Goal: Task Accomplishment & Management: Manage account settings

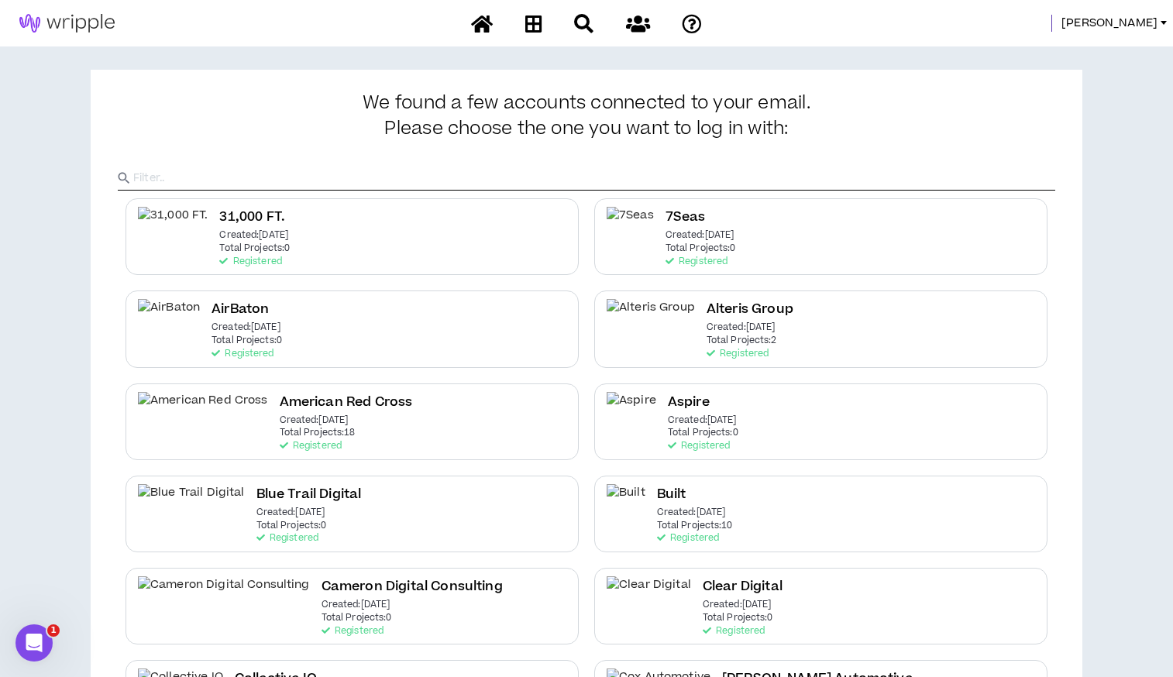
click at [821, 183] on input "text" at bounding box center [594, 178] width 922 height 23
click at [228, 169] on input "text" at bounding box center [594, 178] width 922 height 23
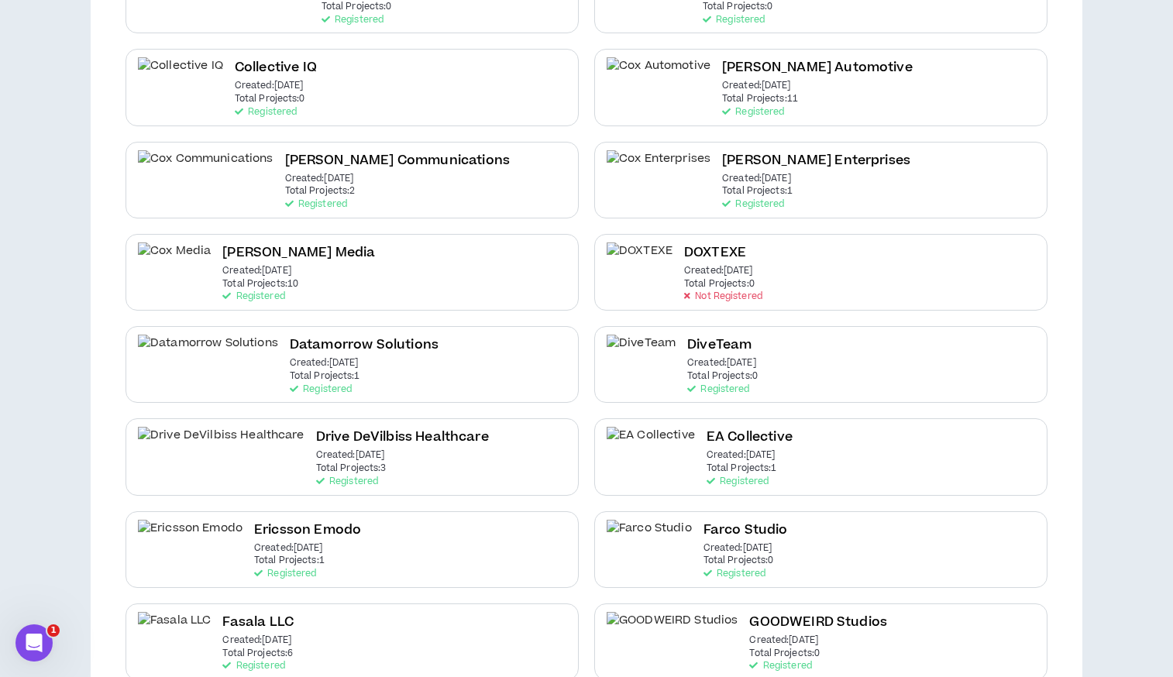
scroll to position [606, 0]
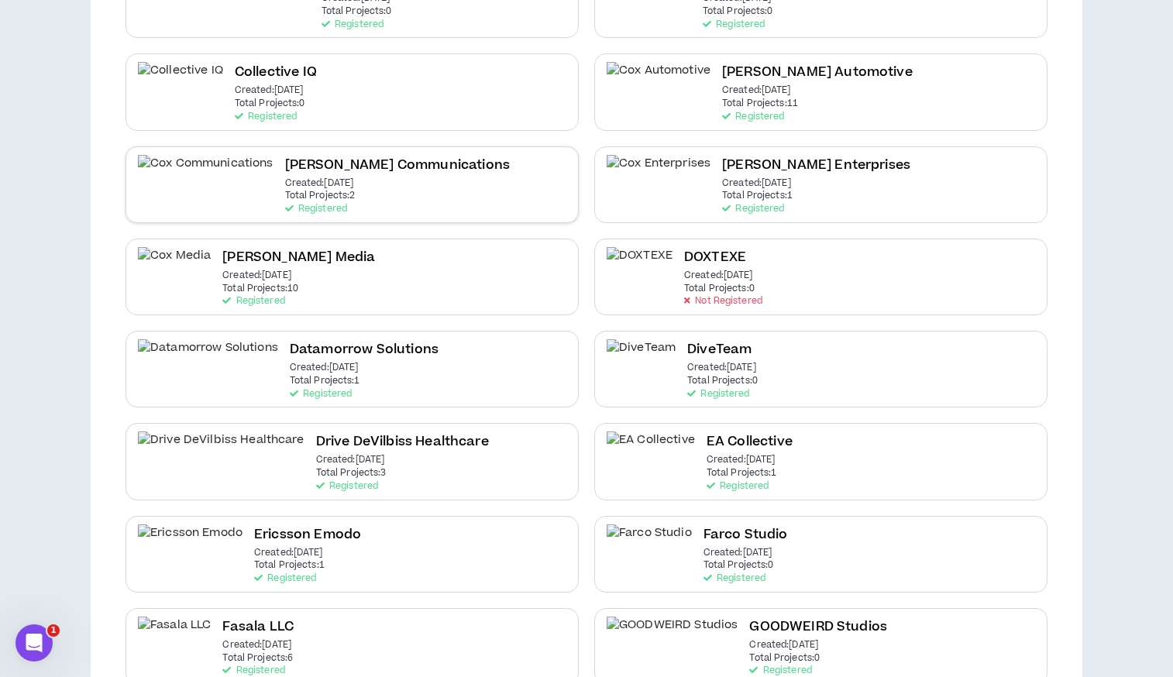
click at [285, 196] on p "Total Projects: 2" at bounding box center [320, 196] width 70 height 11
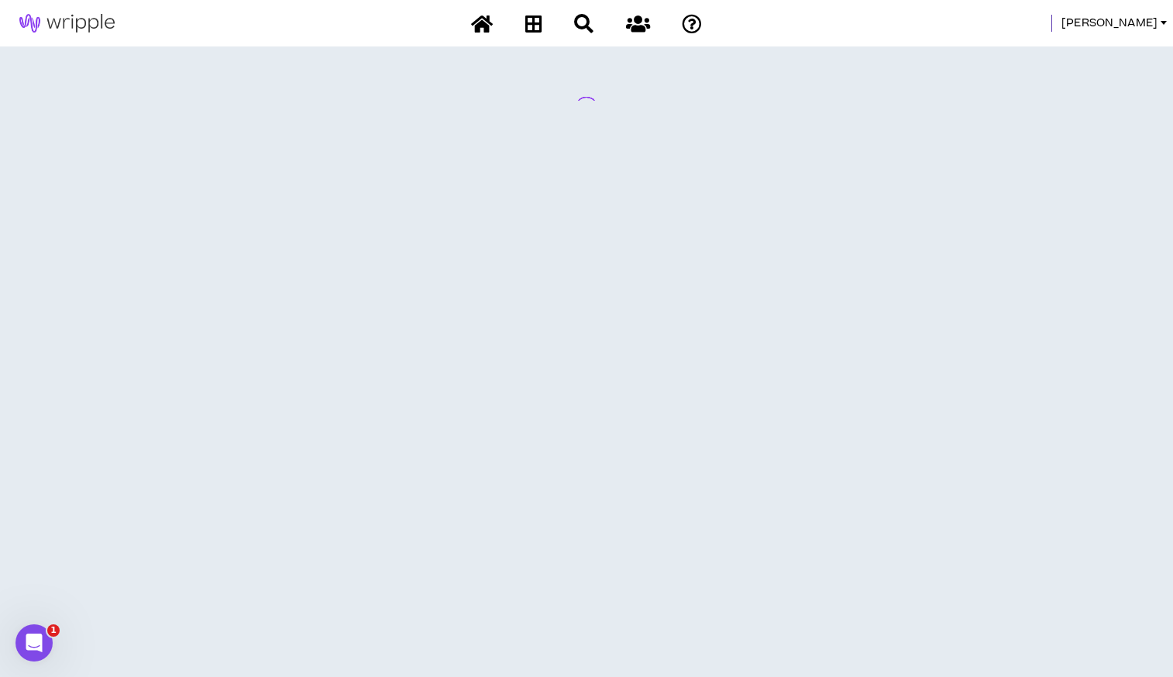
scroll to position [0, 0]
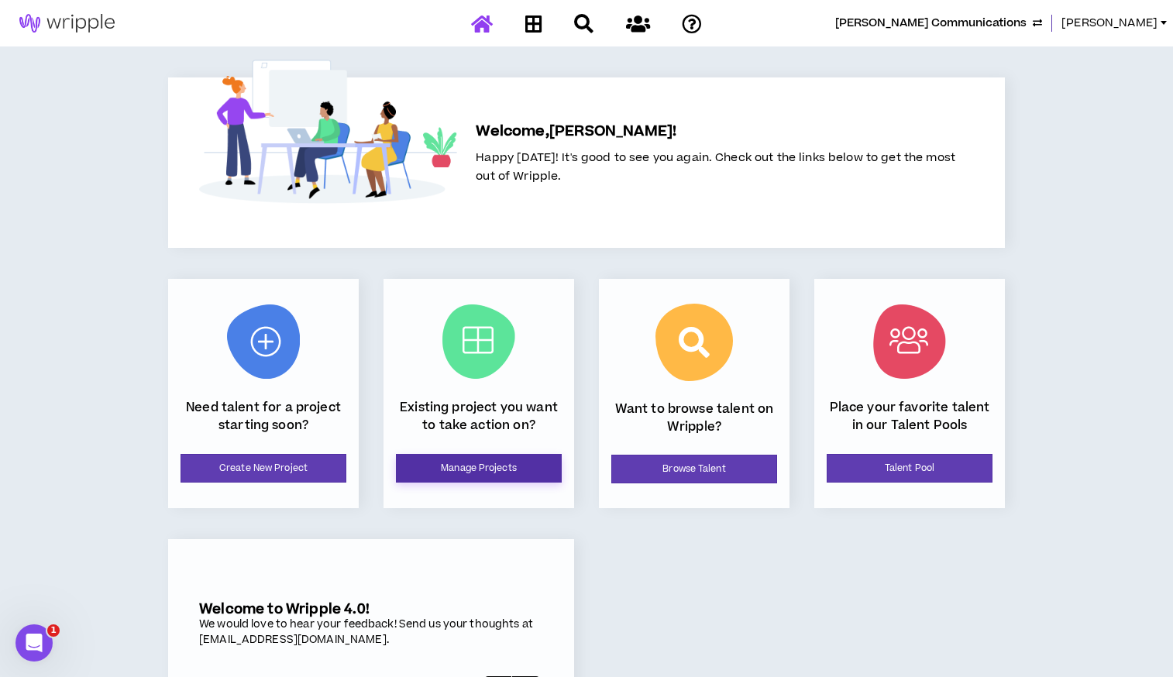
click at [520, 472] on link "Manage Projects" at bounding box center [479, 468] width 166 height 29
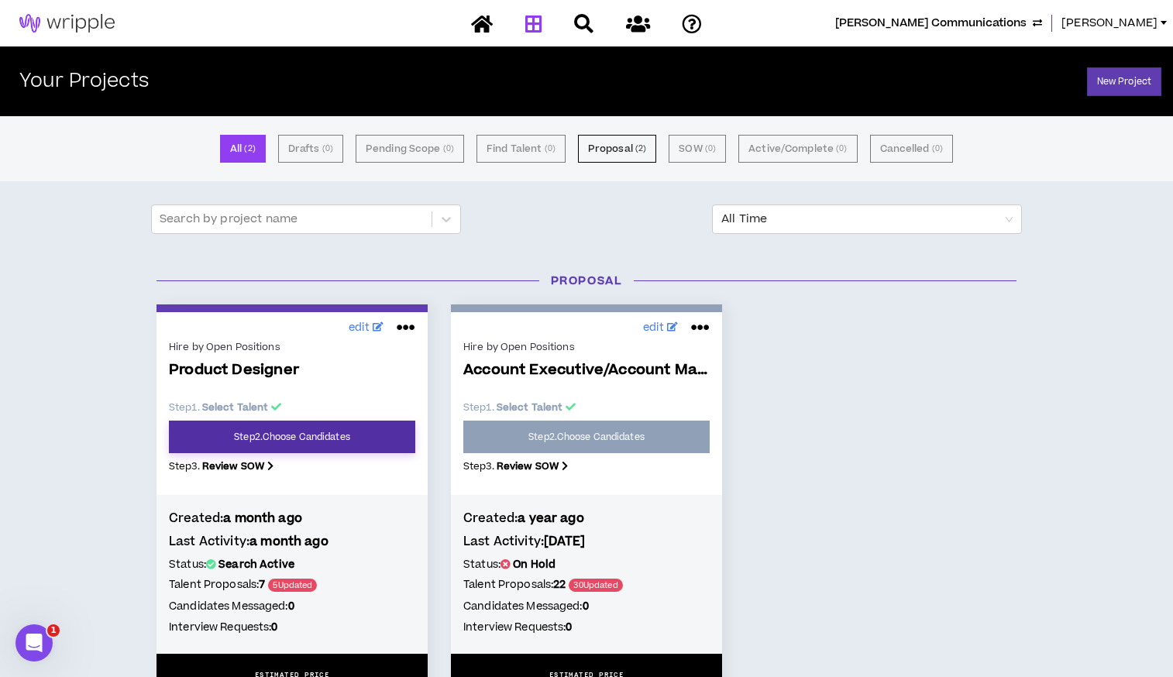
click at [259, 434] on link "Step 2 . Choose Candidates" at bounding box center [292, 437] width 246 height 33
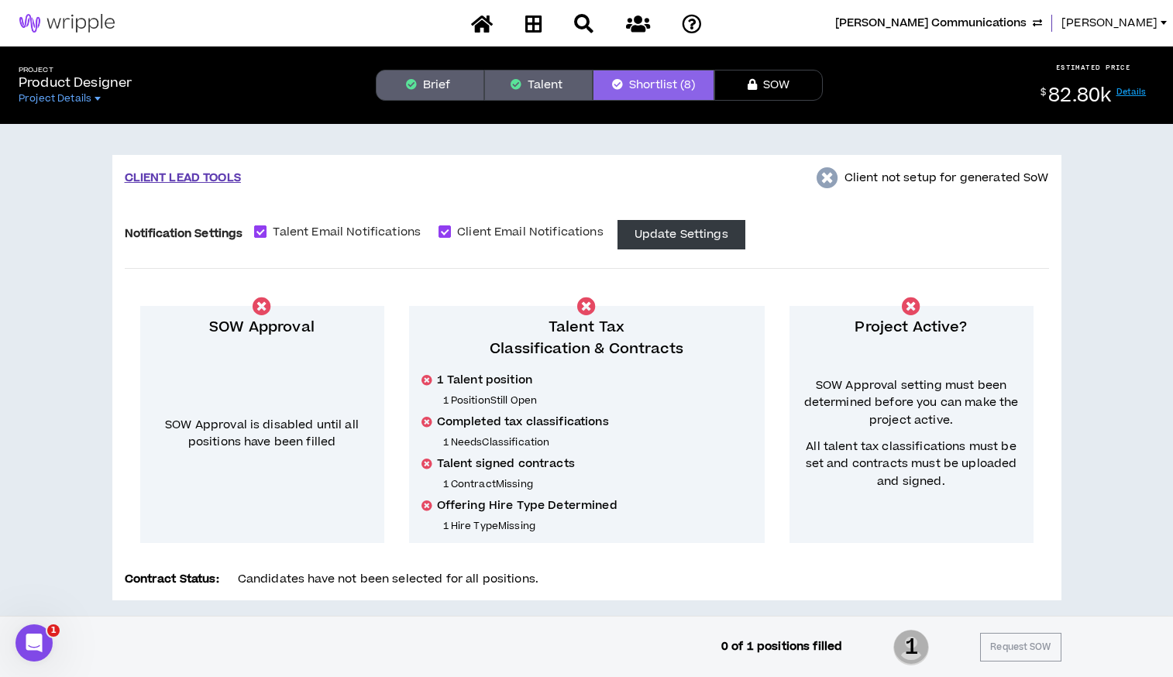
click at [265, 231] on span at bounding box center [260, 231] width 12 height 12
checkbox input "*****"
click at [442, 231] on span at bounding box center [444, 231] width 12 height 12
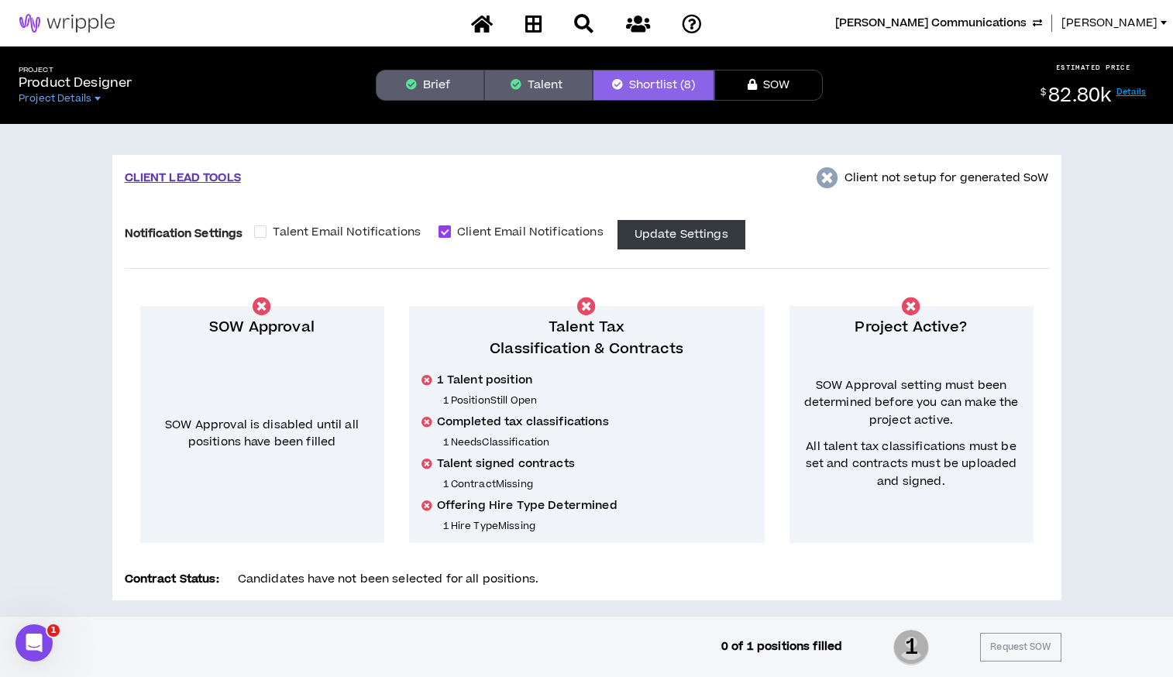
checkbox input "*****"
click at [652, 233] on button "Update Settings" at bounding box center [681, 234] width 128 height 29
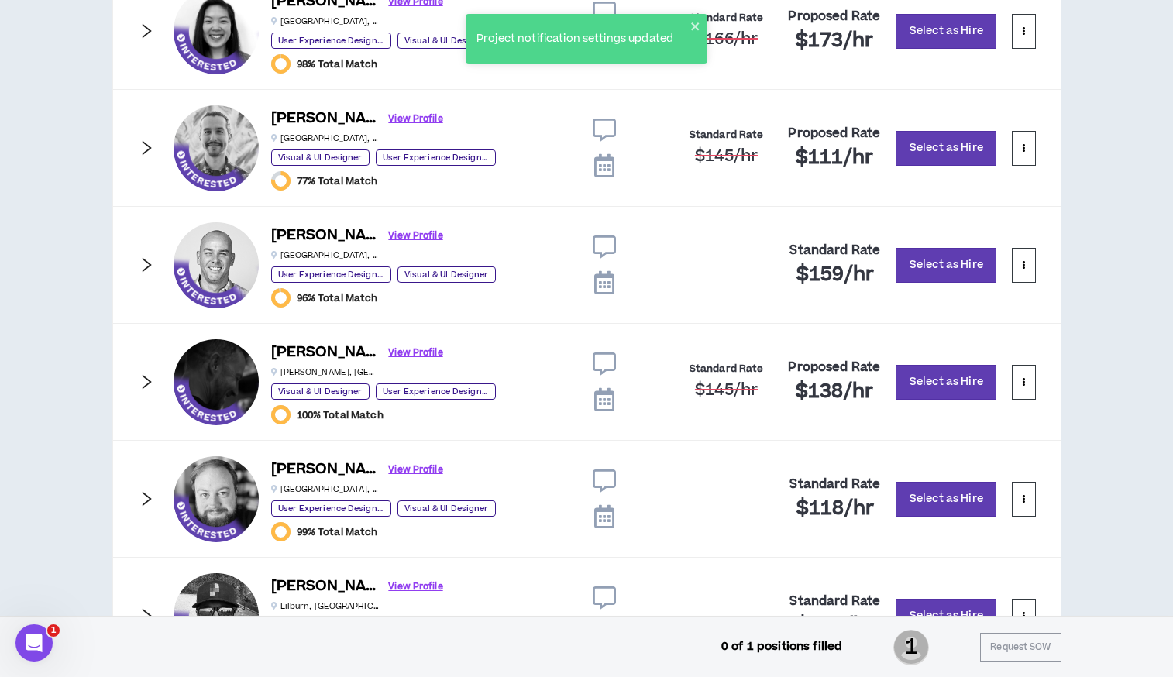
scroll to position [938, 0]
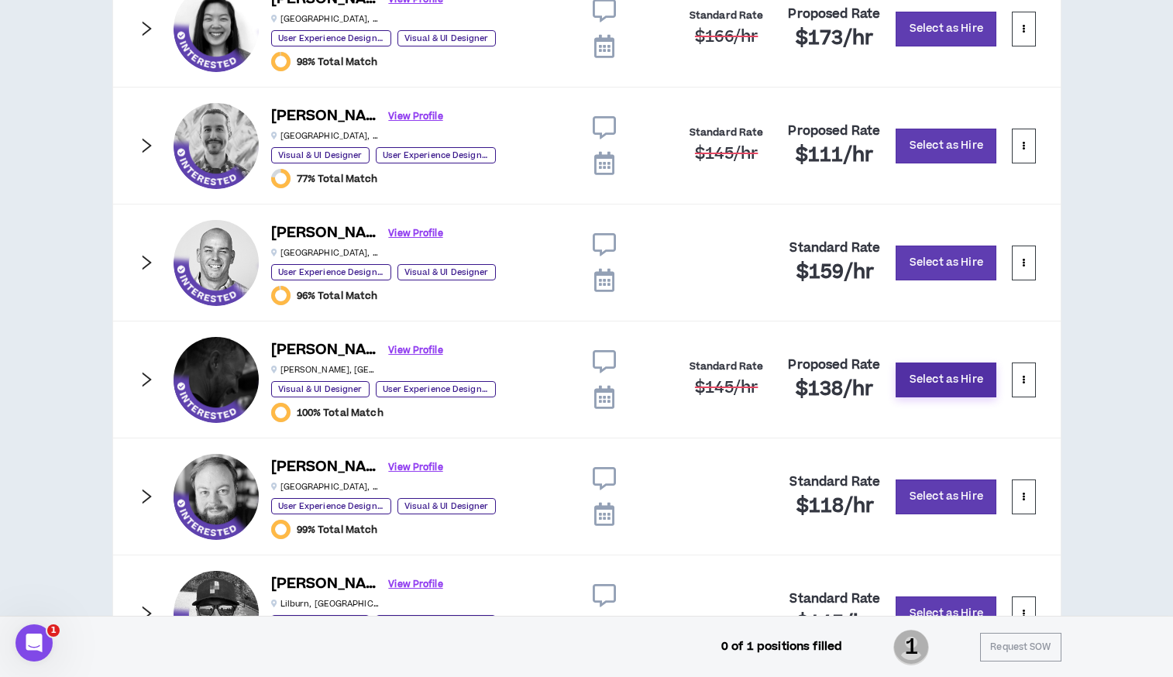
click at [914, 379] on button "Select as Hire" at bounding box center [945, 379] width 101 height 35
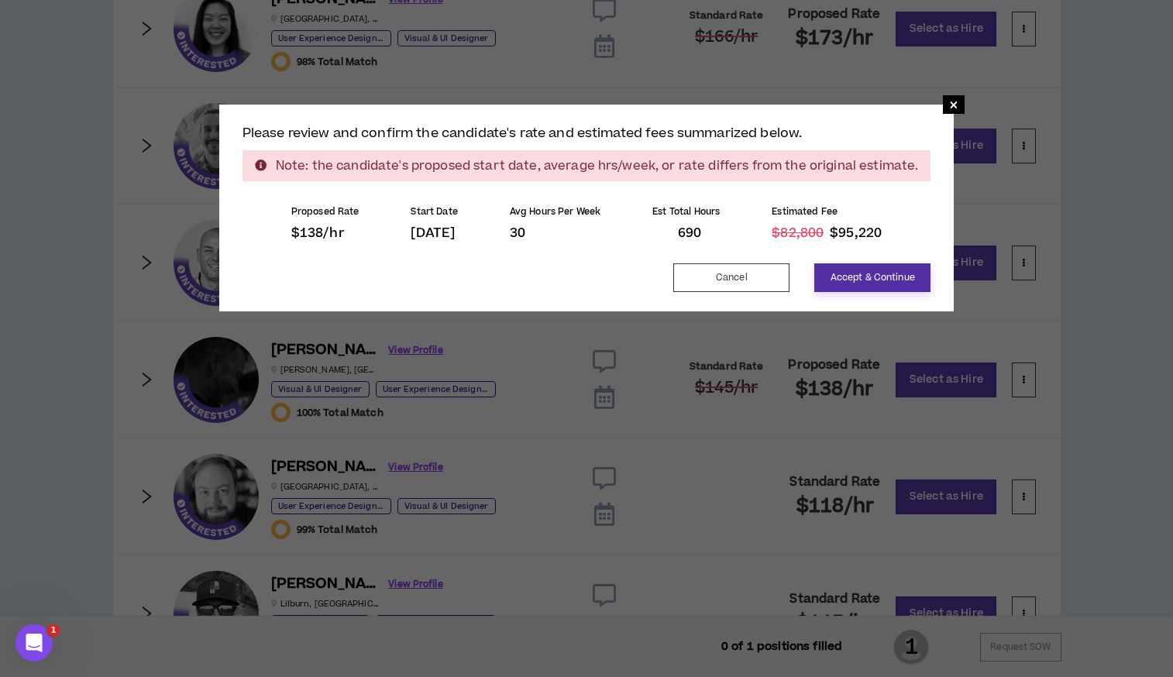
click at [845, 272] on button "Accept & Continue" at bounding box center [872, 277] width 116 height 29
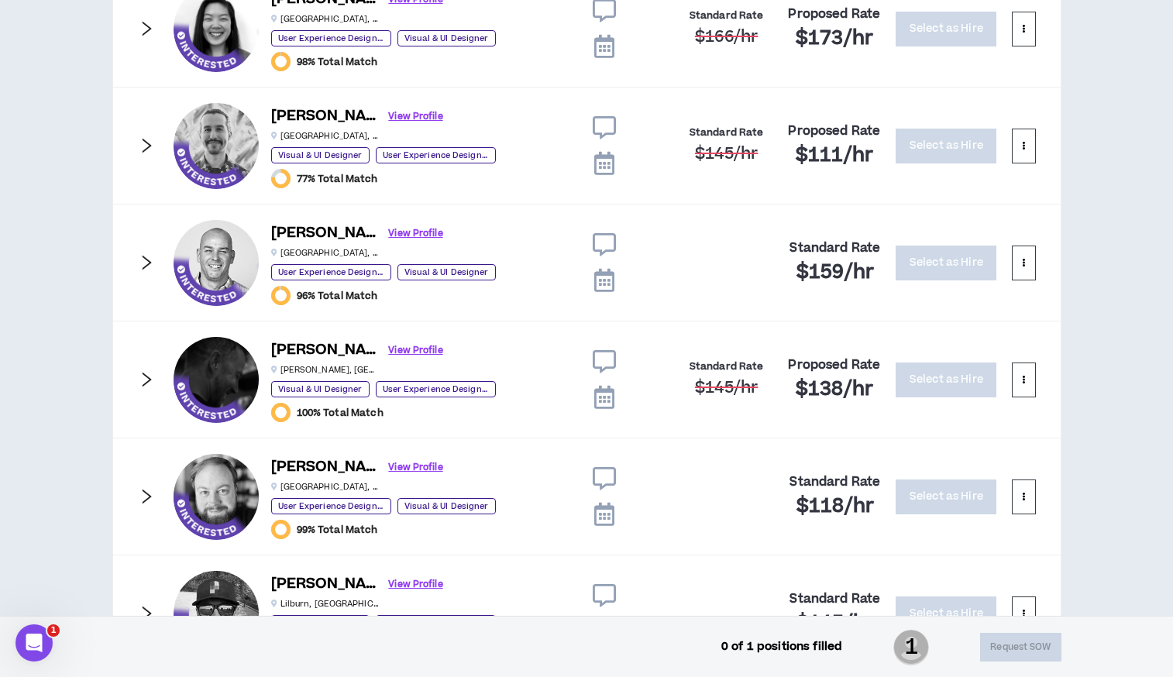
scroll to position [603, 0]
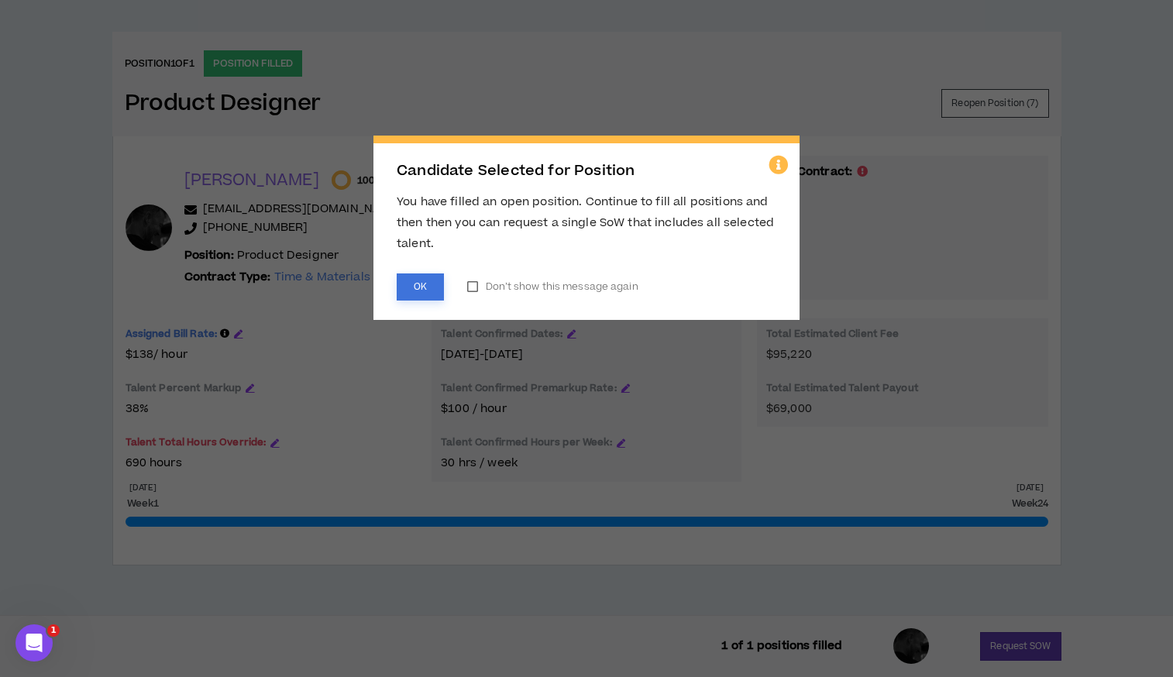
click at [410, 287] on button "OK" at bounding box center [420, 286] width 47 height 27
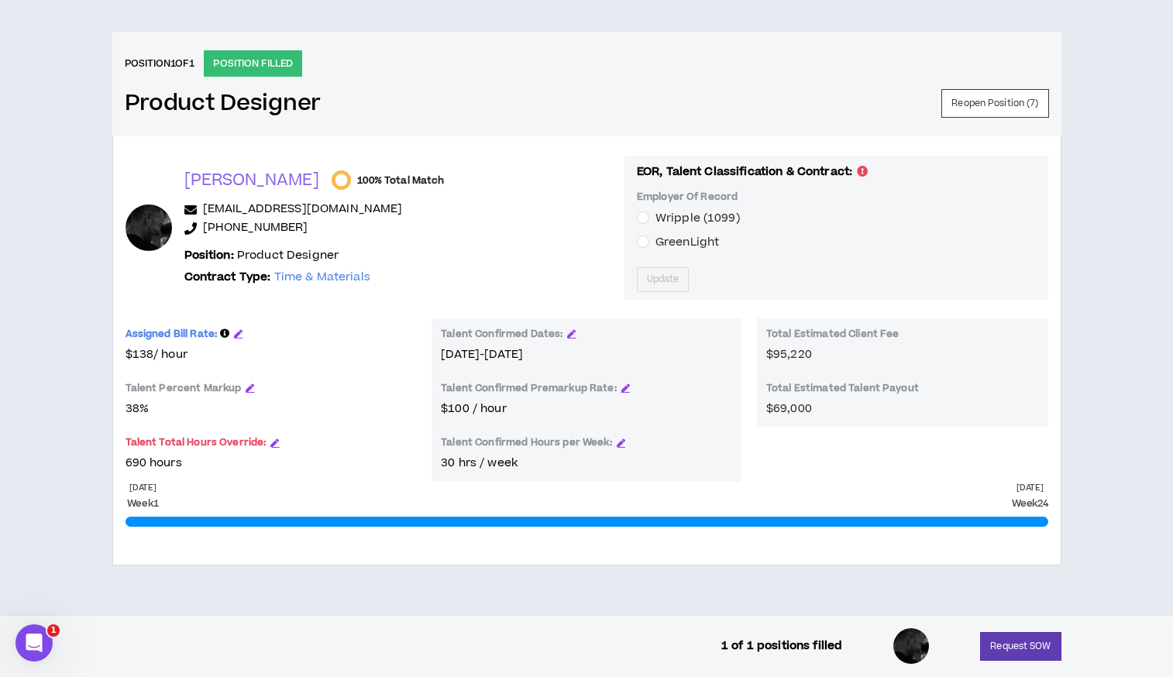
click at [231, 335] on div "Assigned Bill Rate:" at bounding box center [270, 337] width 291 height 19
click at [236, 335] on icon "button" at bounding box center [238, 333] width 9 height 9
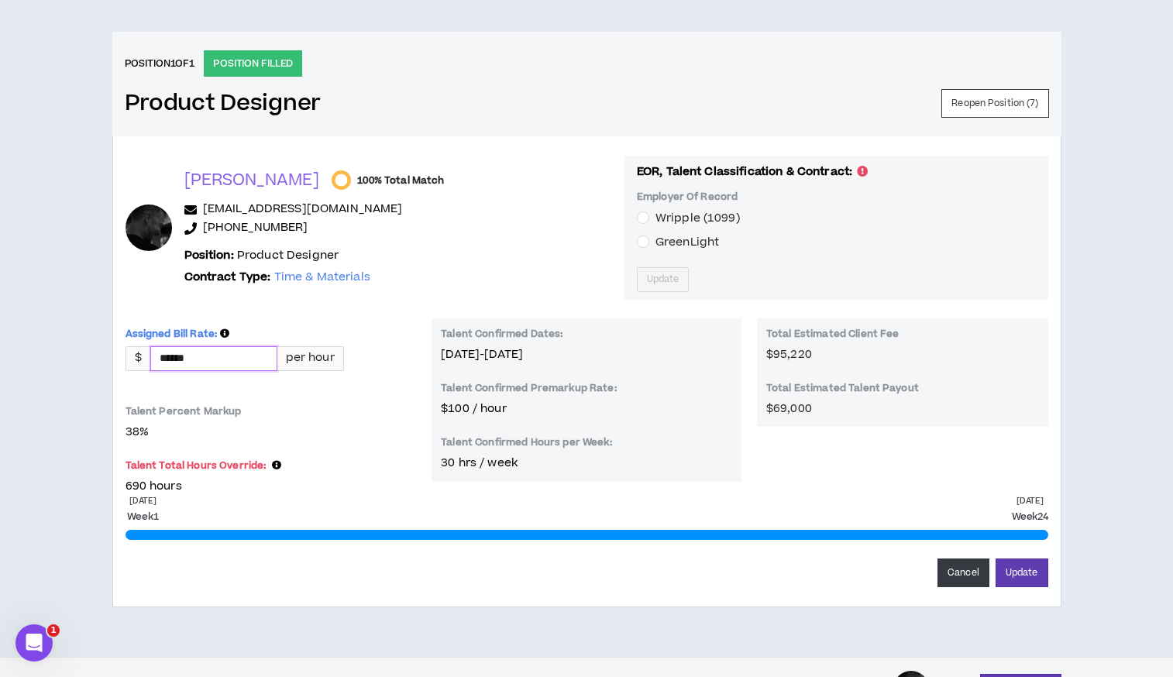
drag, startPoint x: 232, startPoint y: 357, endPoint x: 109, endPoint y: 356, distance: 122.4
click at [109, 356] on div "CLIENT LEAD TOOLS Client not setup for generated SoW Notification Settings Tale…" at bounding box center [586, 88] width 1173 height 1135
type input "******"
click at [1013, 572] on button "Update" at bounding box center [1021, 572] width 53 height 29
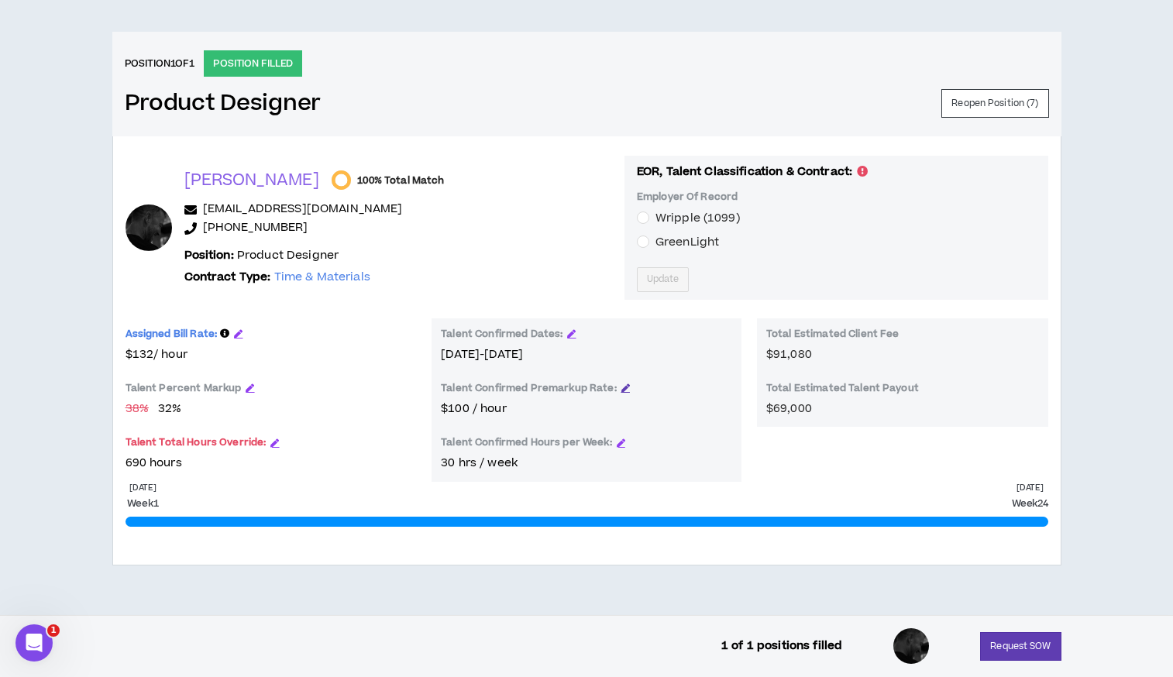
click at [621, 386] on icon "button" at bounding box center [625, 387] width 9 height 9
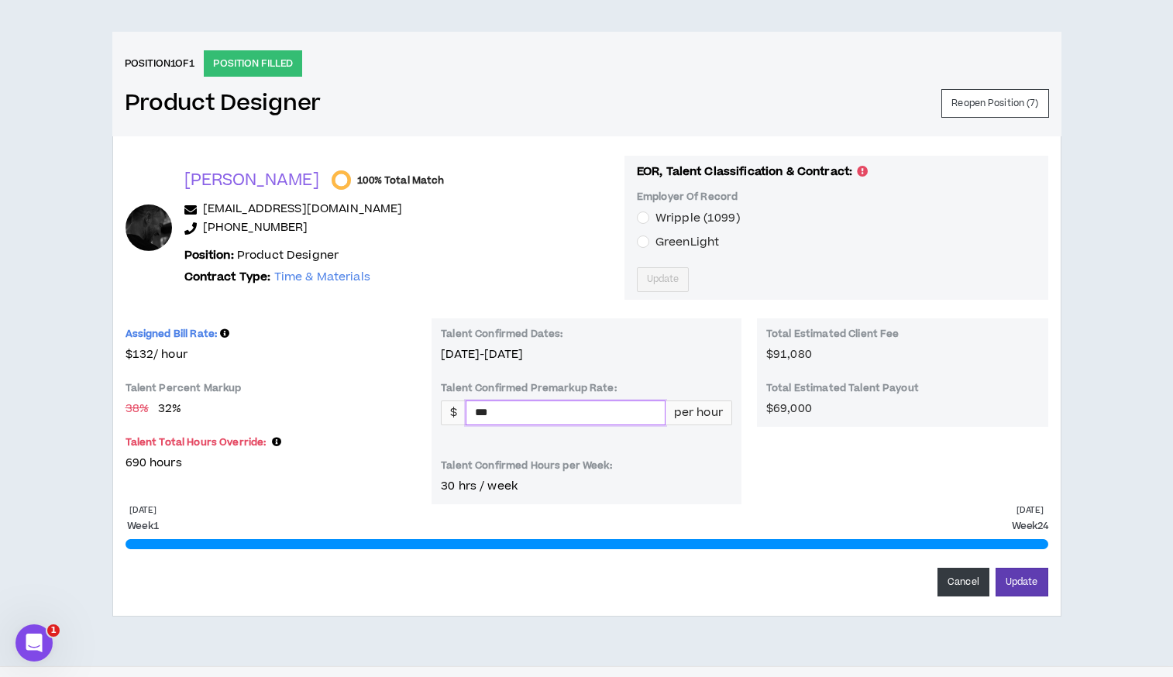
drag, startPoint x: 505, startPoint y: 420, endPoint x: 451, endPoint y: 419, distance: 54.2
click at [451, 419] on div "$ *** per hour" at bounding box center [586, 412] width 291 height 25
type input "**"
click at [1029, 578] on button "Update" at bounding box center [1021, 582] width 53 height 29
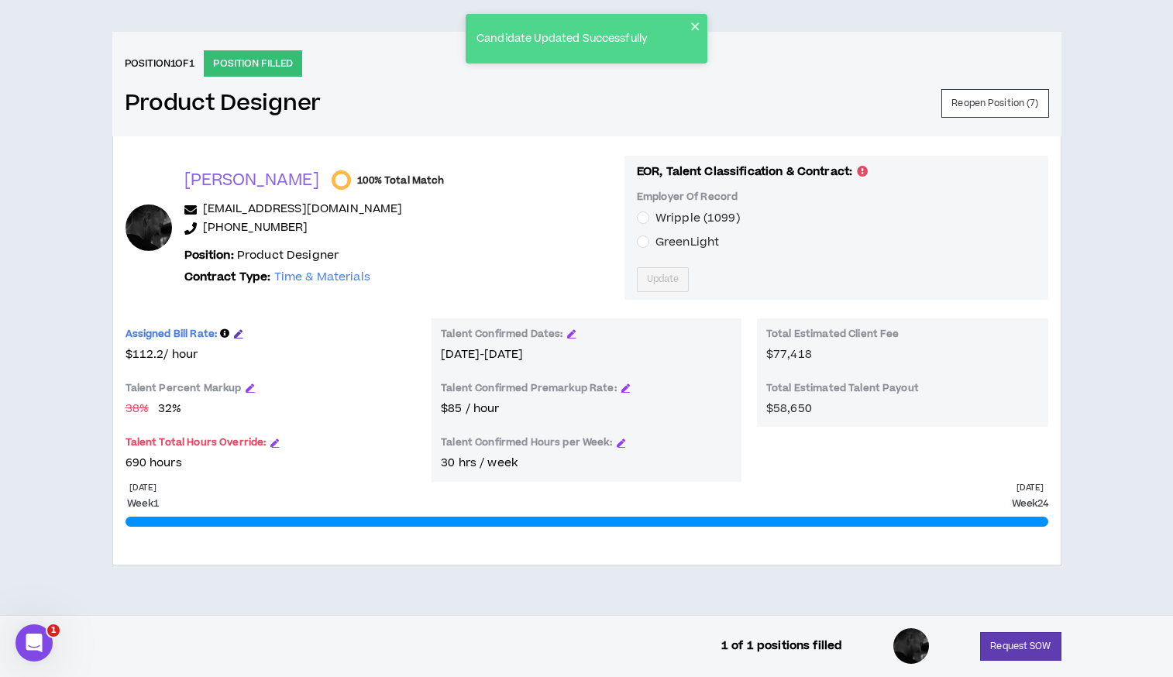
click at [240, 335] on icon "button" at bounding box center [238, 333] width 9 height 9
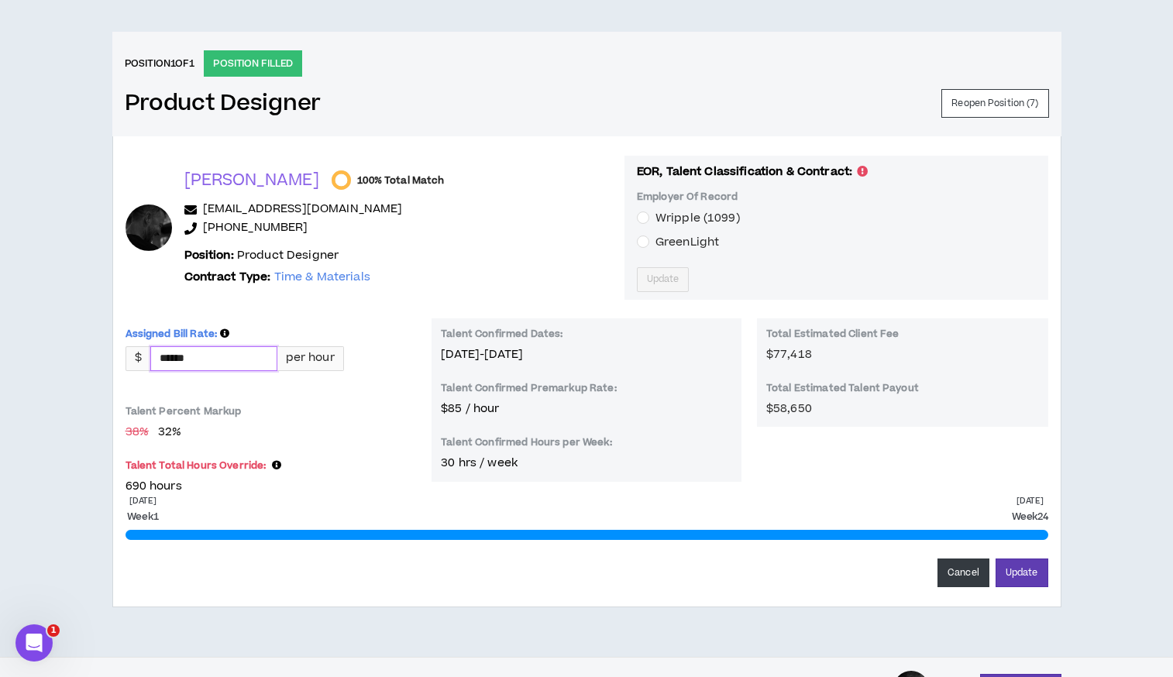
drag, startPoint x: 207, startPoint y: 358, endPoint x: 136, endPoint y: 362, distance: 70.6
click at [136, 362] on div "$ ****** per hour" at bounding box center [234, 358] width 218 height 25
type input "******"
click at [1014, 574] on button "Update" at bounding box center [1021, 572] width 53 height 29
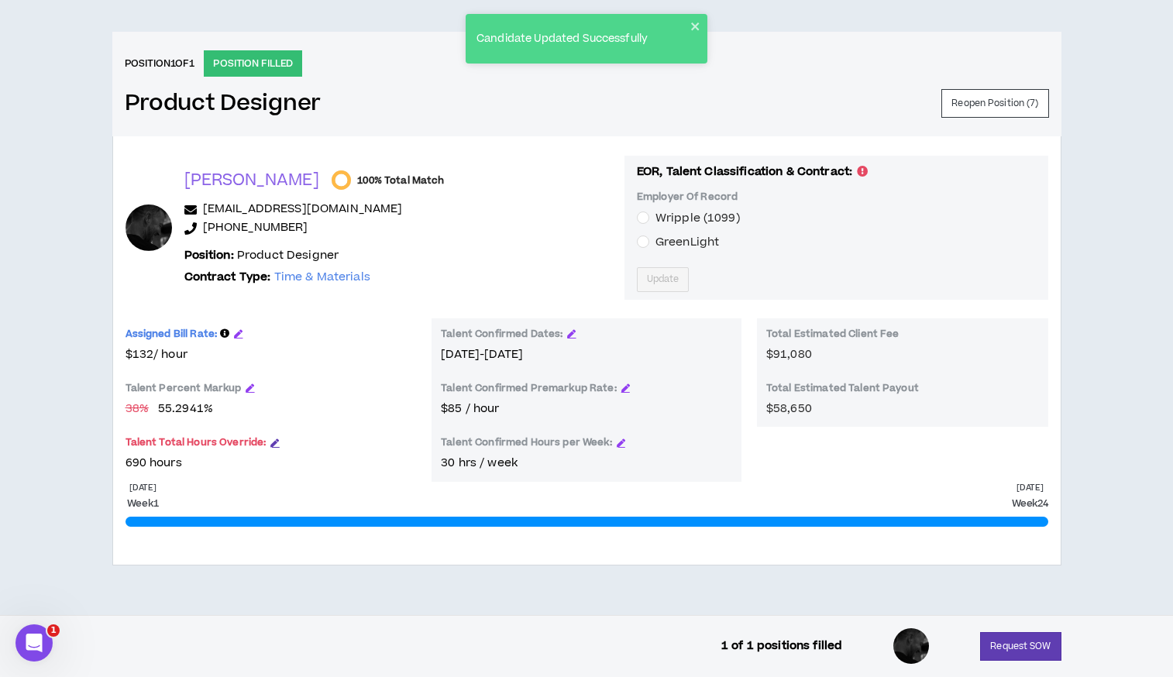
click at [272, 446] on icon "button" at bounding box center [274, 442] width 9 height 9
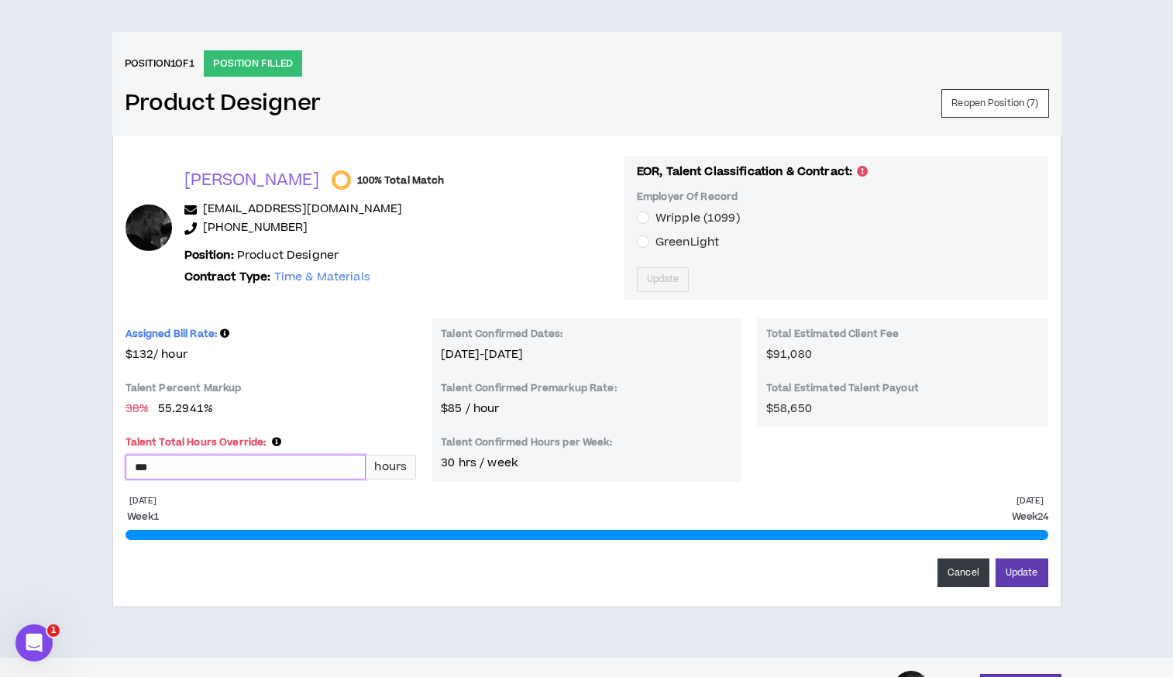
drag, startPoint x: 154, startPoint y: 466, endPoint x: 115, endPoint y: 465, distance: 38.8
click at [115, 465] on div "[PERSON_NAME] 100% Total Match [EMAIL_ADDRESS][DOMAIN_NAME] [PHONE_NUMBER] Posi…" at bounding box center [586, 371] width 949 height 471
type input "***"
click at [1028, 572] on button "Update" at bounding box center [1021, 572] width 53 height 29
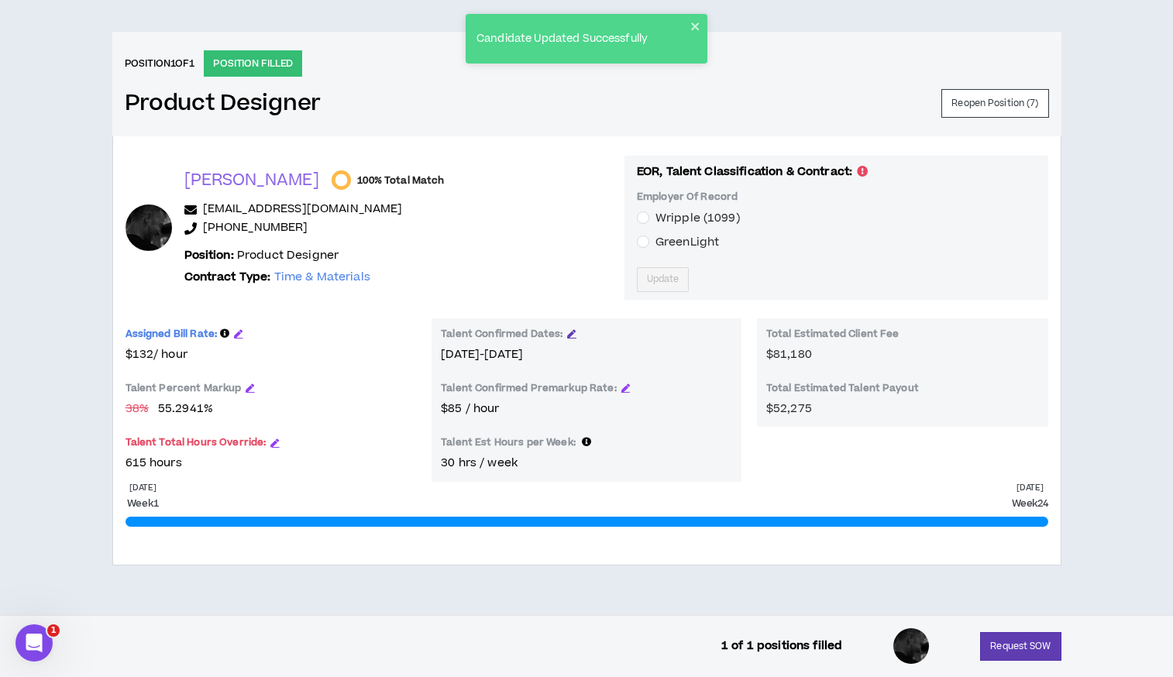
click at [568, 333] on icon "button" at bounding box center [571, 333] width 9 height 9
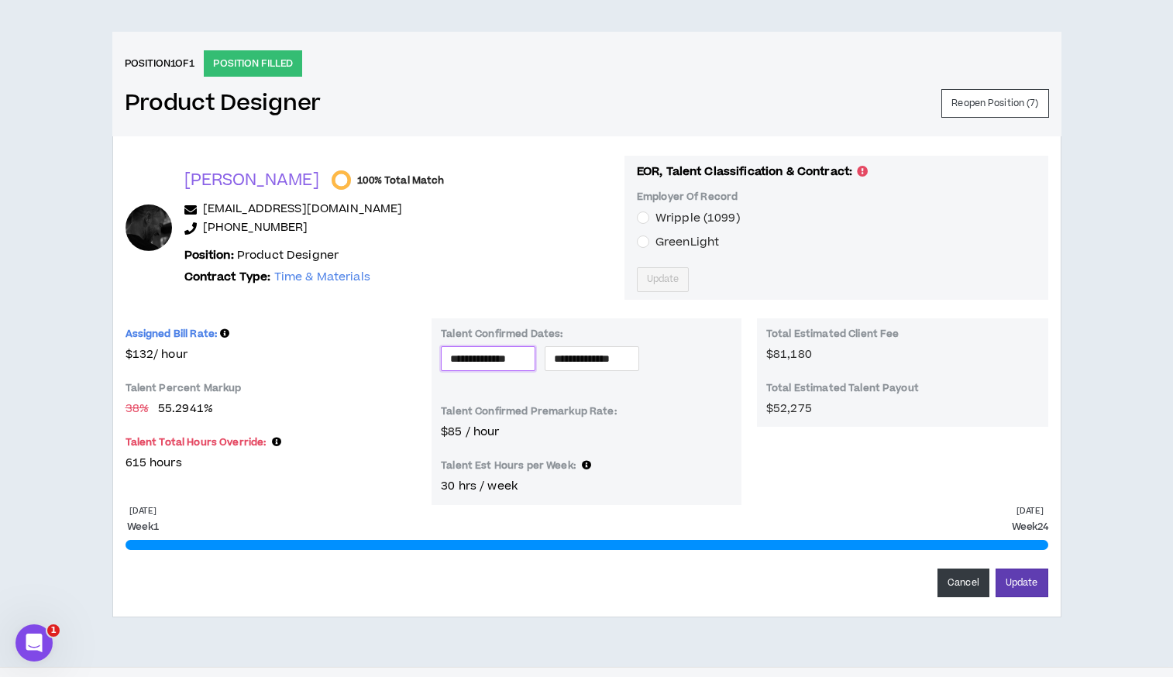
click at [526, 360] on input "**********" at bounding box center [488, 358] width 76 height 17
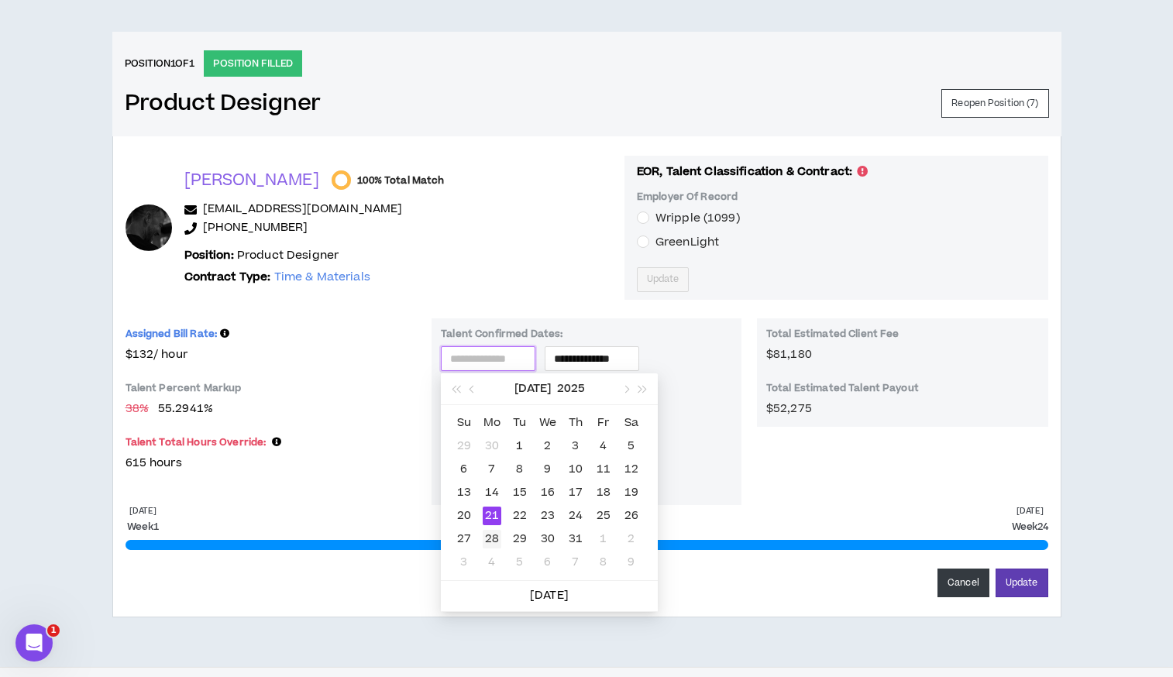
type input "**********"
click at [492, 534] on div "28" at bounding box center [491, 539] width 19 height 19
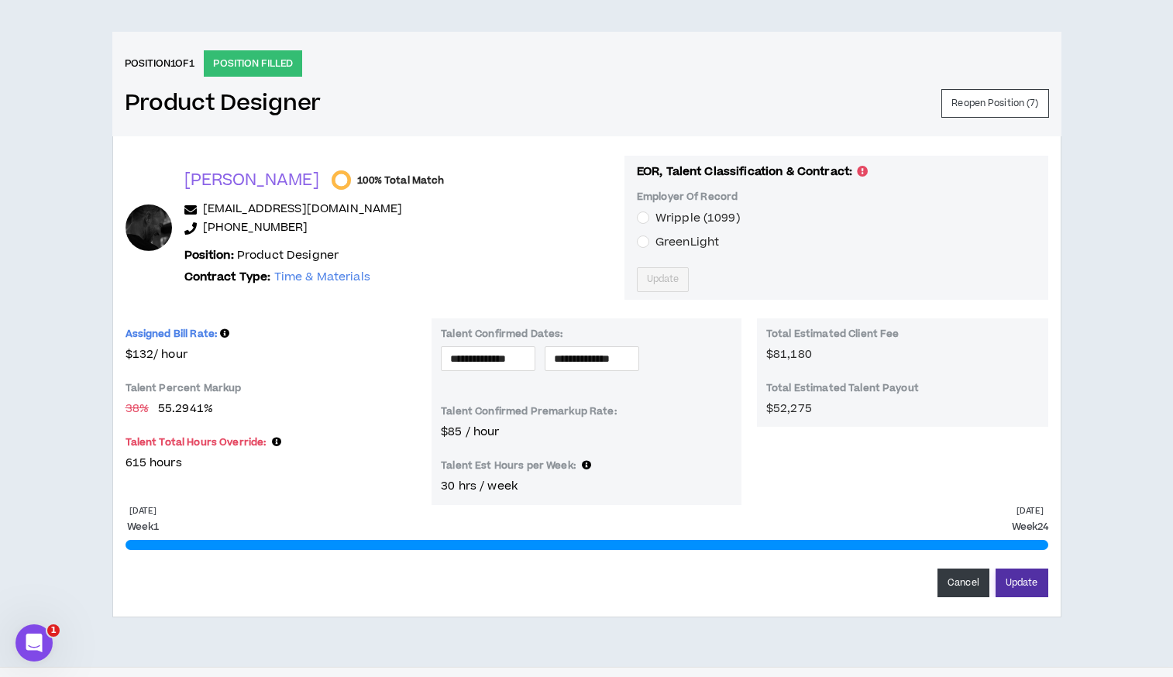
click at [1033, 582] on button "Update" at bounding box center [1021, 582] width 53 height 29
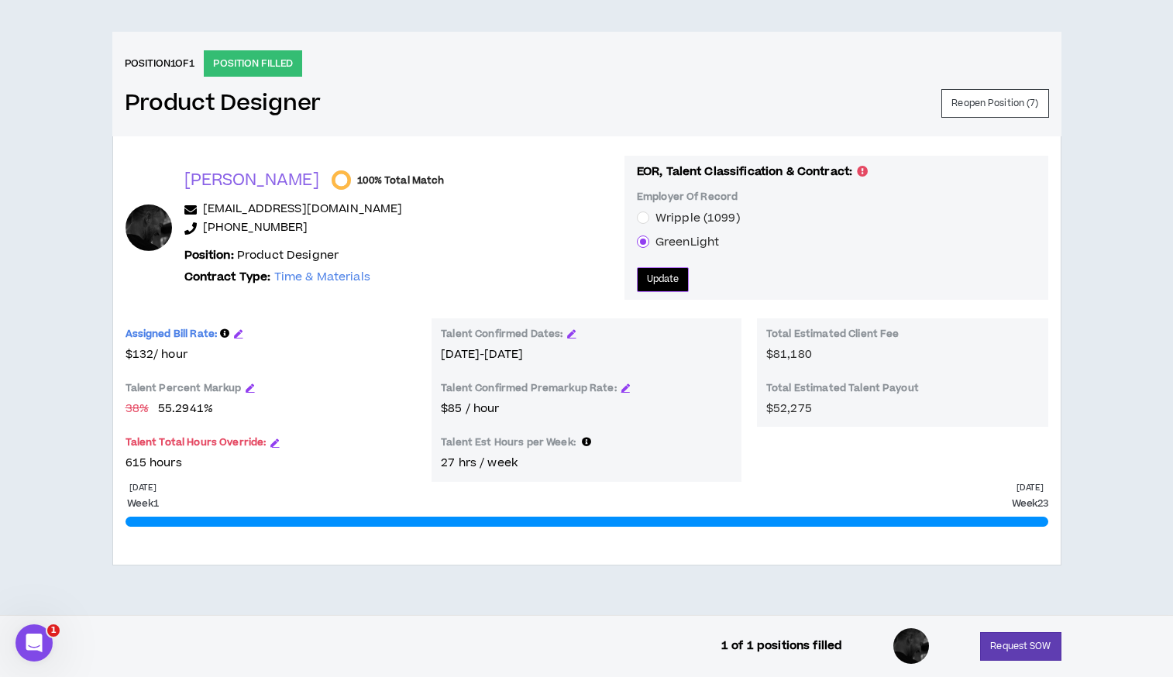
click at [647, 277] on span "Update" at bounding box center [663, 279] width 33 height 15
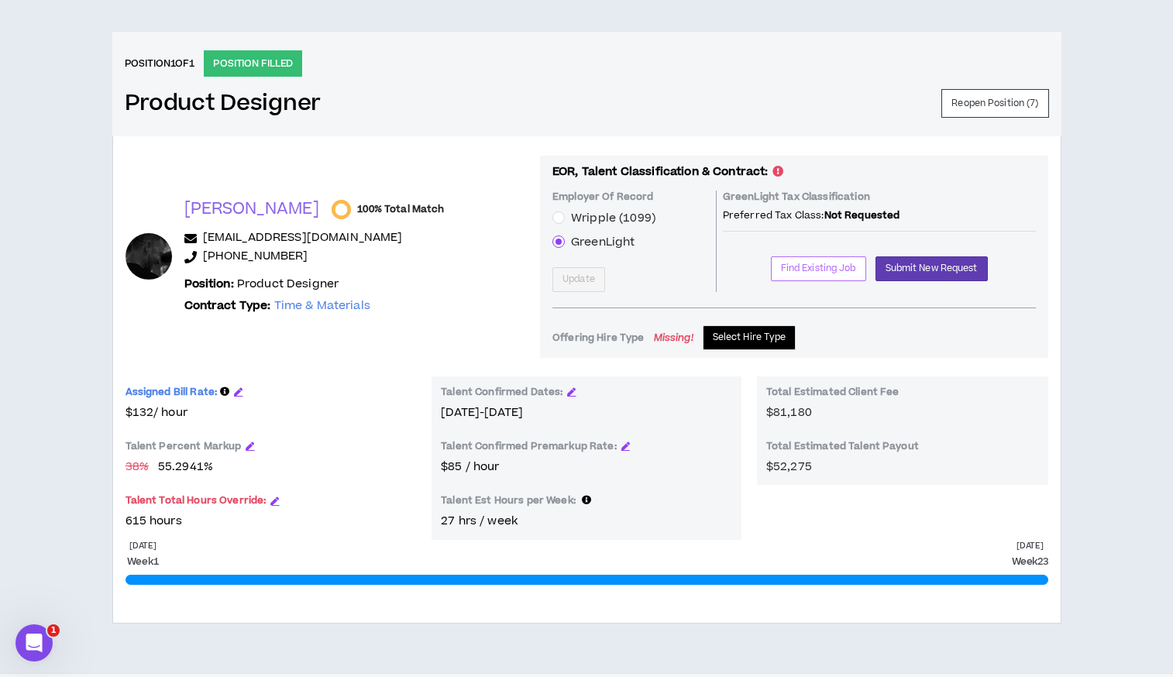
click at [833, 263] on span "Find Existing Job" at bounding box center [818, 268] width 75 height 15
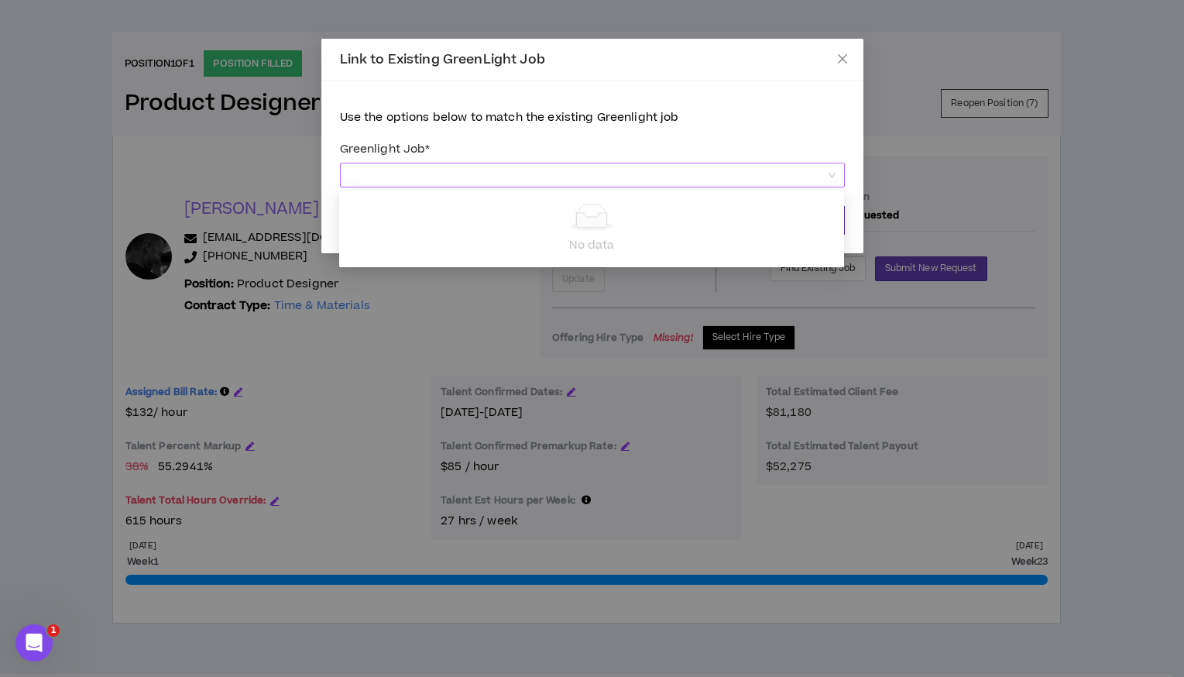
click at [614, 175] on span at bounding box center [592, 174] width 486 height 23
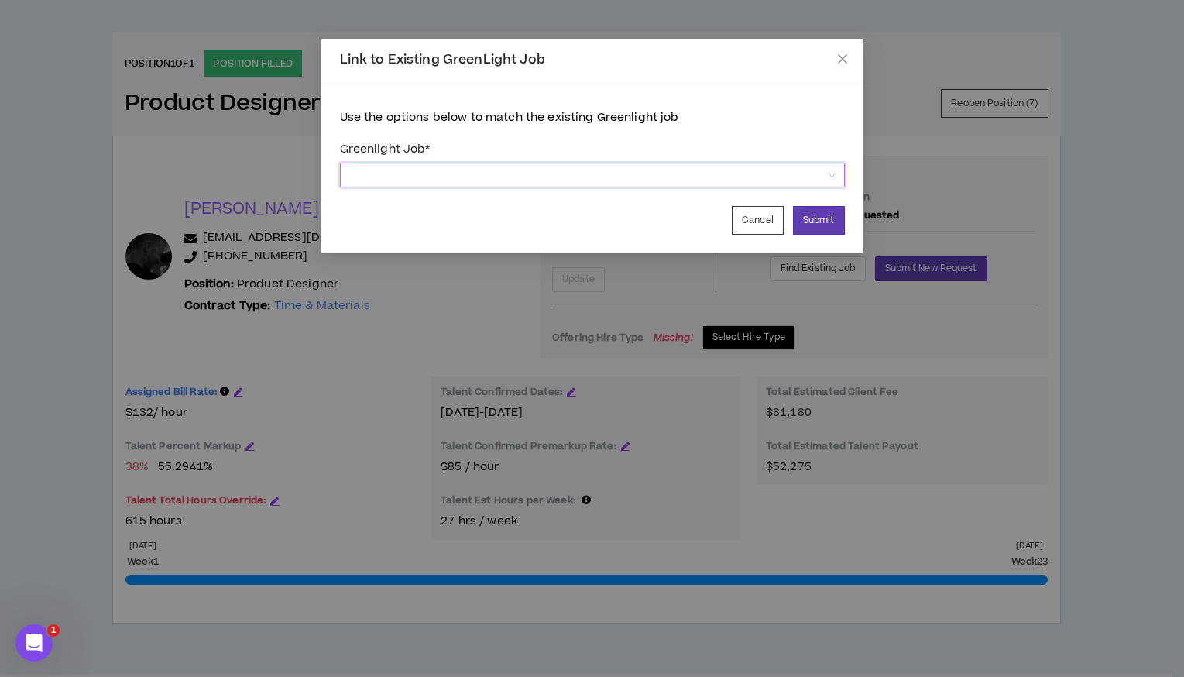
click at [609, 173] on span at bounding box center [592, 174] width 486 height 23
click at [767, 125] on p "Use the options below to match the existing Greenlight job" at bounding box center [592, 117] width 505 height 17
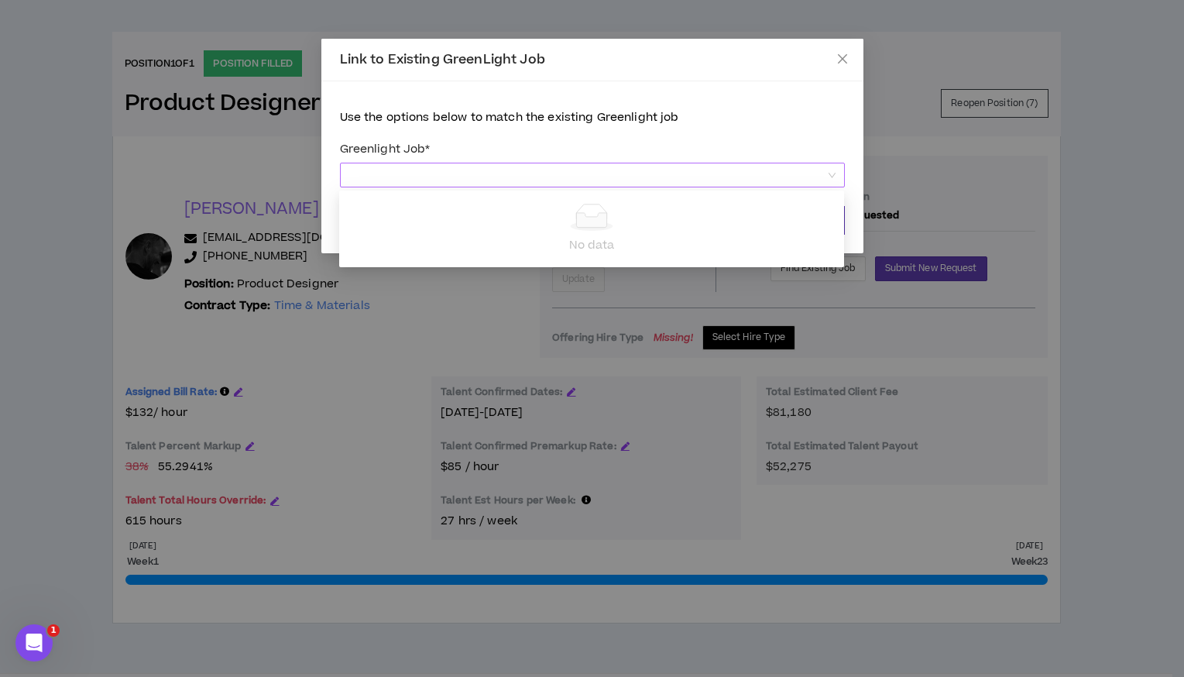
click at [823, 177] on span at bounding box center [592, 174] width 486 height 23
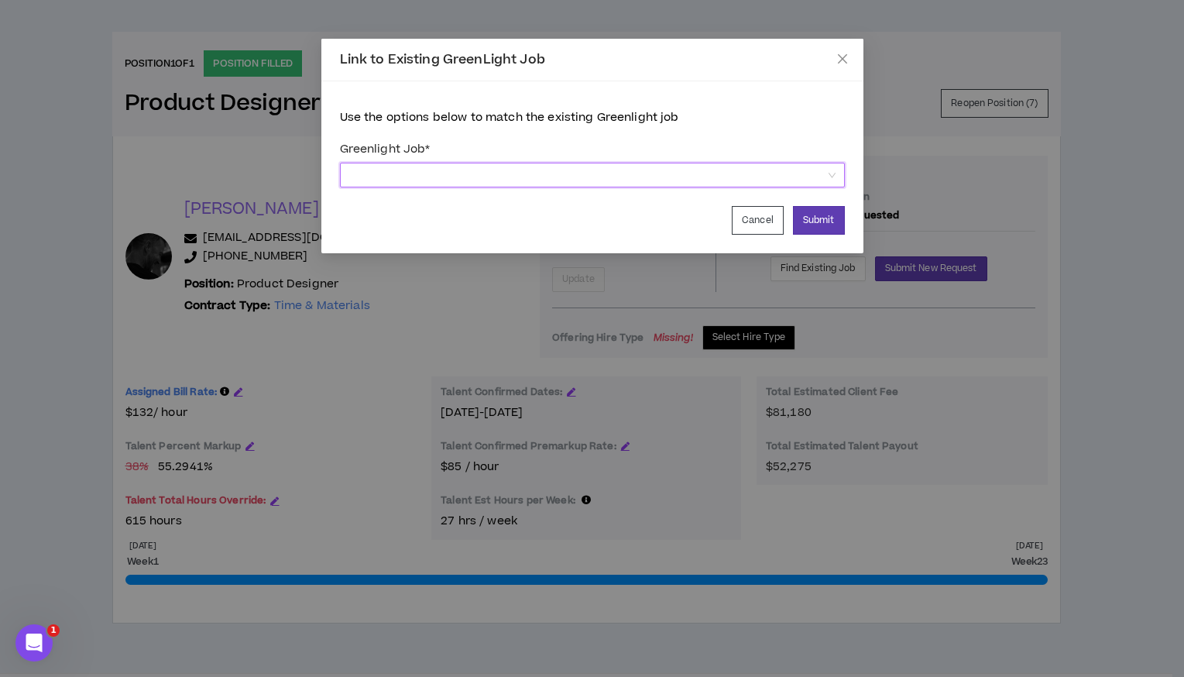
click at [823, 177] on span at bounding box center [592, 174] width 486 height 23
click at [764, 215] on button "Cancel" at bounding box center [758, 220] width 52 height 29
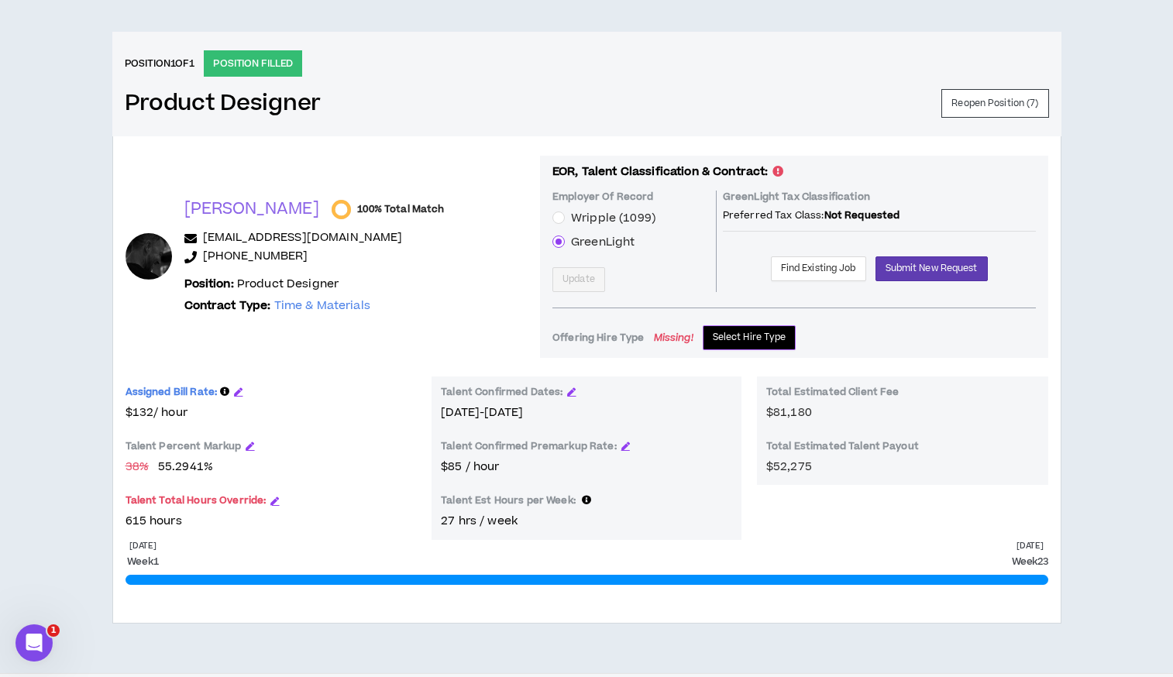
click at [712, 341] on span "Select Hire Type" at bounding box center [749, 337] width 74 height 15
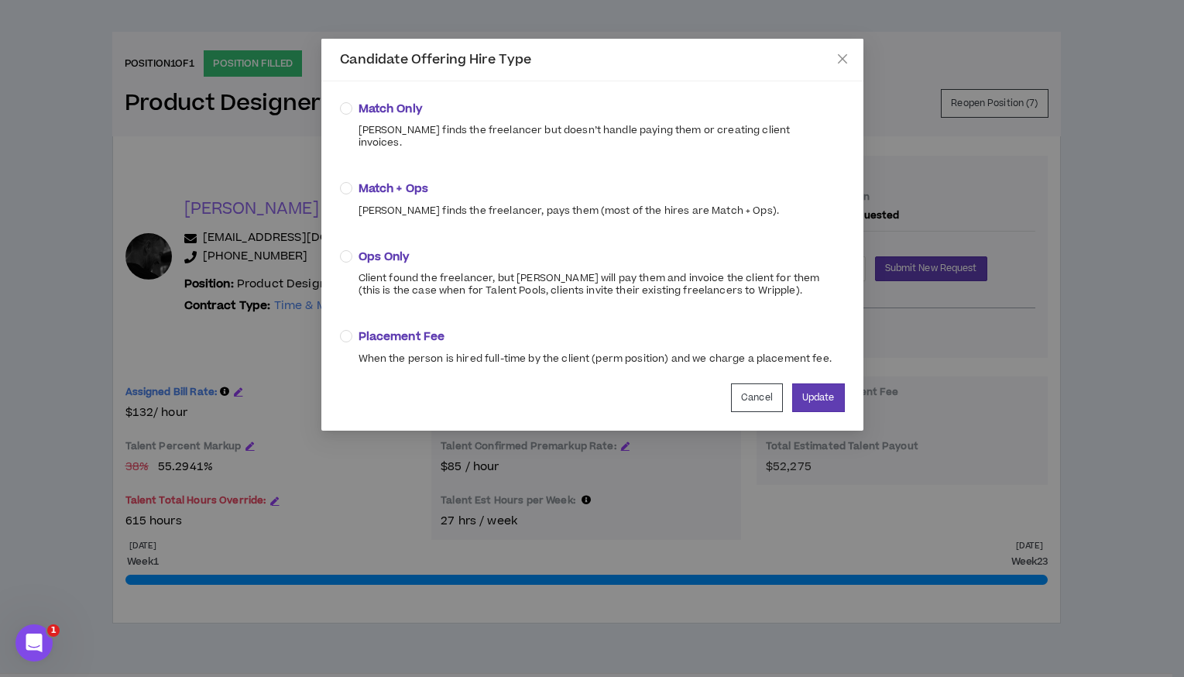
click at [517, 180] on span "Match + Ops" at bounding box center [569, 188] width 421 height 17
click at [822, 383] on button "Update" at bounding box center [818, 397] width 53 height 29
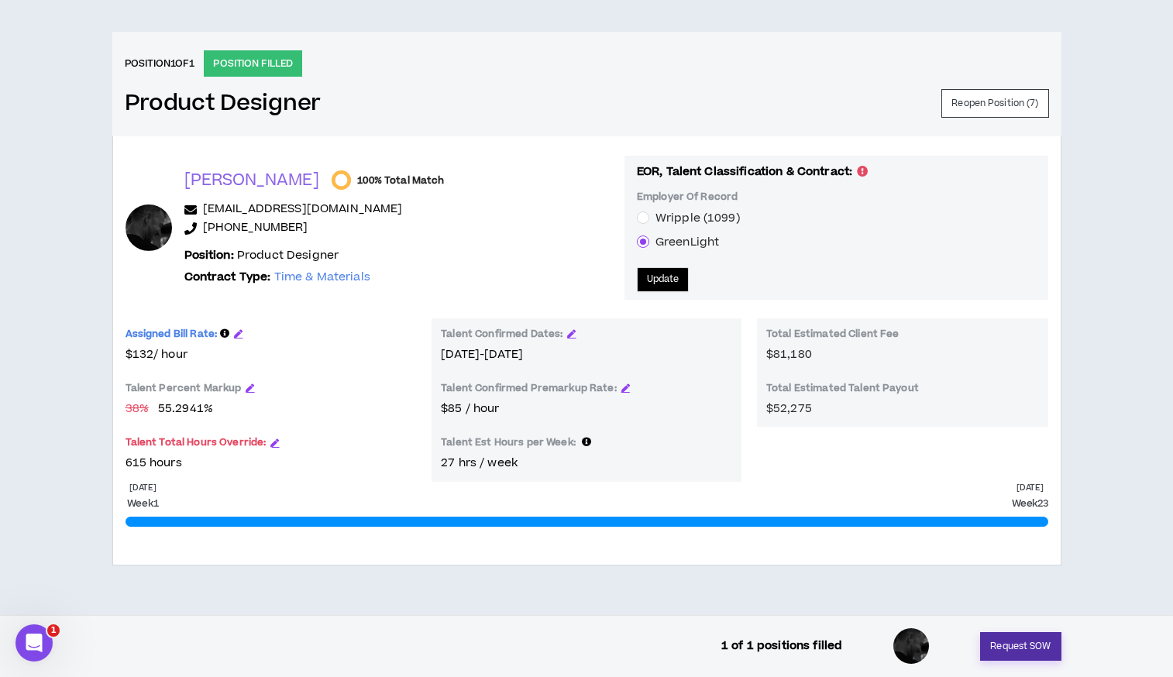
click at [1010, 652] on button "Request SOW" at bounding box center [1020, 646] width 81 height 29
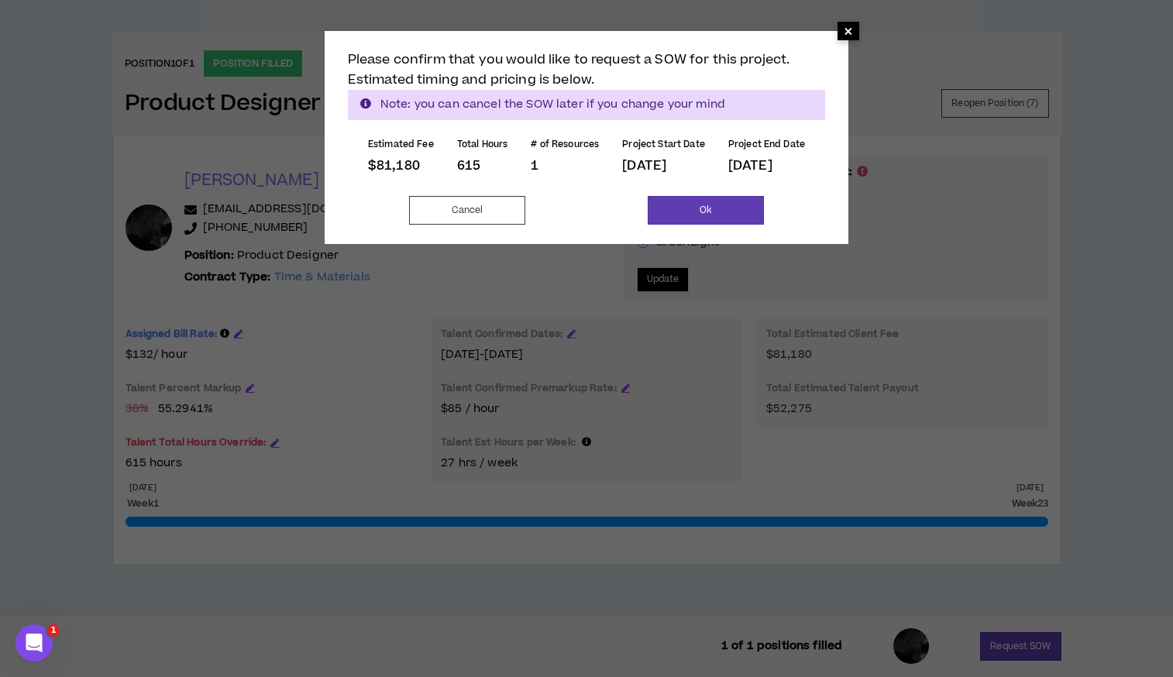
click at [849, 36] on span "×" at bounding box center [847, 31] width 9 height 19
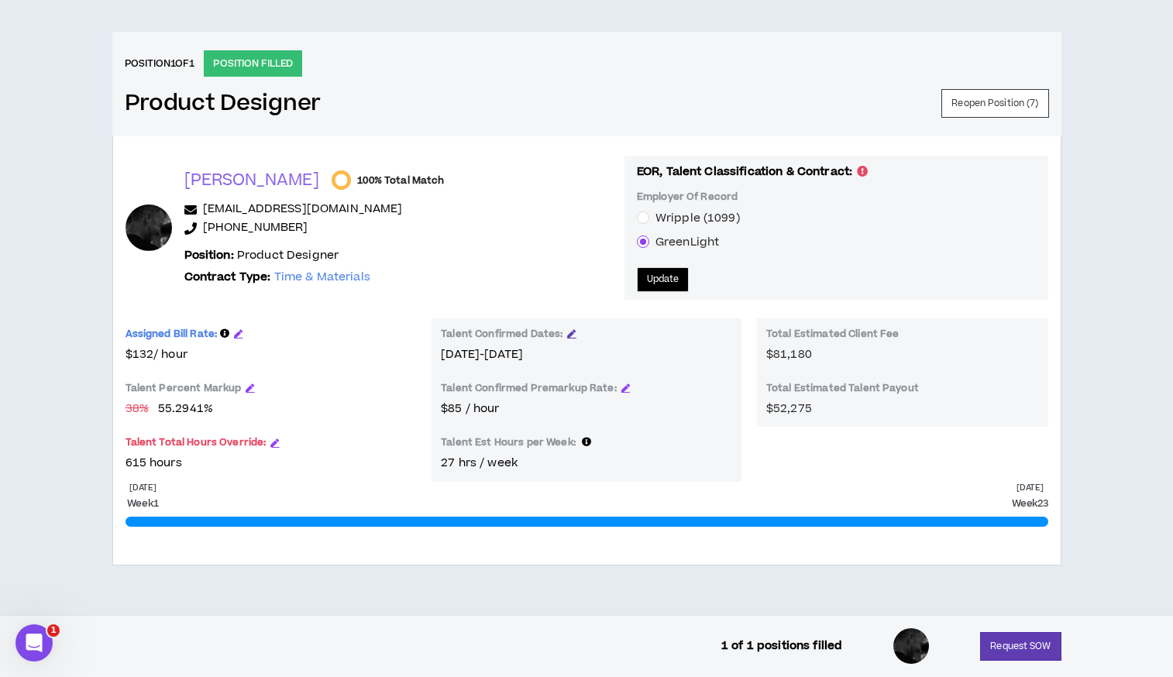
click at [571, 330] on icon "button" at bounding box center [571, 333] width 9 height 9
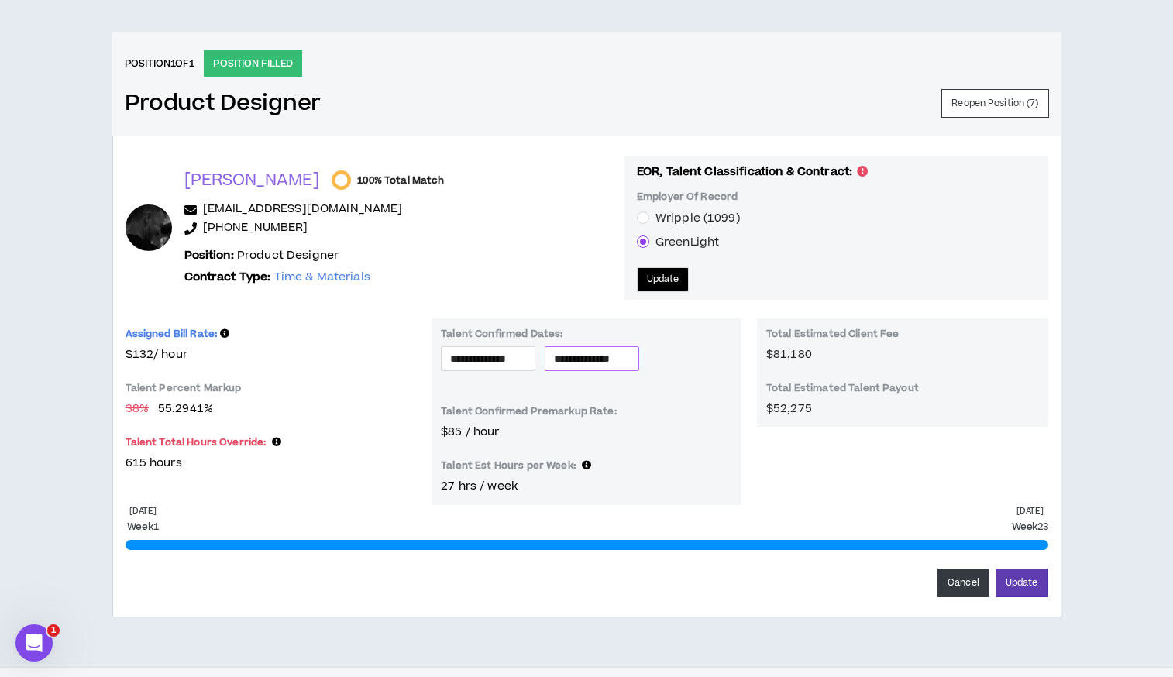
click at [630, 352] on input "**********" at bounding box center [592, 358] width 76 height 17
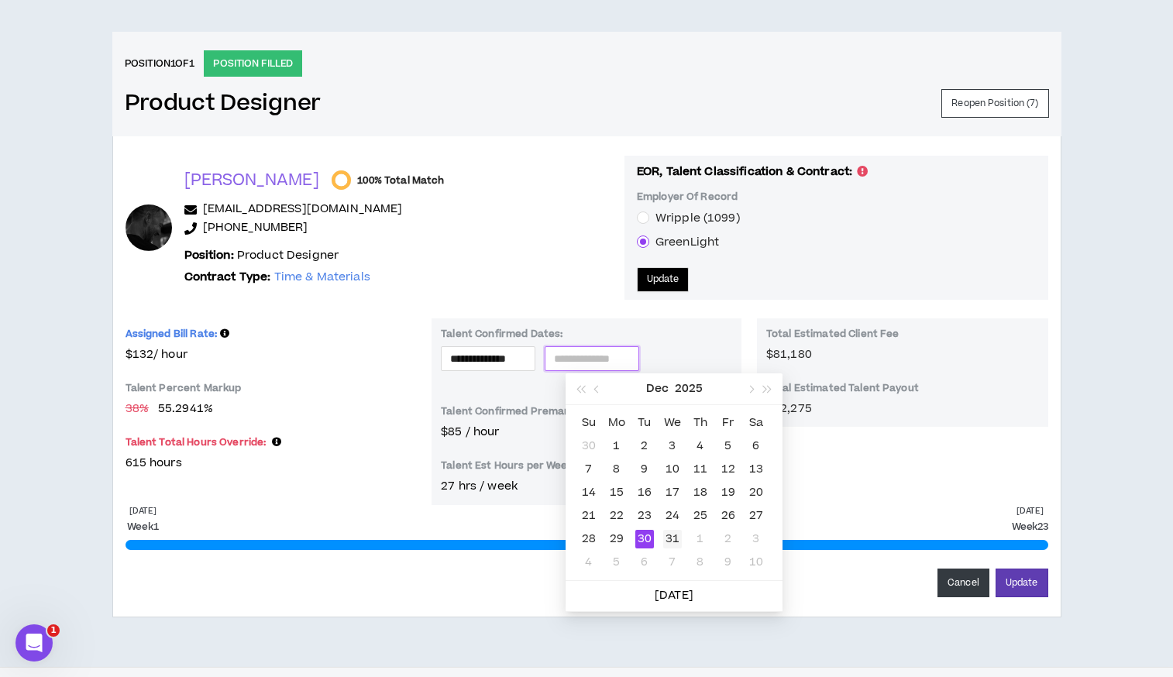
type input "**********"
click at [674, 535] on div "31" at bounding box center [672, 539] width 19 height 19
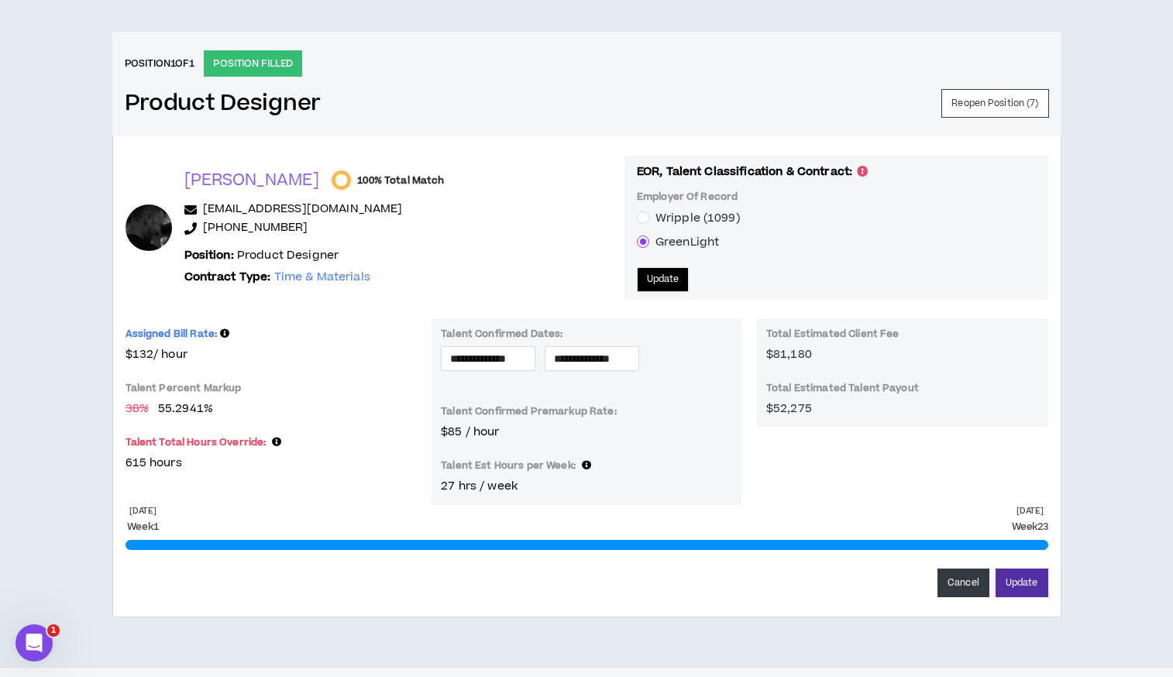
click at [1018, 583] on button "Update" at bounding box center [1021, 582] width 53 height 29
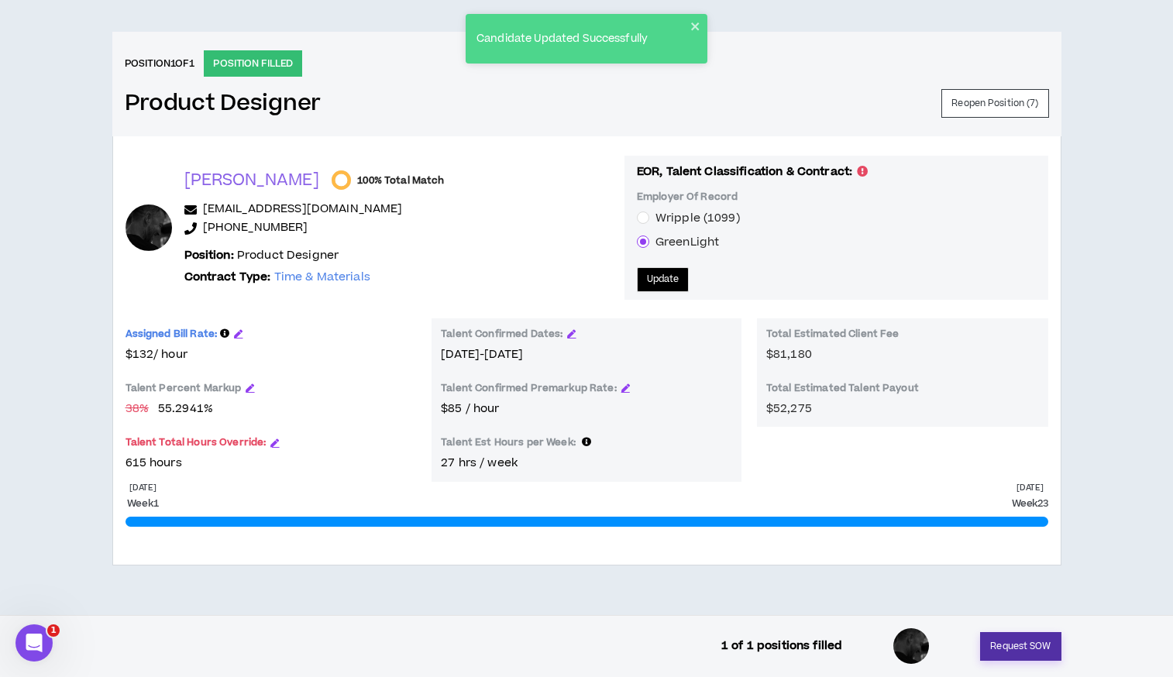
click at [1017, 647] on button "Request SOW" at bounding box center [1020, 646] width 81 height 29
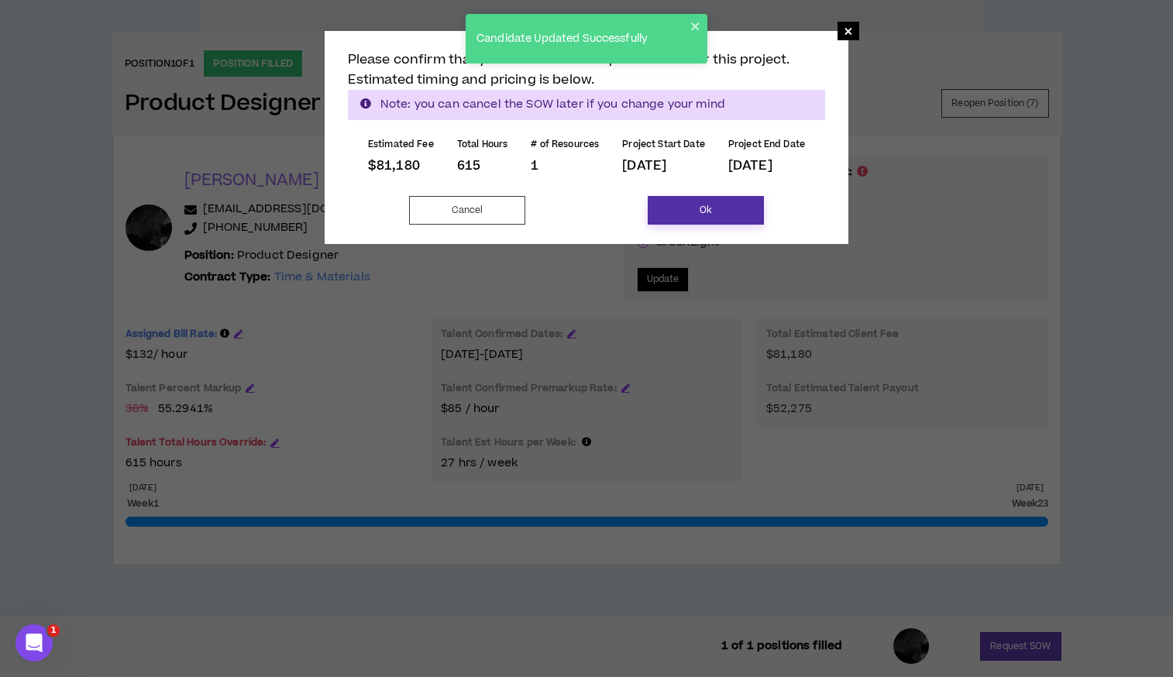
click at [729, 215] on button "Ok" at bounding box center [705, 210] width 116 height 29
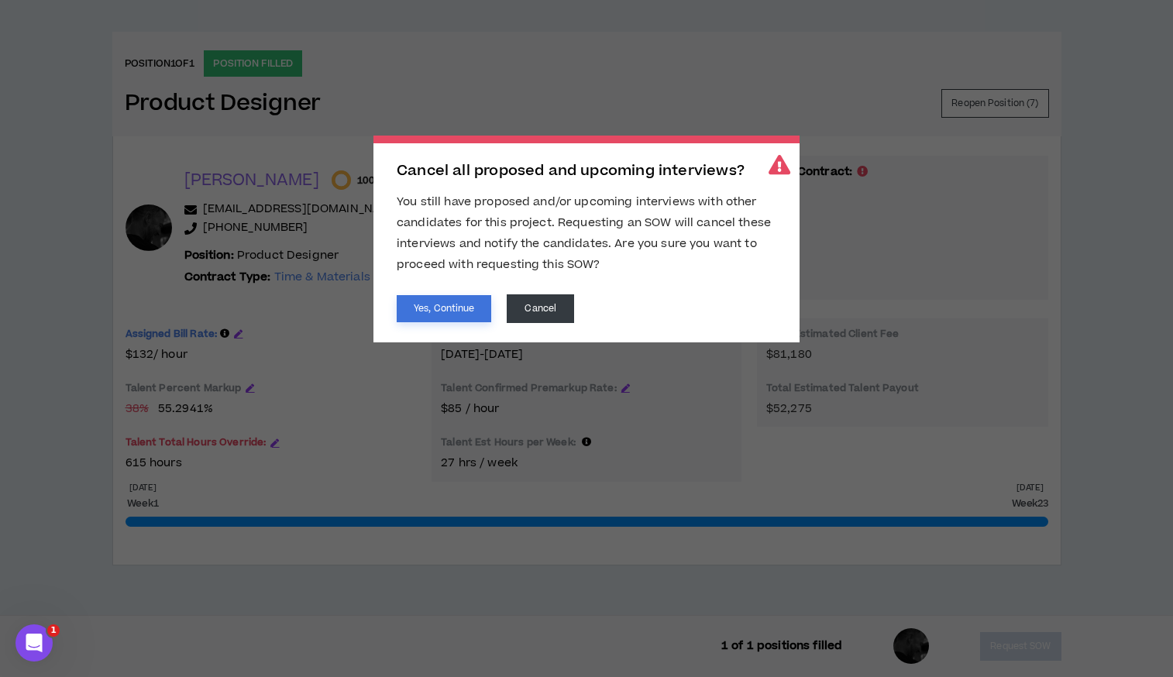
click at [438, 307] on button "Yes, Continue" at bounding box center [444, 308] width 94 height 27
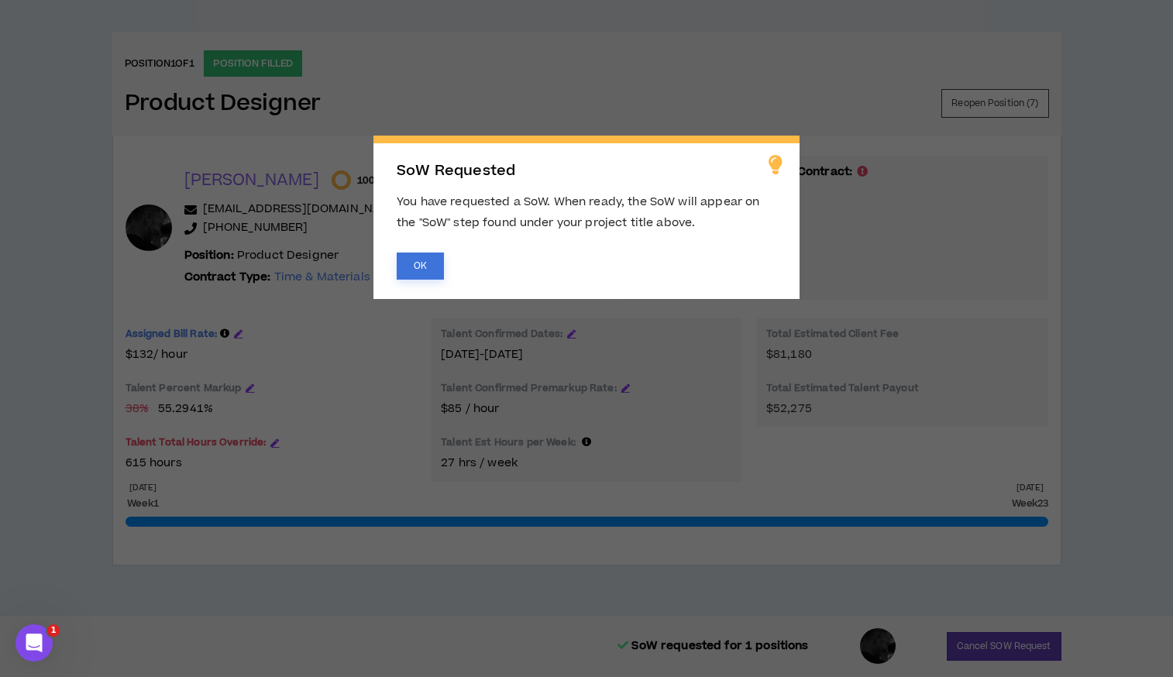
click at [411, 259] on button "OK" at bounding box center [420, 265] width 47 height 27
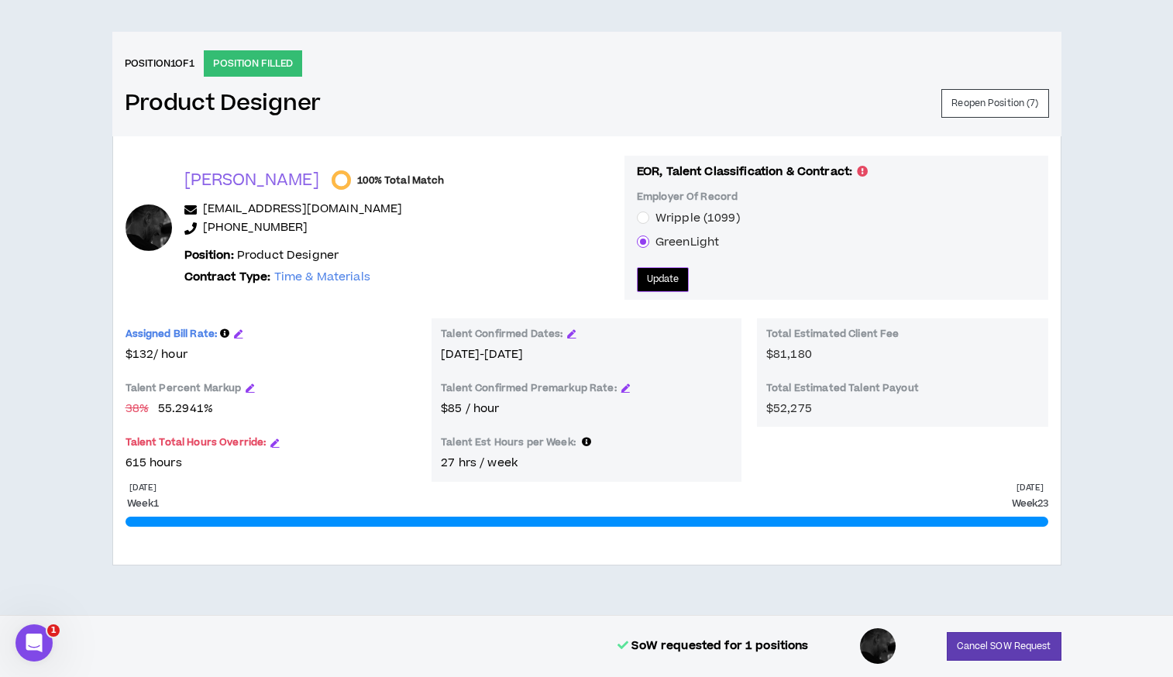
click at [647, 276] on span "Update" at bounding box center [663, 279] width 33 height 15
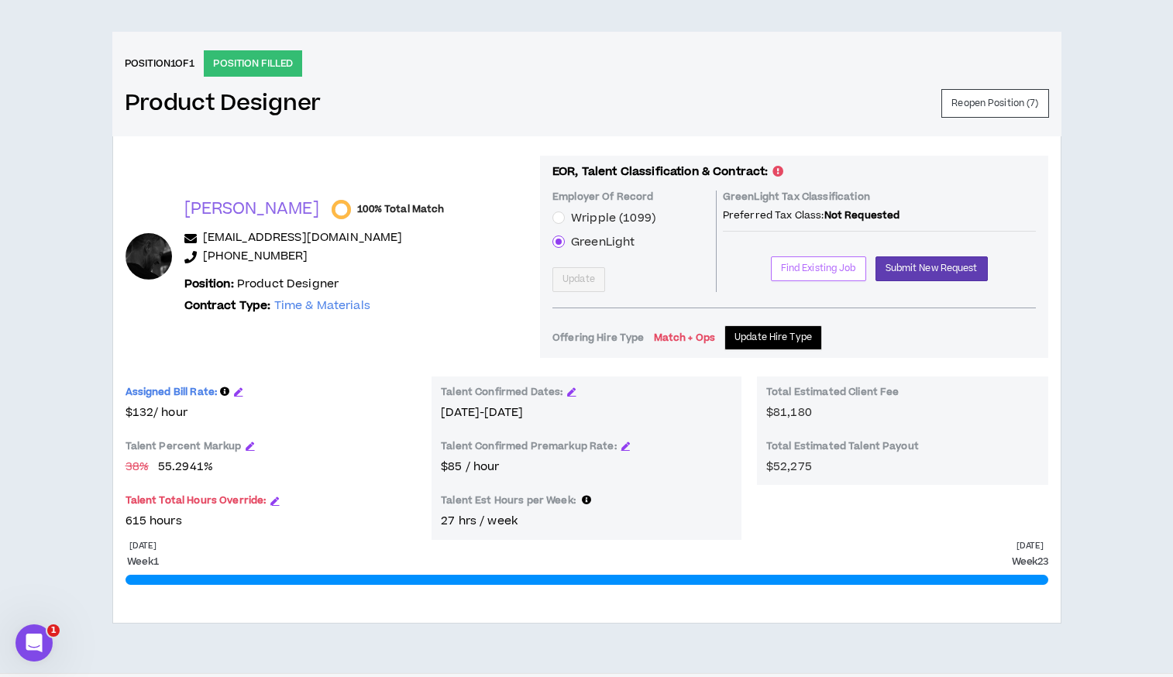
click at [795, 266] on span "Find Existing Job" at bounding box center [818, 268] width 75 height 15
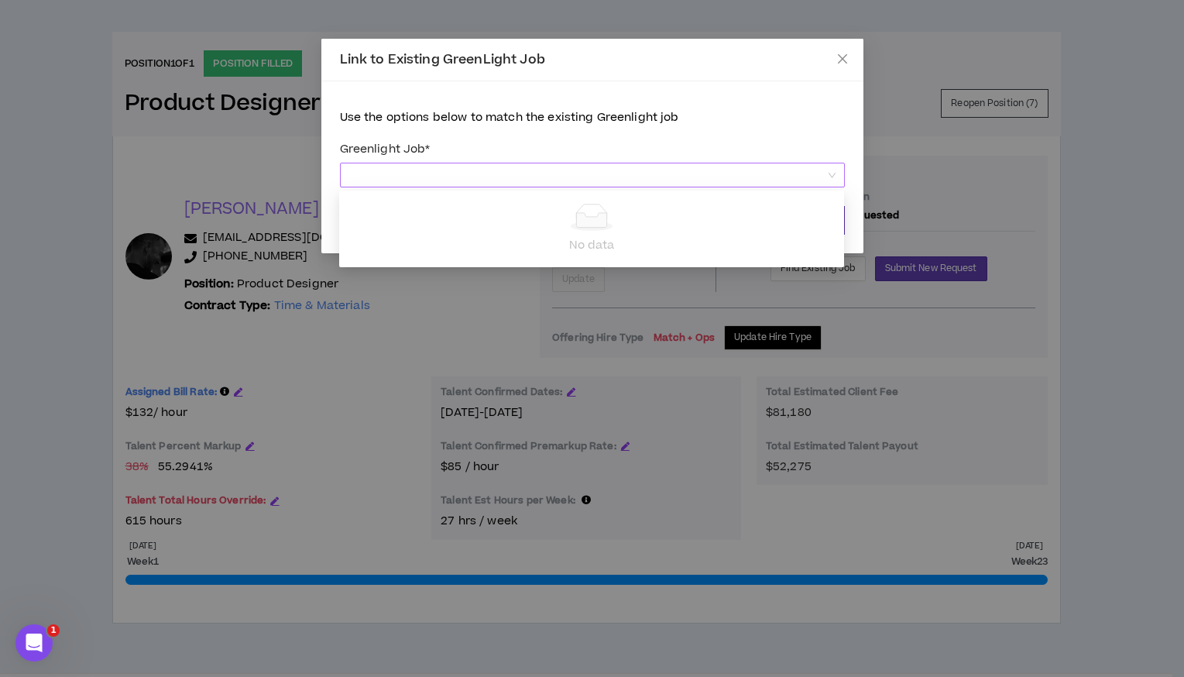
click at [836, 176] on div at bounding box center [592, 175] width 505 height 25
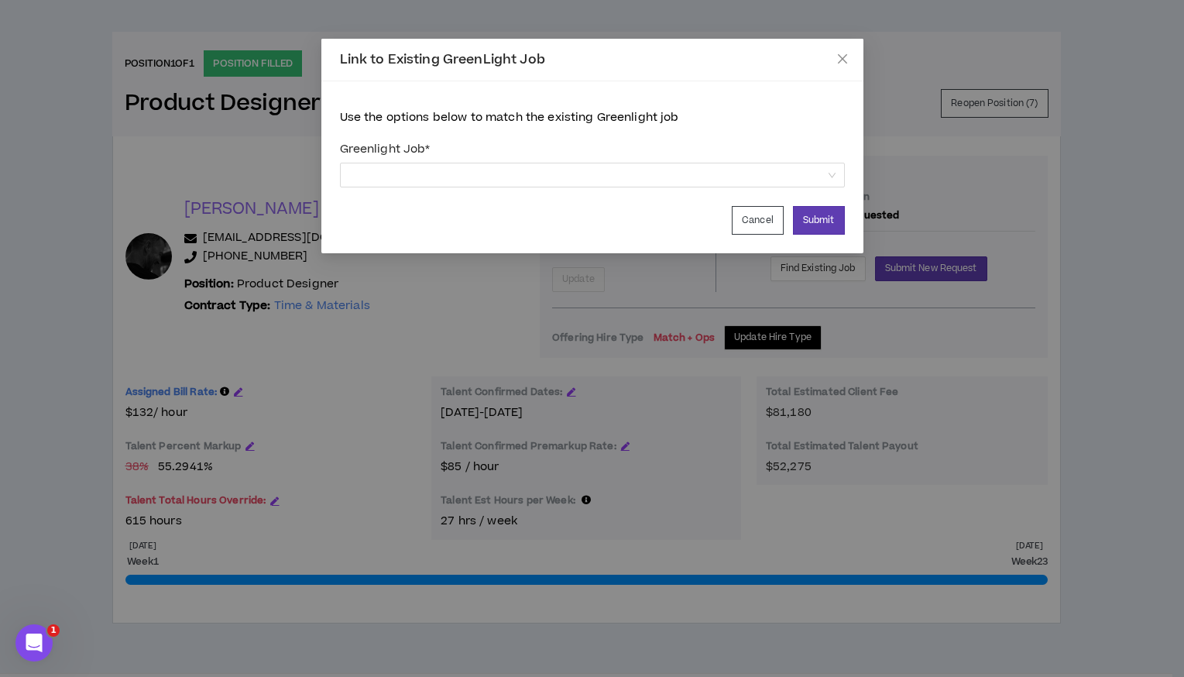
click at [875, 55] on div "Link to Existing GreenLight Job Use the options below to match the existing Gre…" at bounding box center [592, 338] width 1184 height 677
click at [747, 211] on button "Cancel" at bounding box center [758, 220] width 52 height 29
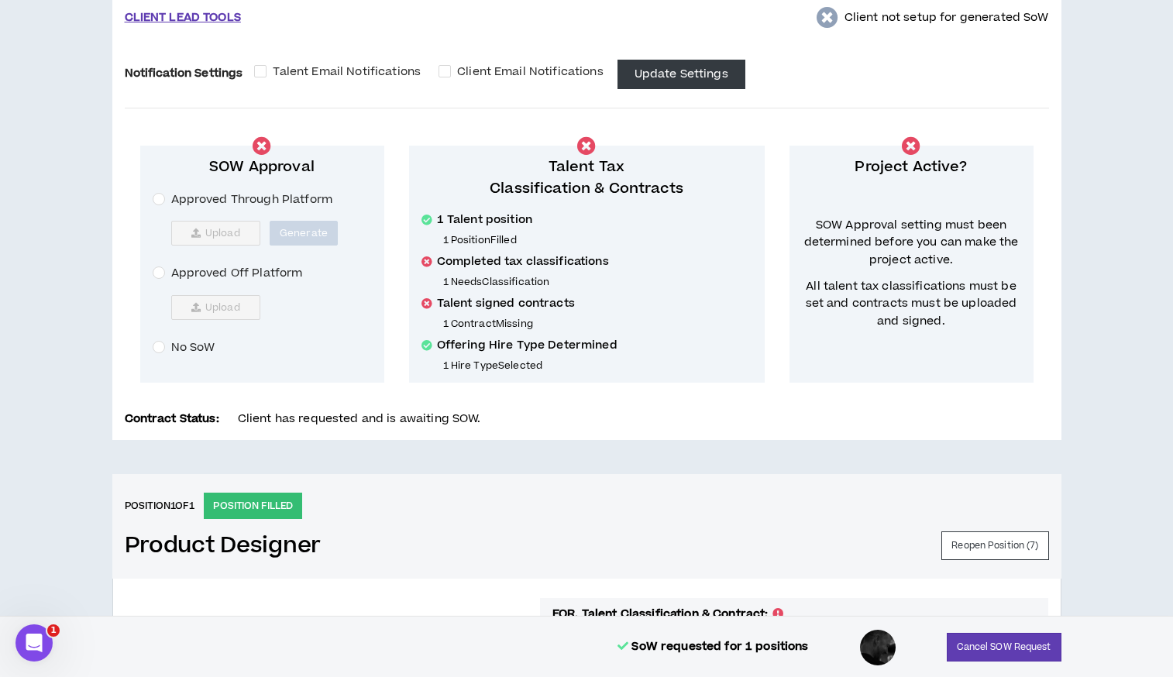
scroll to position [0, 0]
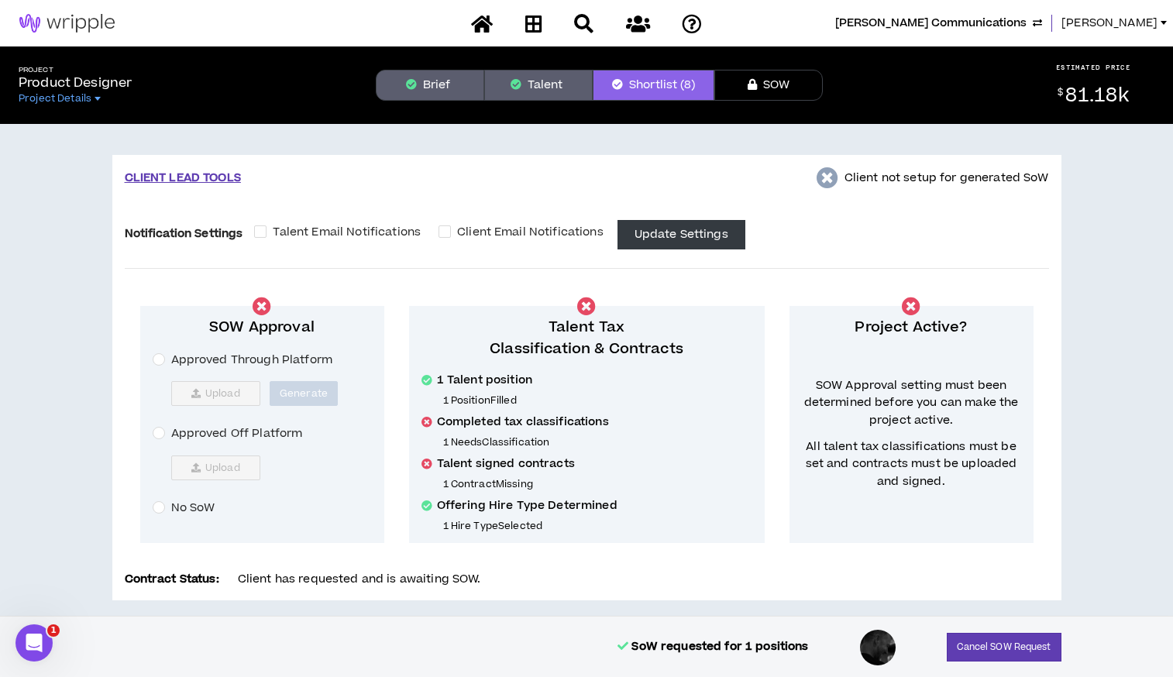
click at [1127, 24] on span "Amanda" at bounding box center [1109, 23] width 96 height 17
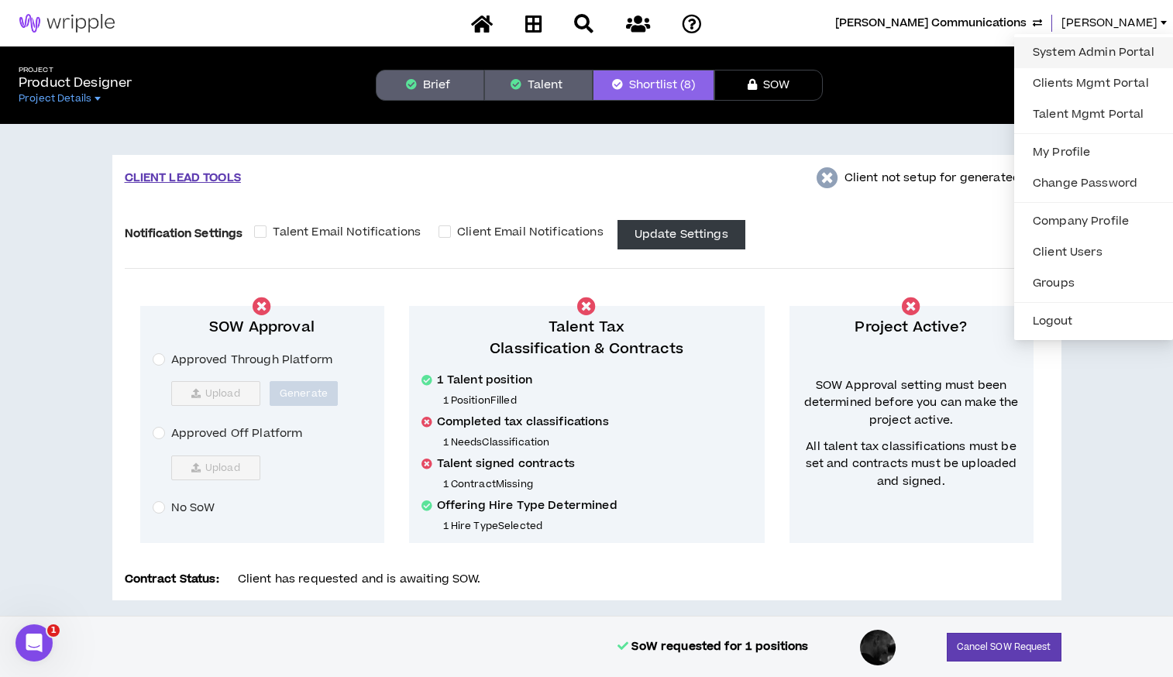
click at [1084, 49] on link "System Admin Portal" at bounding box center [1093, 52] width 140 height 23
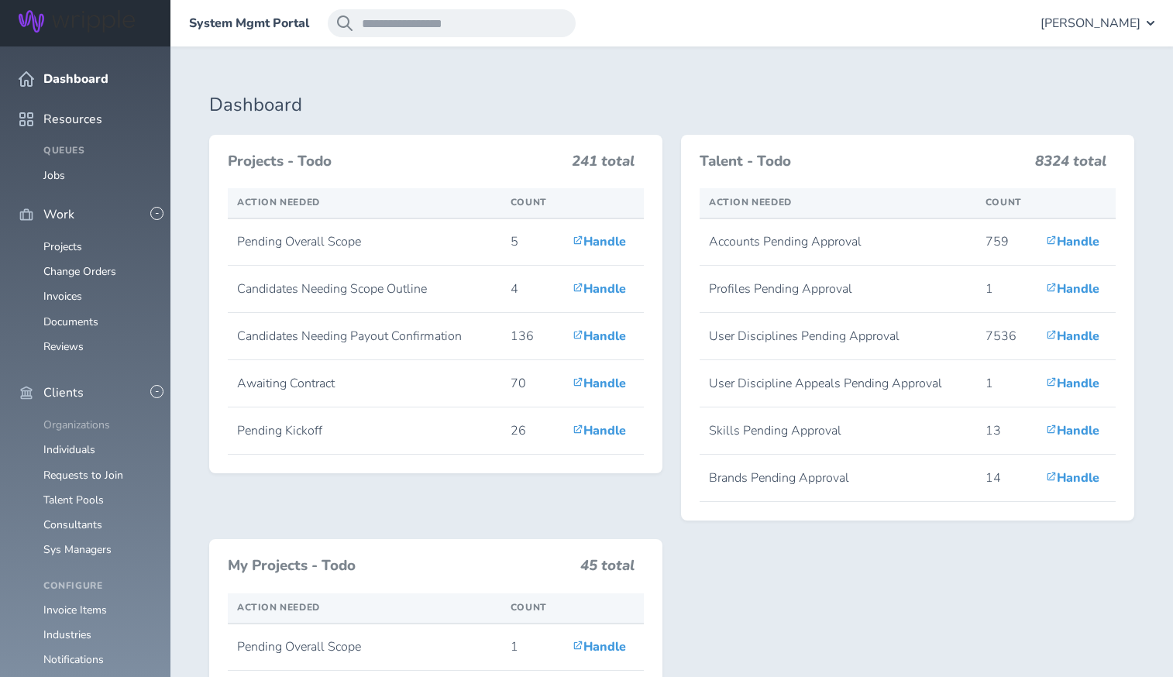
click at [67, 417] on link "Organizations" at bounding box center [76, 424] width 67 height 15
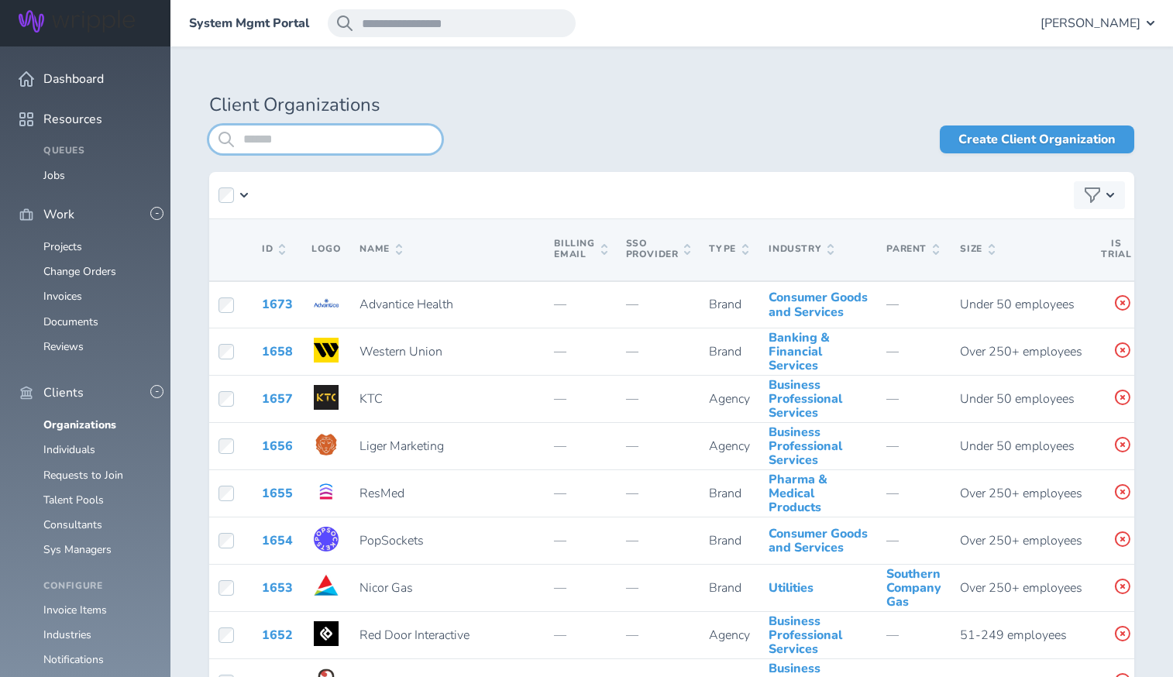
click at [299, 136] on input "search" at bounding box center [325, 139] width 232 height 28
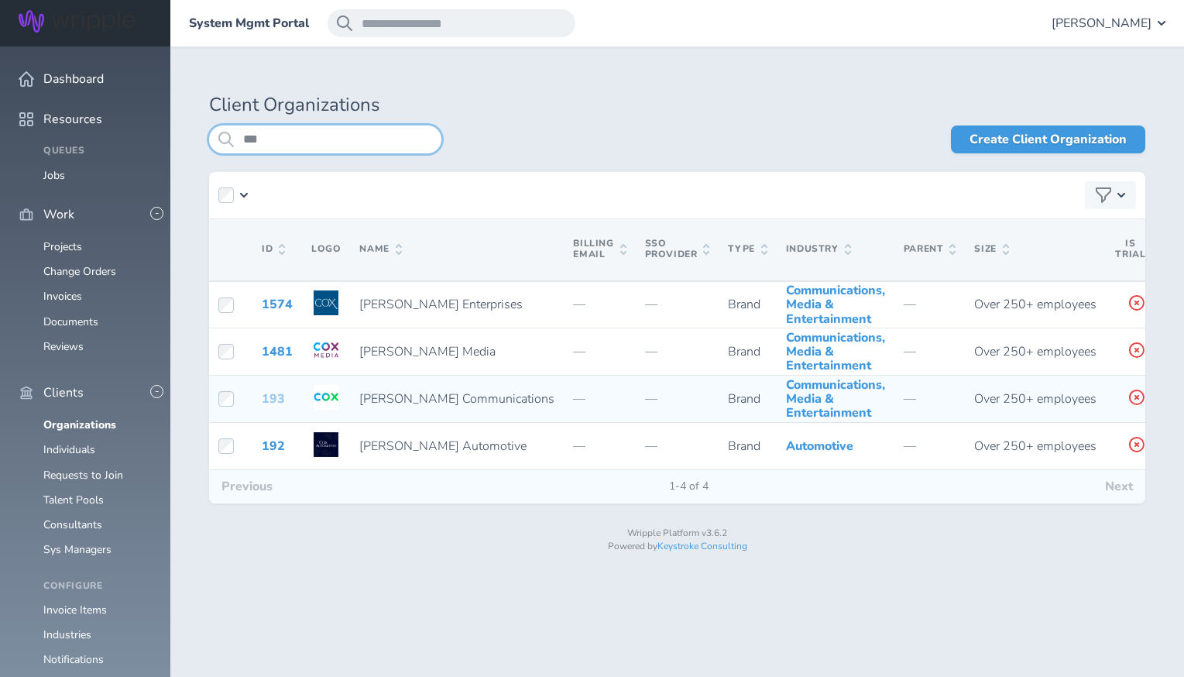
type input "***"
click at [271, 407] on link "193" at bounding box center [273, 398] width 23 height 17
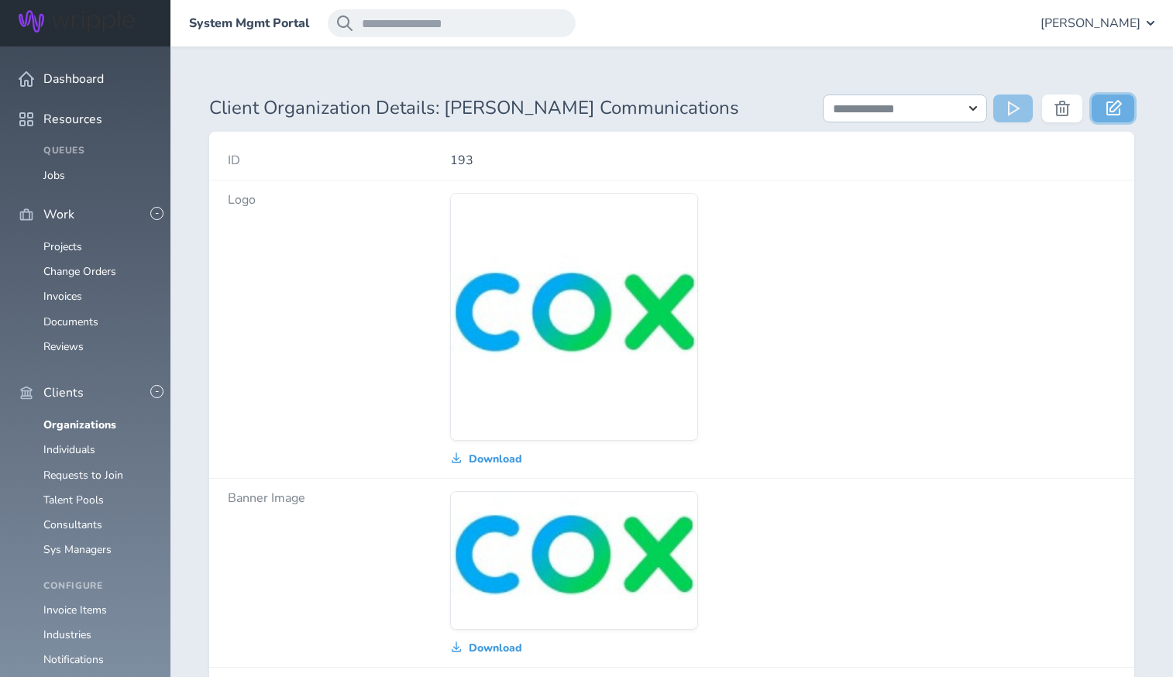
click at [1104, 109] on link at bounding box center [1112, 108] width 43 height 28
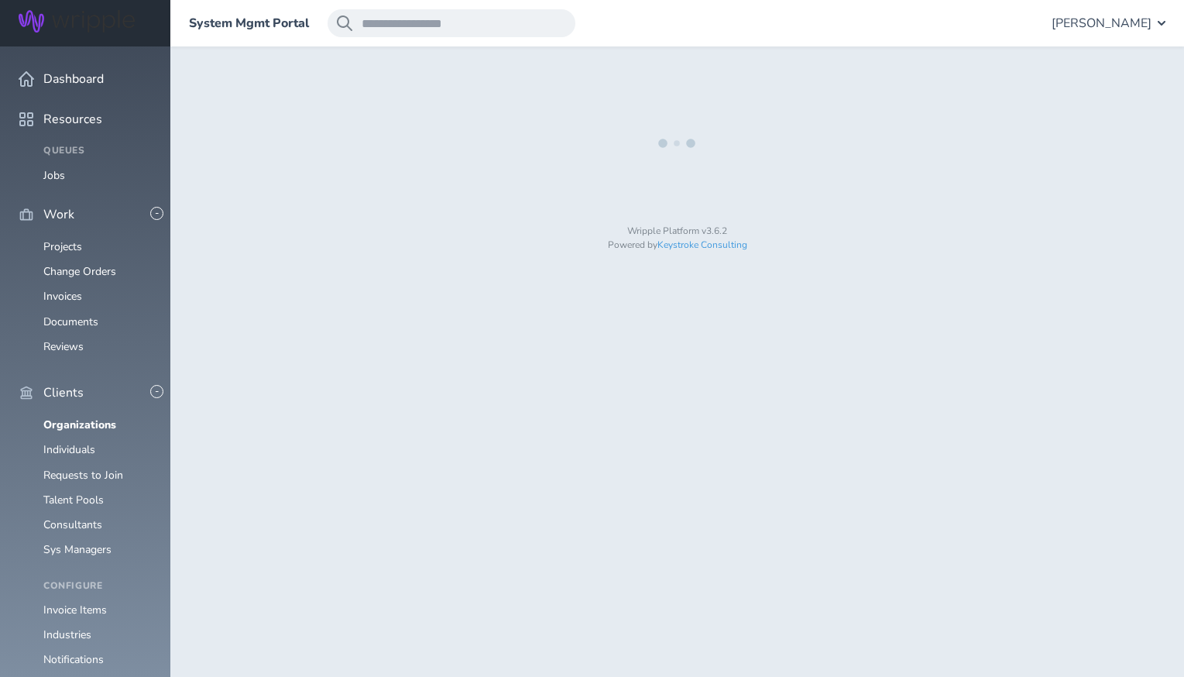
select select "*"
select select "**"
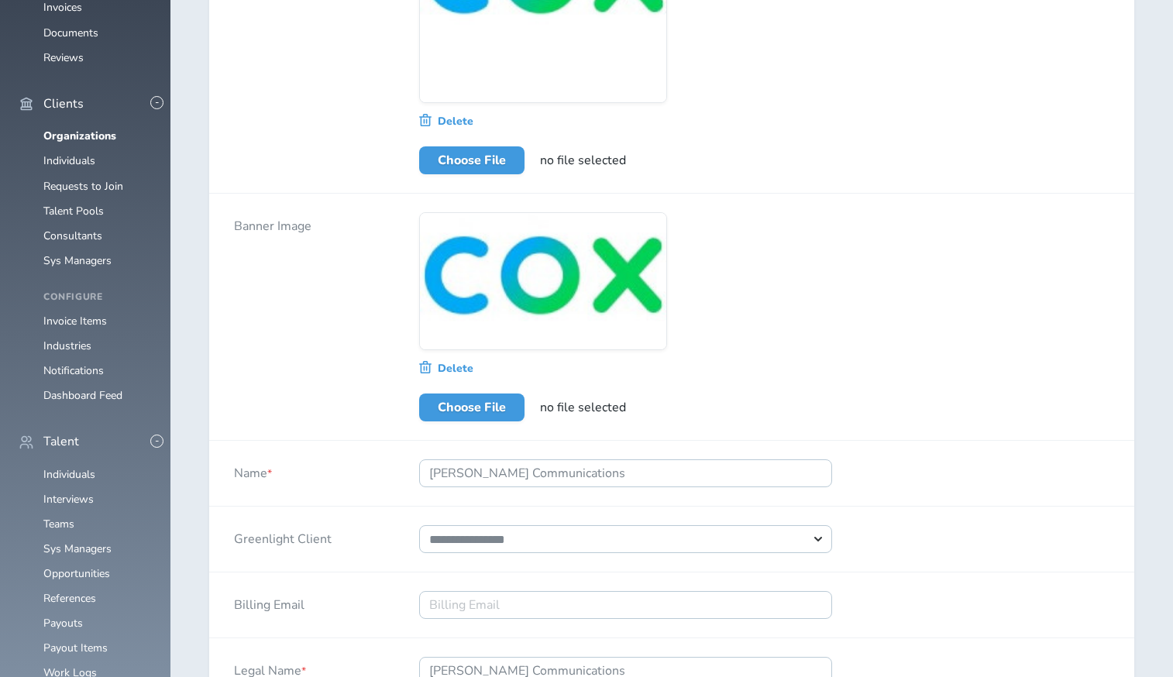
select select "****"
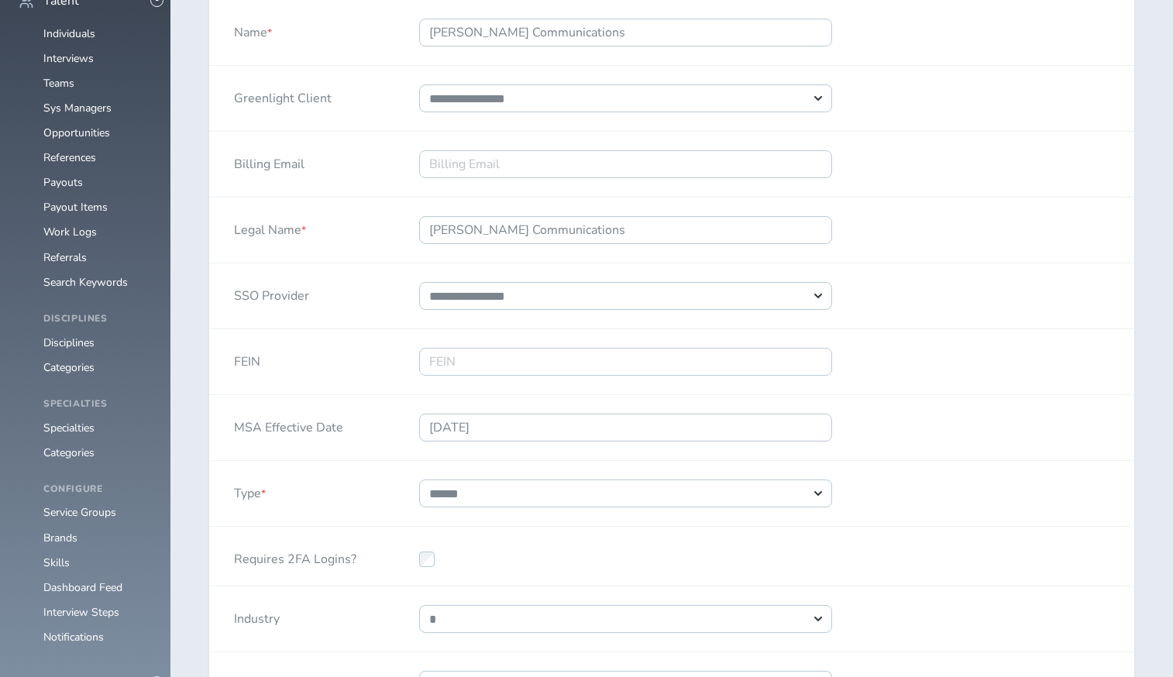
select select "*"
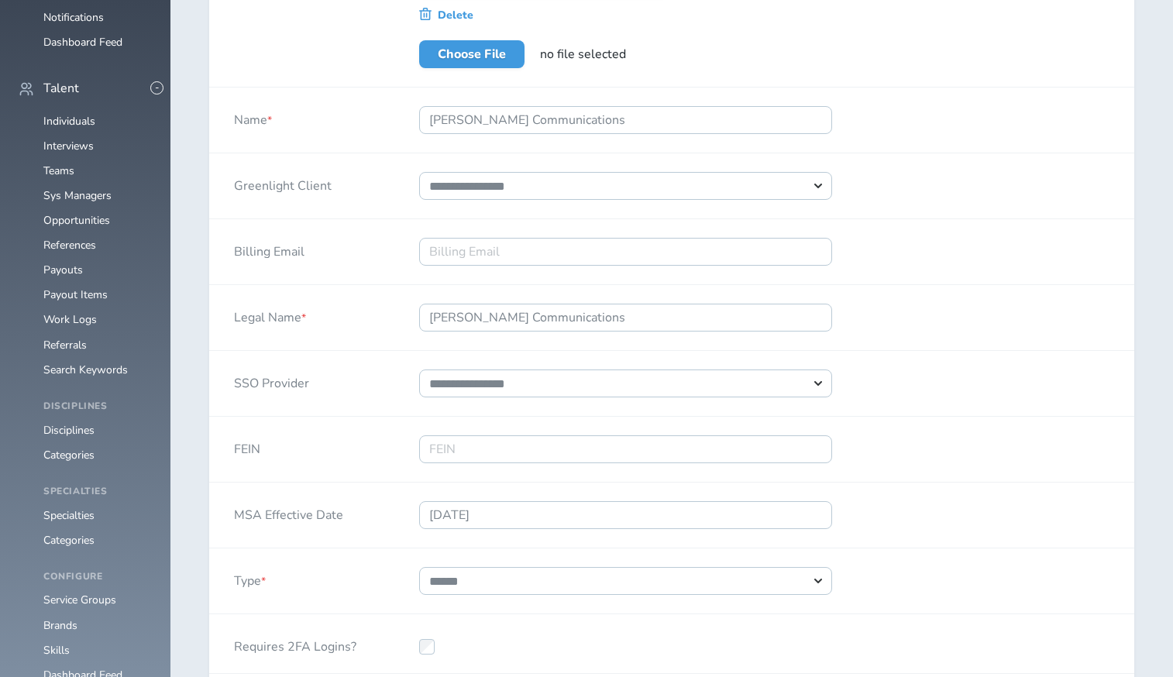
scroll to position [638, 0]
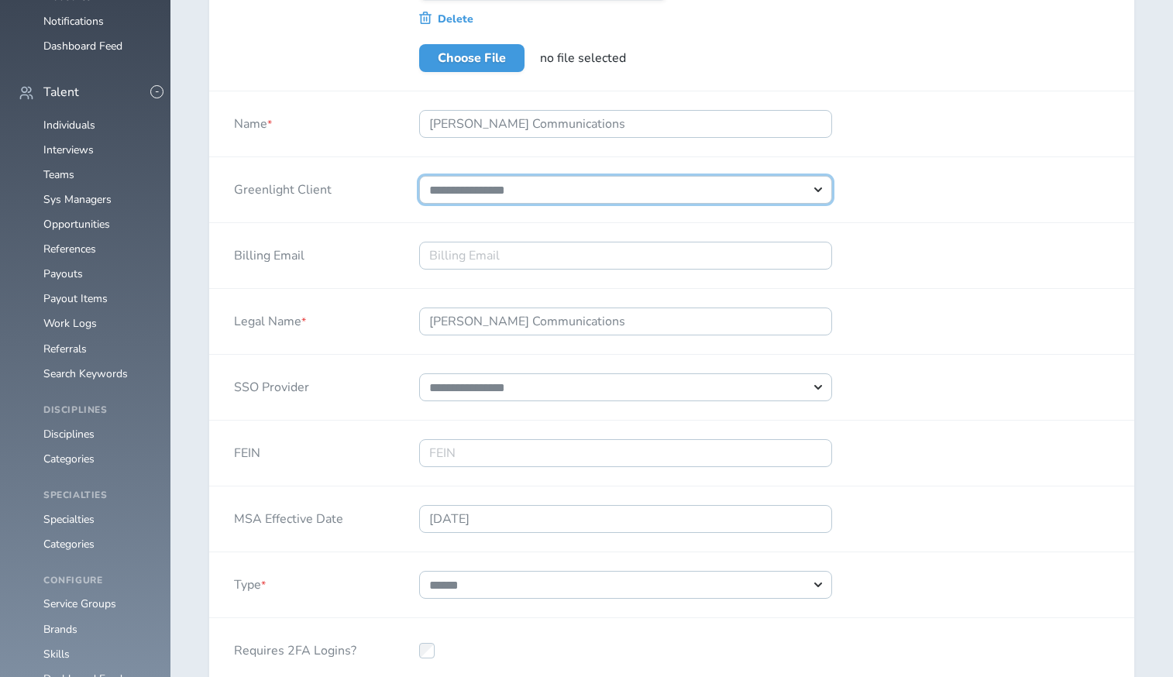
click at [641, 186] on select "**********" at bounding box center [625, 190] width 413 height 28
select select "**********"
click at [419, 176] on select "**********" at bounding box center [625, 190] width 413 height 28
click at [724, 196] on select "**********" at bounding box center [625, 190] width 413 height 28
click at [949, 274] on div "Billing Email" at bounding box center [671, 256] width 925 height 66
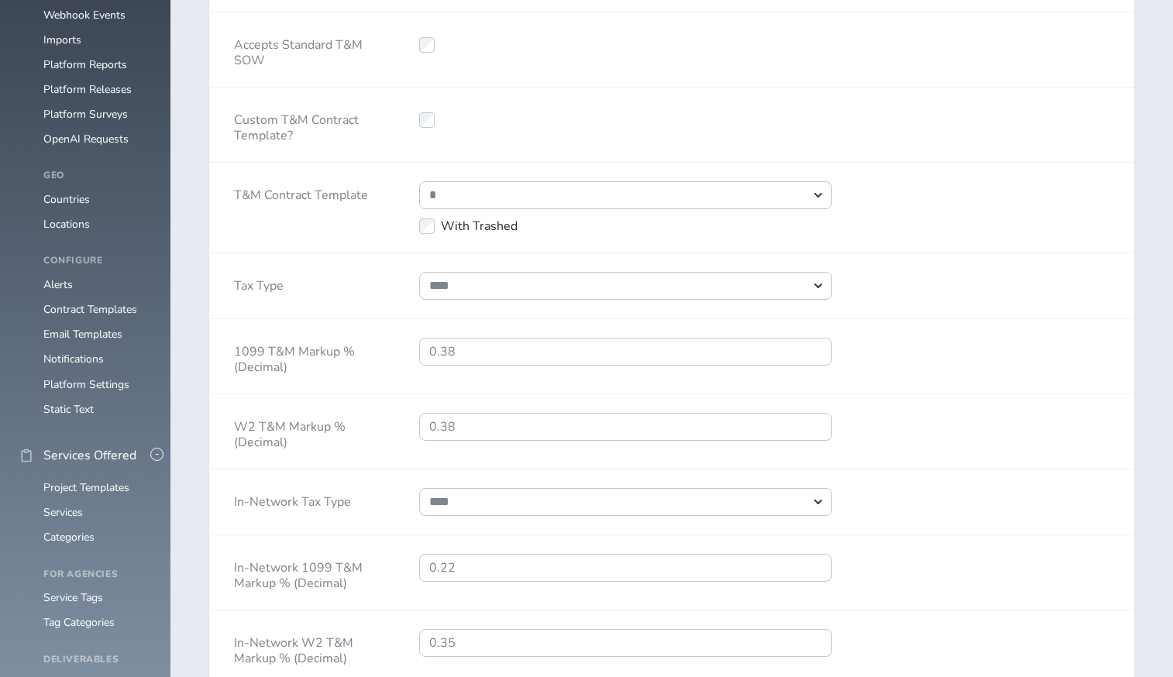
scroll to position [1735, 0]
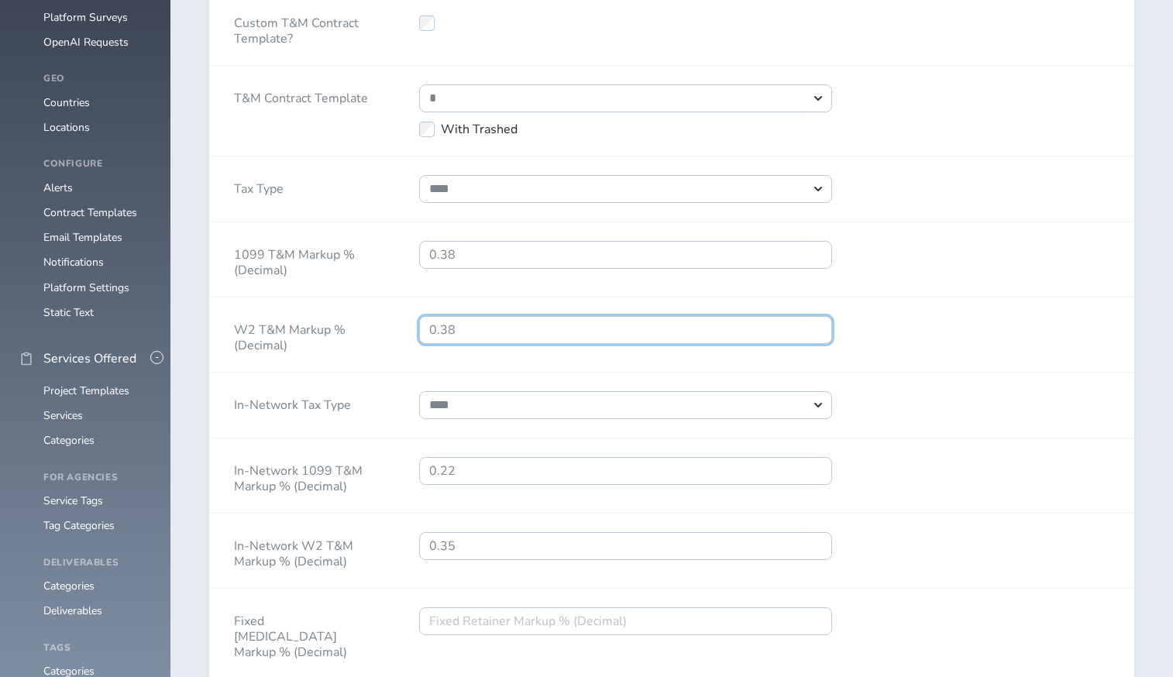
drag, startPoint x: 472, startPoint y: 349, endPoint x: 441, endPoint y: 347, distance: 30.2
click at [441, 344] on input "0.38" at bounding box center [625, 330] width 413 height 28
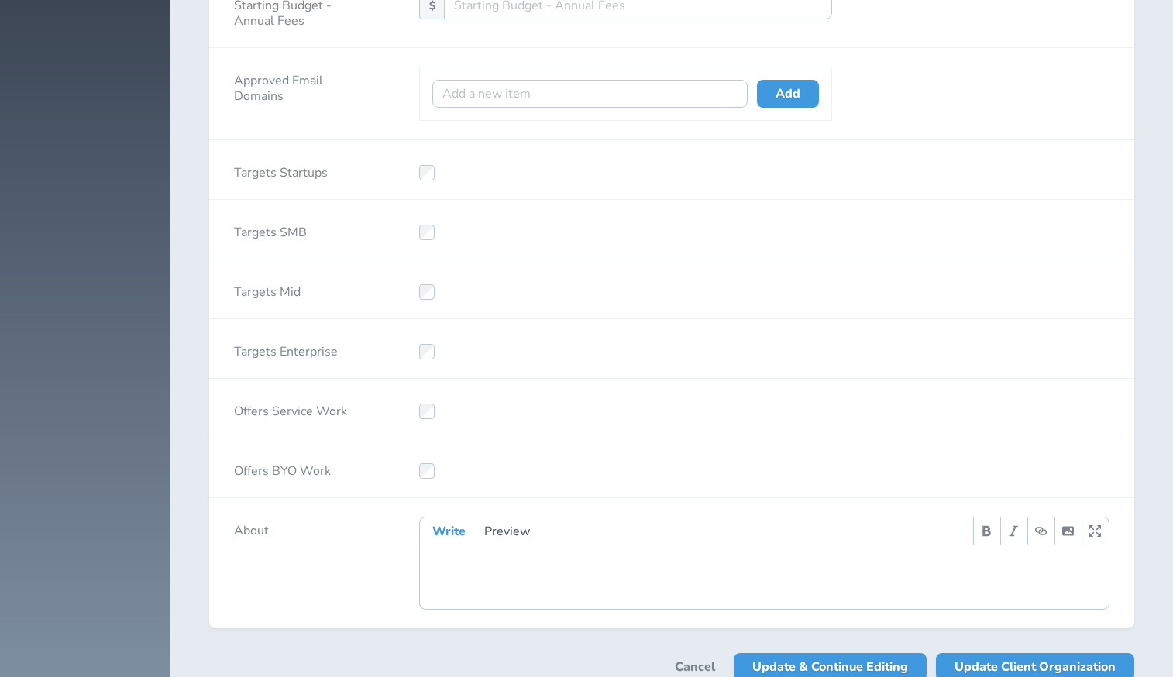
scroll to position [3125, 0]
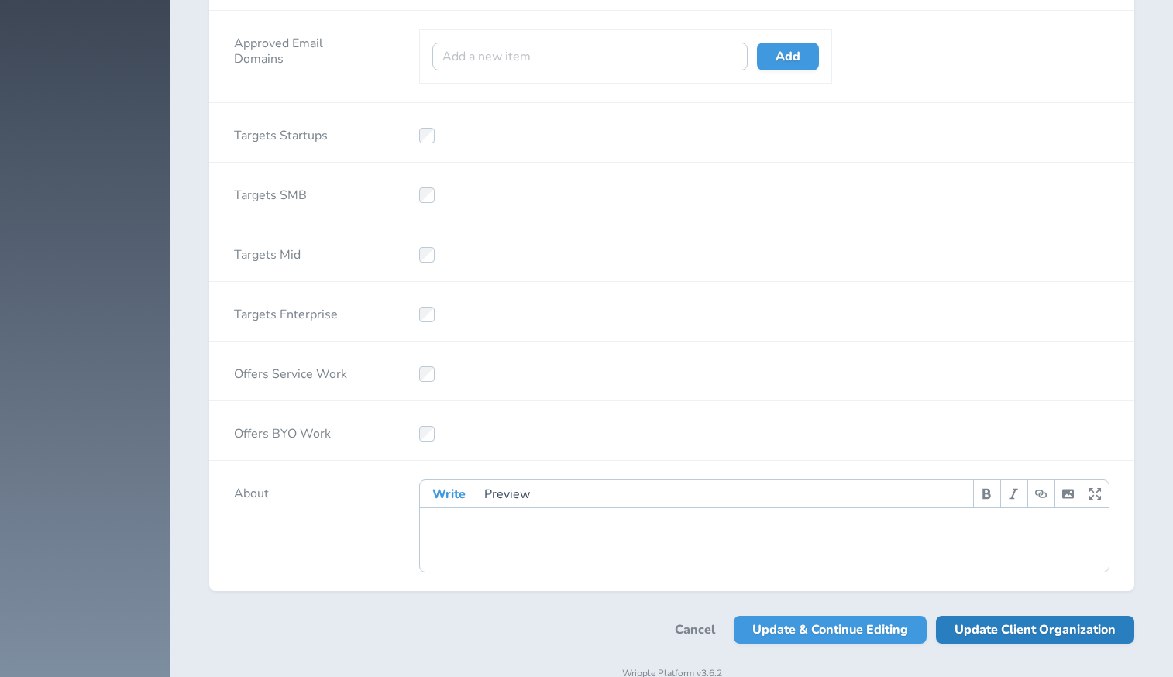
type input "0.51"
click at [1004, 631] on span "Update Client Organization" at bounding box center [1034, 630] width 161 height 28
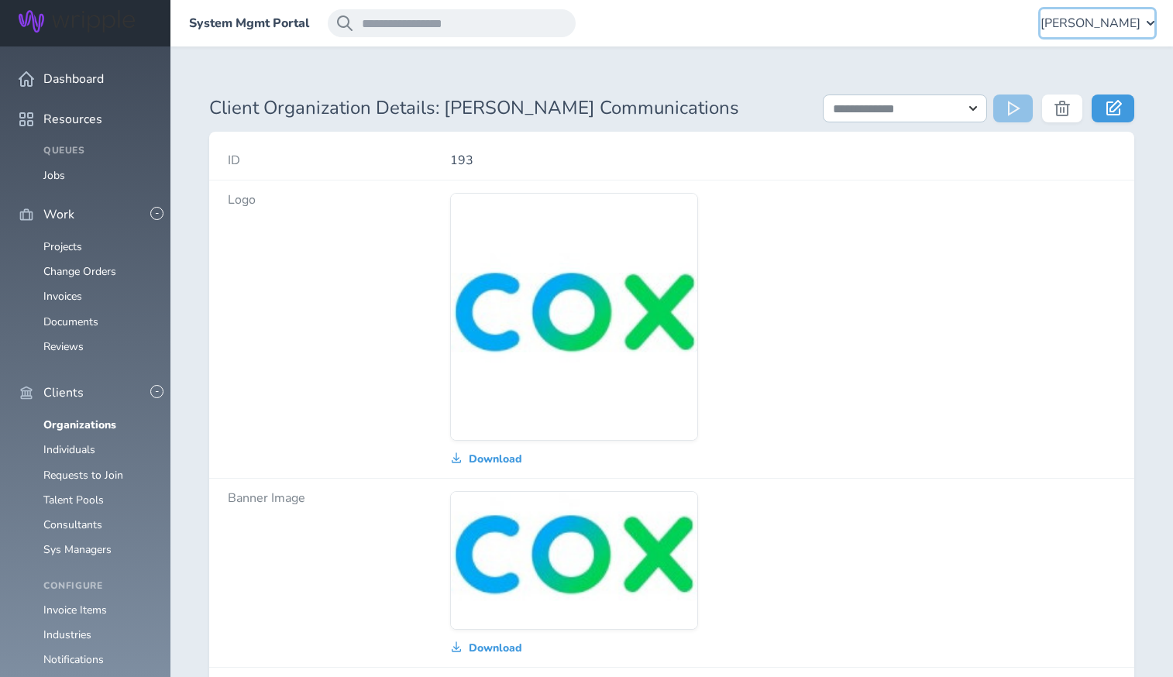
click at [1084, 27] on span "Amanda Pressly" at bounding box center [1090, 23] width 100 height 14
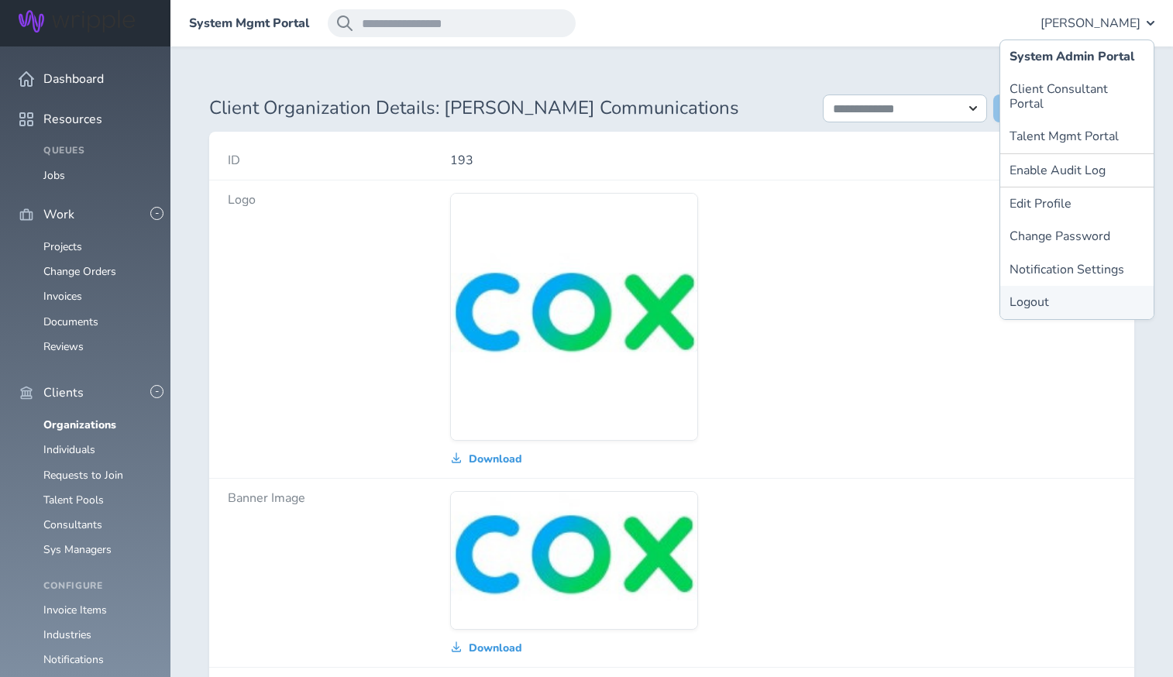
click at [1011, 286] on link "Logout" at bounding box center [1076, 302] width 153 height 33
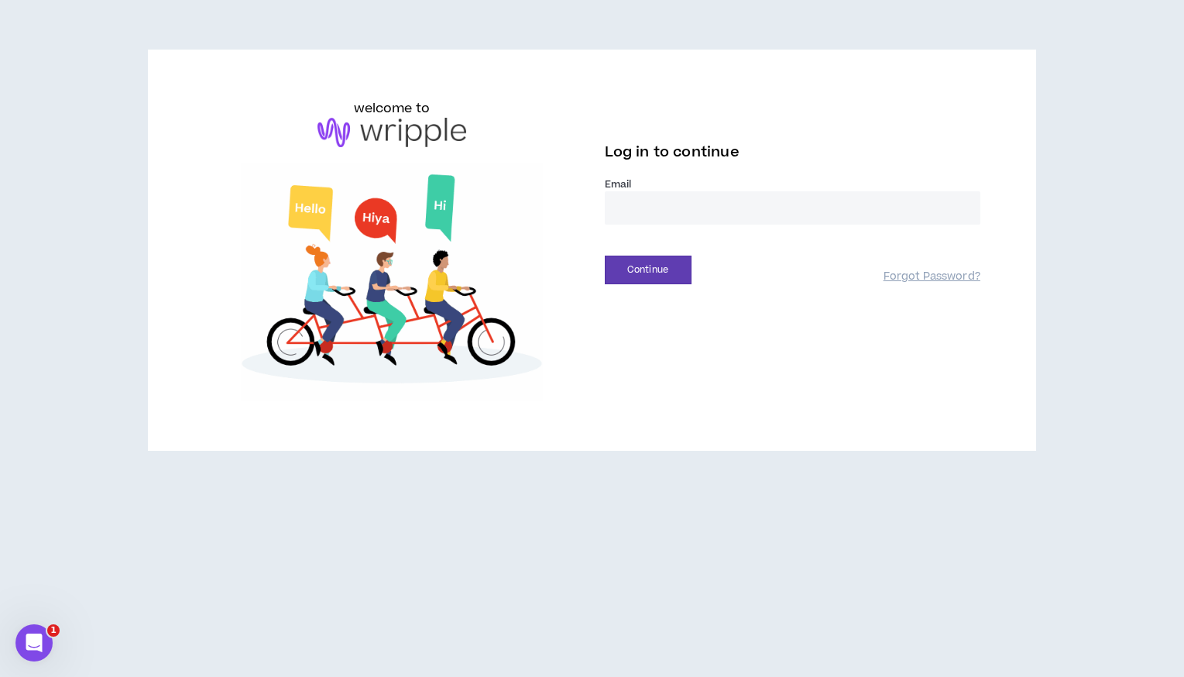
click at [679, 184] on label "Email *" at bounding box center [793, 184] width 376 height 14
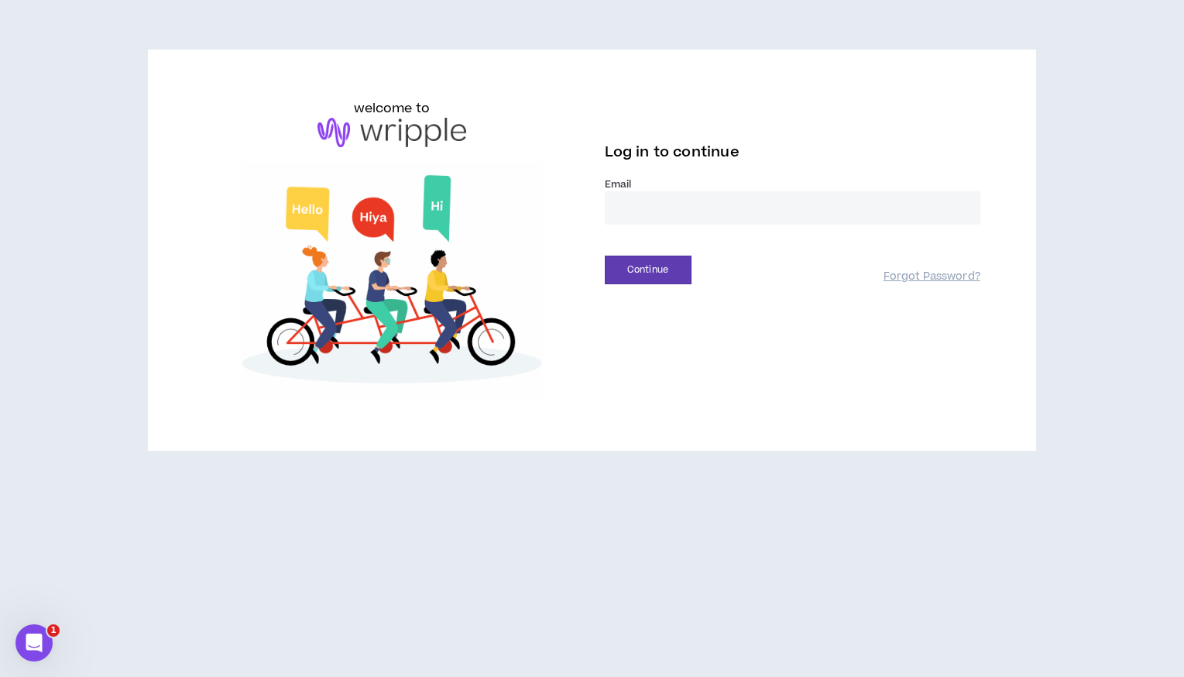
click at [670, 207] on input "email" at bounding box center [793, 207] width 376 height 33
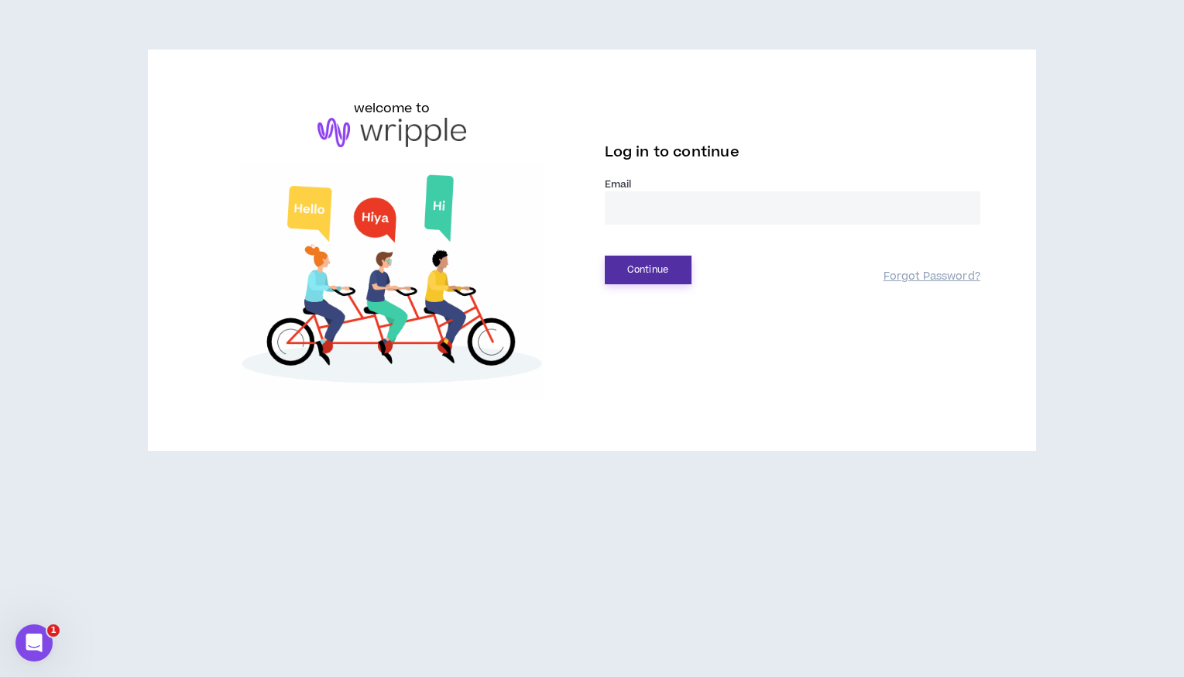
type input "**********"
click at [660, 279] on button "Continue" at bounding box center [648, 270] width 87 height 29
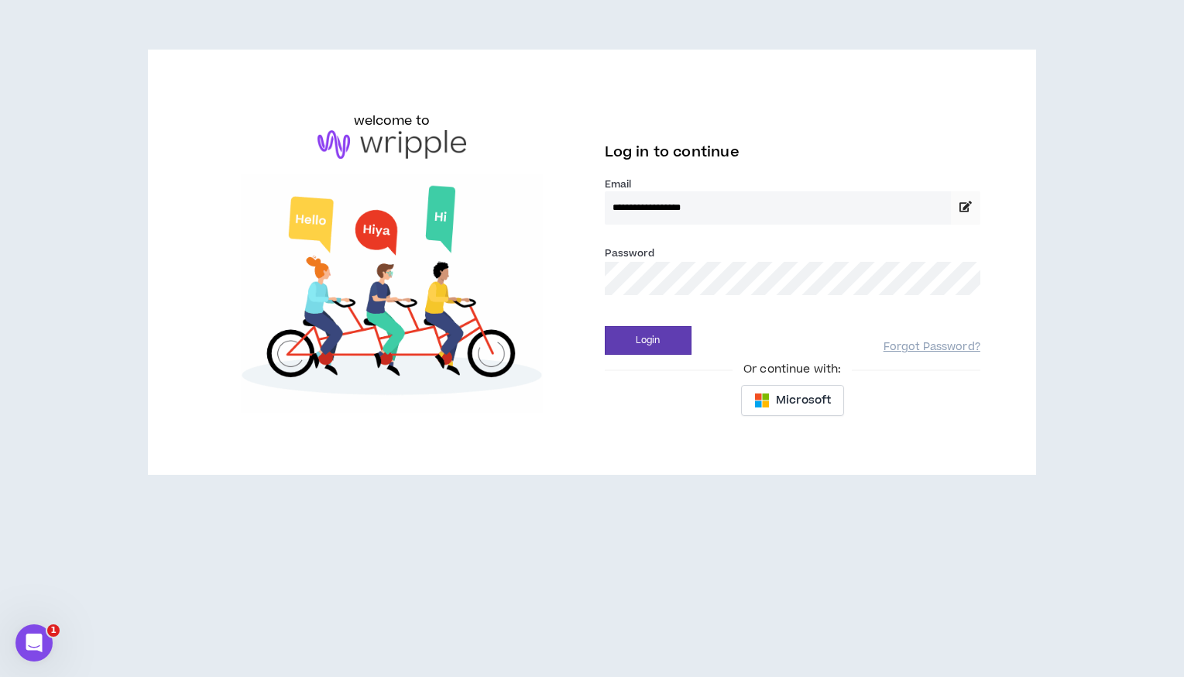
click at [654, 318] on div "Login Forgot Password?" at bounding box center [793, 334] width 376 height 39
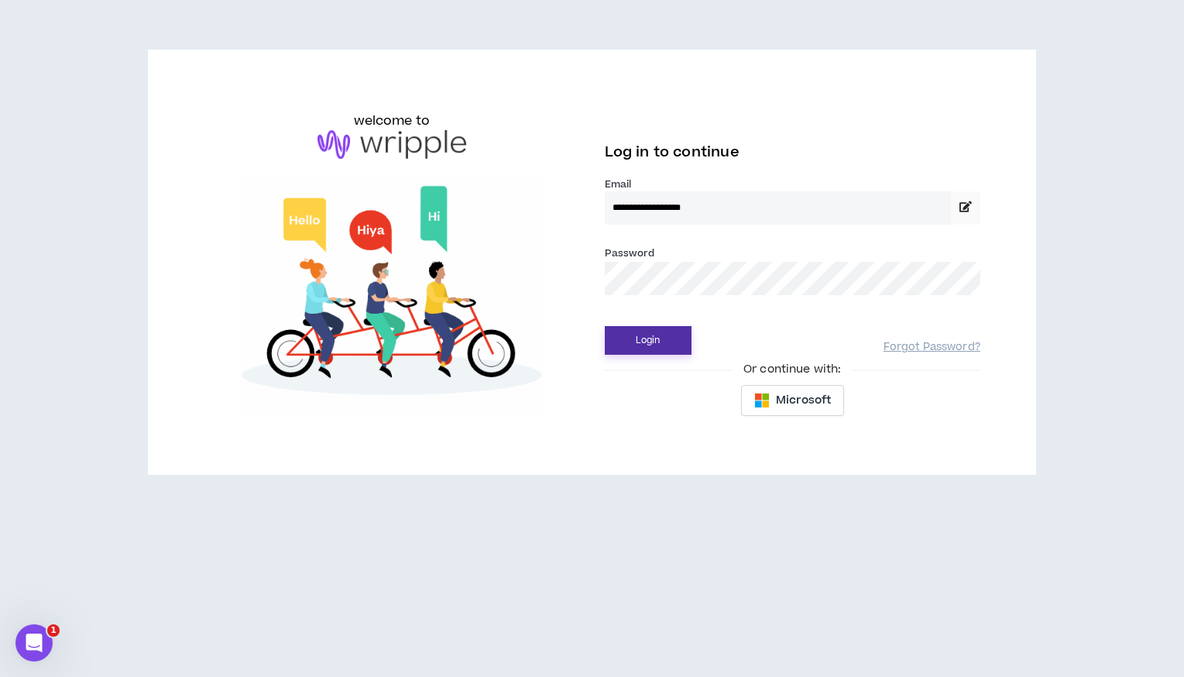
click at [644, 340] on button "Login" at bounding box center [648, 340] width 87 height 29
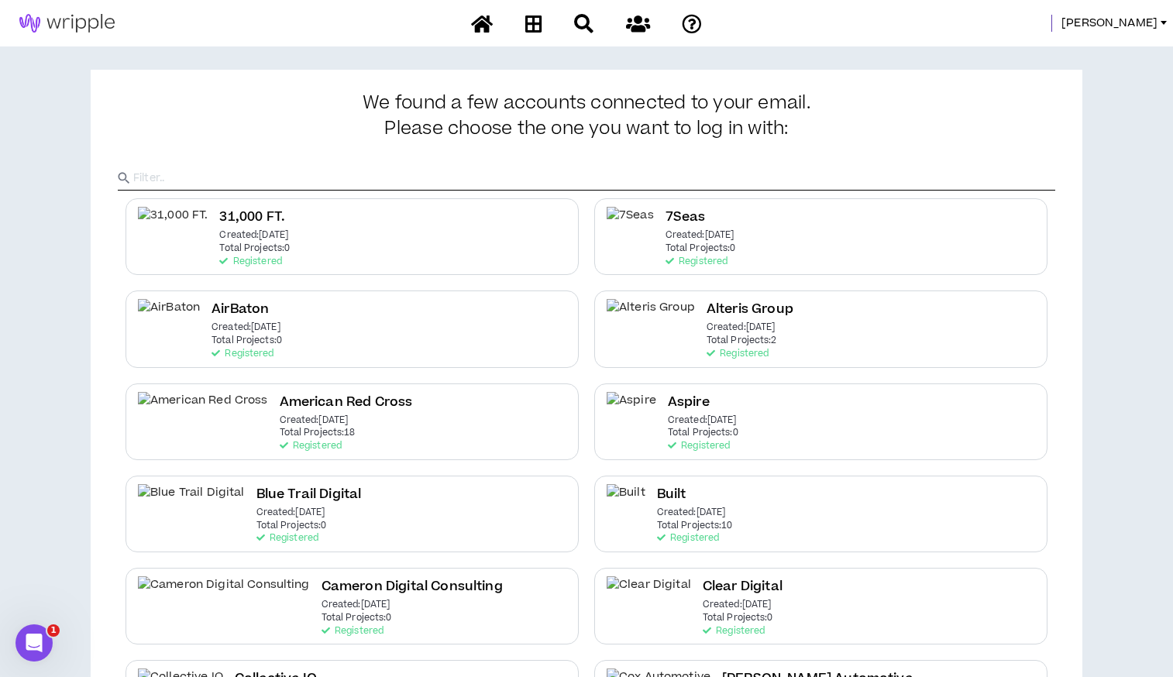
click at [532, 172] on input "text" at bounding box center [594, 178] width 922 height 23
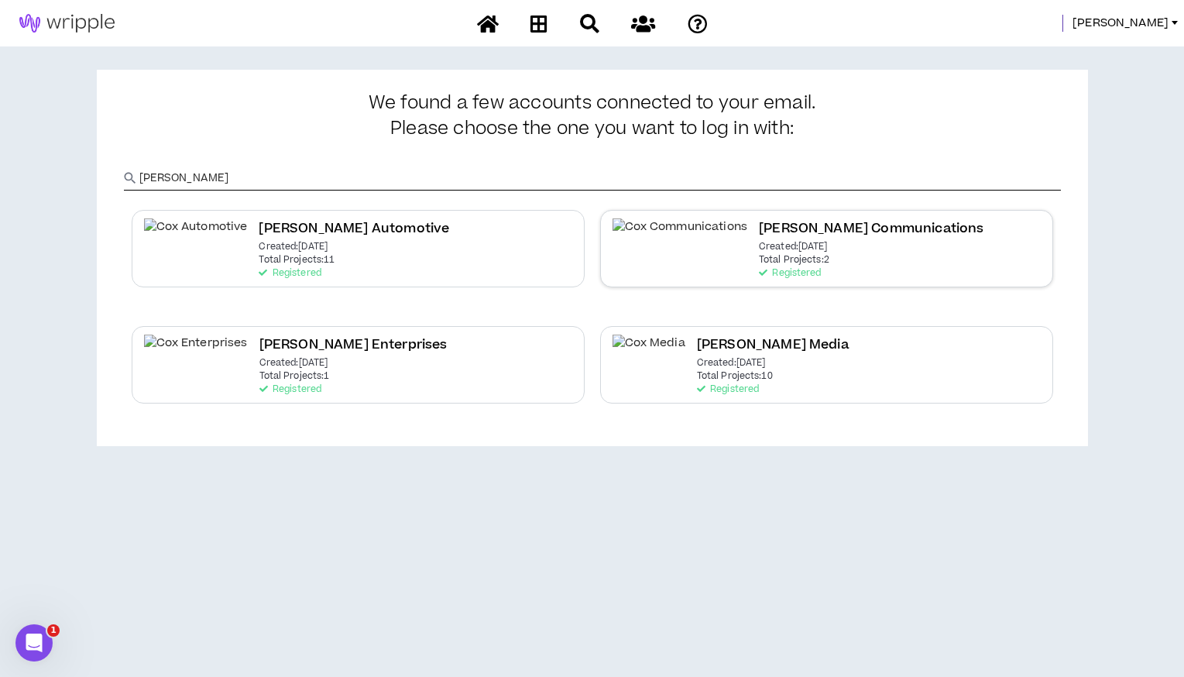
type input "Cox"
click at [759, 235] on h2 "[PERSON_NAME] Communications" at bounding box center [871, 228] width 225 height 21
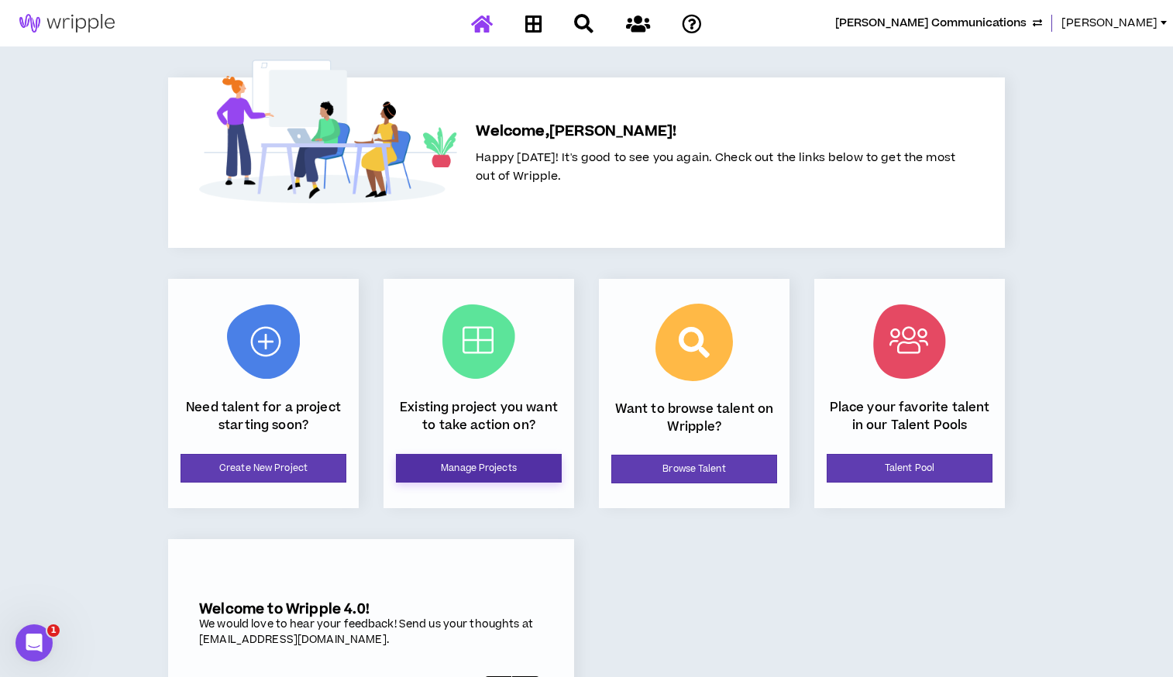
click at [485, 469] on link "Manage Projects" at bounding box center [479, 468] width 166 height 29
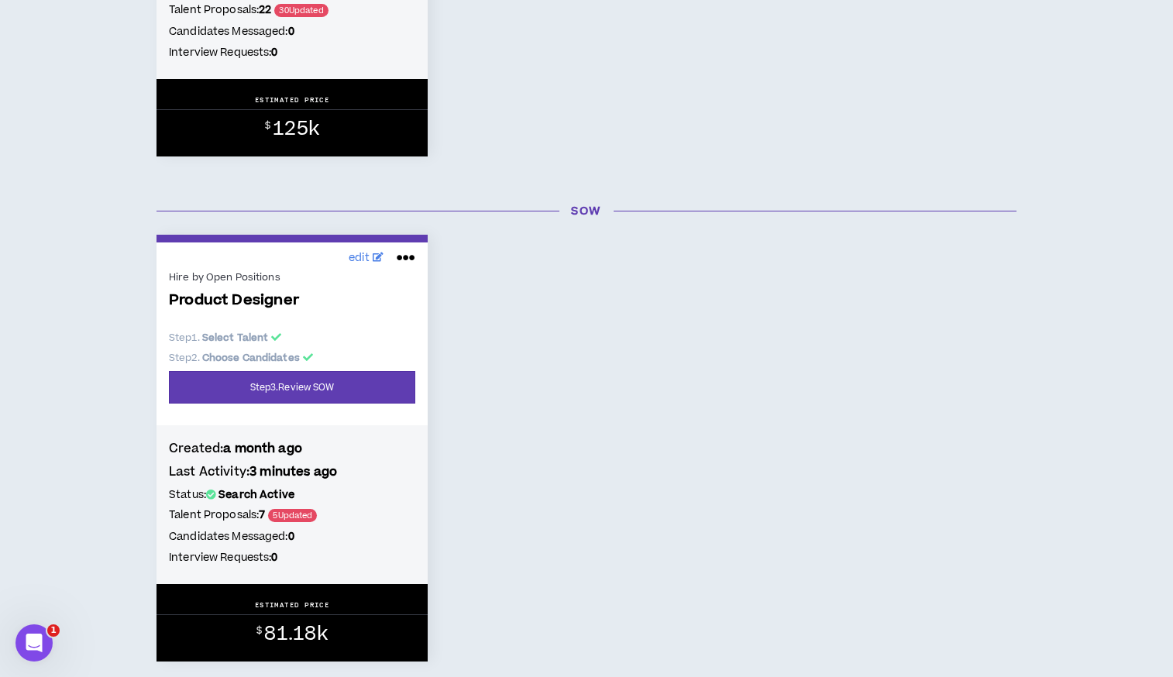
scroll to position [613, 0]
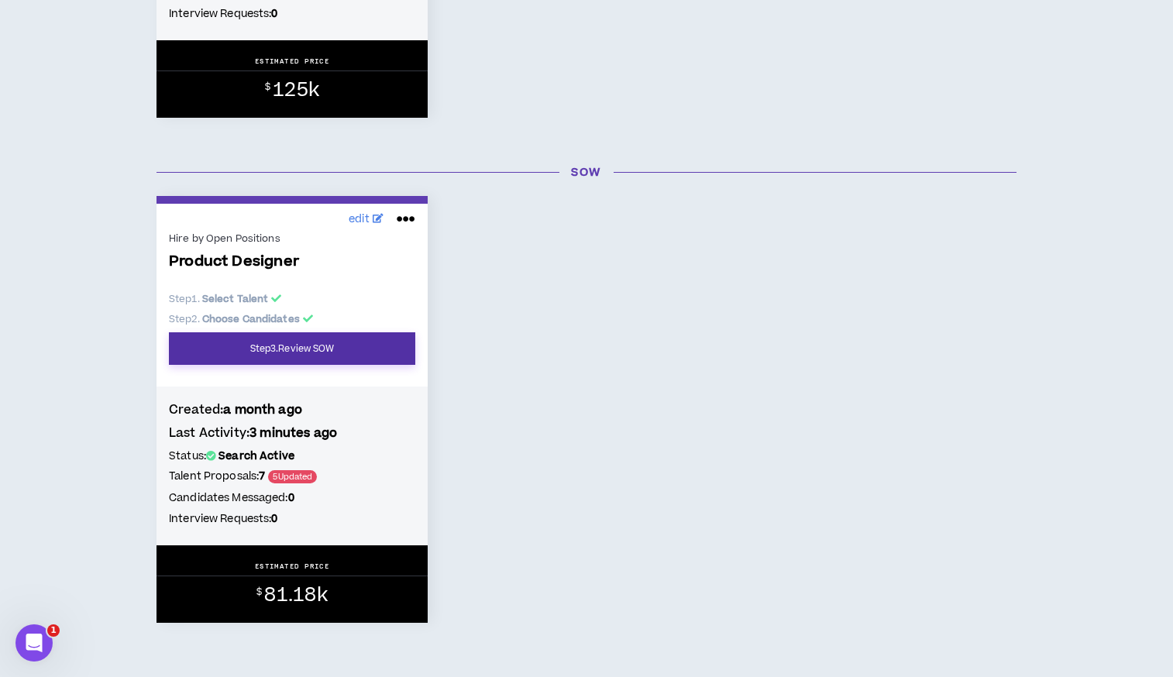
click at [266, 342] on link "Step 3 . Review SOW" at bounding box center [292, 348] width 246 height 33
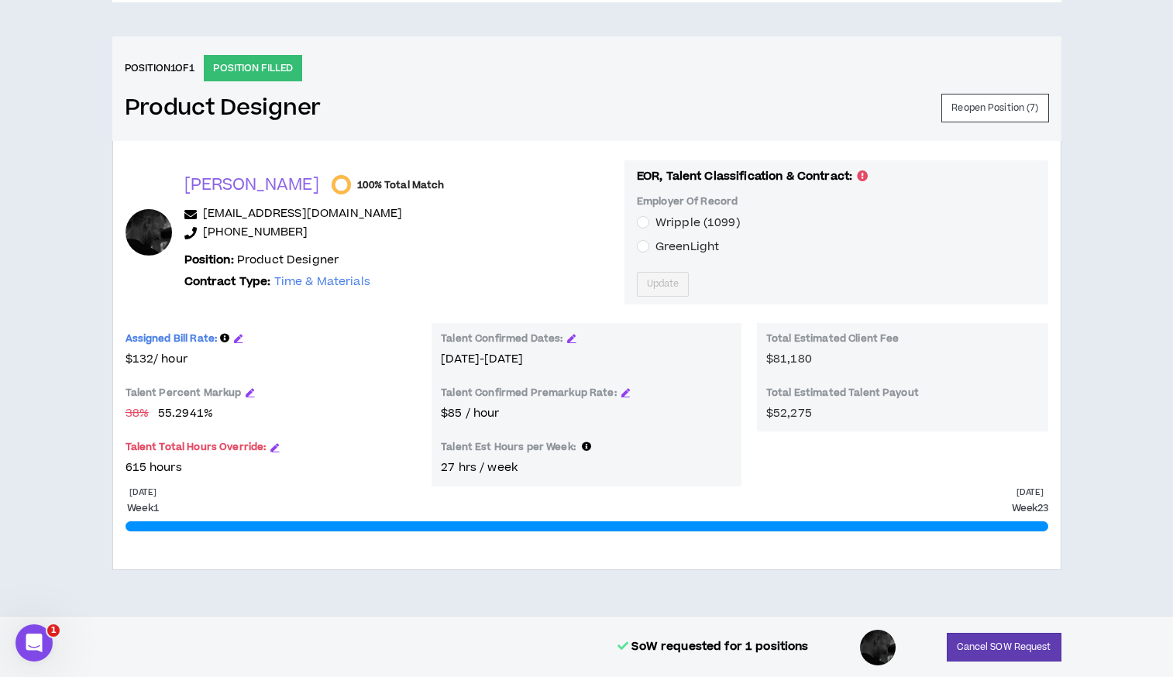
scroll to position [599, 0]
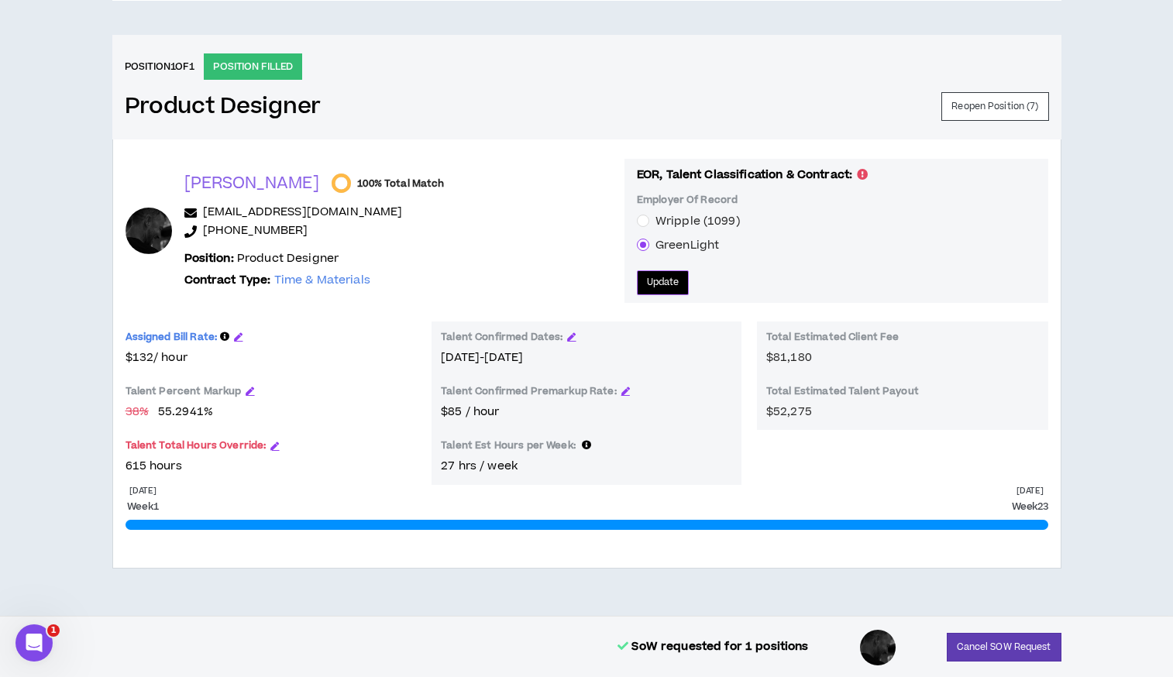
click at [647, 280] on span "Update" at bounding box center [663, 282] width 33 height 15
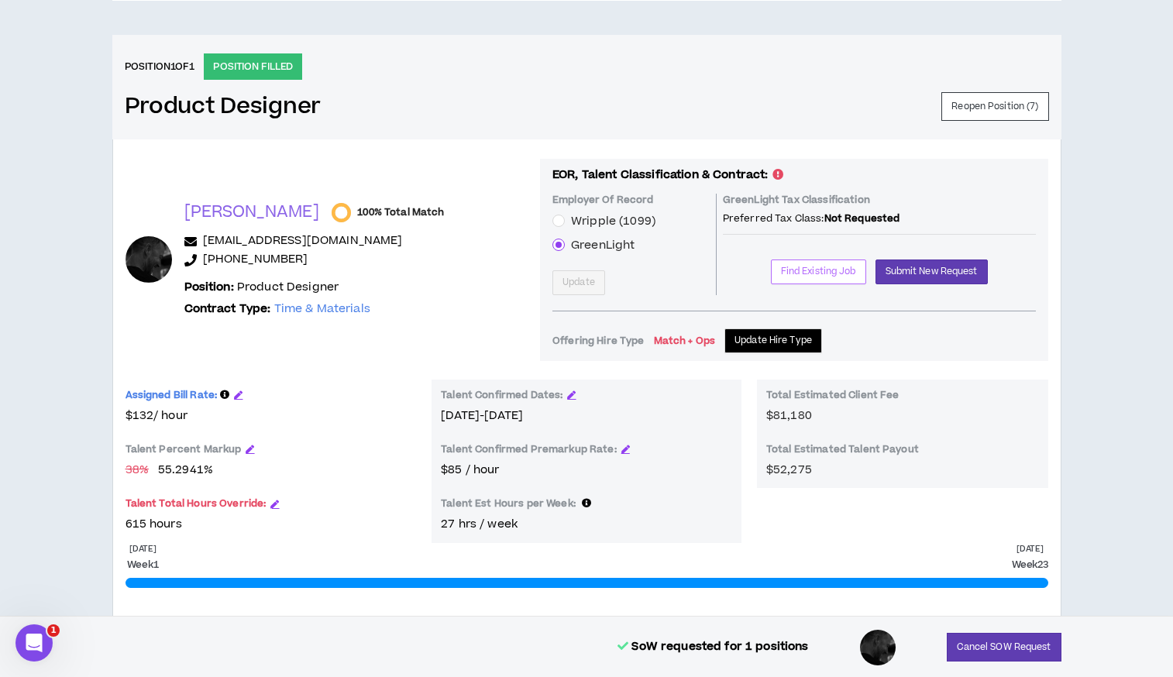
click at [795, 271] on span "Find Existing Job" at bounding box center [818, 271] width 75 height 15
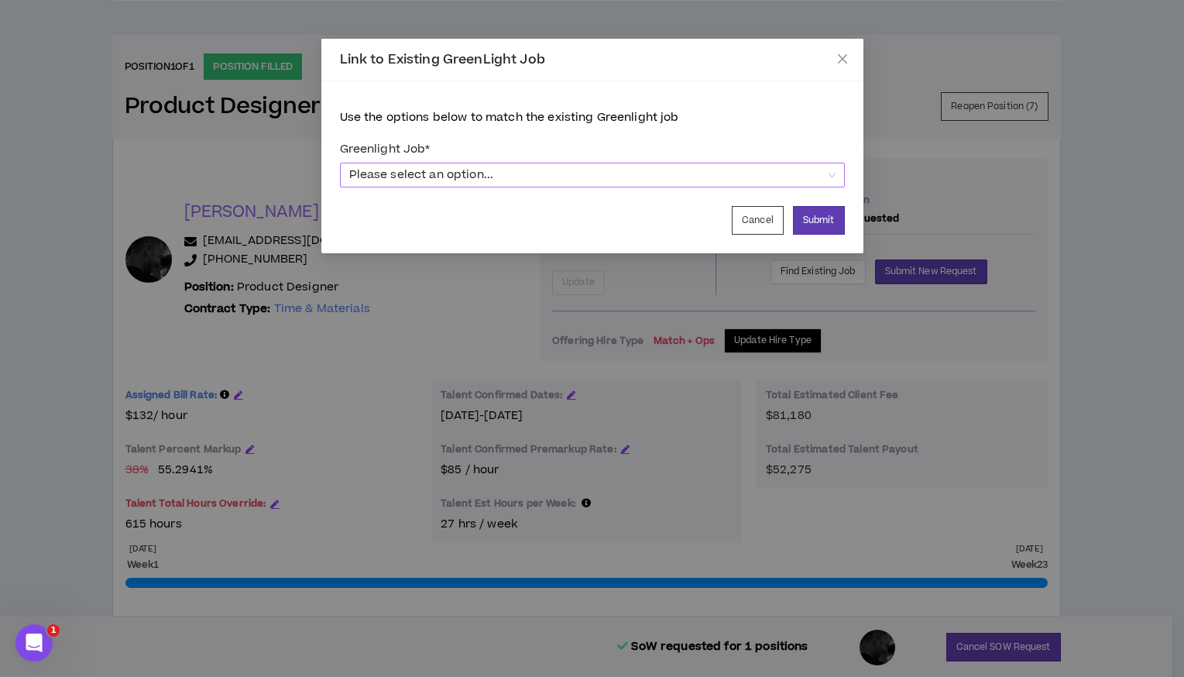
click at [834, 179] on span "Please select an option..." at bounding box center [592, 174] width 486 height 23
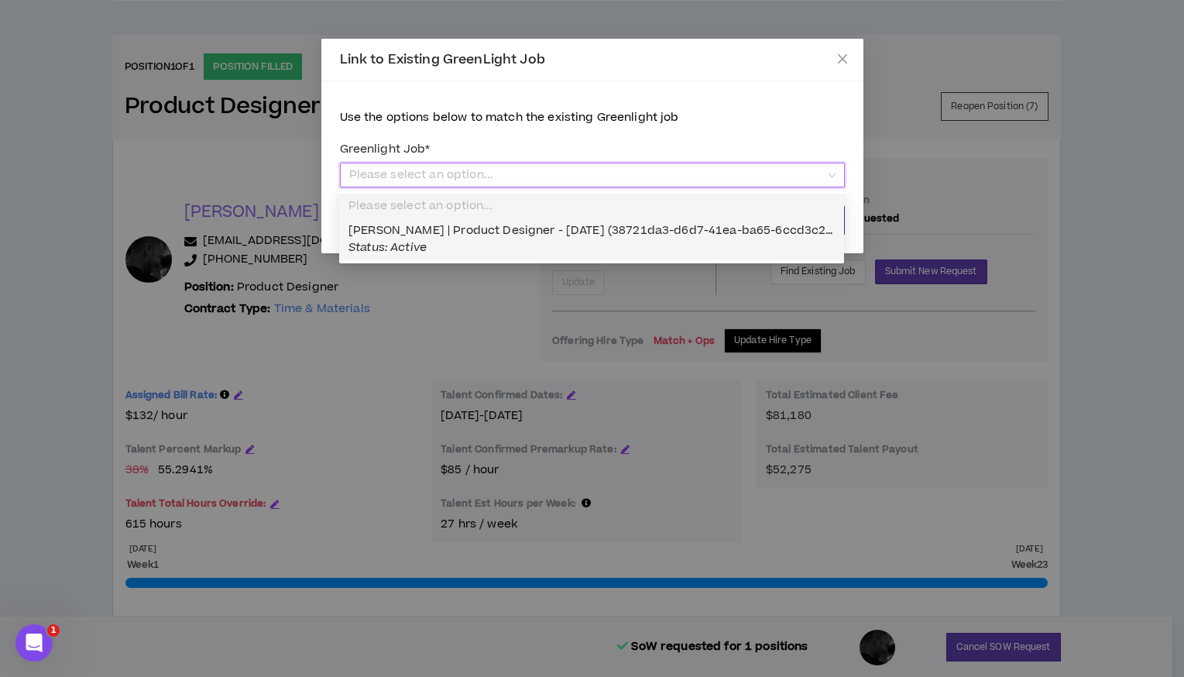
click at [683, 233] on span "Geoff Courbis | Product Designer - 07/21/2025 (38721da3-d6d7-41ea-ba65-6ccd3c2b…" at bounding box center [605, 238] width 513 height 33
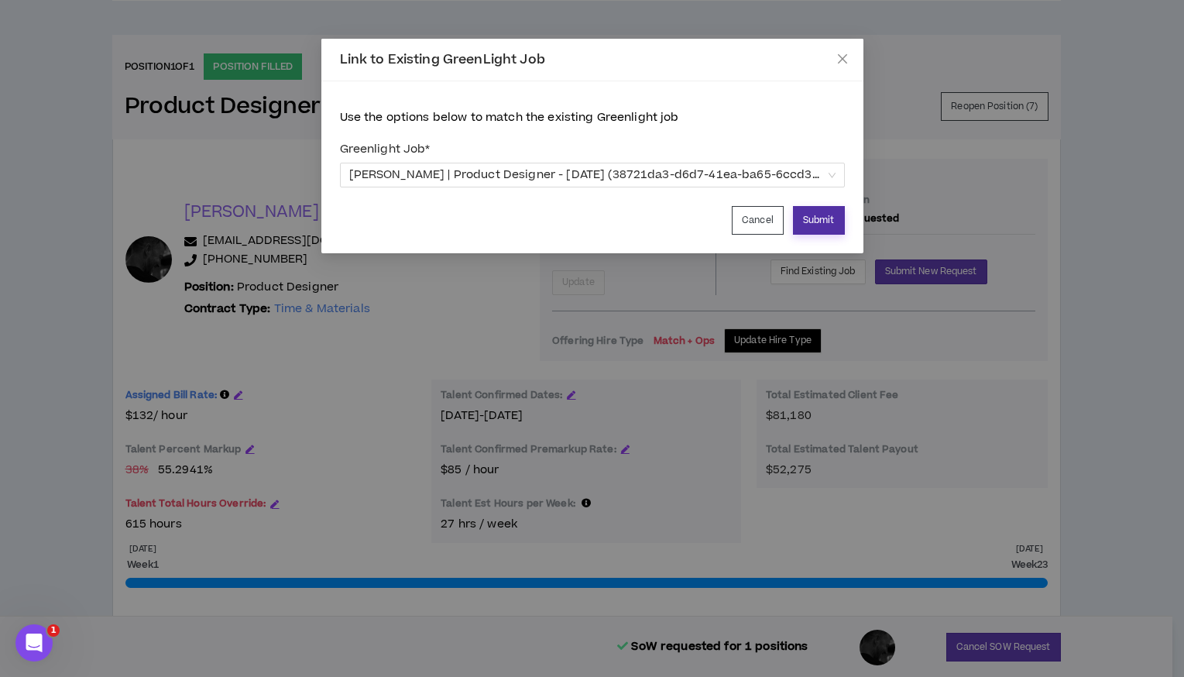
click at [812, 224] on button "Submit" at bounding box center [819, 220] width 52 height 29
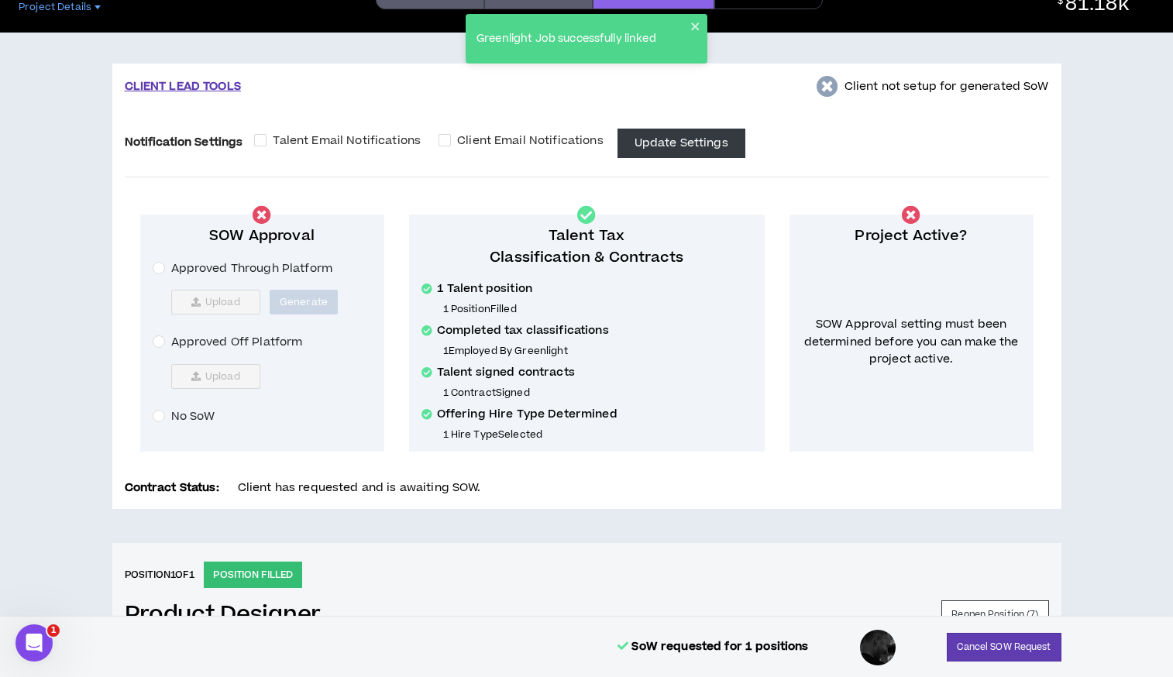
scroll to position [0, 0]
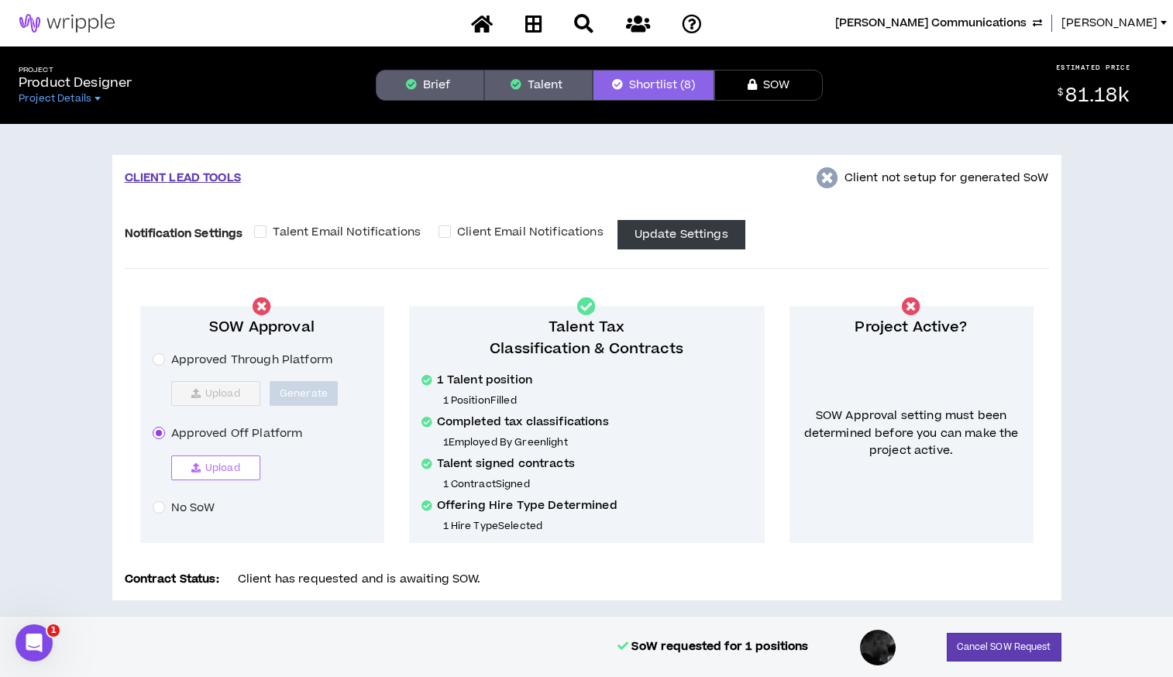
click at [215, 469] on span "Upload" at bounding box center [222, 468] width 35 height 12
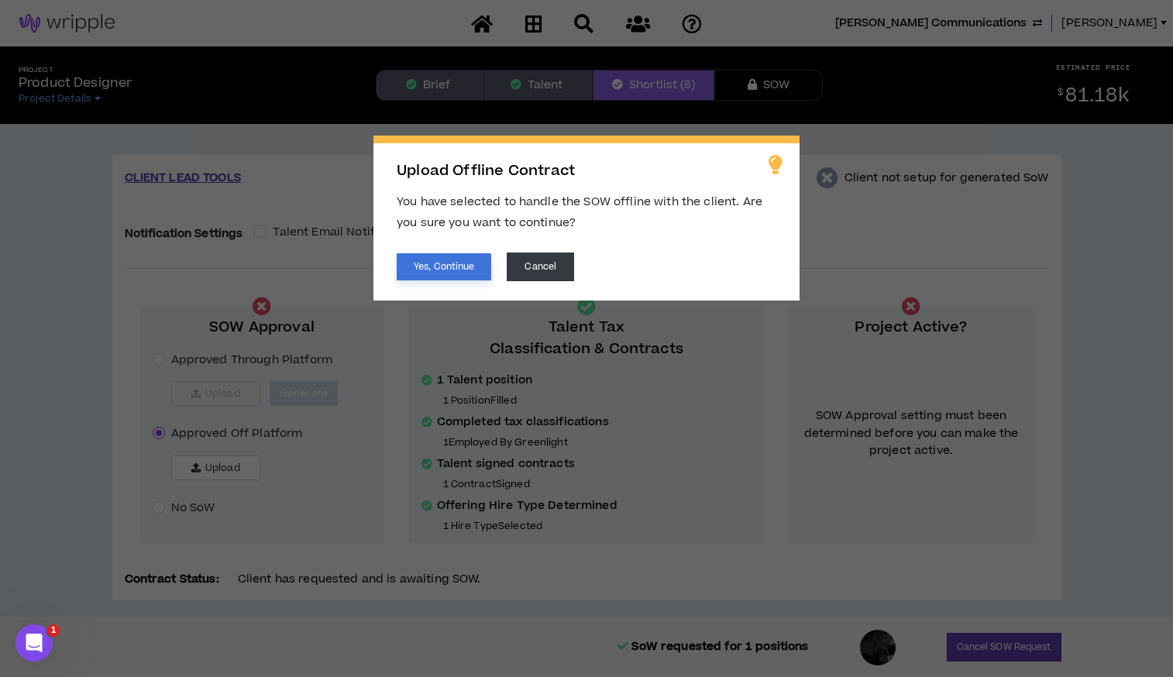
click at [467, 266] on button "Yes, Continue" at bounding box center [444, 266] width 94 height 27
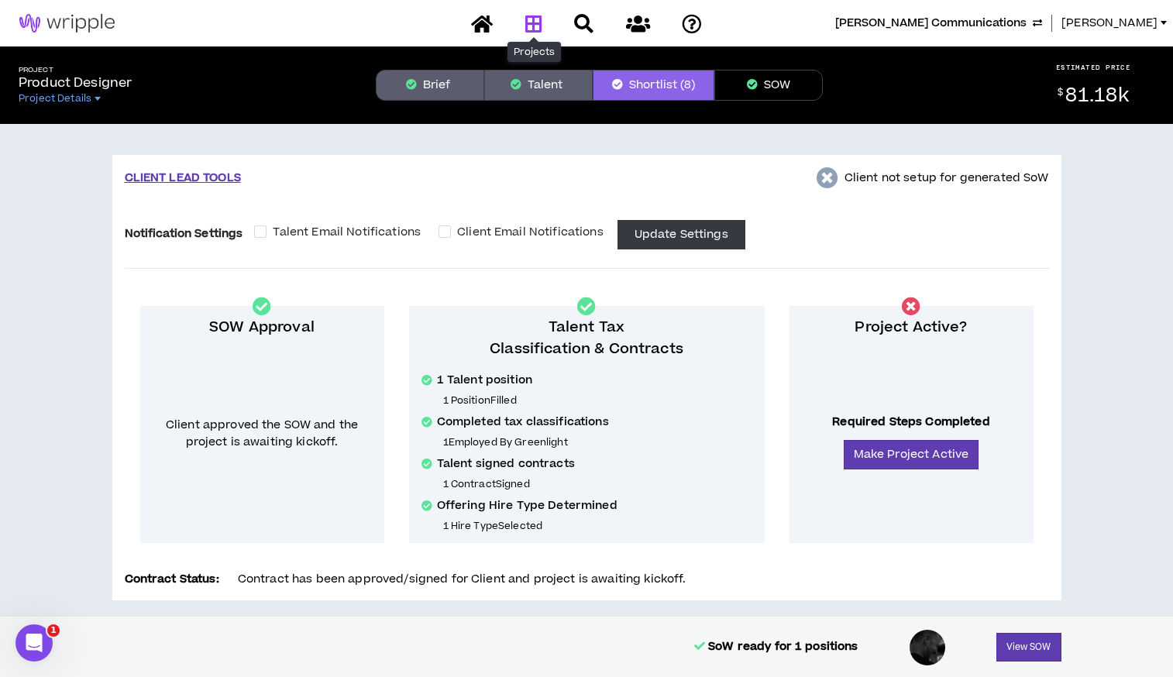
click at [537, 22] on icon at bounding box center [533, 23] width 17 height 19
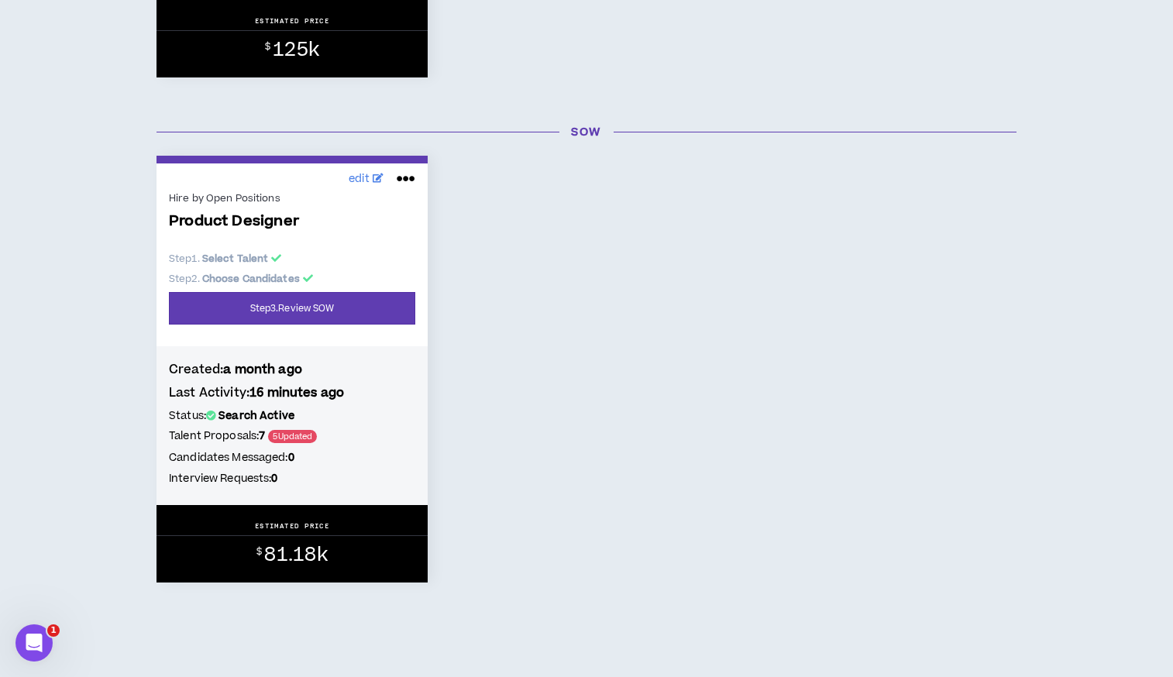
scroll to position [658, 0]
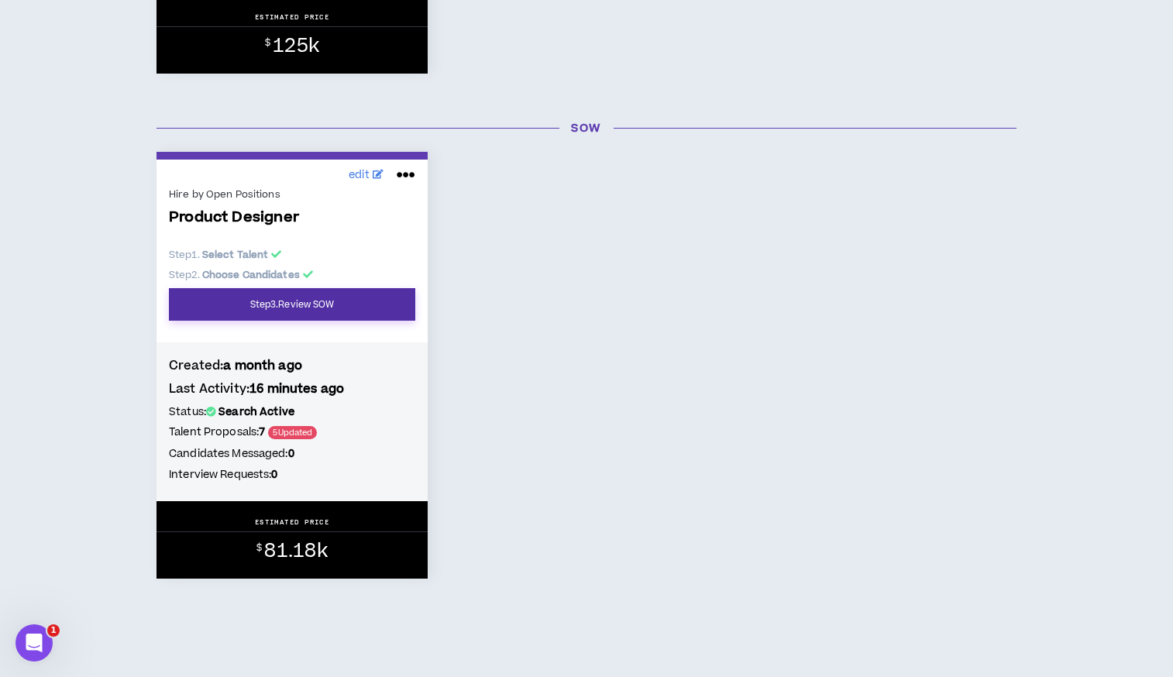
click at [313, 300] on link "Step 3 . Review SOW" at bounding box center [292, 304] width 246 height 33
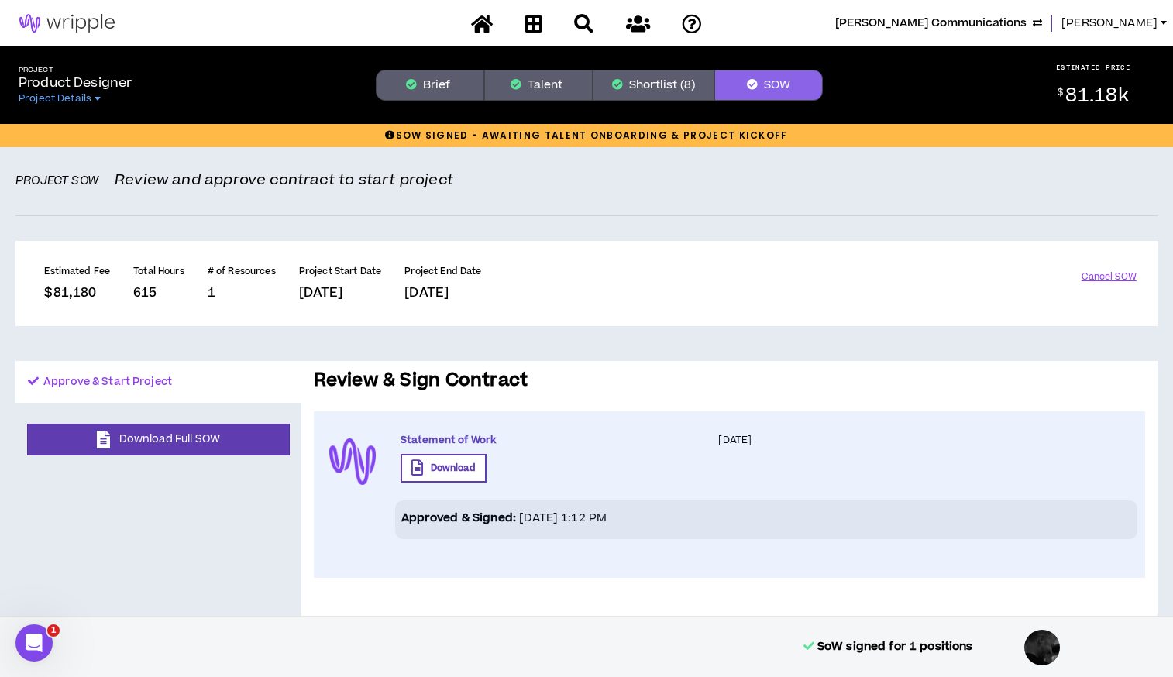
click at [98, 380] on button "Approve & Start Project" at bounding box center [158, 382] width 286 height 42
click at [35, 379] on icon at bounding box center [35, 381] width 15 height 10
click at [640, 83] on button "Shortlist (8)" at bounding box center [653, 85] width 122 height 31
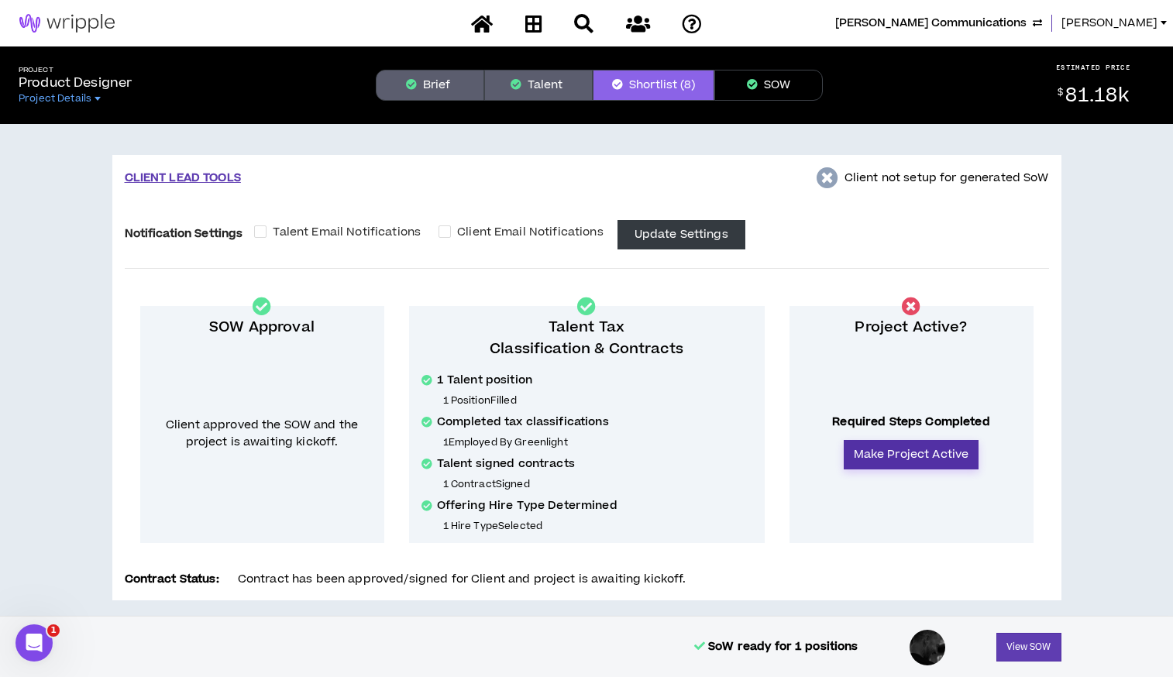
click at [898, 452] on button "Make Project Active" at bounding box center [911, 454] width 136 height 29
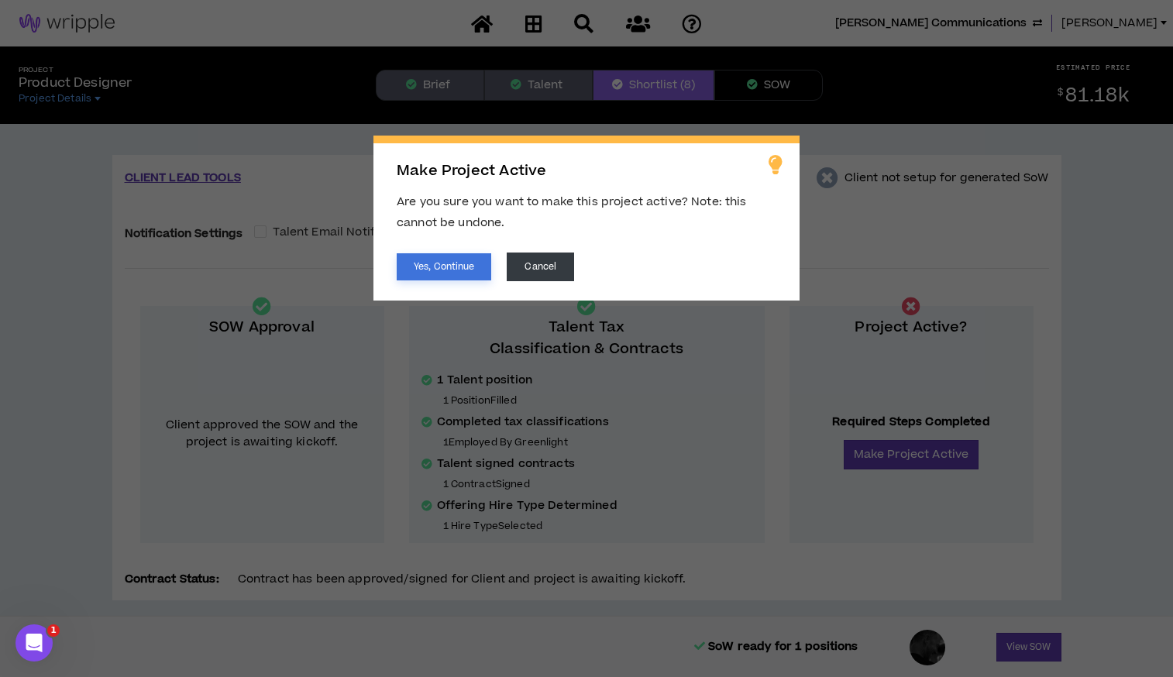
click at [443, 264] on button "Yes, Continue" at bounding box center [444, 266] width 94 height 27
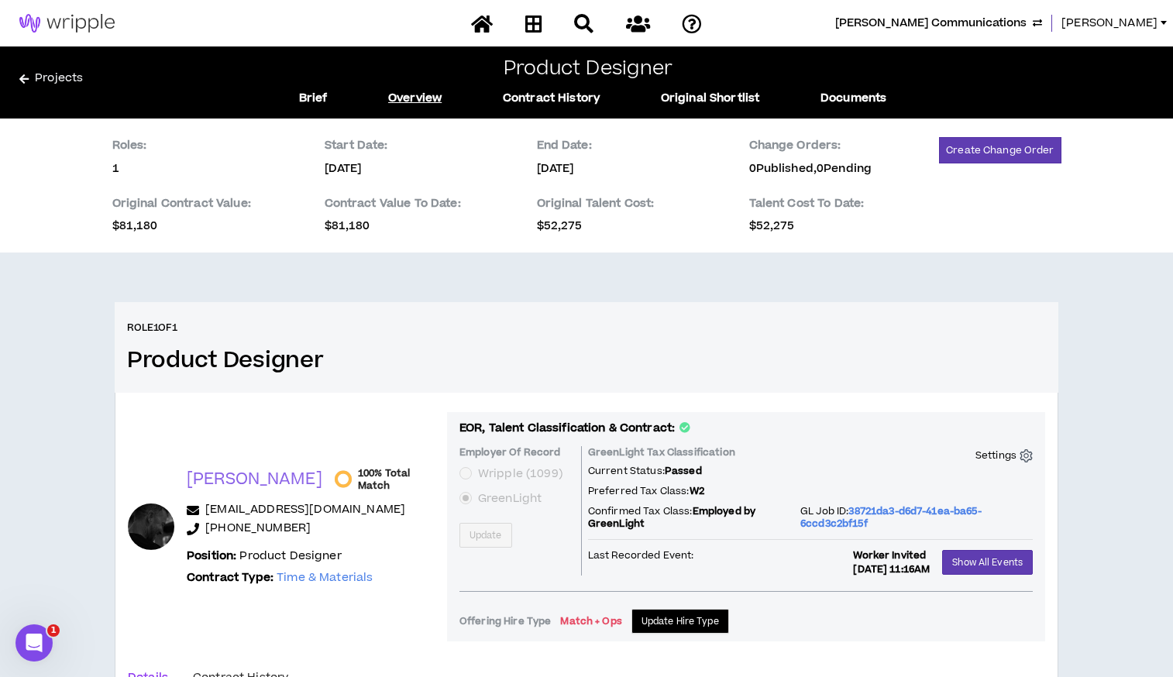
click at [1026, 22] on span "Cox Communications" at bounding box center [930, 23] width 191 height 17
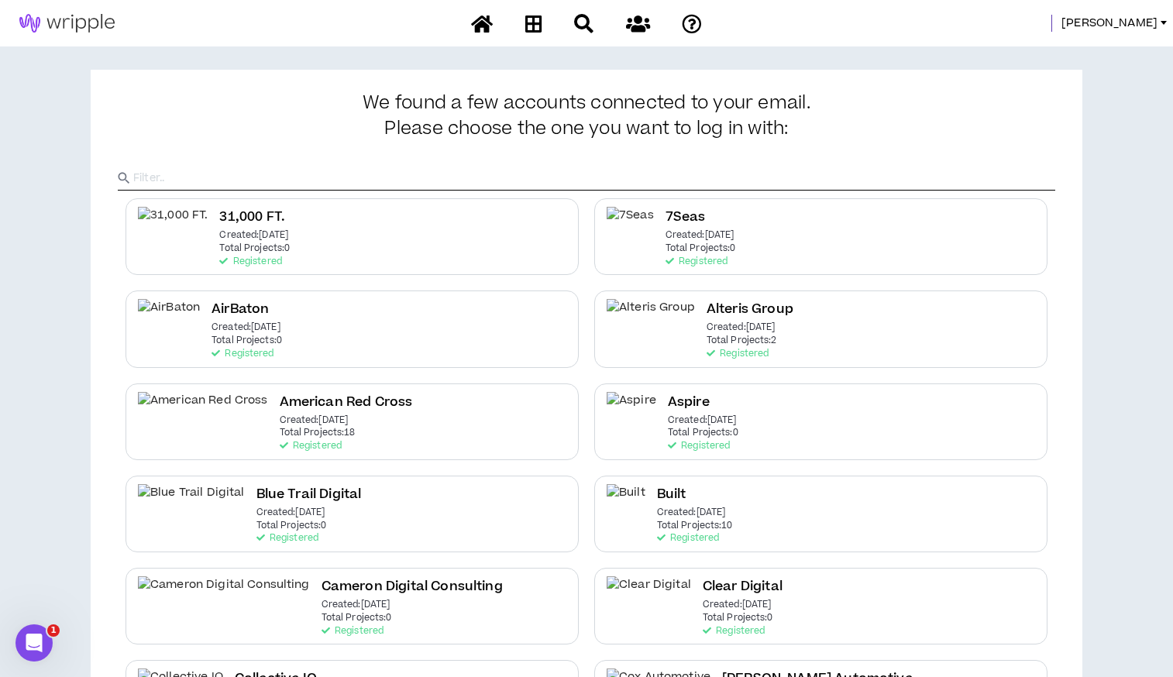
click at [356, 173] on input "text" at bounding box center [594, 178] width 922 height 23
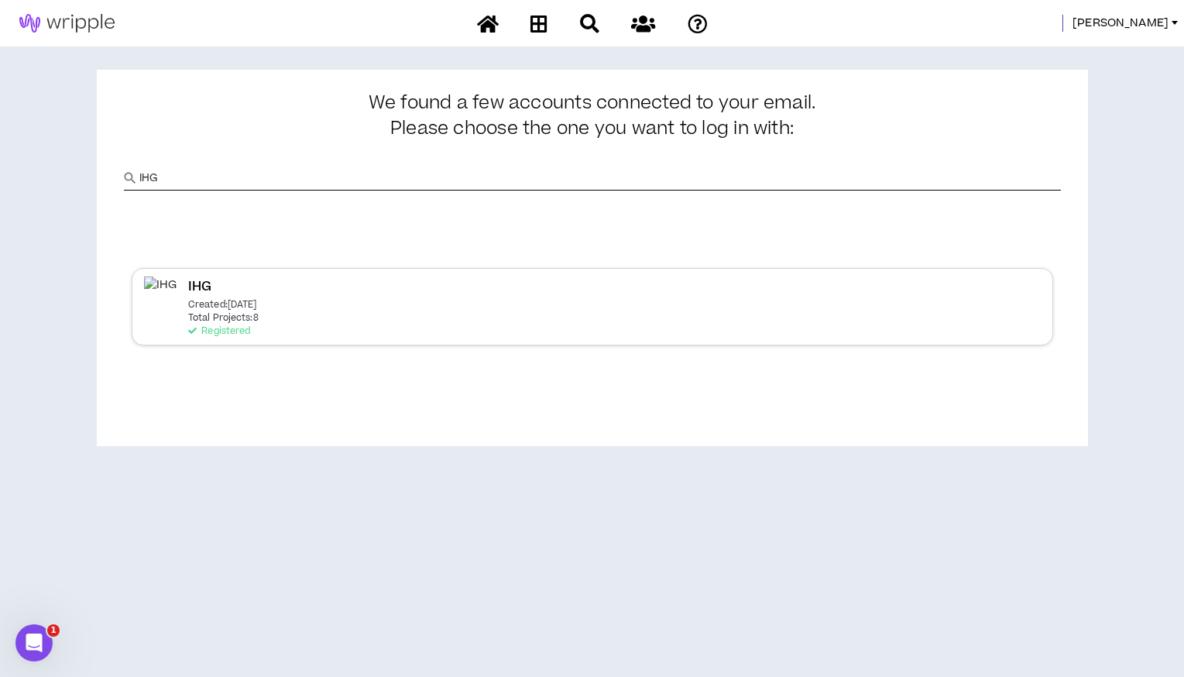
type input "IHG"
click at [225, 340] on div "IHG Created: Dec 7 2020 Total Projects: 8 Registered" at bounding box center [593, 306] width 922 height 77
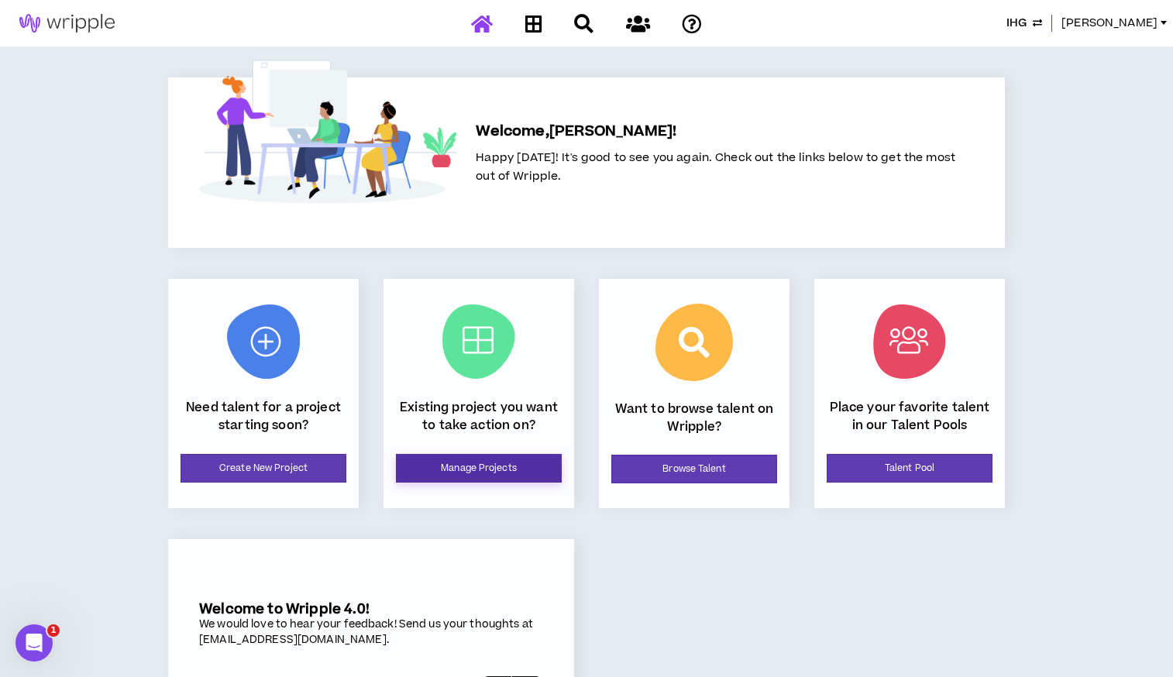
click at [432, 469] on link "Manage Projects" at bounding box center [479, 468] width 166 height 29
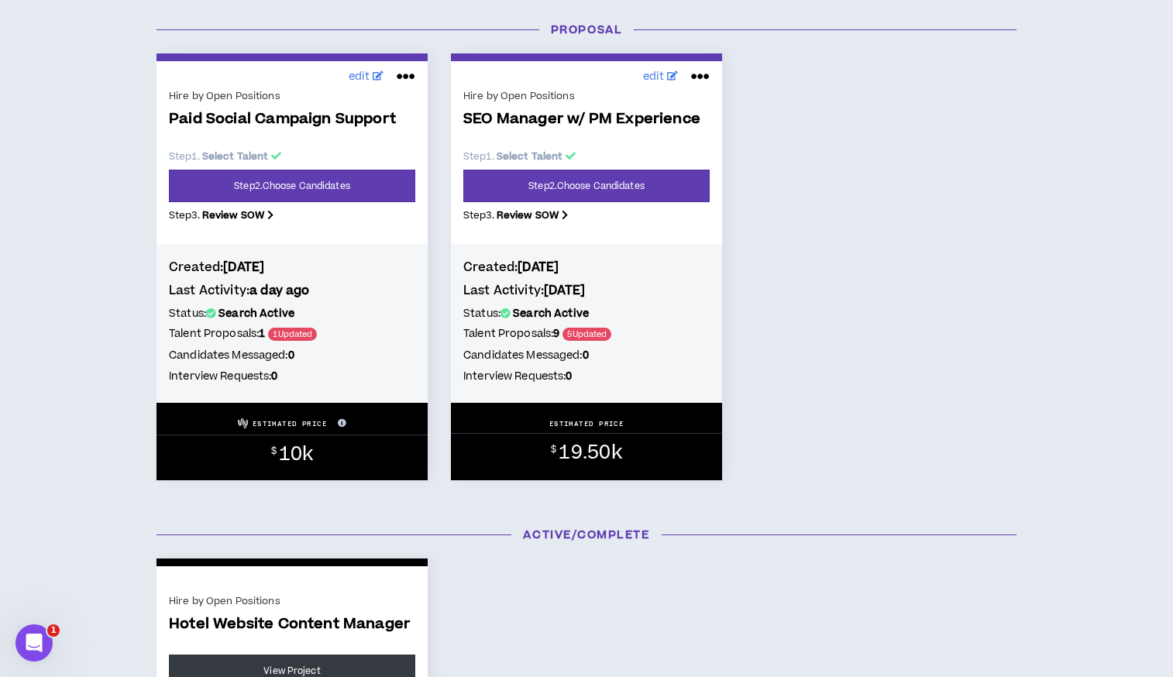
scroll to position [753, 0]
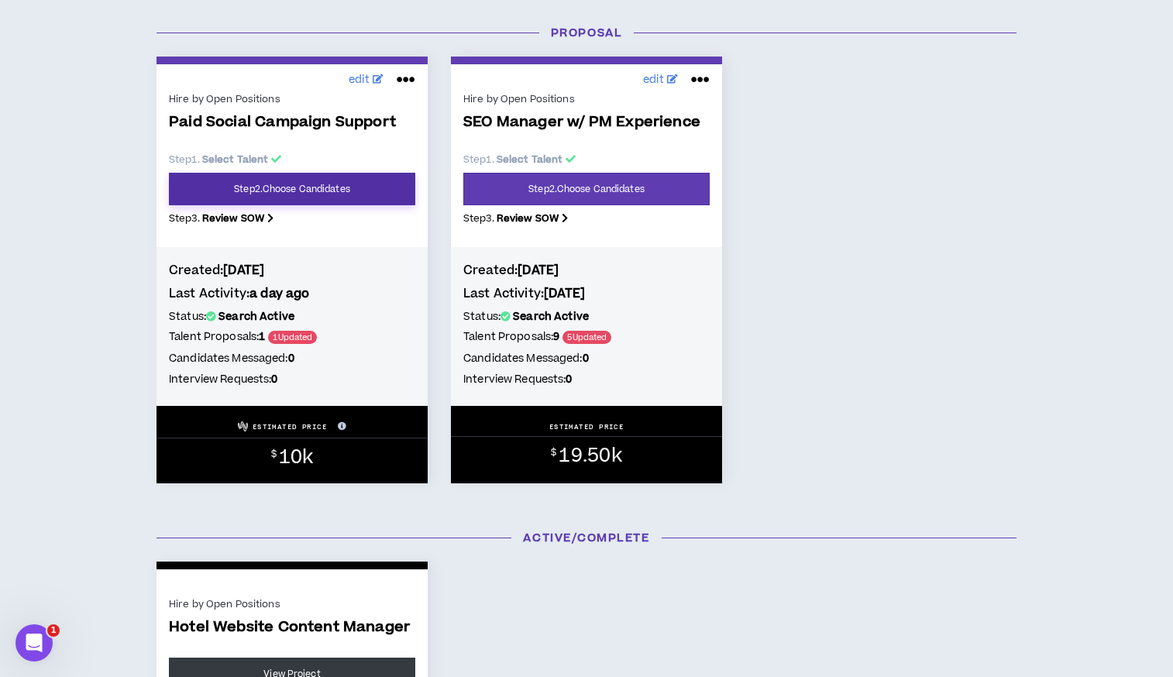
click at [300, 179] on link "Step 2 . Choose Candidates" at bounding box center [292, 189] width 246 height 33
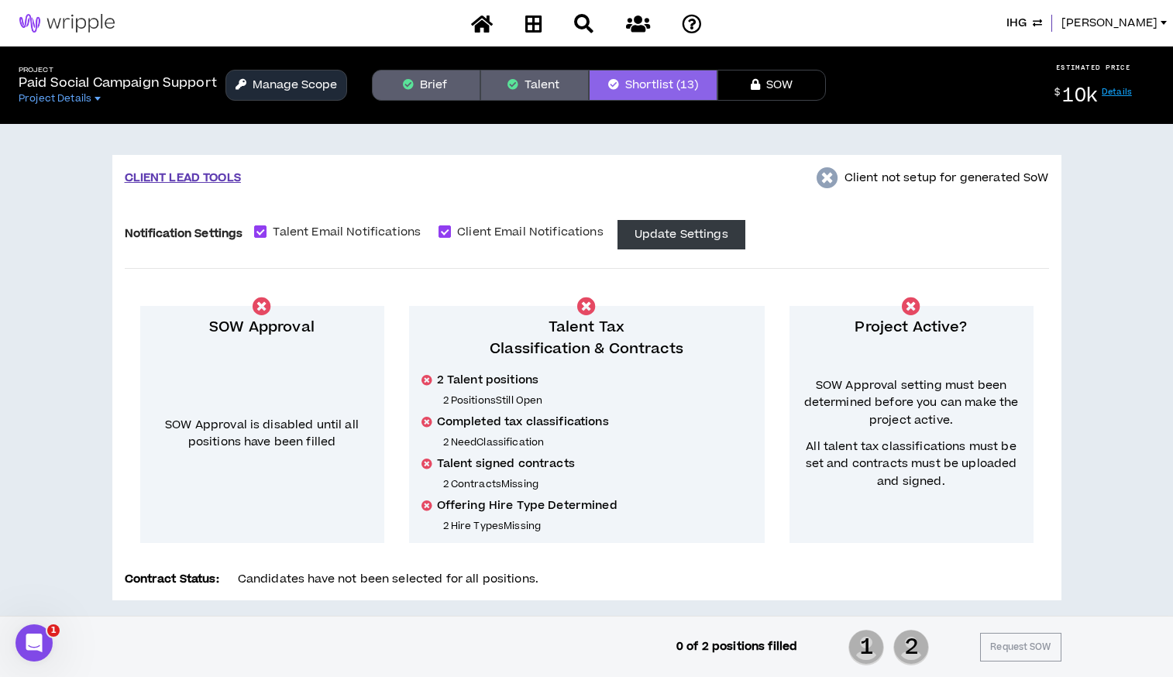
click at [318, 90] on button "Manage Scope" at bounding box center [286, 85] width 122 height 31
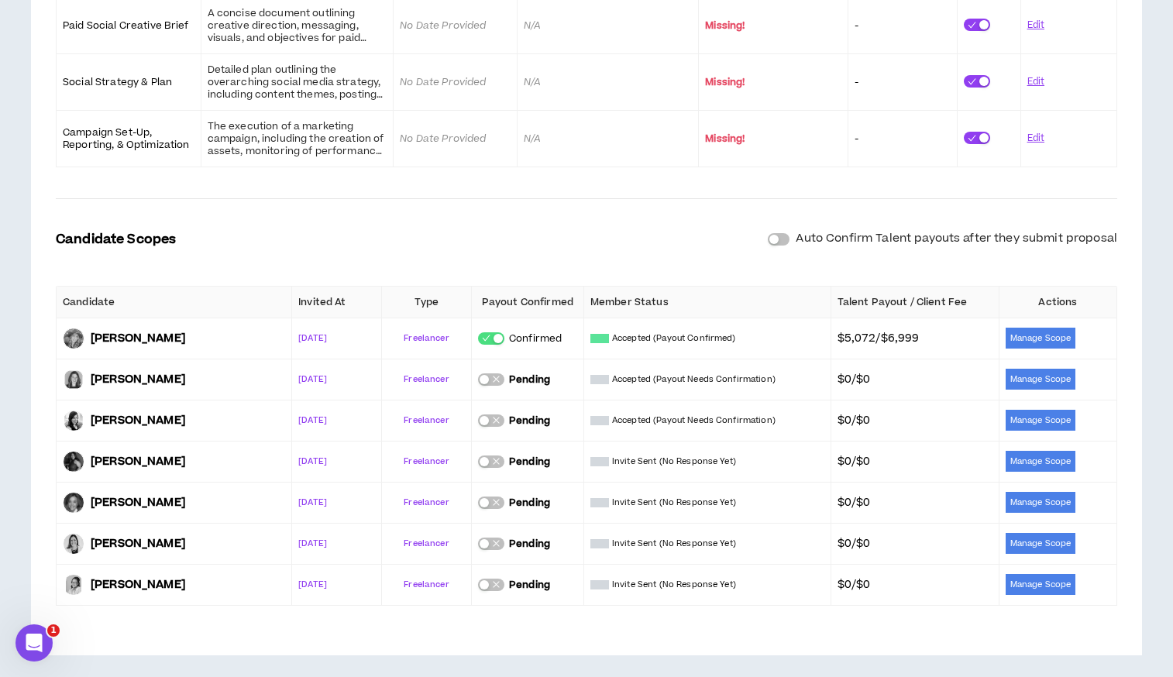
scroll to position [602, 0]
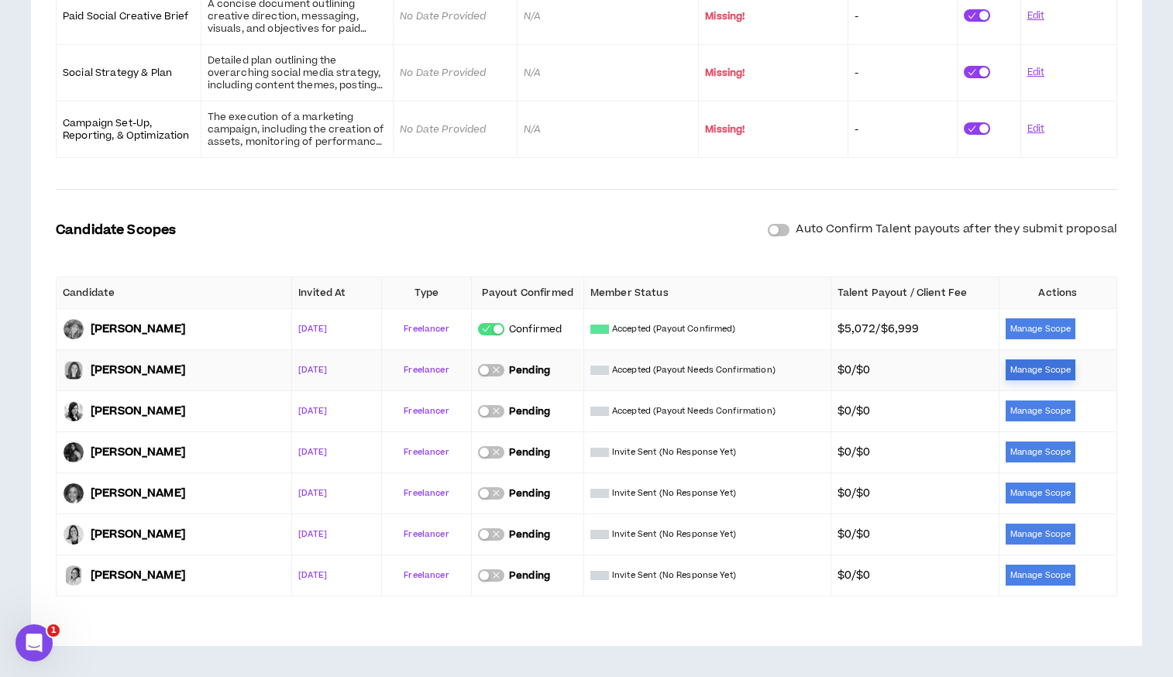
click at [1026, 375] on button "Manage Scope" at bounding box center [1040, 369] width 70 height 21
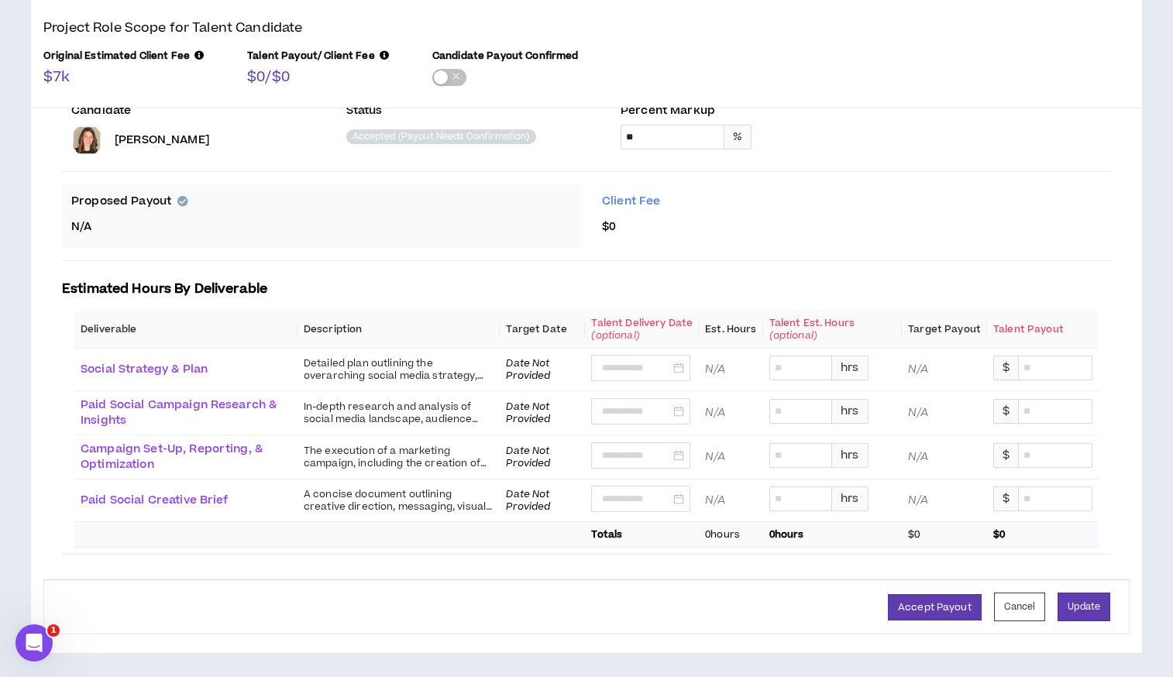
scroll to position [345, 0]
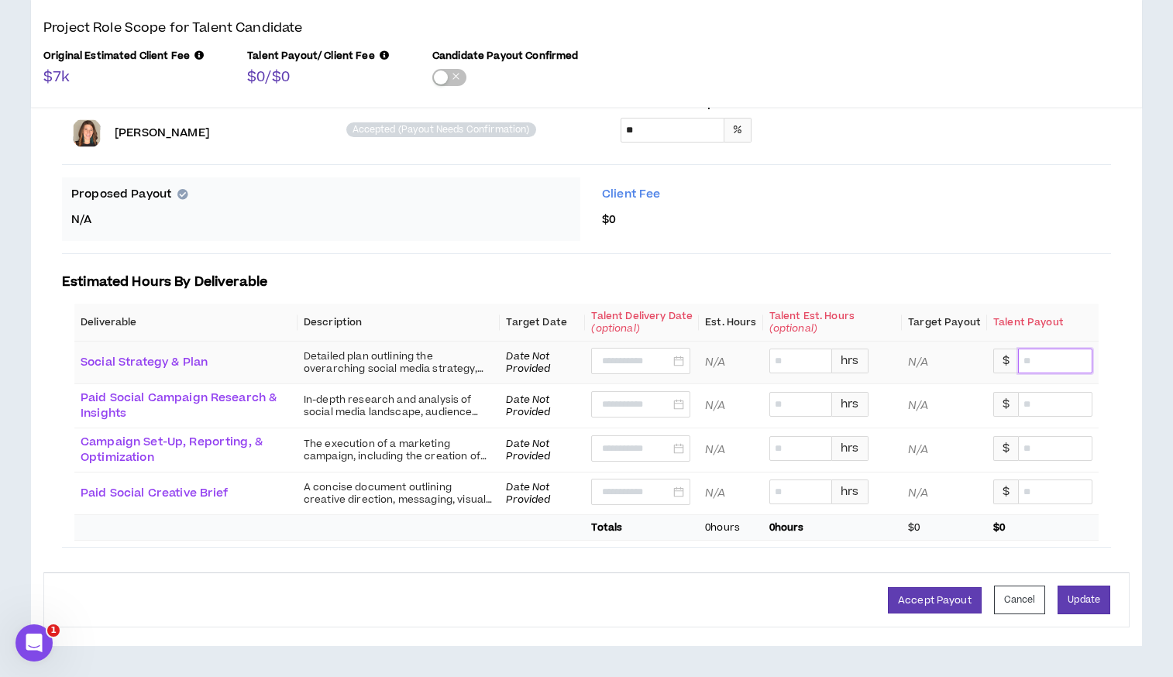
click at [1043, 351] on input at bounding box center [1054, 360] width 73 height 23
type input "*******"
click at [1052, 406] on input at bounding box center [1054, 404] width 73 height 23
type input "*******"
click at [1044, 454] on input at bounding box center [1054, 448] width 73 height 23
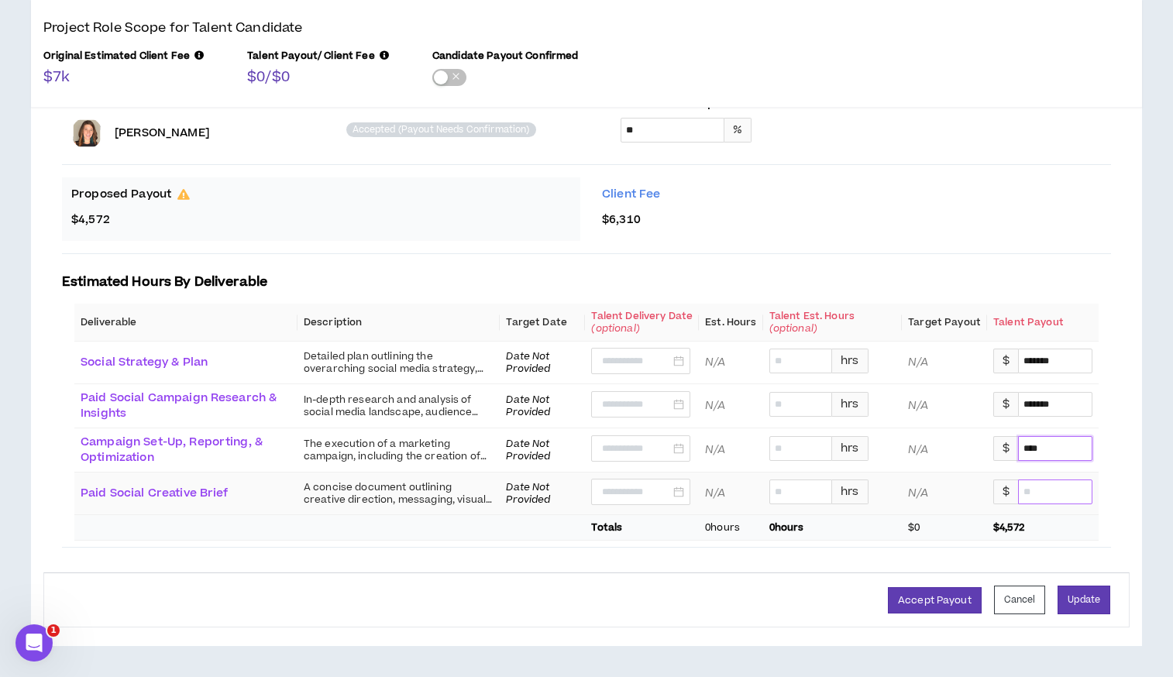
type input "*******"
click at [1030, 490] on input at bounding box center [1054, 491] width 73 height 23
type input "******"
click at [934, 605] on button "Accept Payout" at bounding box center [935, 600] width 94 height 26
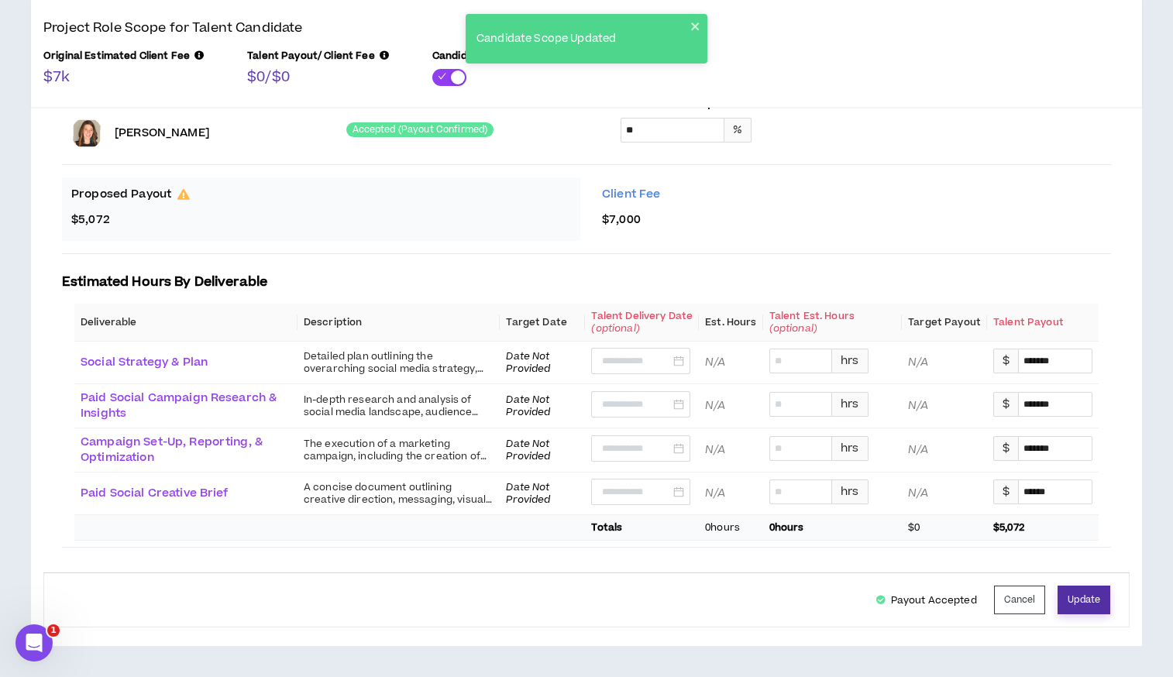
click at [1077, 604] on button "Update" at bounding box center [1083, 599] width 53 height 29
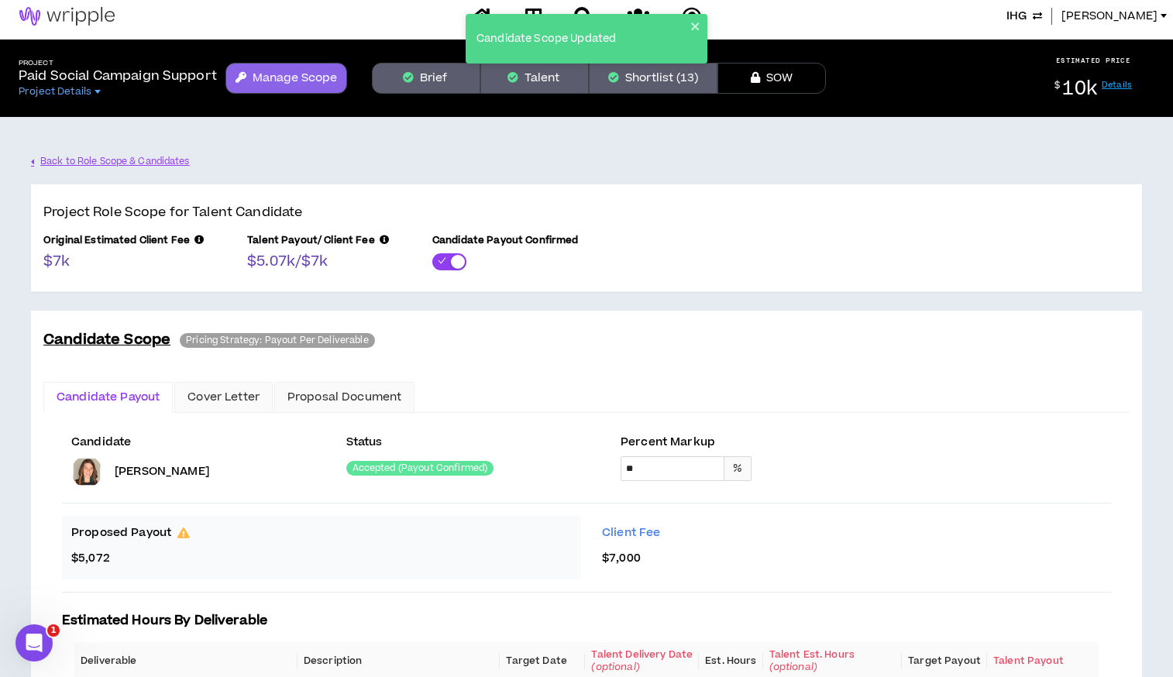
scroll to position [0, 0]
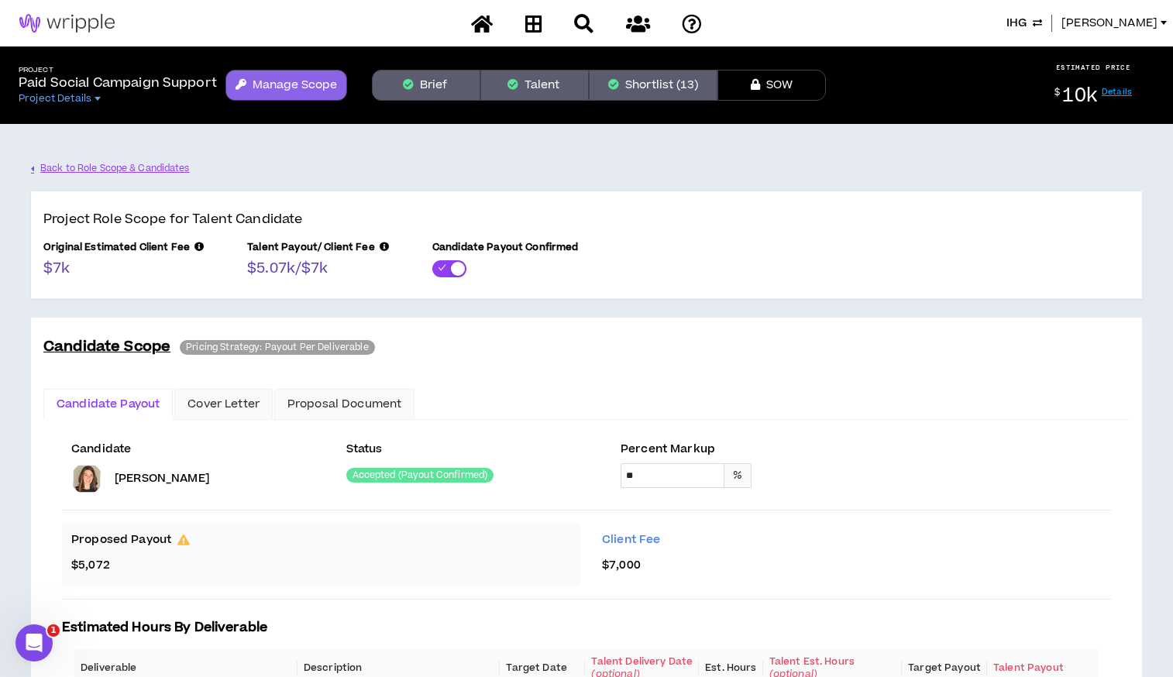
click at [303, 84] on button "Manage Scope" at bounding box center [286, 85] width 122 height 31
click at [658, 89] on button "Shortlist (13)" at bounding box center [653, 85] width 129 height 31
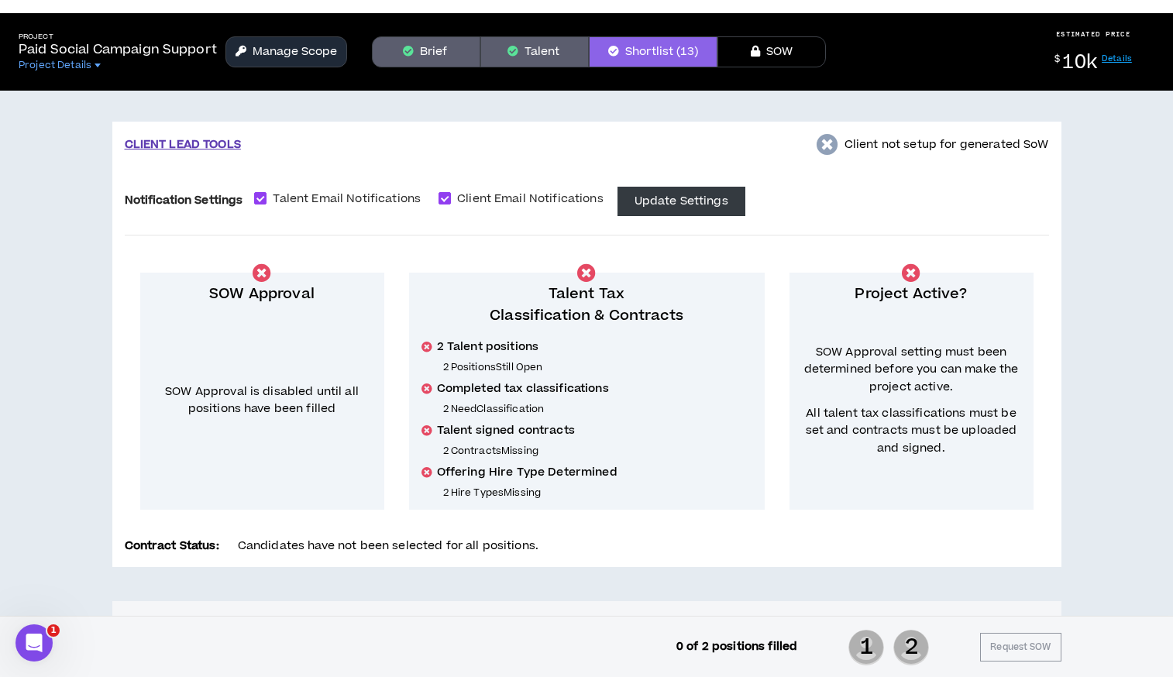
scroll to position [3, 0]
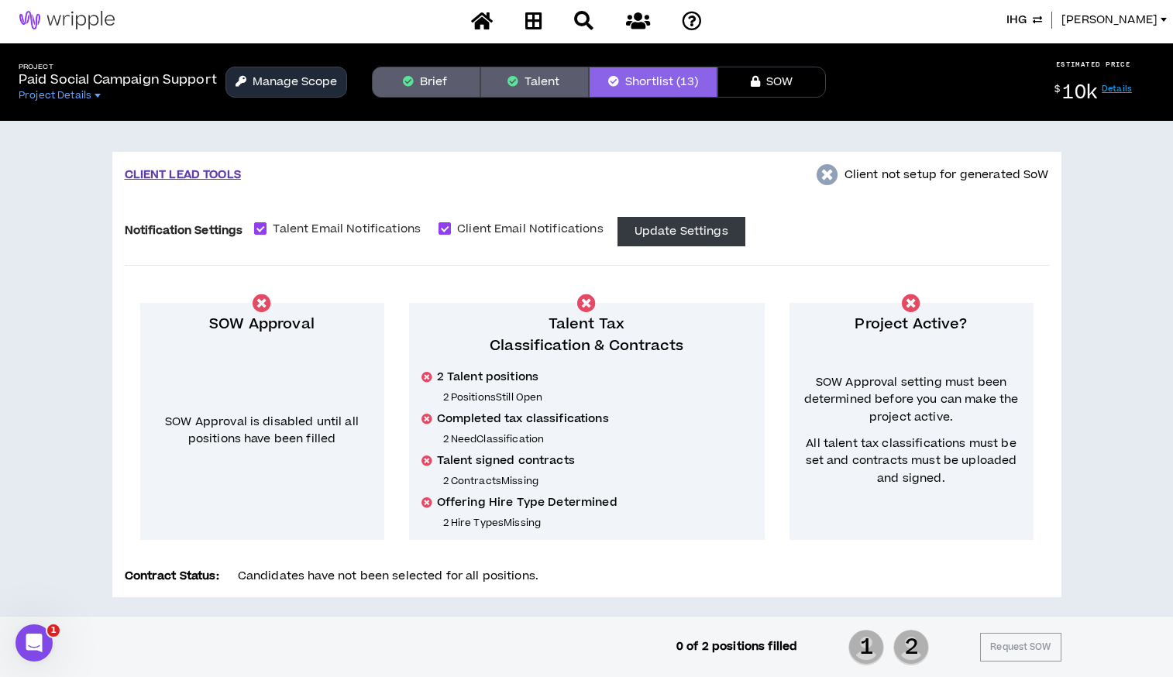
click at [293, 74] on button "Manage Scope" at bounding box center [286, 82] width 122 height 31
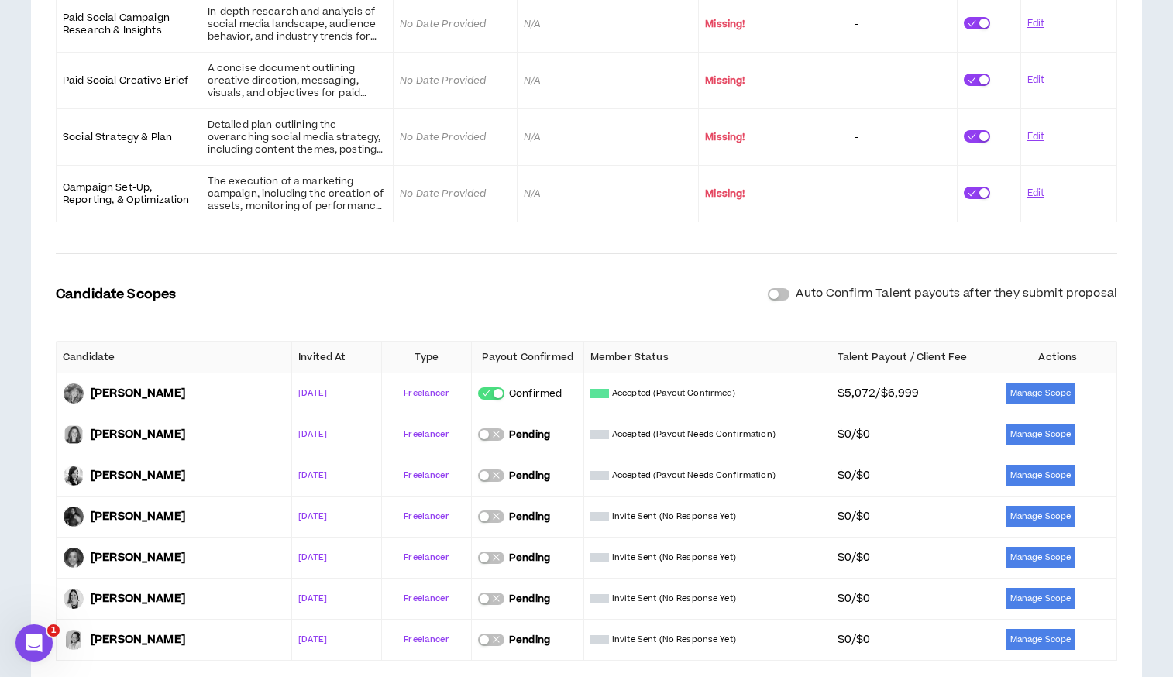
scroll to position [602, 0]
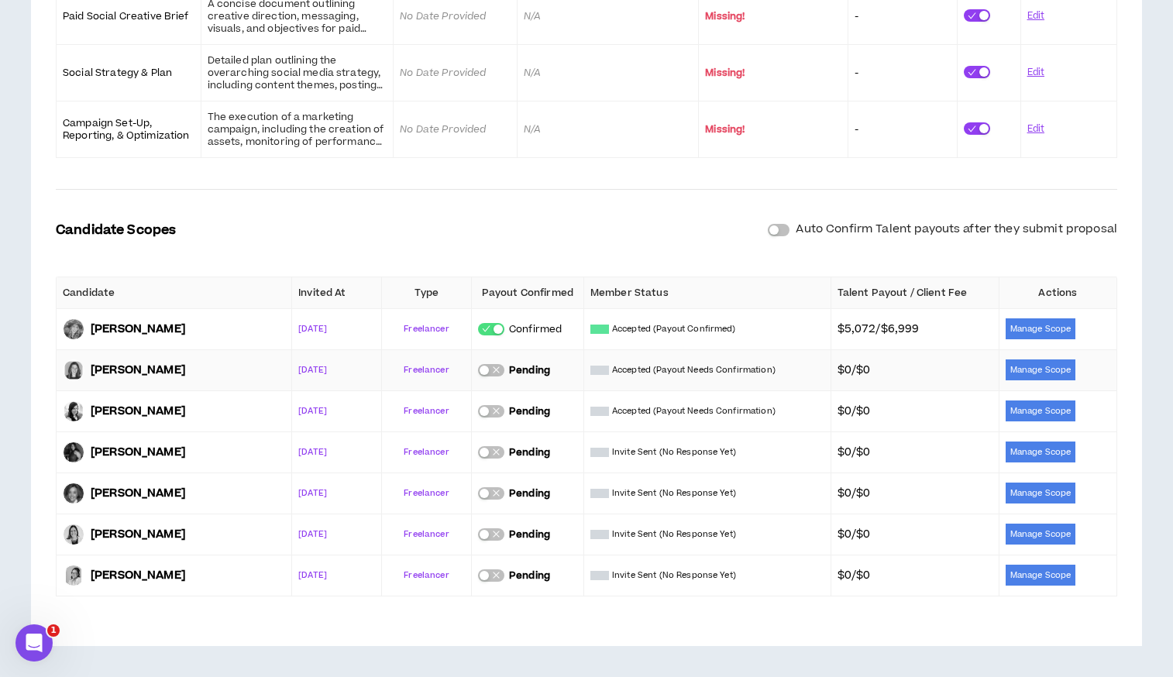
click at [487, 373] on div "button" at bounding box center [483, 370] width 9 height 9
click at [1016, 373] on button "Manage Scope" at bounding box center [1040, 369] width 70 height 21
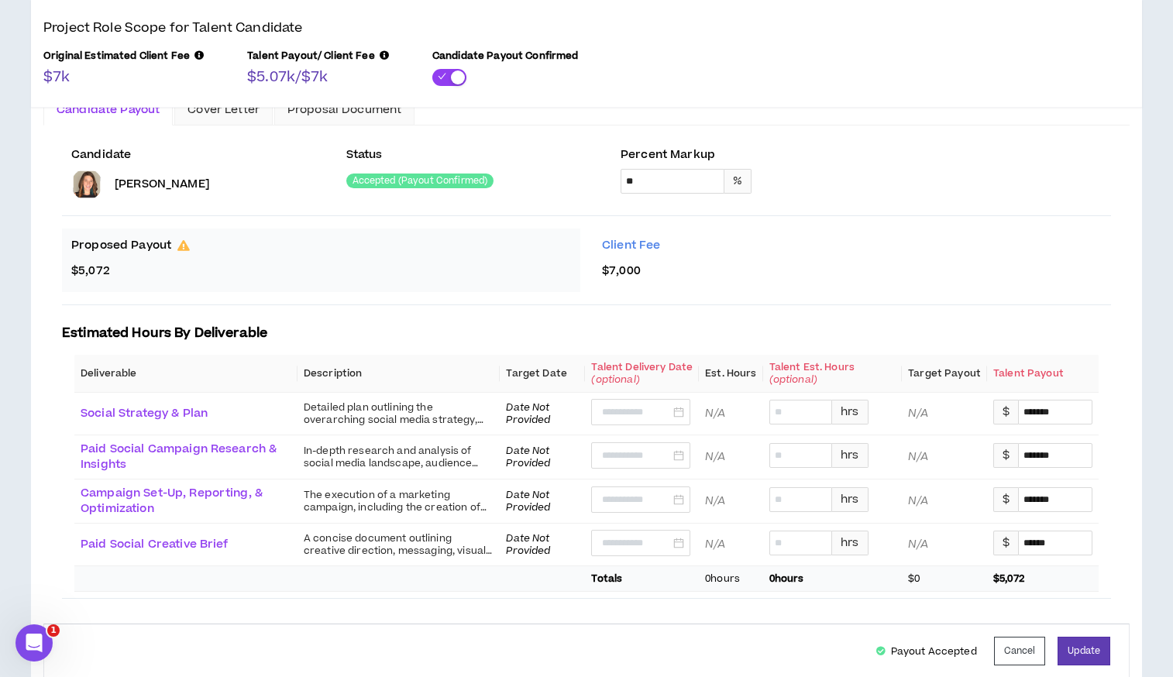
scroll to position [345, 0]
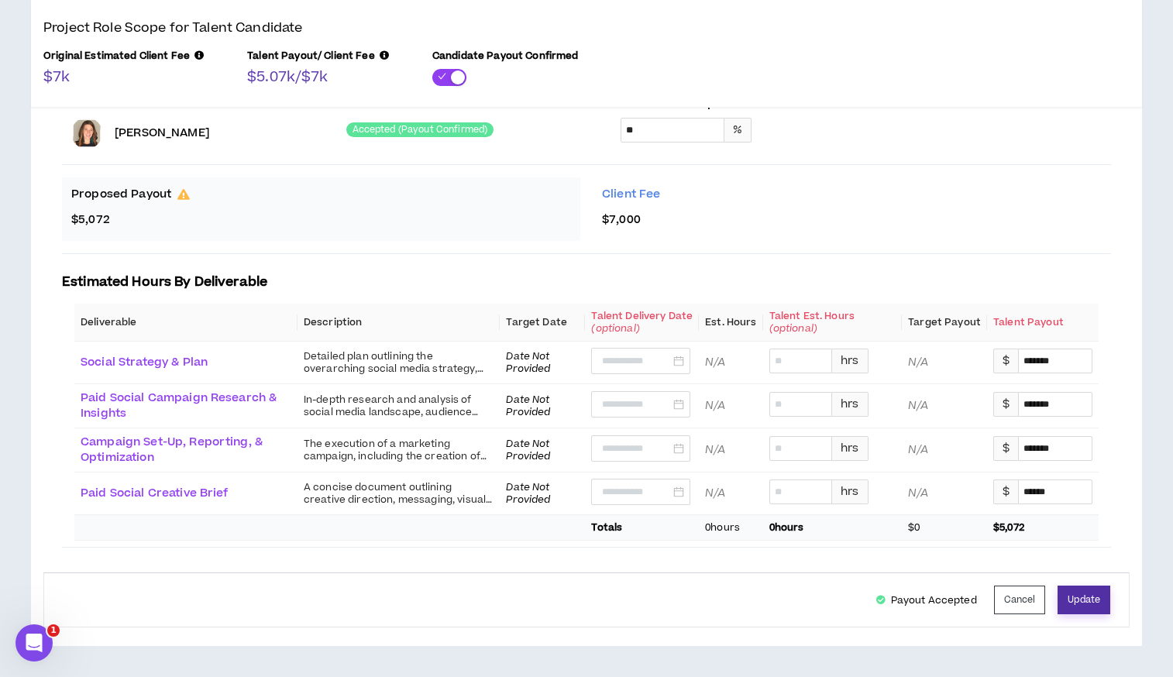
click at [1081, 601] on button "Update" at bounding box center [1083, 599] width 53 height 29
click at [186, 193] on icon at bounding box center [183, 194] width 12 height 11
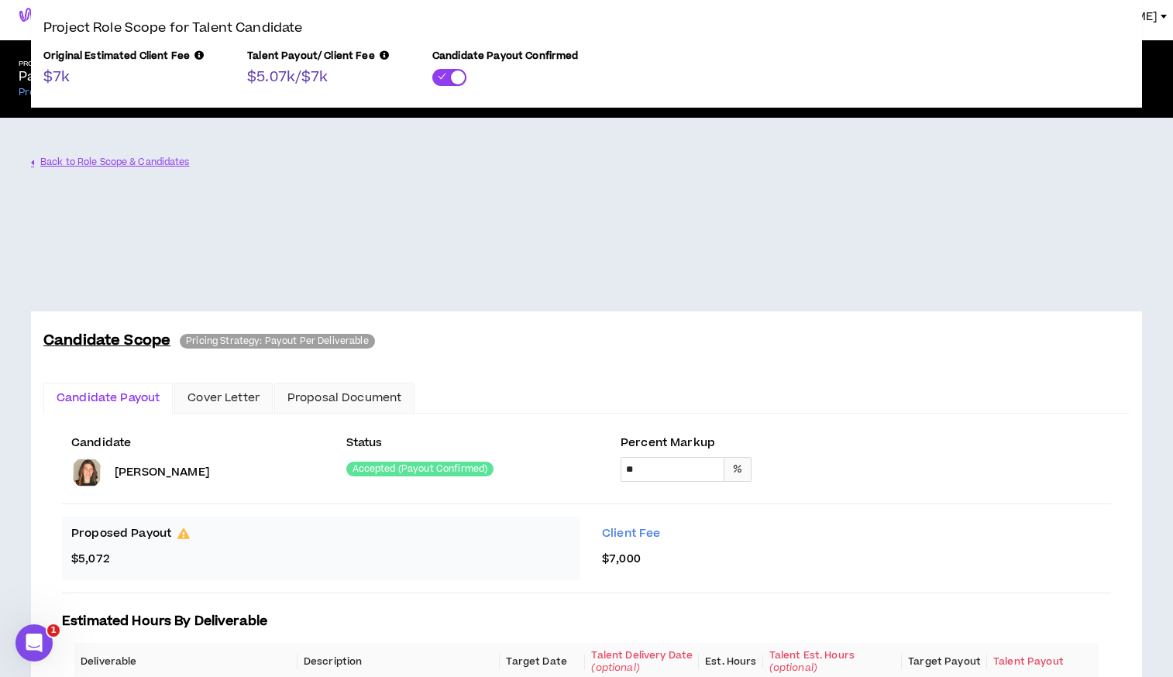
scroll to position [0, 0]
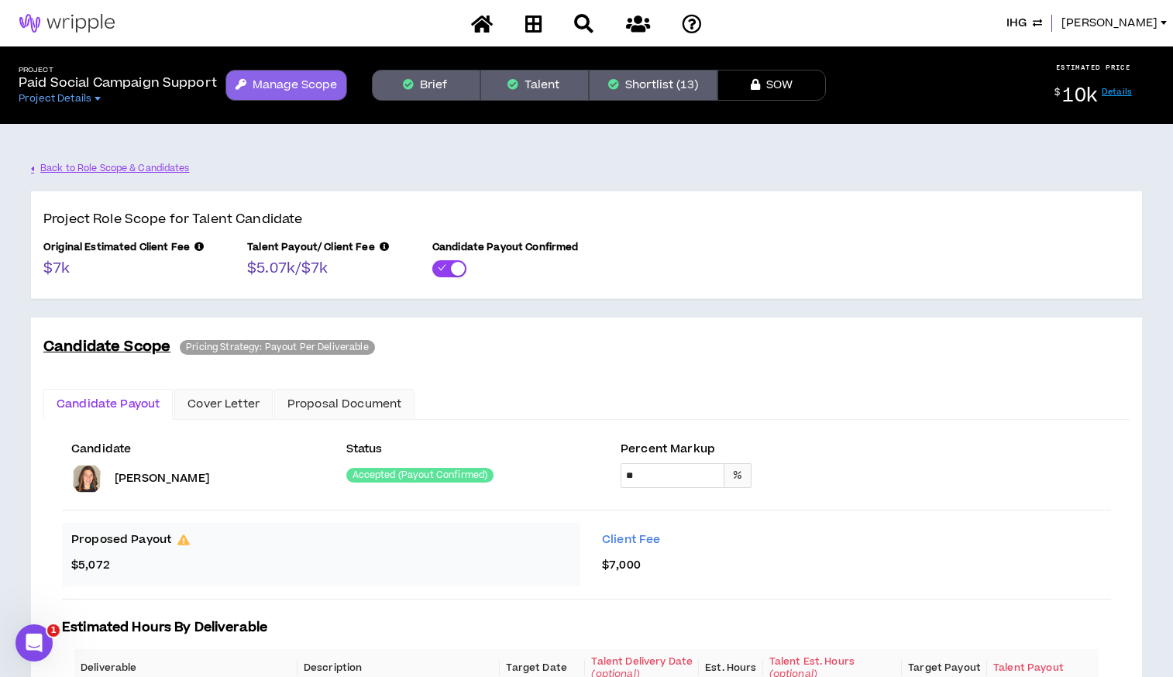
click at [626, 85] on button "Shortlist (13)" at bounding box center [653, 85] width 129 height 31
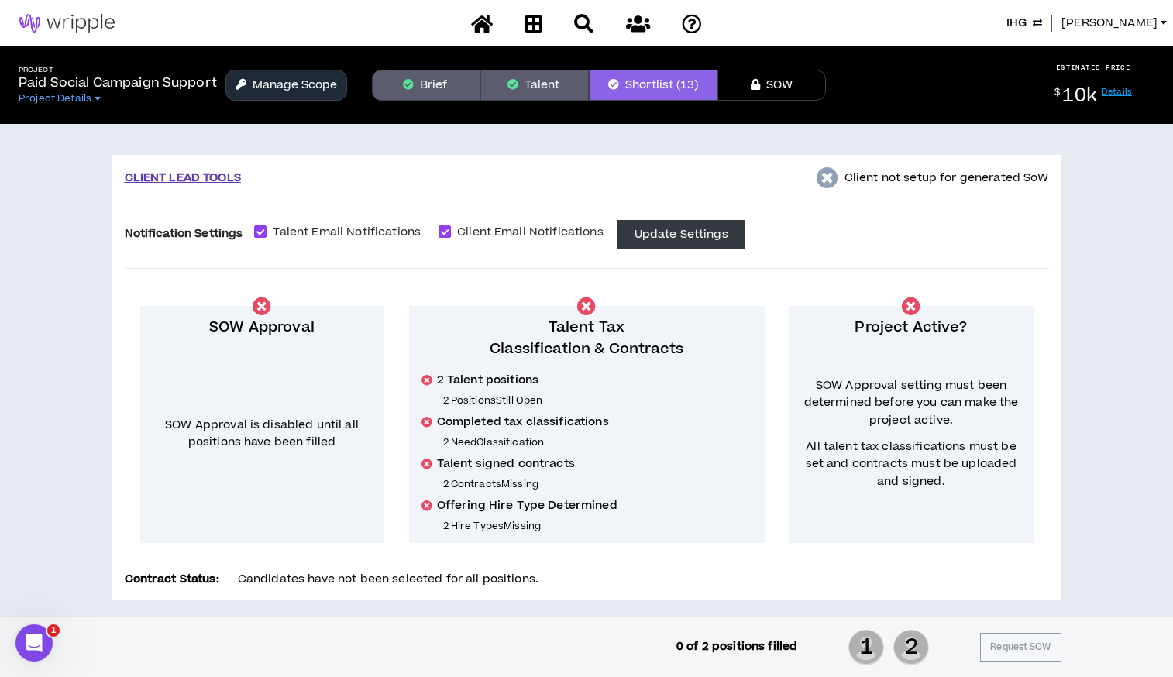
scroll to position [3, 0]
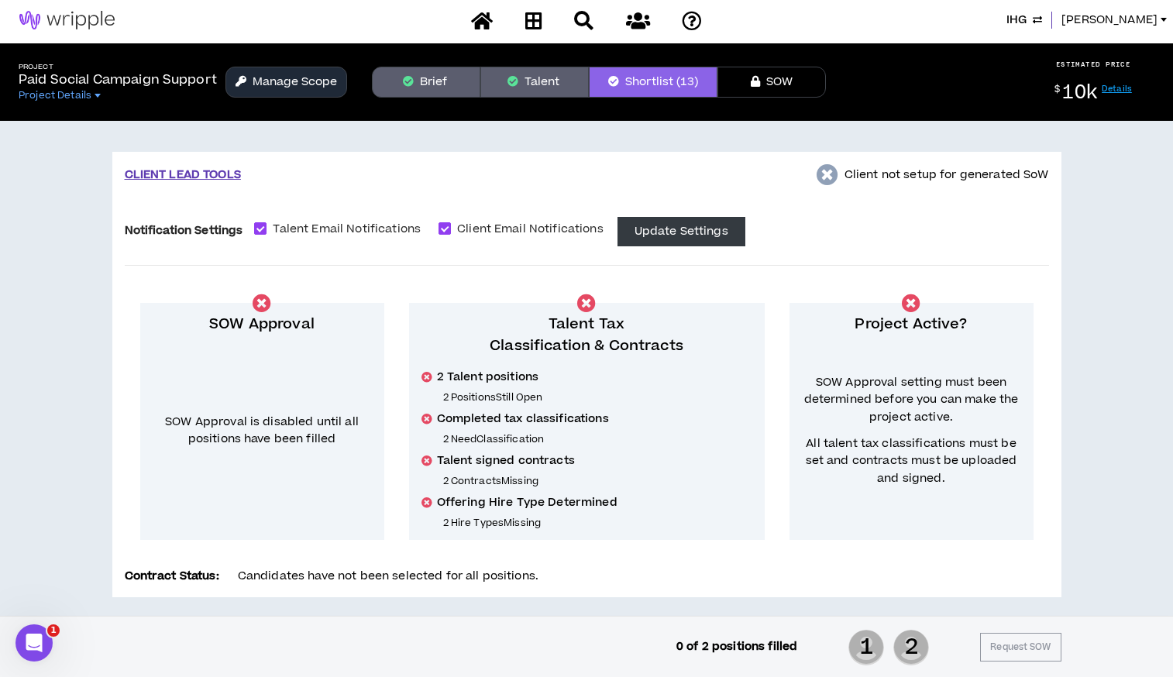
click at [276, 86] on button "Manage Scope" at bounding box center [286, 82] width 122 height 31
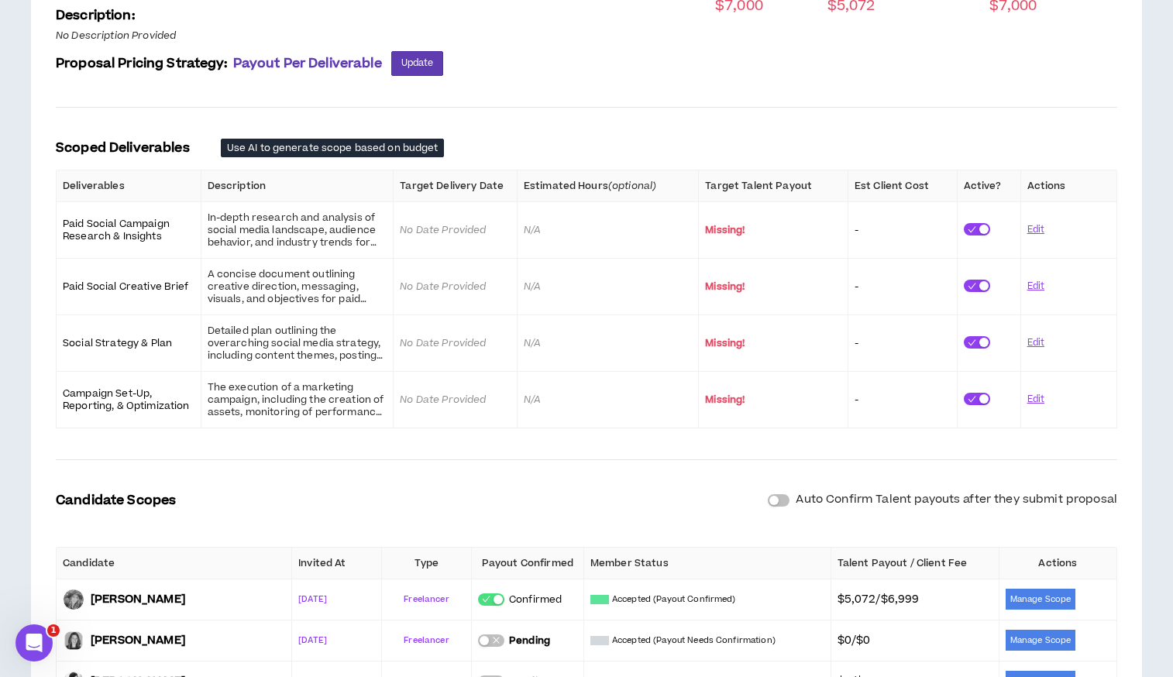
scroll to position [602, 0]
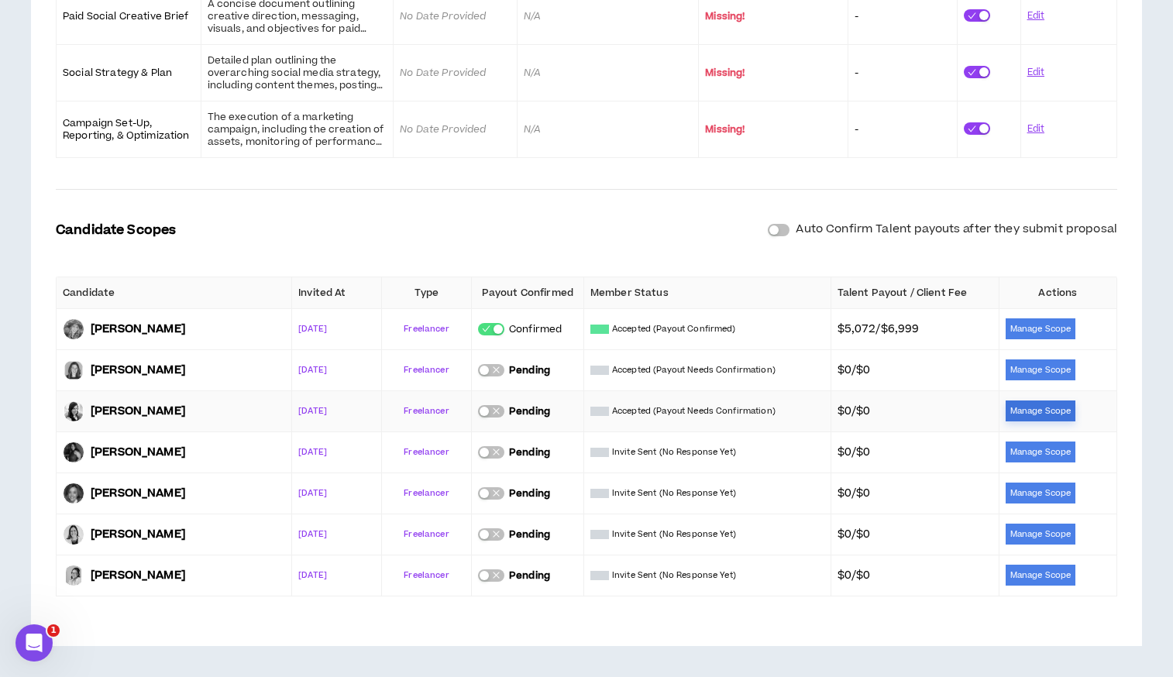
click at [1031, 412] on button "Manage Scope" at bounding box center [1040, 410] width 70 height 21
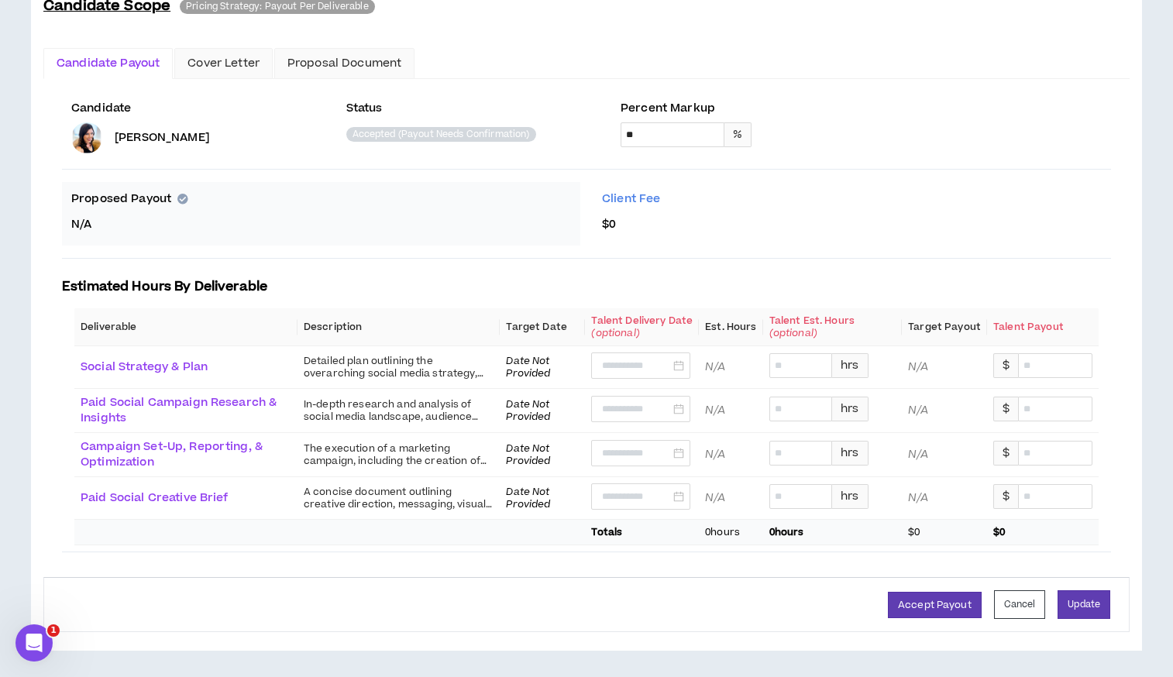
scroll to position [345, 0]
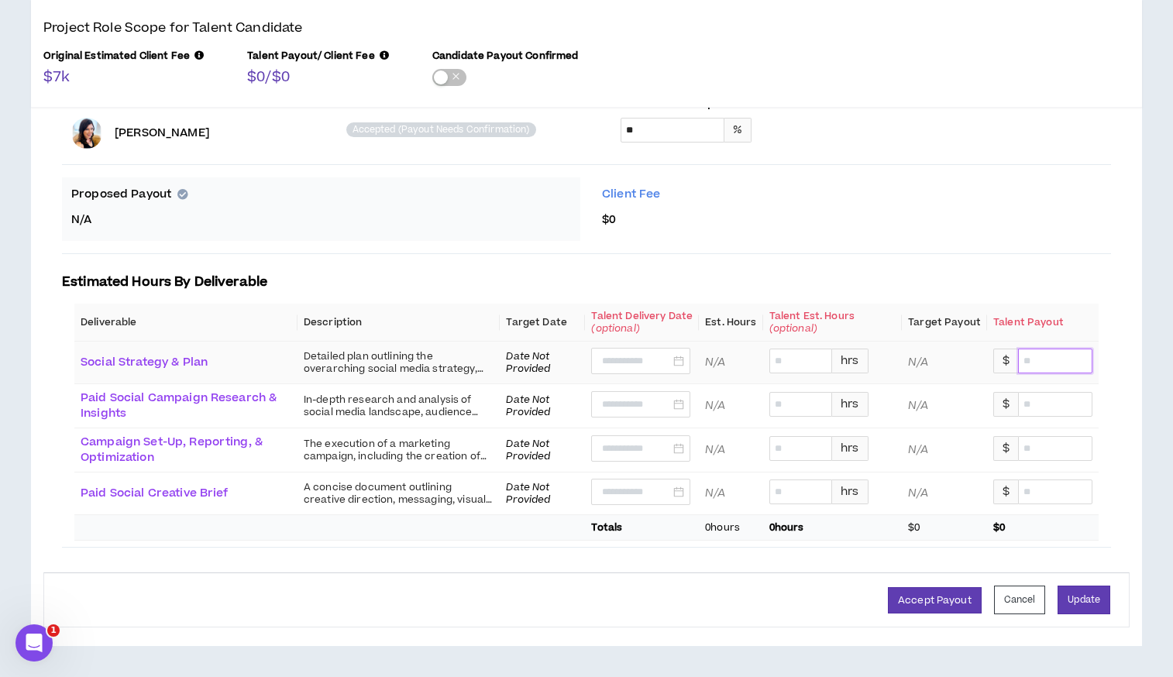
click at [1071, 360] on input at bounding box center [1054, 360] width 73 height 23
type input "*******"
click at [1056, 403] on input at bounding box center [1054, 404] width 73 height 23
type input "*******"
click at [1053, 441] on input at bounding box center [1054, 448] width 73 height 23
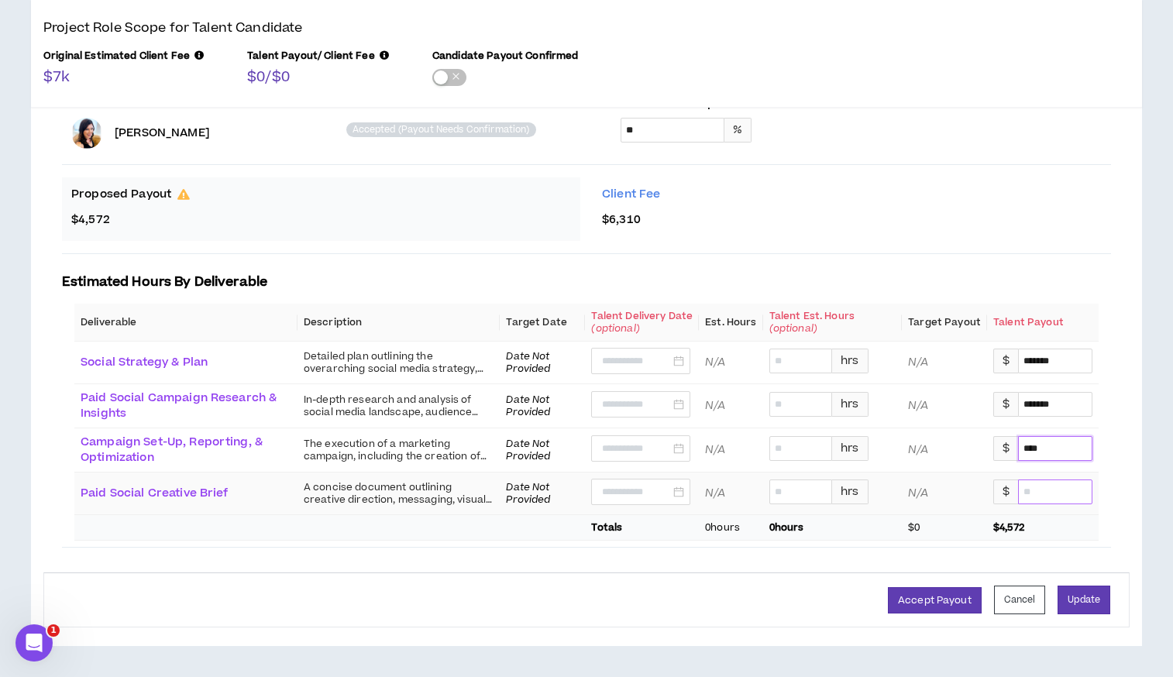
type input "*******"
click at [1049, 491] on input at bounding box center [1054, 491] width 73 height 23
type input "******"
click at [1092, 600] on button "Update" at bounding box center [1083, 599] width 53 height 29
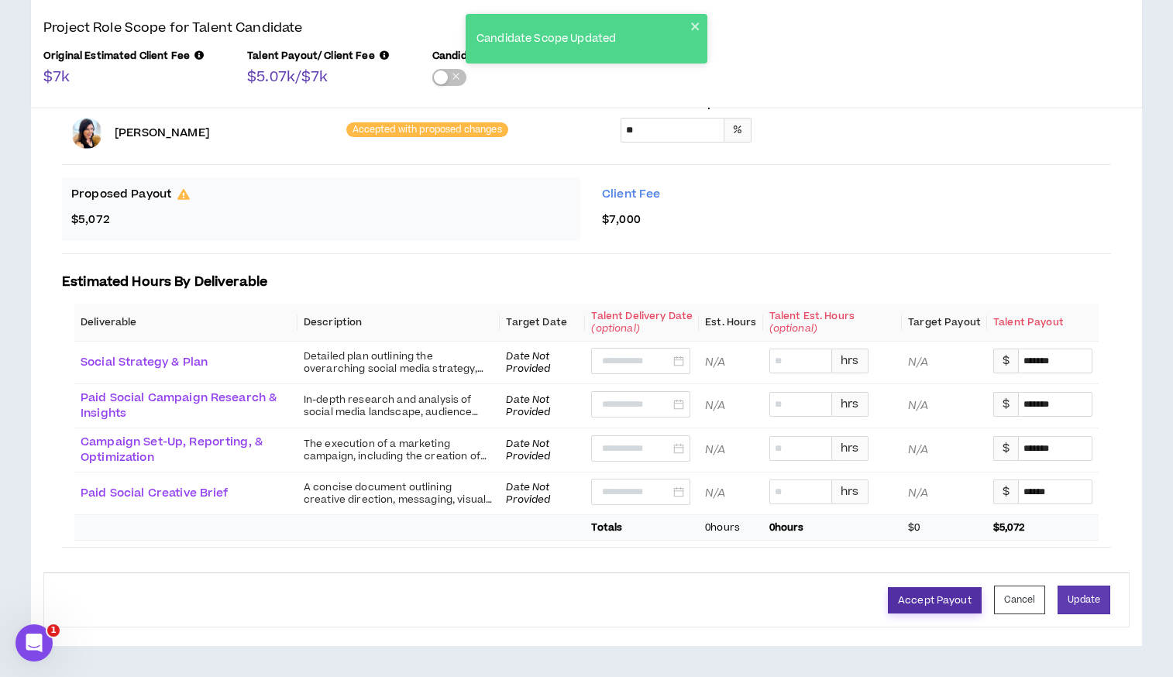
click at [939, 600] on button "Accept Payout" at bounding box center [935, 600] width 94 height 26
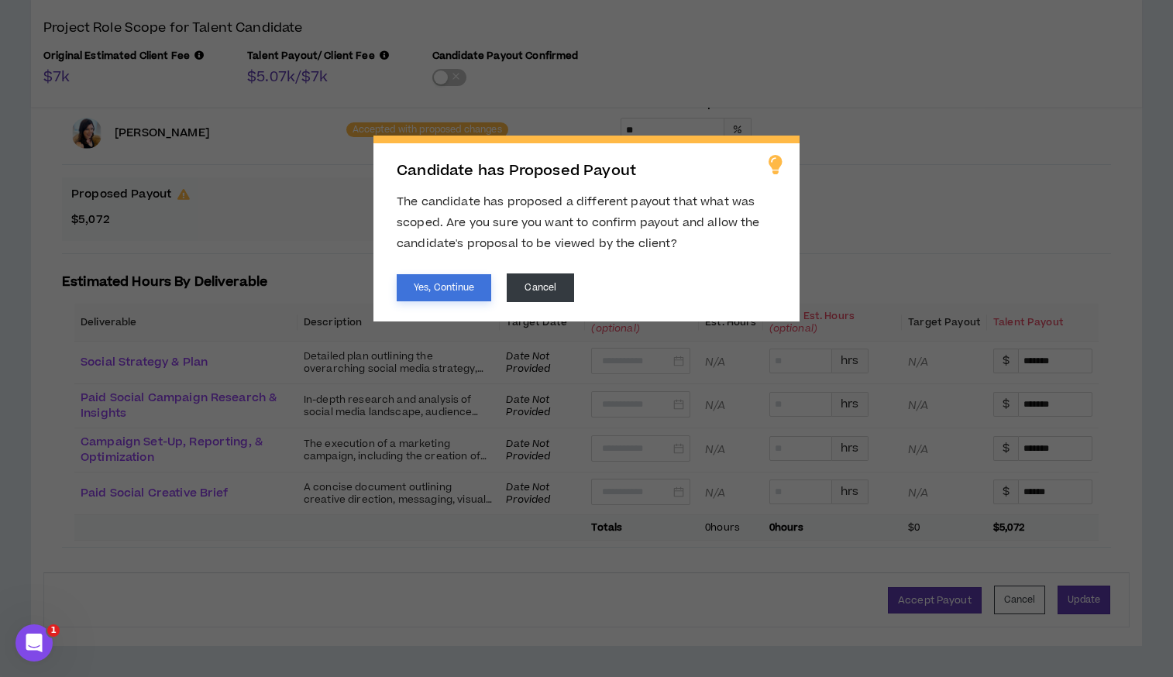
click at [447, 276] on button "Yes, Continue" at bounding box center [444, 287] width 94 height 27
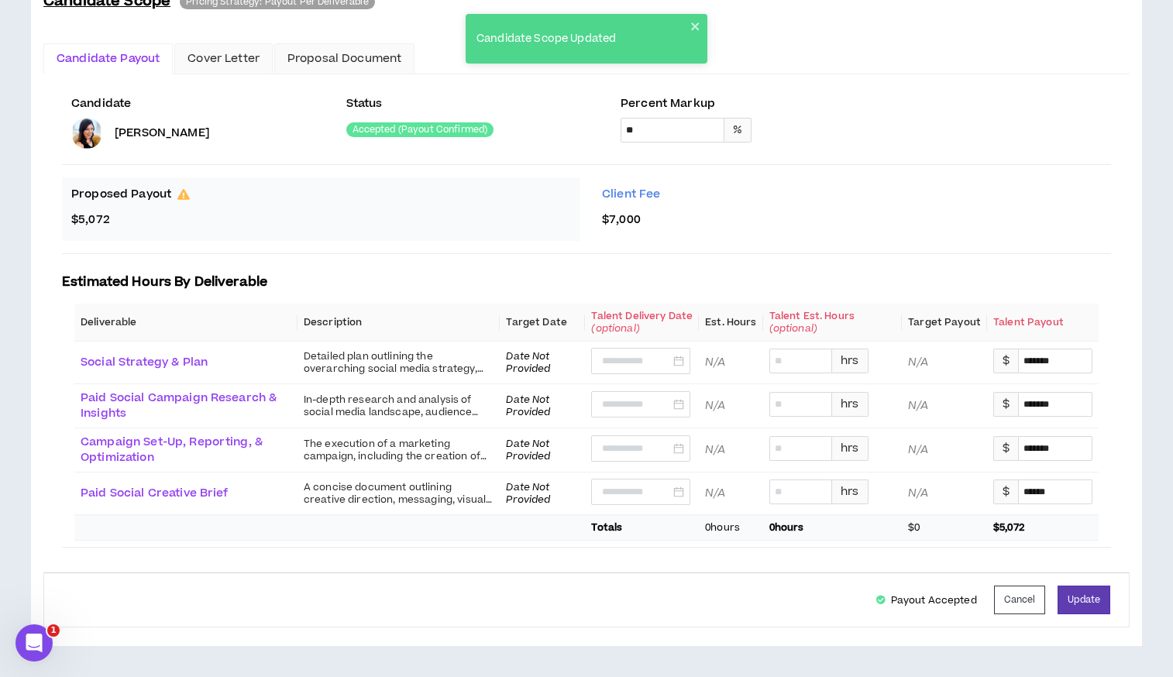
scroll to position [0, 0]
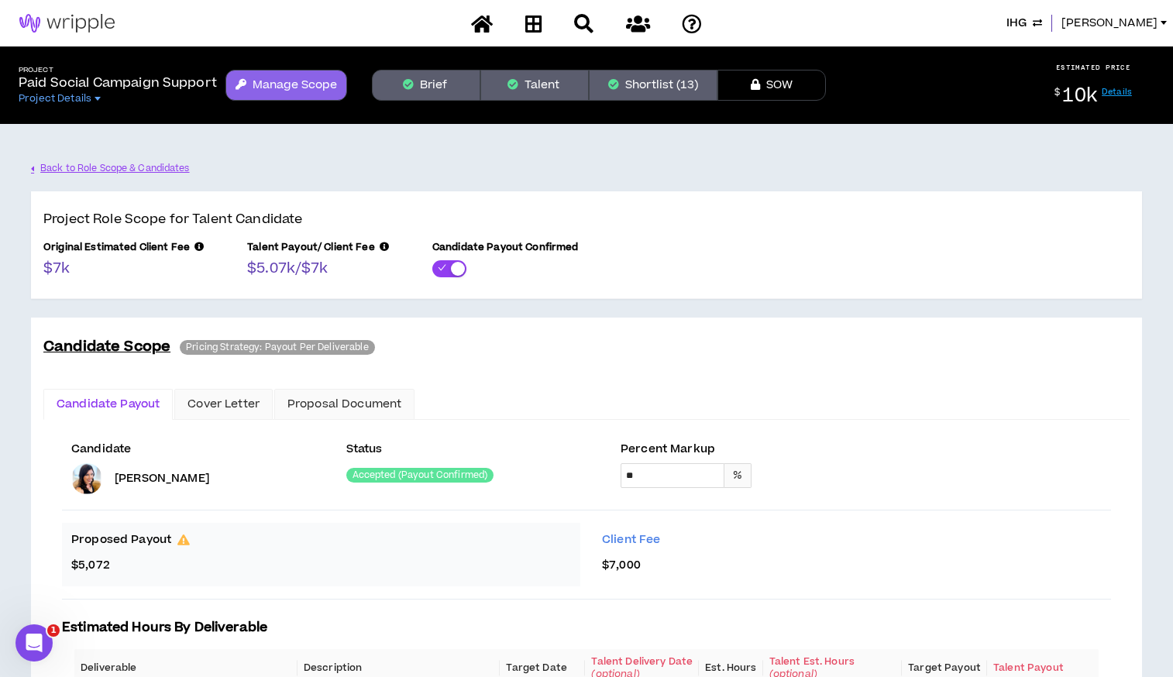
click at [308, 84] on button "Manage Scope" at bounding box center [286, 85] width 122 height 31
click at [117, 177] on link "Back to Role Scope & Candidates" at bounding box center [111, 168] width 161 height 27
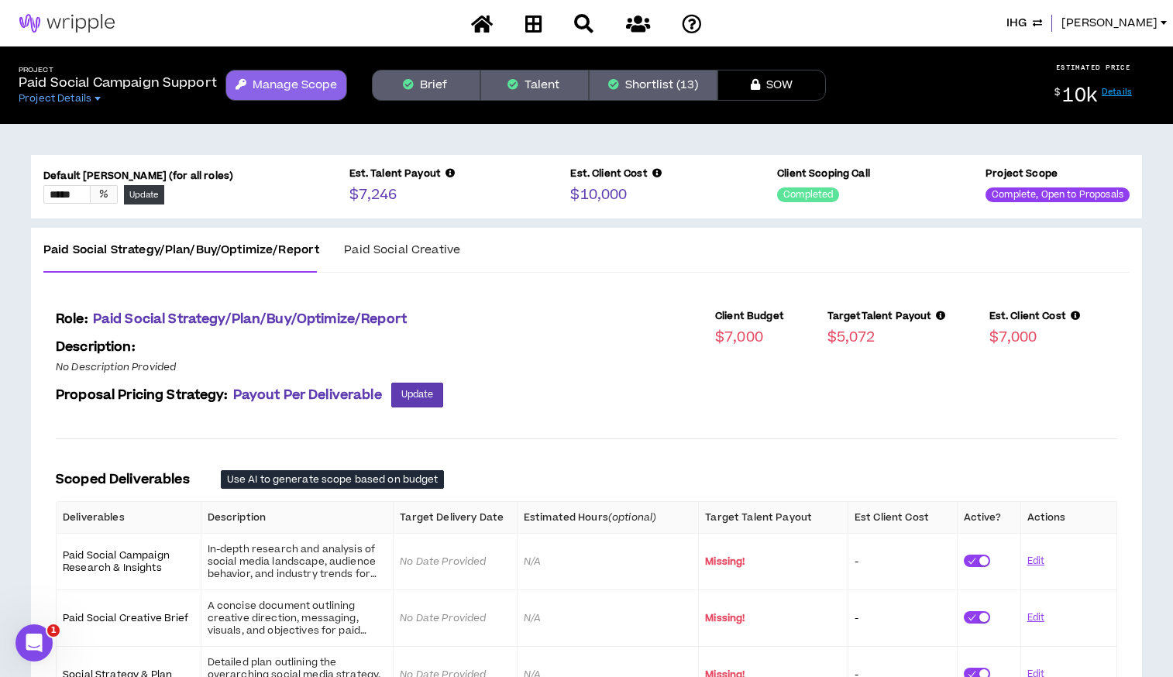
click at [656, 84] on button "Shortlist (13)" at bounding box center [653, 85] width 129 height 31
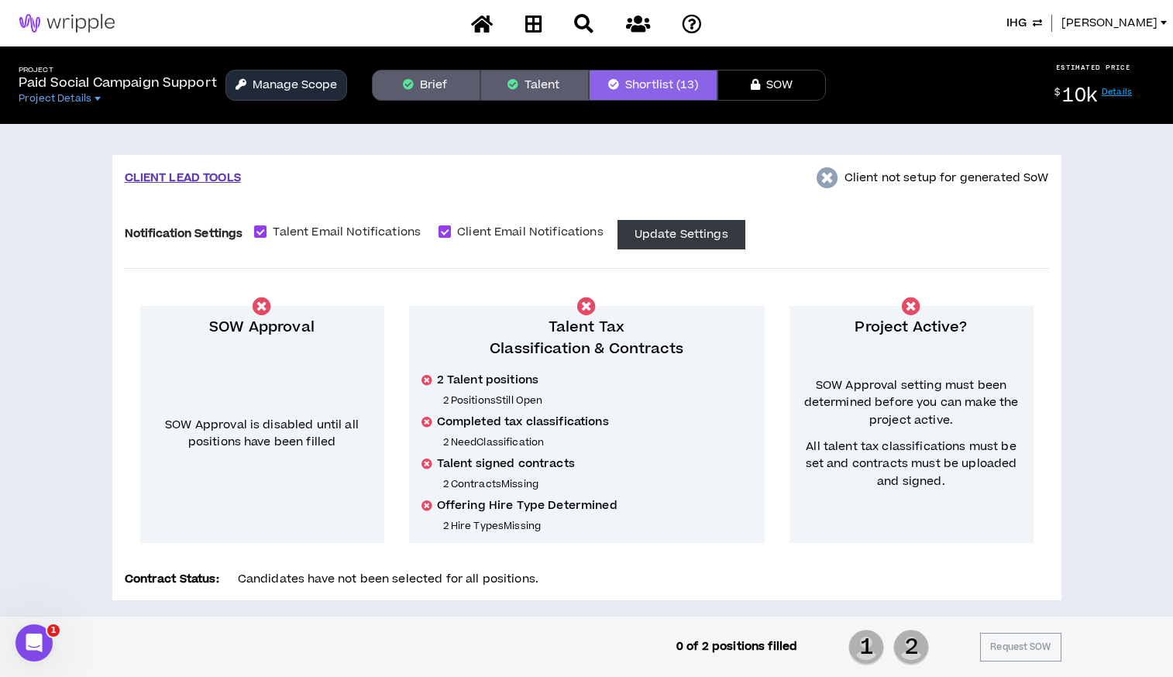
scroll to position [3, 0]
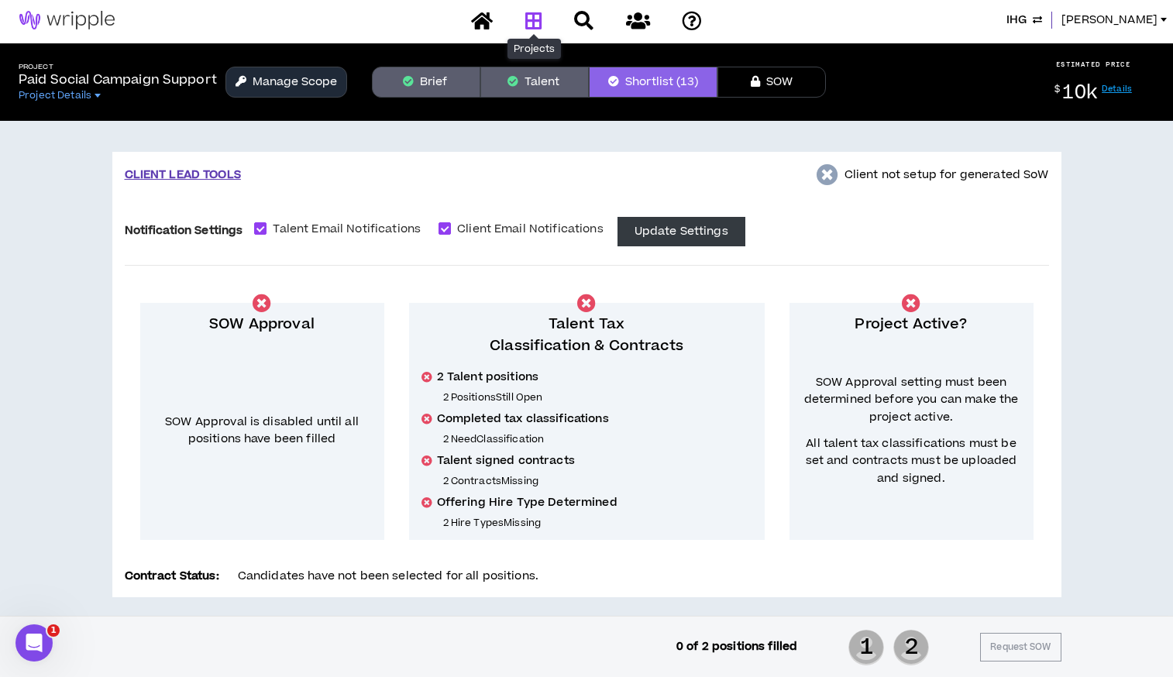
click at [534, 16] on icon at bounding box center [533, 20] width 17 height 19
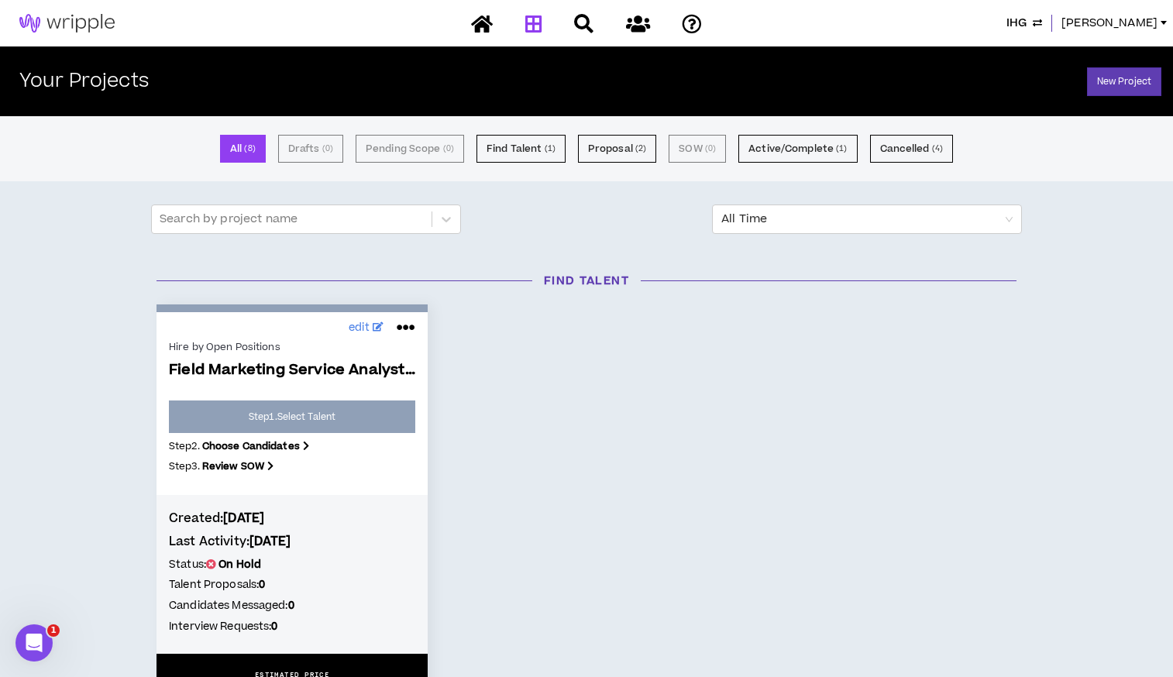
click at [1026, 21] on span "IHG" at bounding box center [1016, 23] width 20 height 17
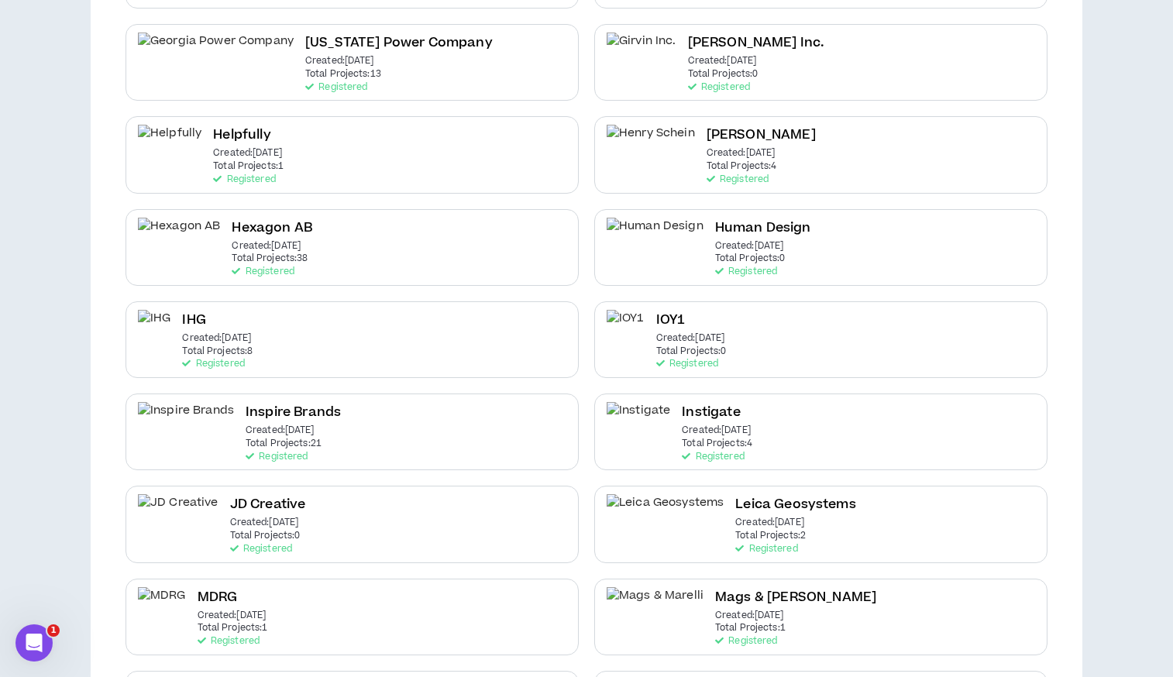
scroll to position [1254, 0]
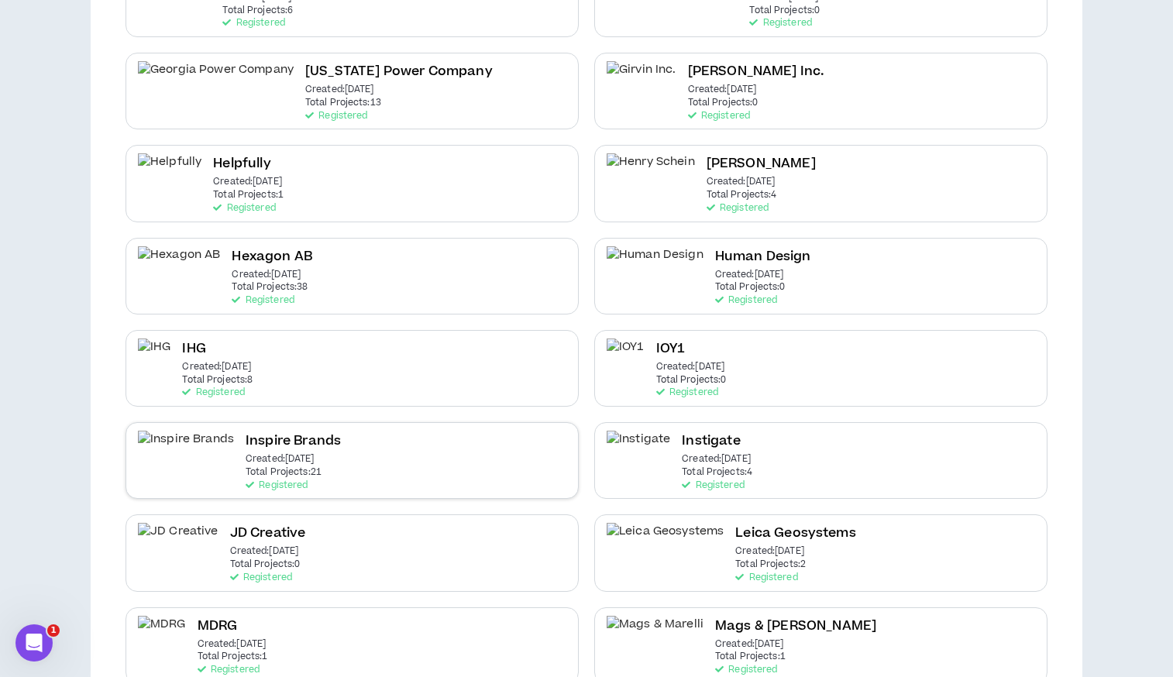
click at [283, 449] on div "Inspire Brands Created: Mar 23 2022 Total Projects: 21 Registered" at bounding box center [351, 460] width 453 height 77
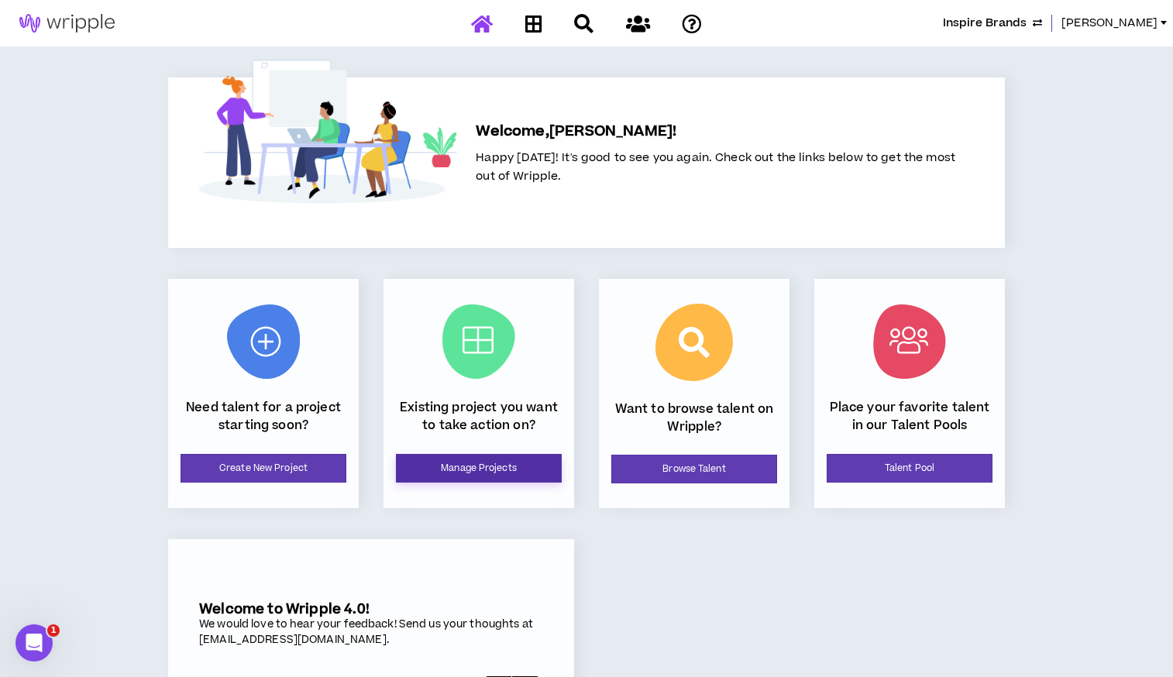
click at [454, 463] on link "Manage Projects" at bounding box center [479, 468] width 166 height 29
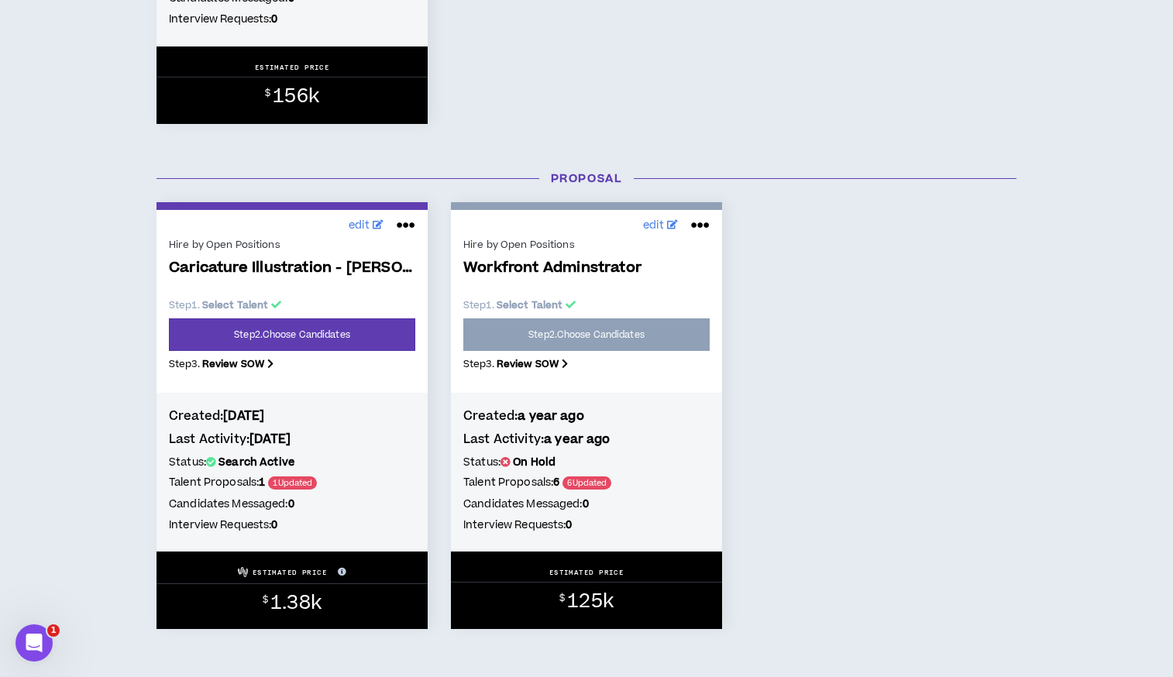
scroll to position [690, 0]
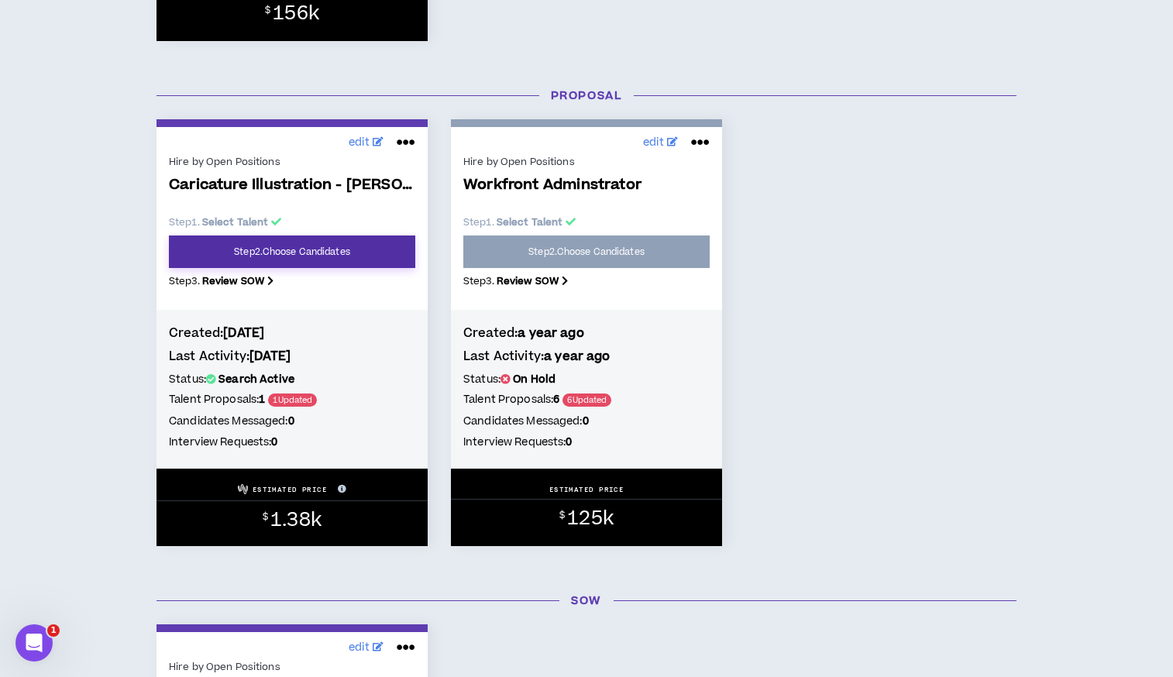
click at [290, 252] on link "Step 2 . Choose Candidates" at bounding box center [292, 251] width 246 height 33
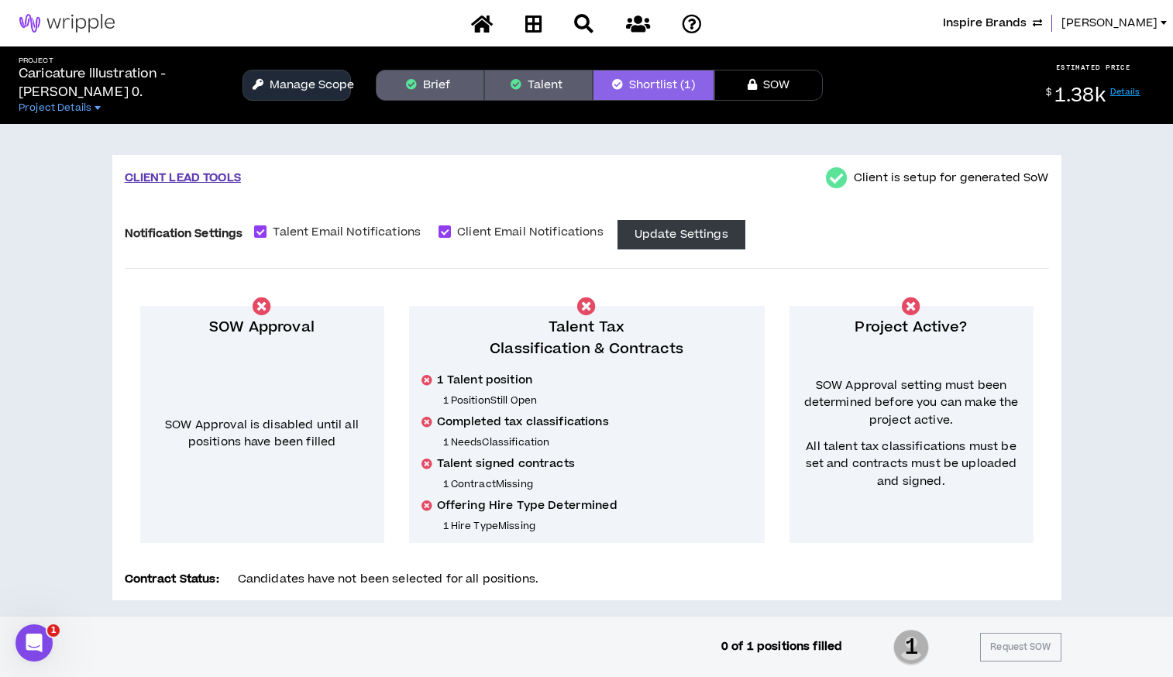
click at [1026, 17] on span "Inspire Brands" at bounding box center [985, 23] width 84 height 17
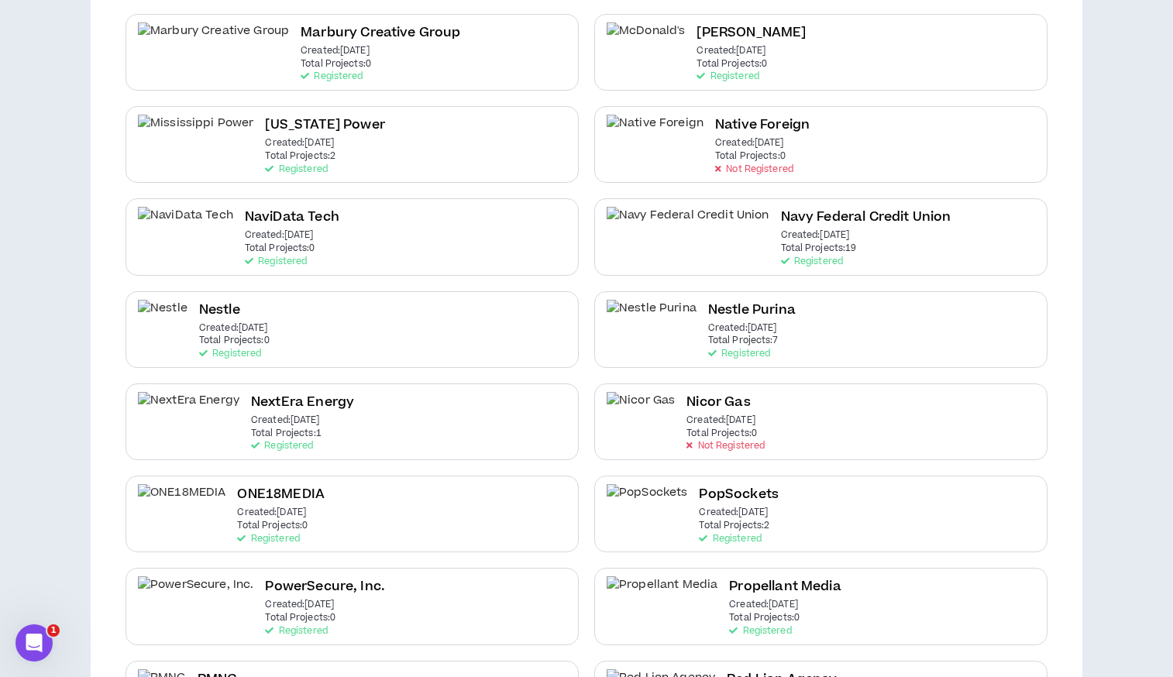
scroll to position [1944, 0]
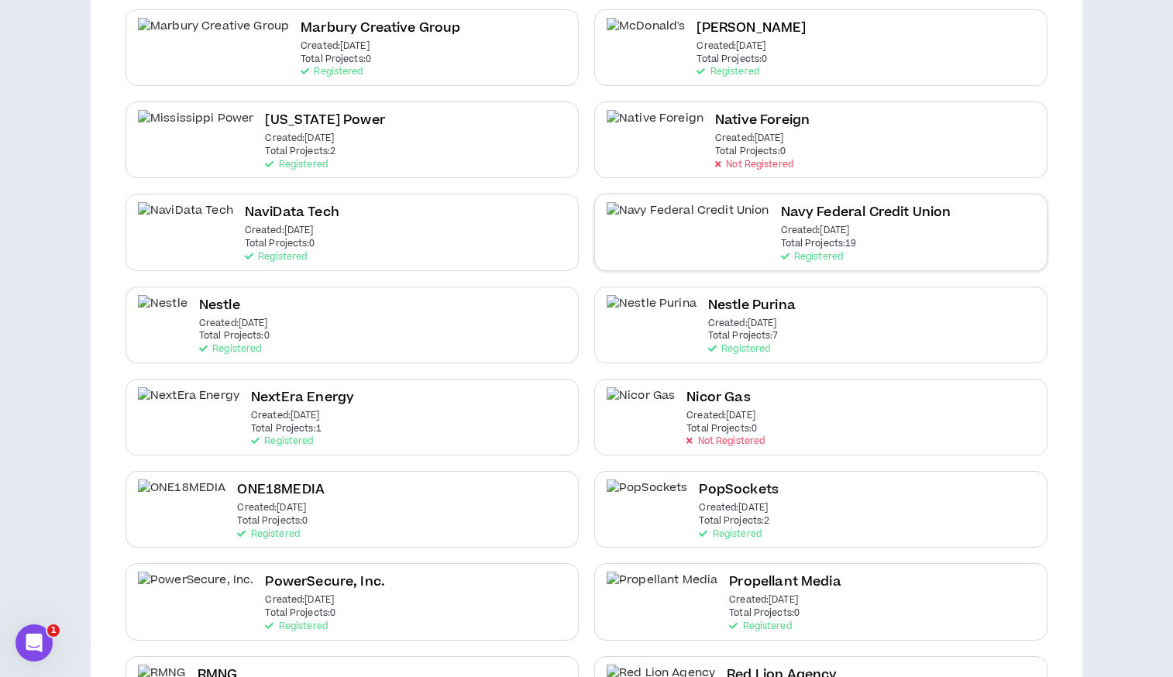
click at [692, 201] on div "Navy Federal Credit Union Created: Mar 14 2024 Total Projects: 19 Registered" at bounding box center [820, 232] width 453 height 77
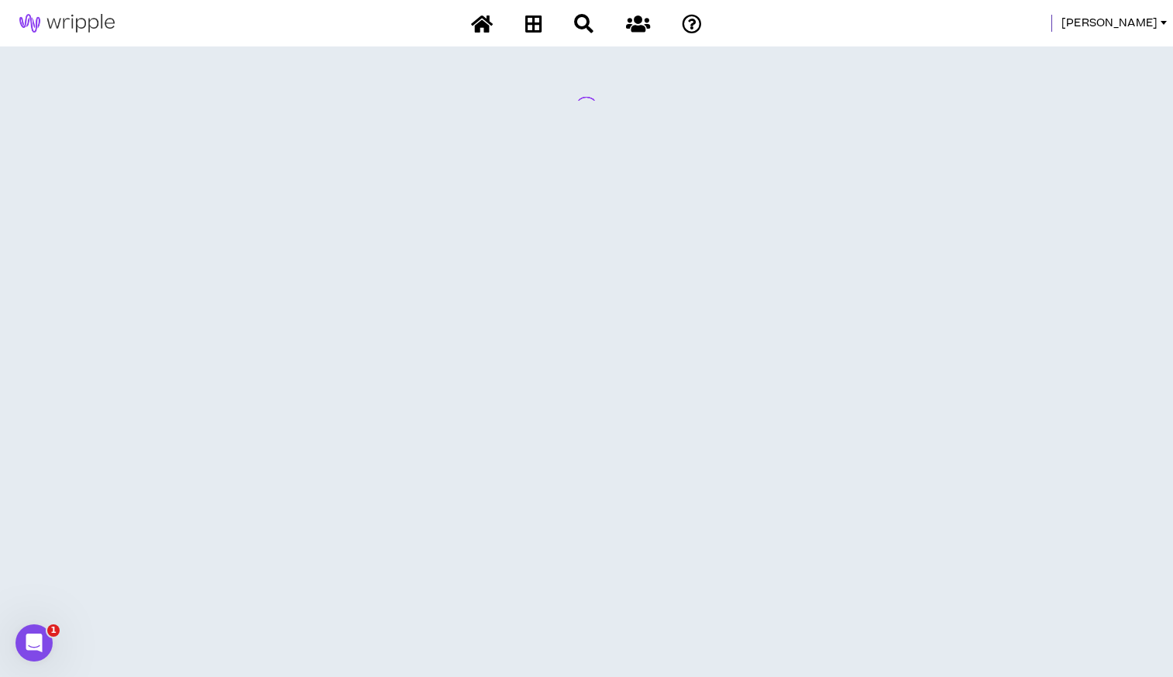
scroll to position [0, 0]
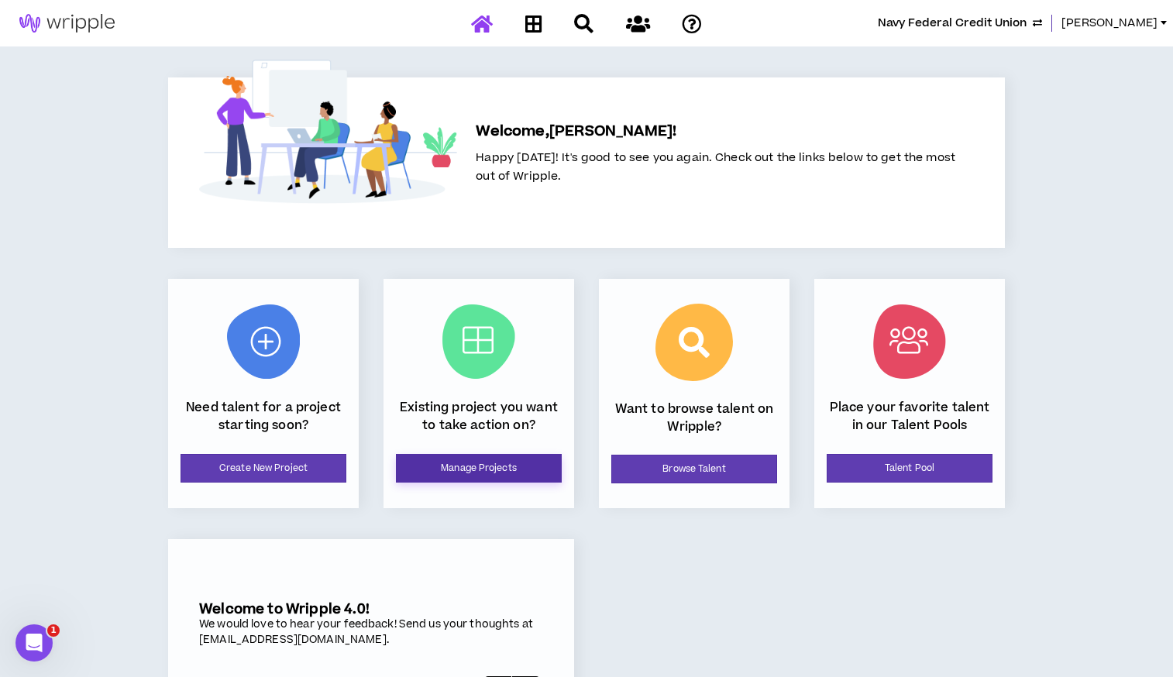
click at [475, 465] on link "Manage Projects" at bounding box center [479, 468] width 166 height 29
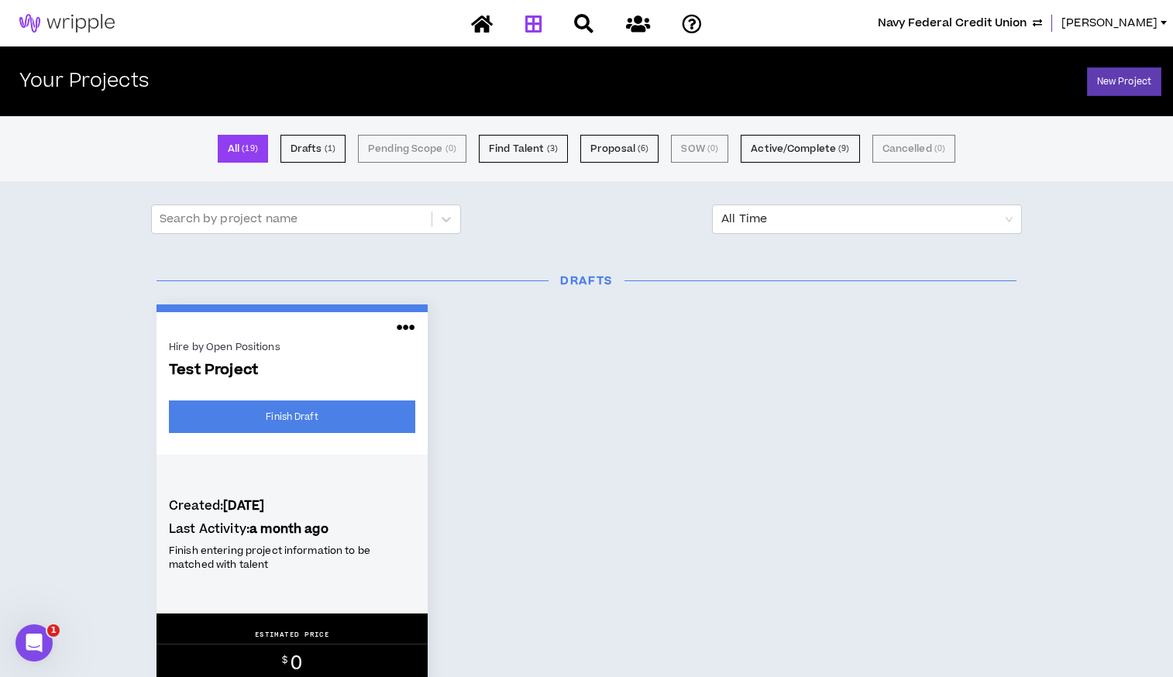
click at [978, 26] on span "Navy Federal Credit Union" at bounding box center [951, 23] width 149 height 17
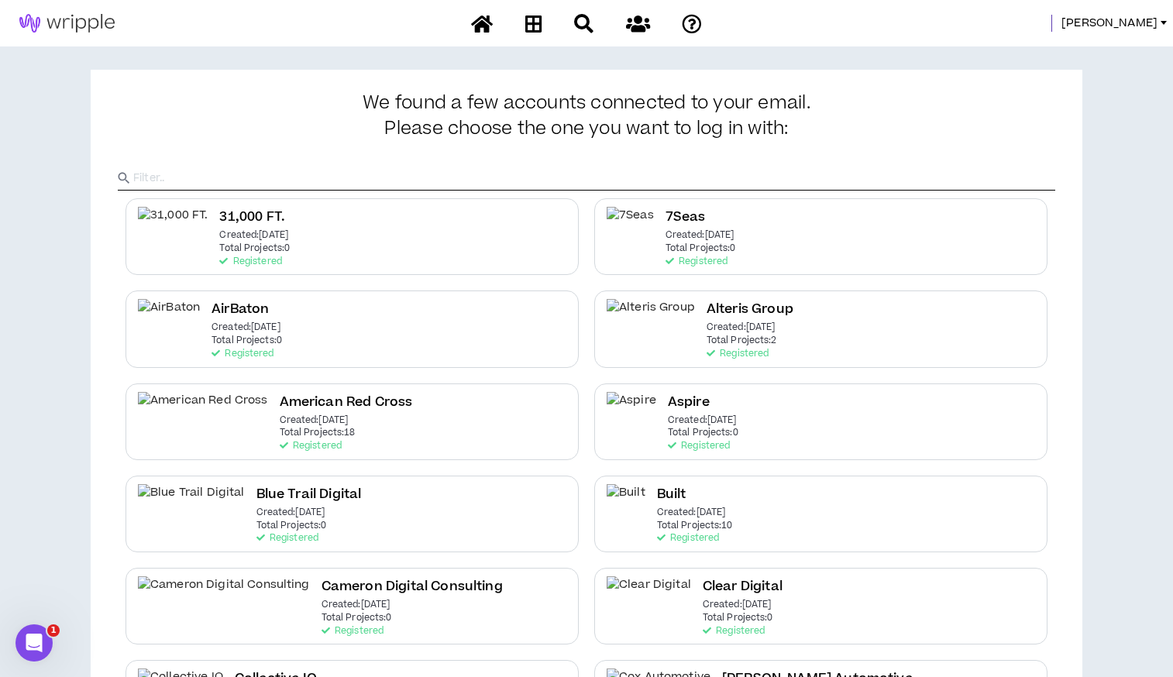
click at [472, 175] on input "text" at bounding box center [594, 178] width 922 height 23
click at [371, 183] on input "text" at bounding box center [594, 178] width 922 height 23
click at [294, 181] on input "text" at bounding box center [594, 178] width 922 height 23
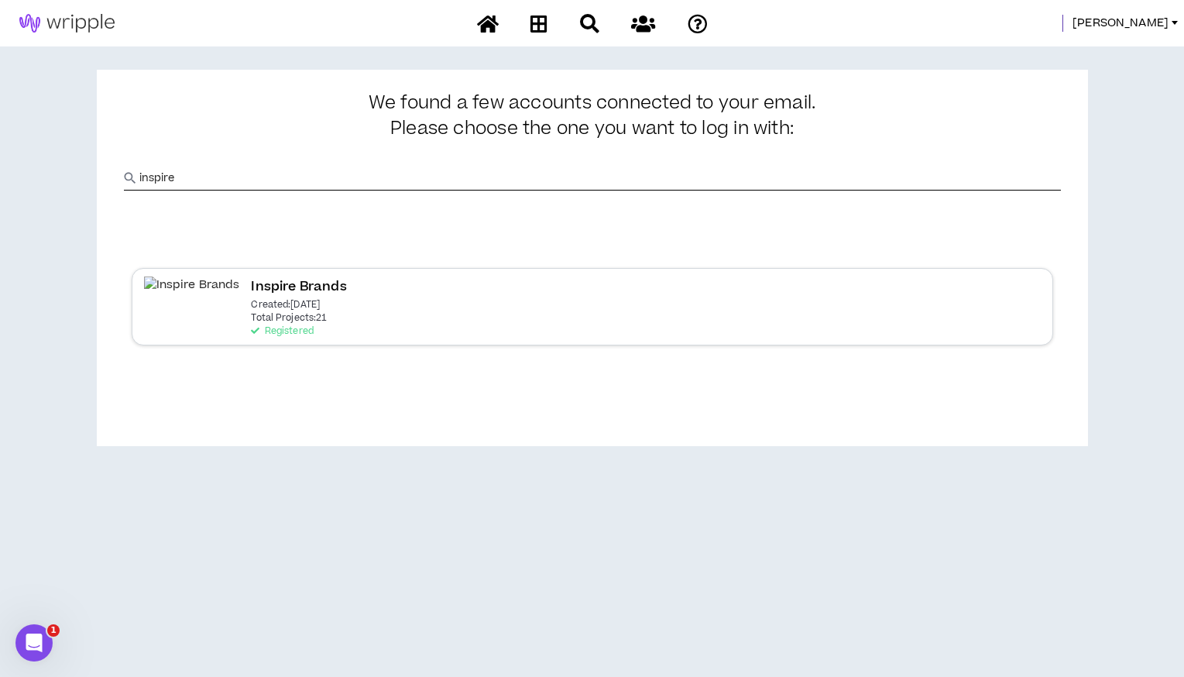
type input "inspire"
click at [251, 326] on p "Registered" at bounding box center [282, 331] width 62 height 11
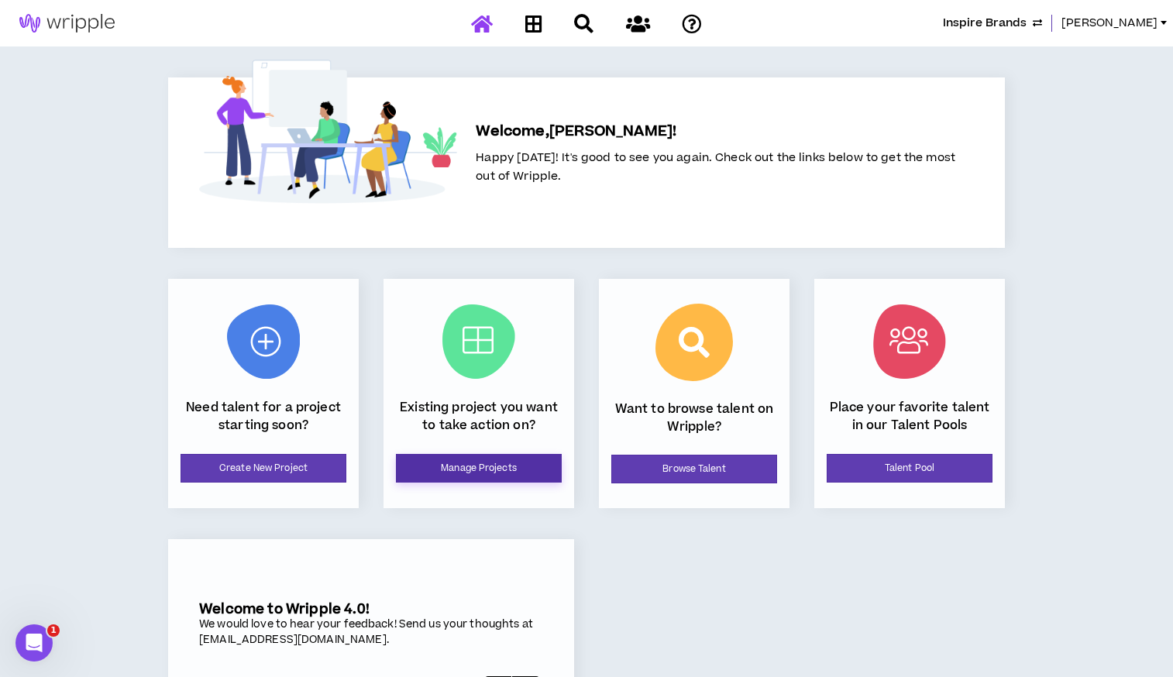
click at [494, 461] on link "Manage Projects" at bounding box center [479, 468] width 166 height 29
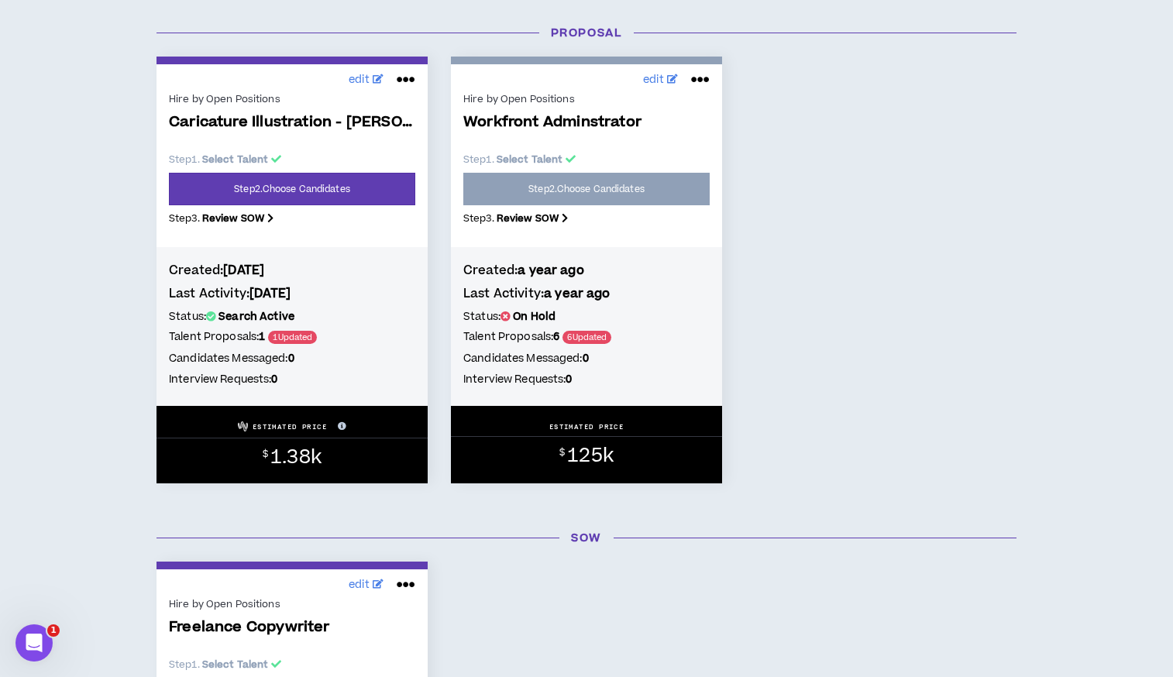
scroll to position [726, 0]
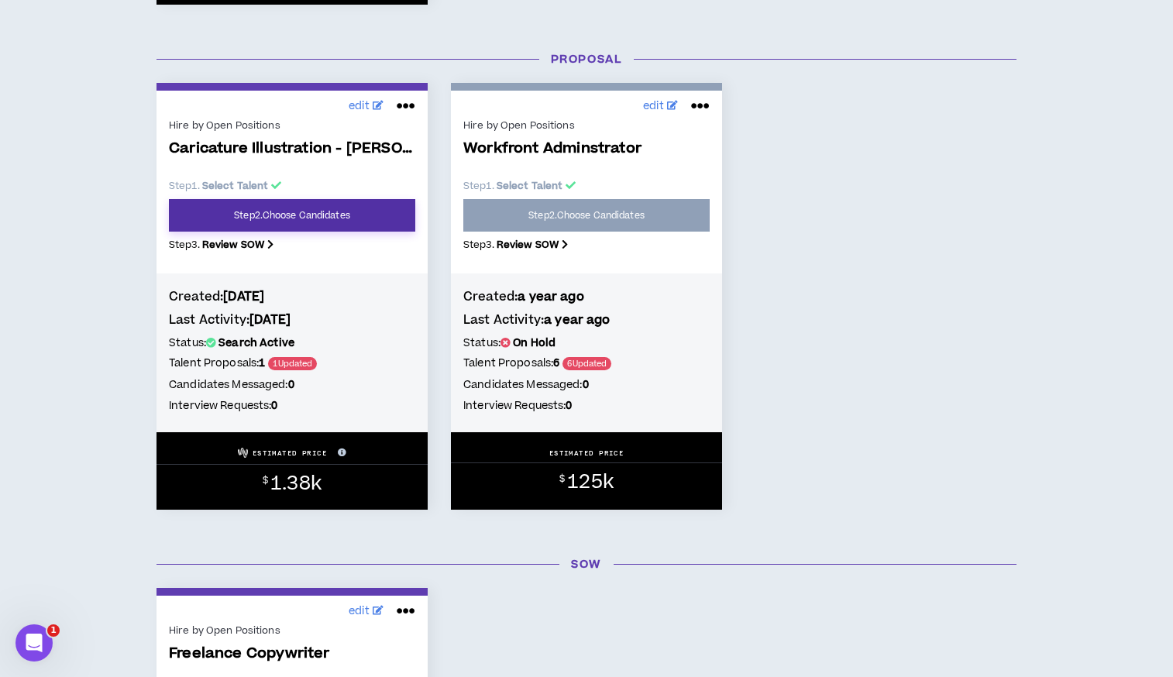
click at [296, 217] on link "Step 2 . Choose Candidates" at bounding box center [292, 215] width 246 height 33
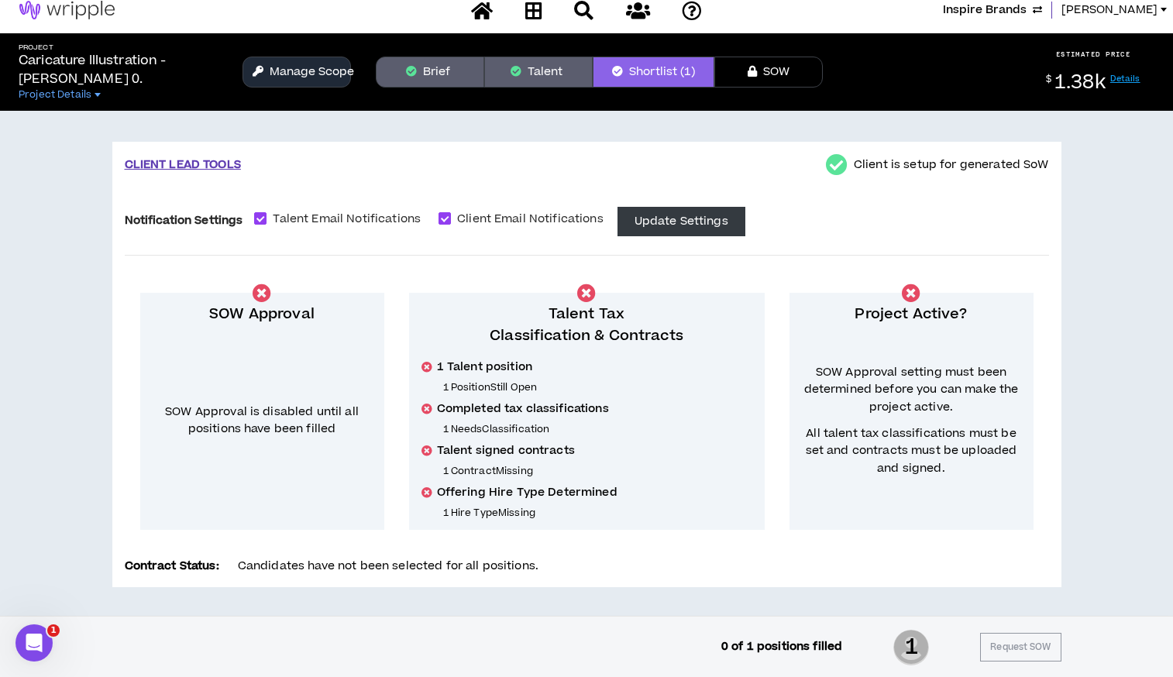
scroll to position [11, 0]
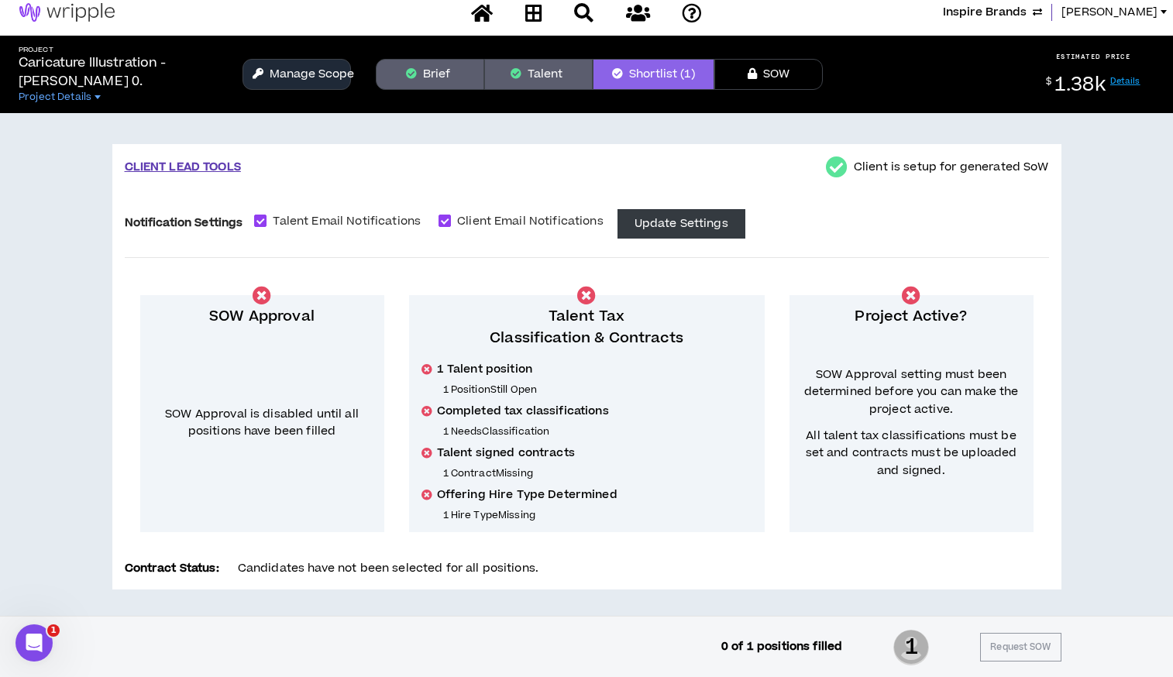
click at [281, 81] on button "Manage Scope" at bounding box center [296, 74] width 108 height 31
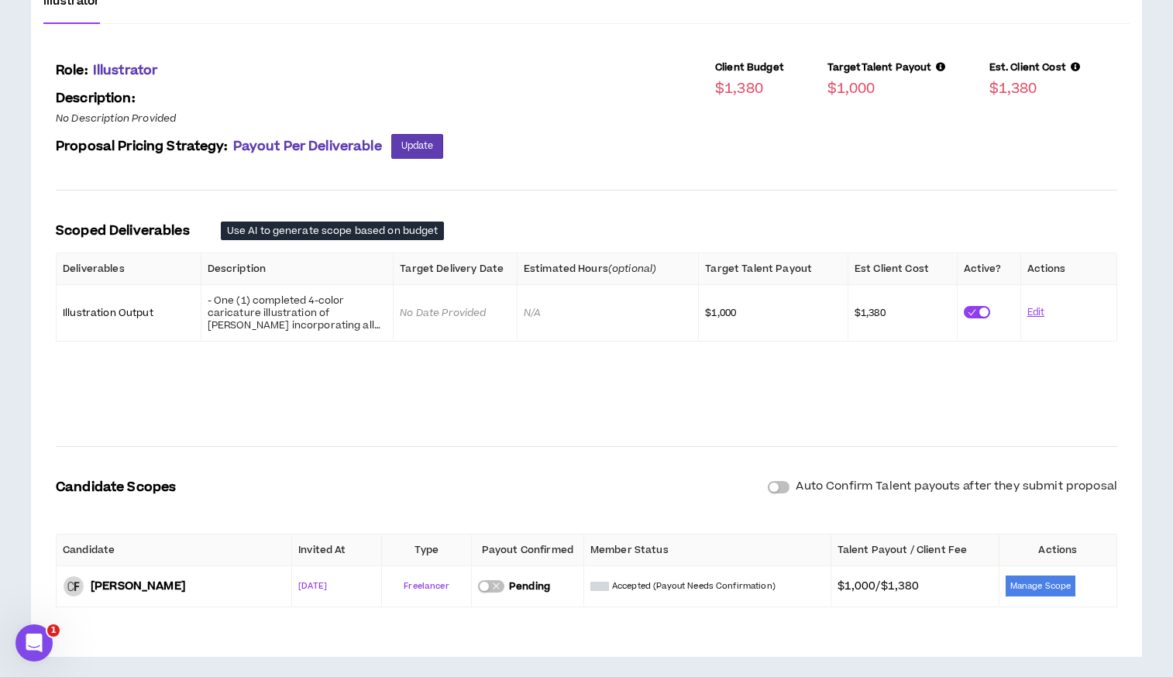
scroll to position [259, 0]
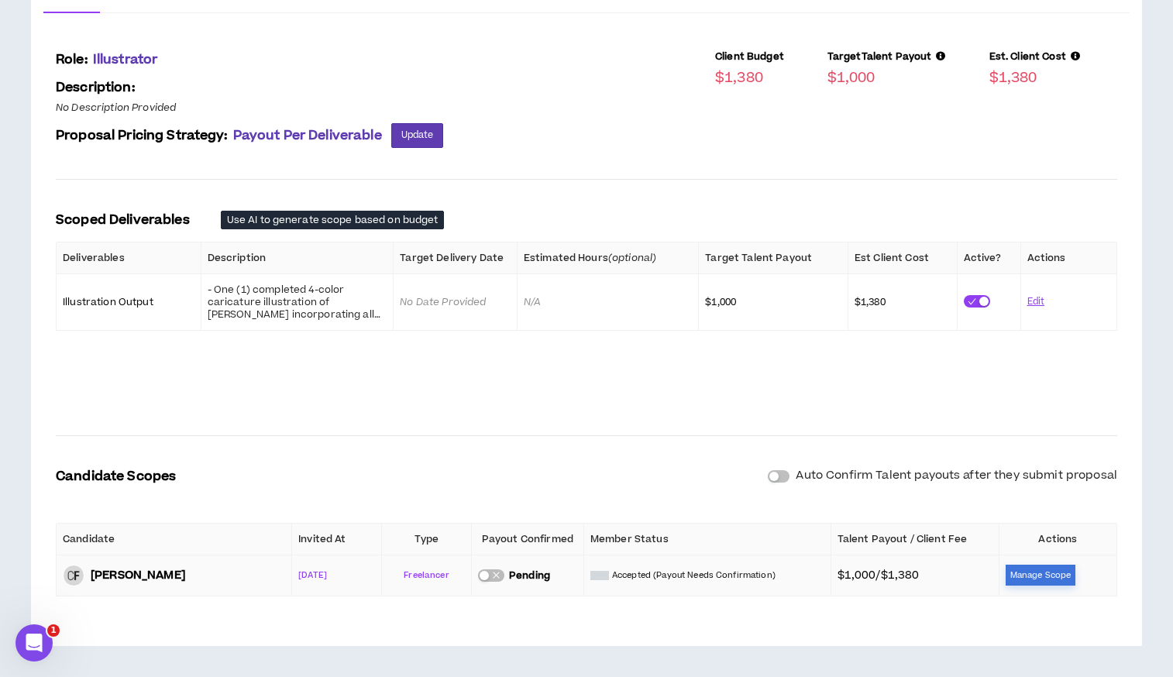
click at [1029, 572] on button "Manage Scope" at bounding box center [1040, 575] width 70 height 21
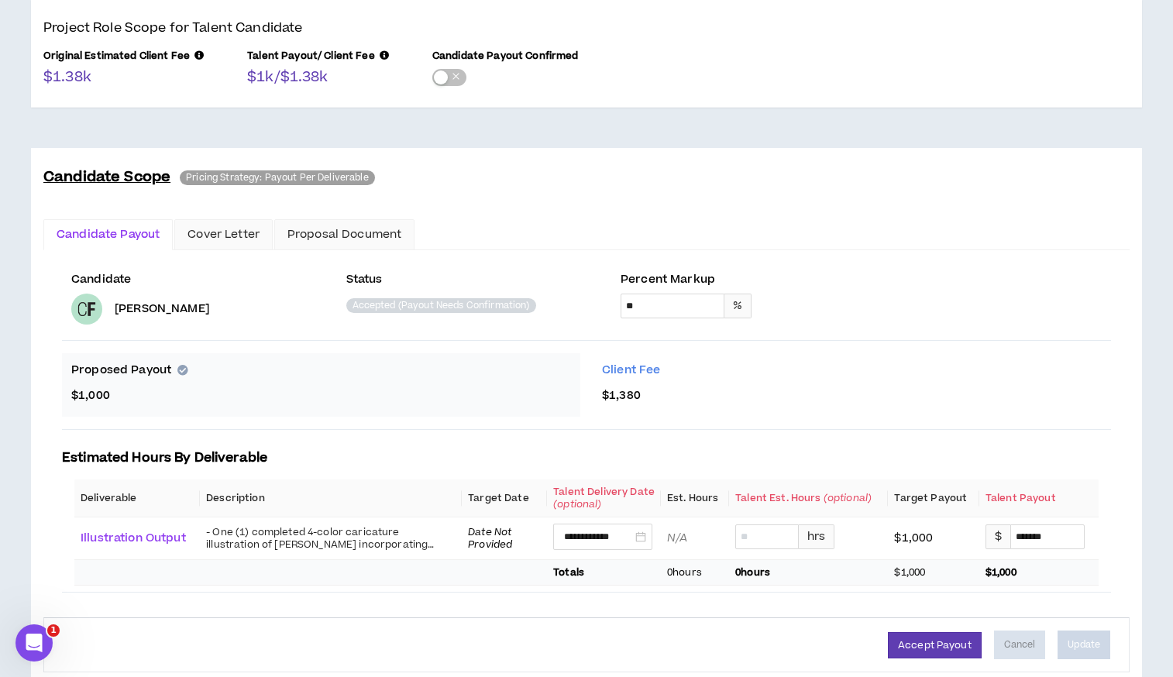
scroll to position [215, 0]
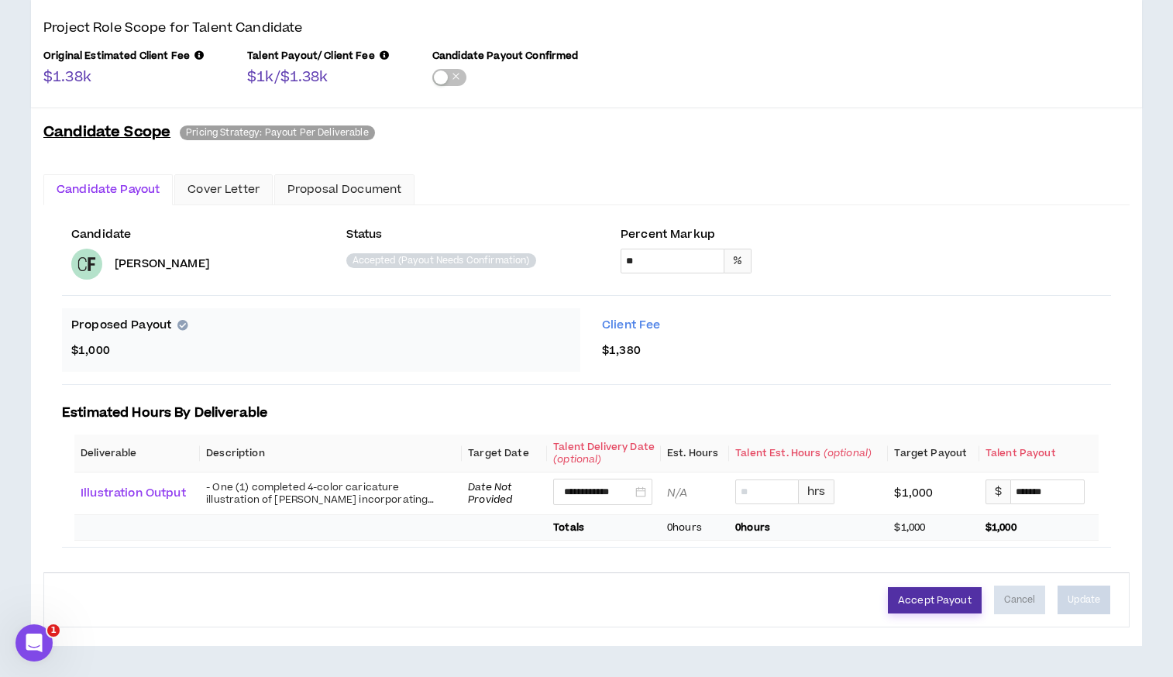
click at [944, 596] on button "Accept Payout" at bounding box center [935, 600] width 94 height 26
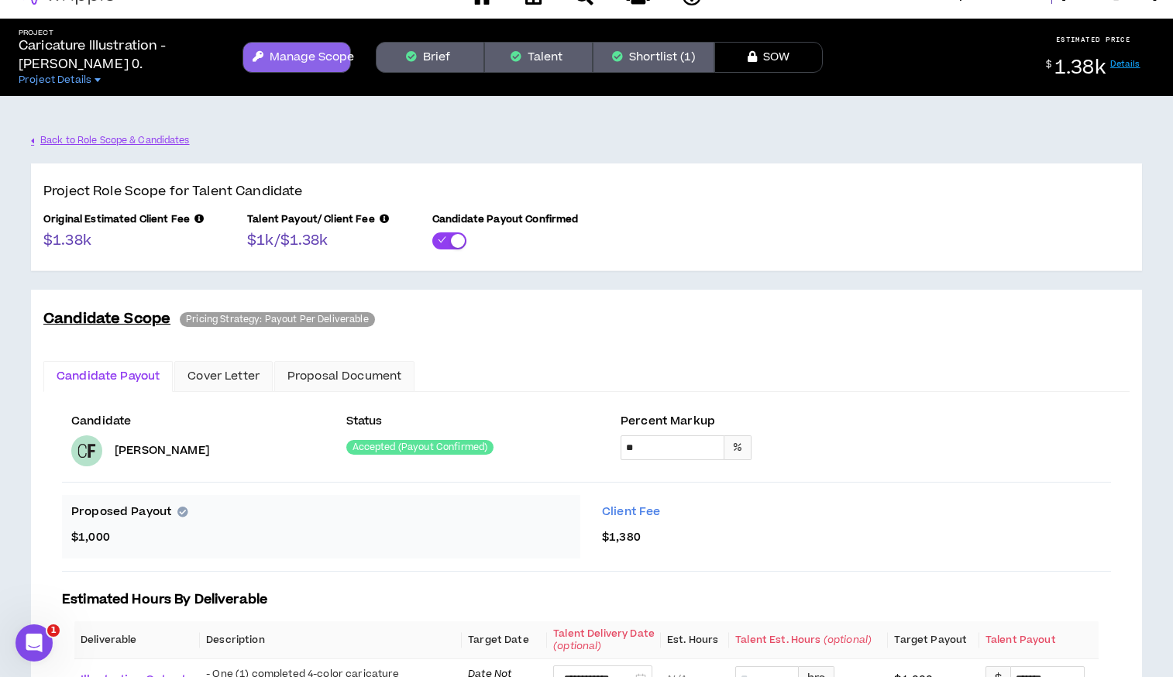
scroll to position [0, 0]
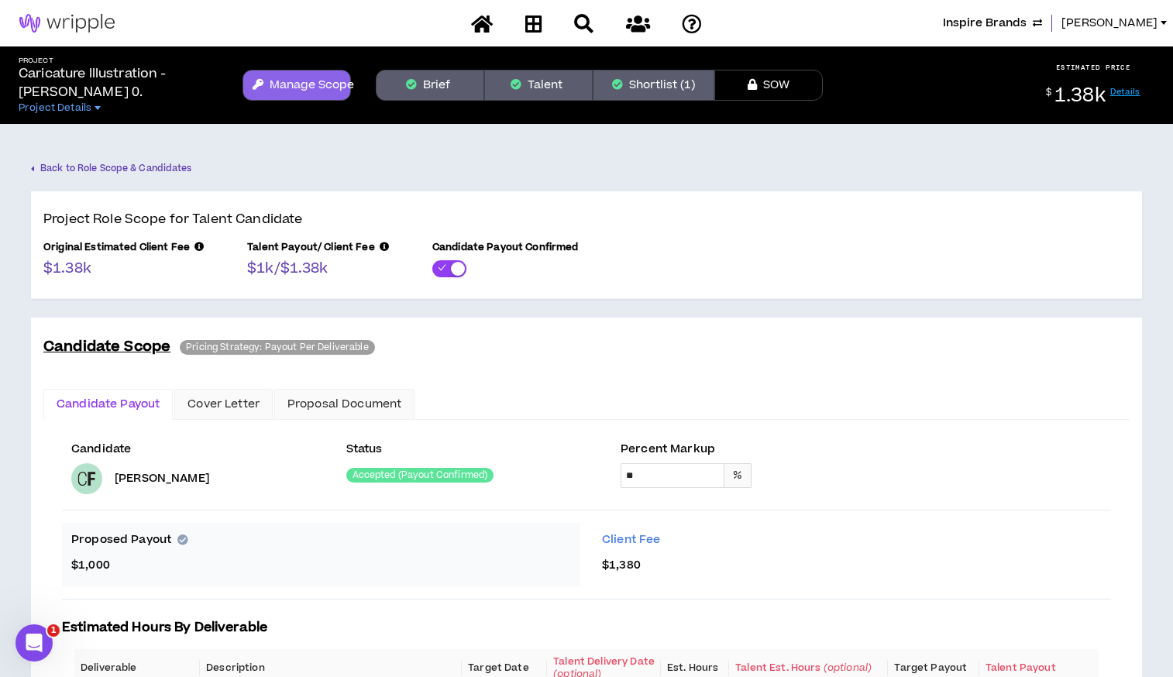
click at [149, 162] on link "Back to Role Scope & Candidates" at bounding box center [111, 168] width 161 height 27
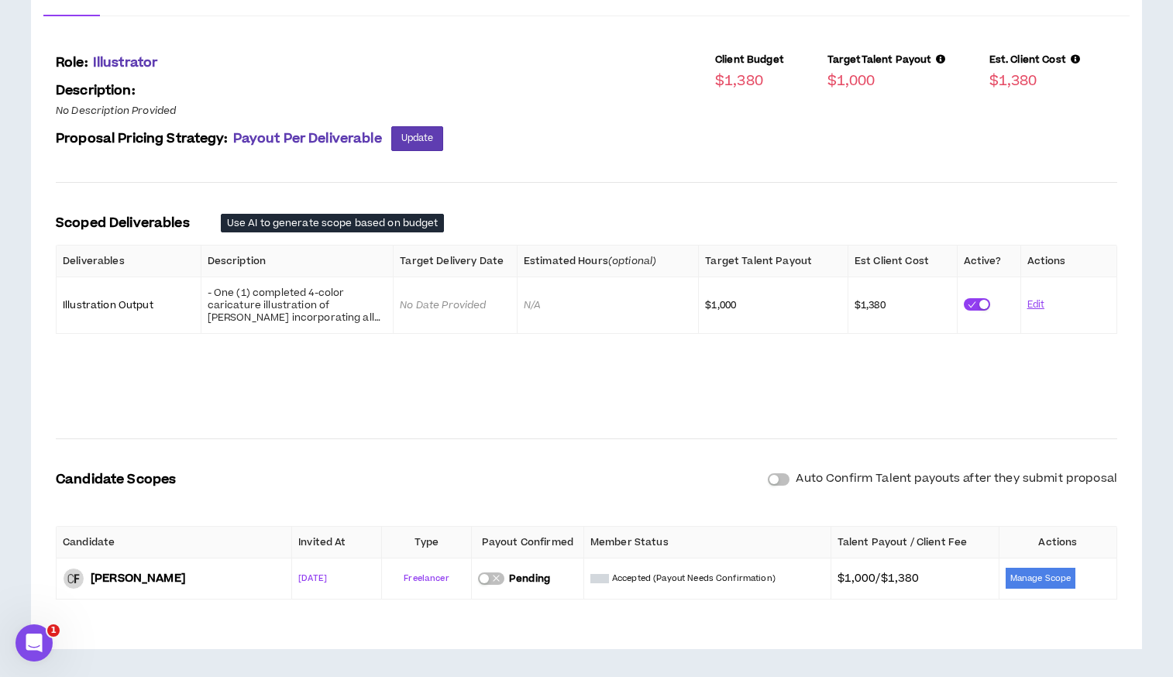
scroll to position [259, 0]
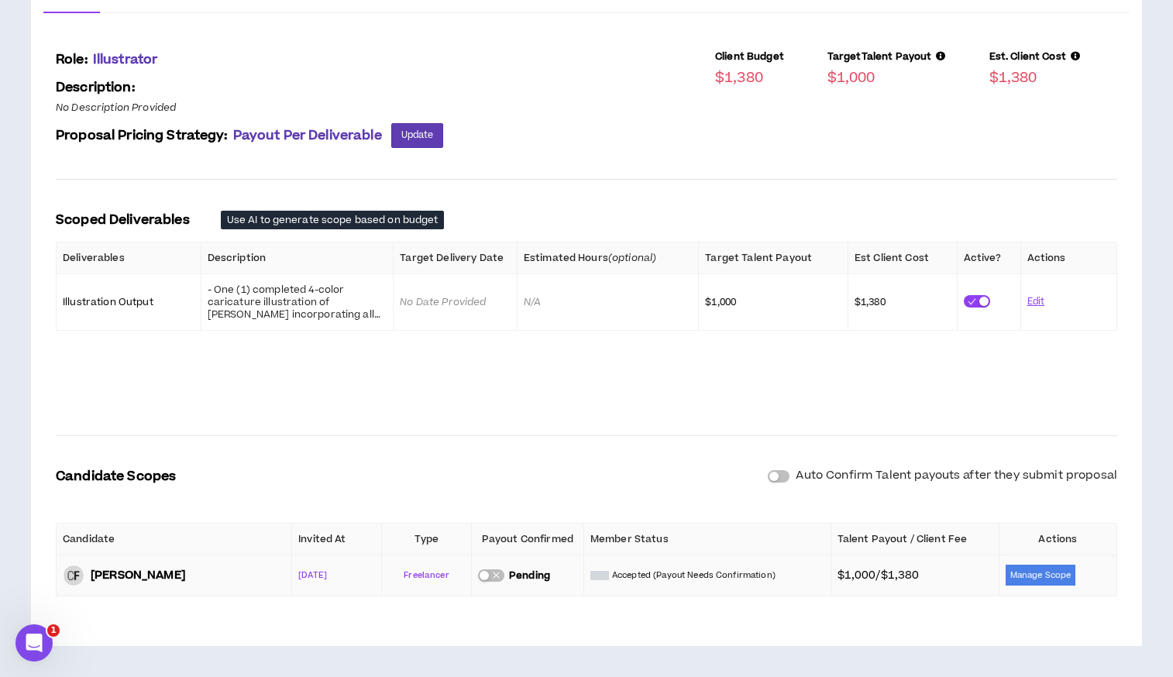
click at [494, 572] on icon "close" at bounding box center [496, 575] width 9 height 9
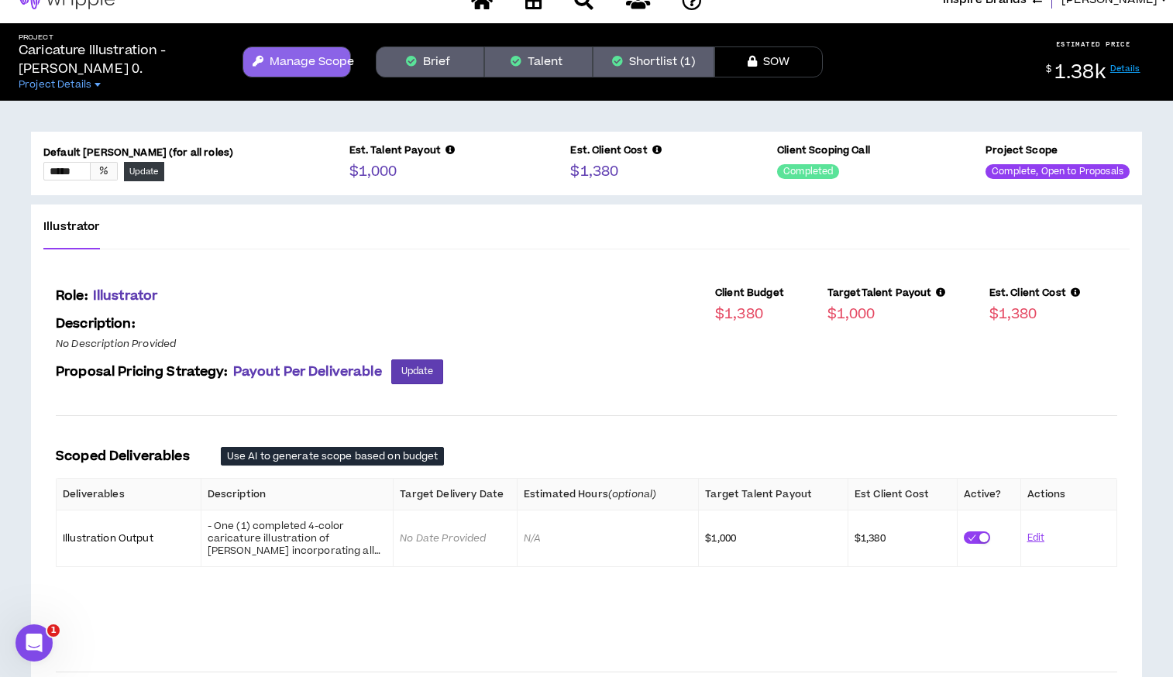
scroll to position [19, 0]
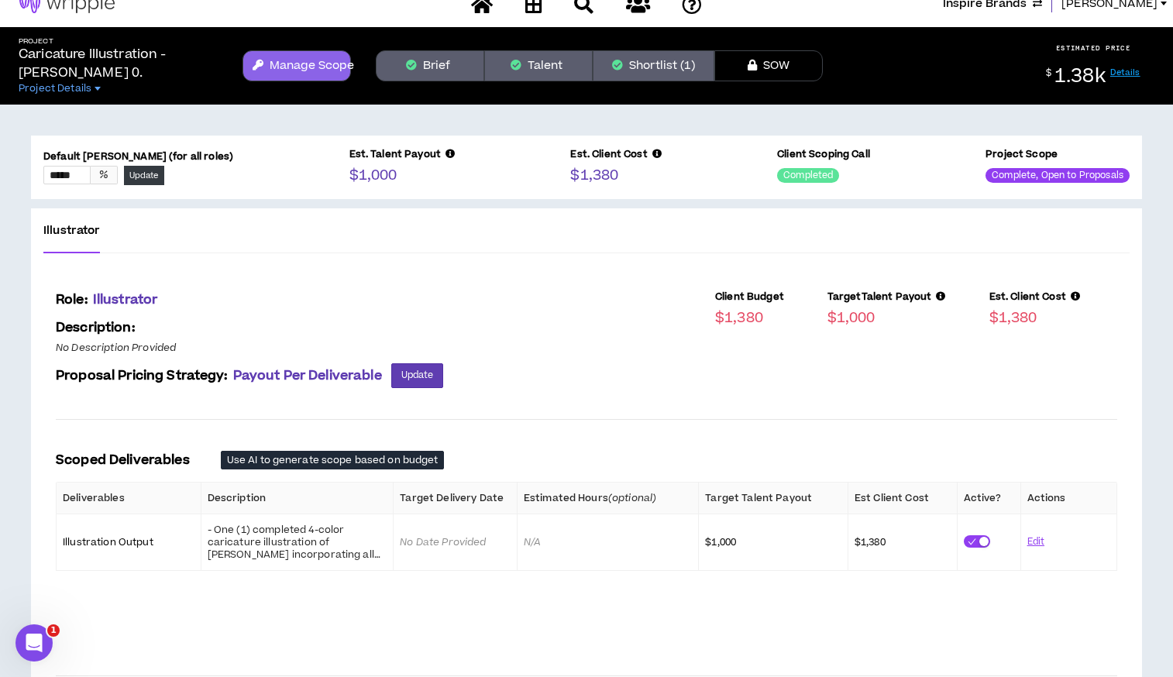
click at [671, 58] on button "Shortlist (1)" at bounding box center [653, 65] width 122 height 31
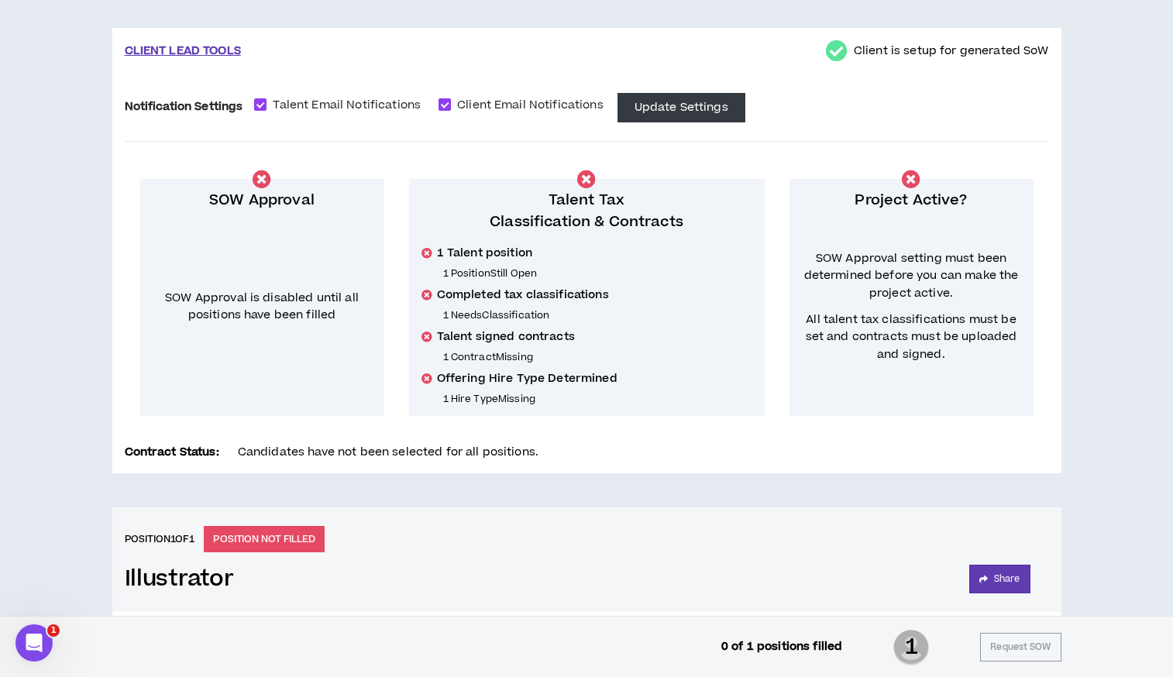
scroll to position [19, 0]
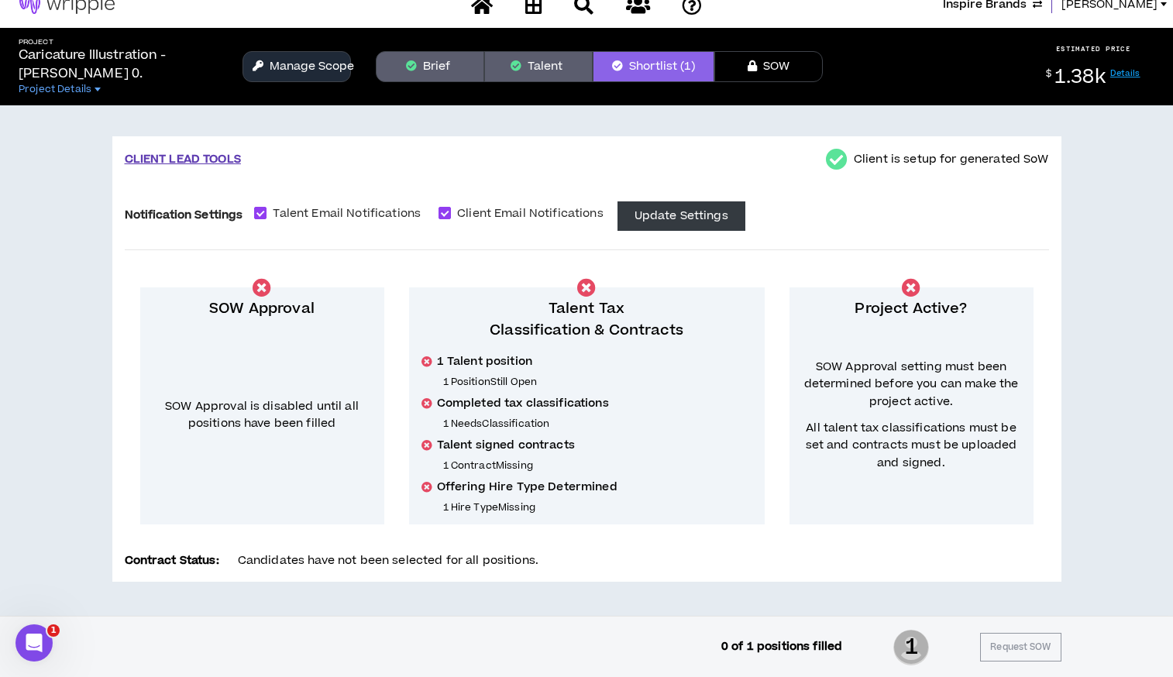
click at [269, 70] on button "Manage Scope" at bounding box center [296, 66] width 108 height 31
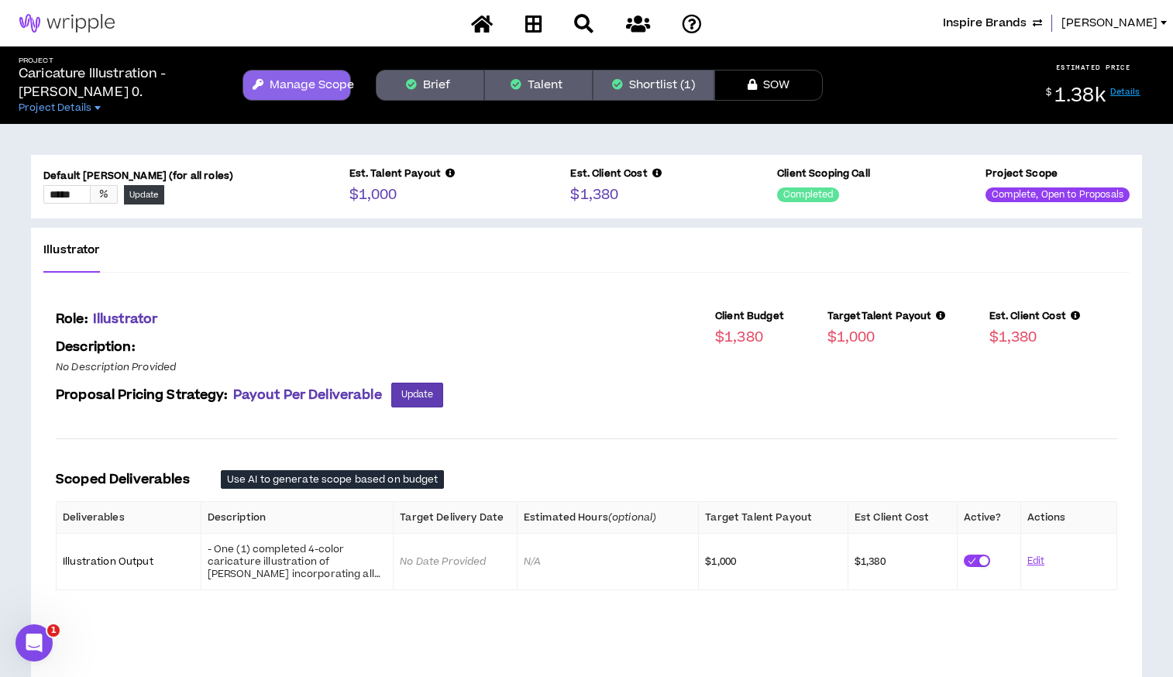
scroll to position [259, 0]
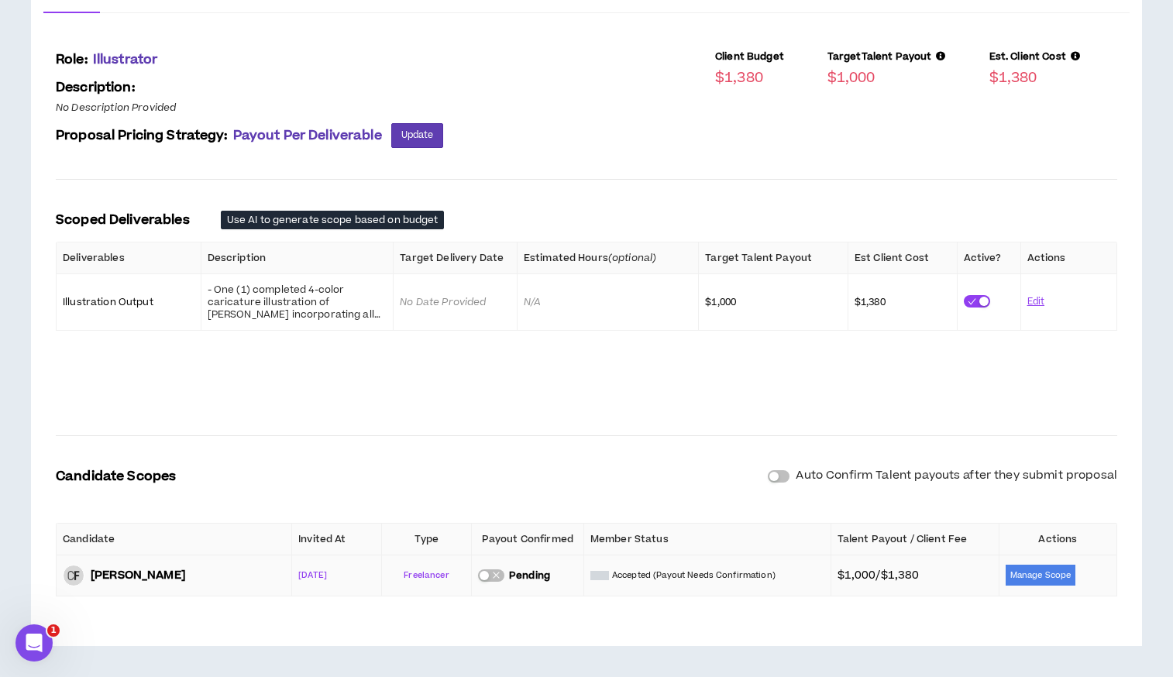
click at [496, 578] on icon "close" at bounding box center [496, 575] width 9 height 9
click at [789, 478] on div "Auto Confirm Talent payouts after they submit proposal" at bounding box center [941, 475] width 349 height 17
click at [780, 479] on button "button" at bounding box center [778, 476] width 22 height 12
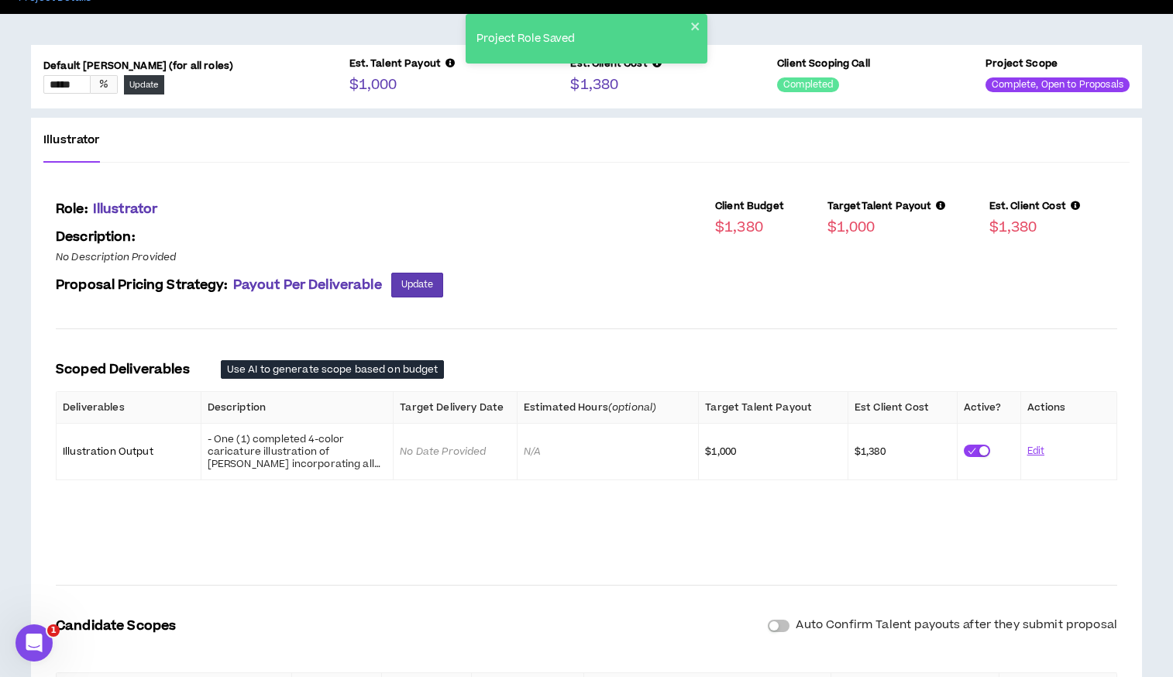
scroll to position [0, 0]
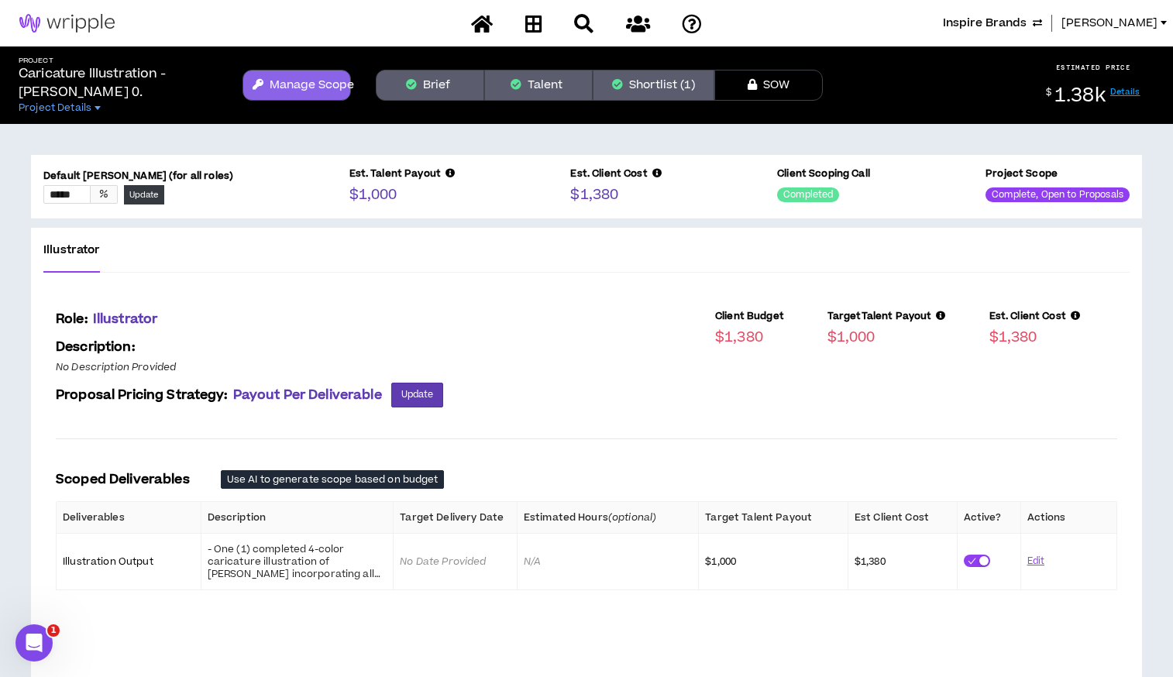
click at [658, 75] on button "Shortlist (1)" at bounding box center [653, 85] width 122 height 31
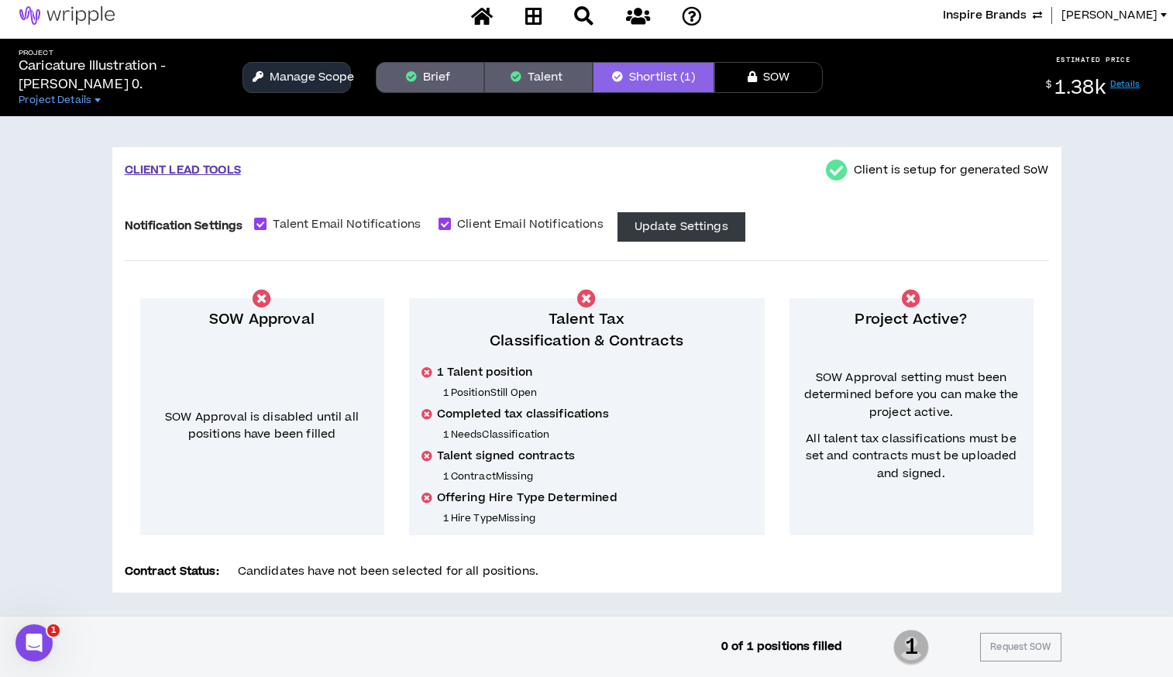
scroll to position [5, 0]
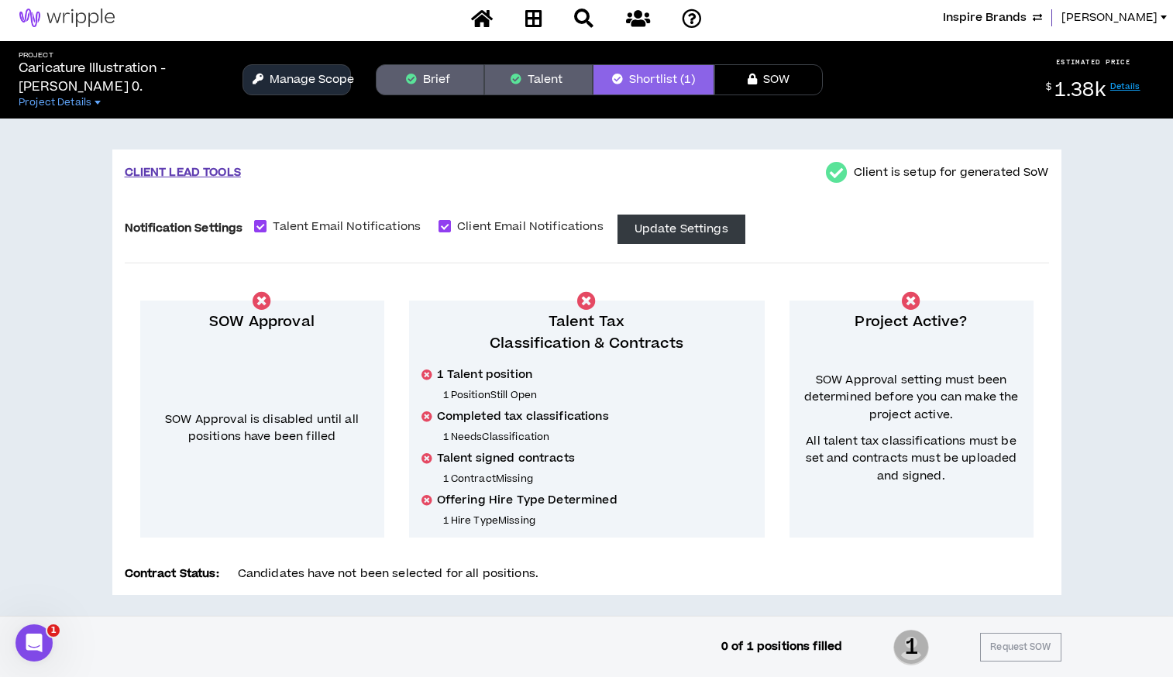
click at [255, 70] on button "Manage Scope" at bounding box center [296, 79] width 108 height 31
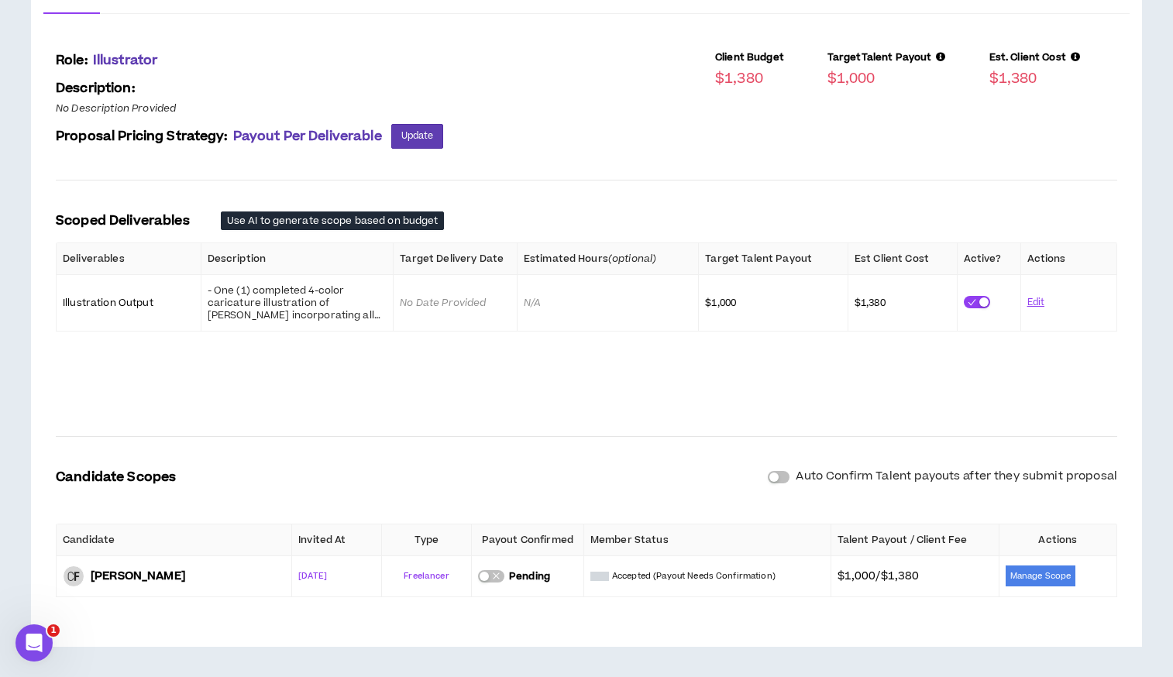
scroll to position [259, 0]
click at [1021, 583] on button "Manage Scope" at bounding box center [1040, 575] width 70 height 21
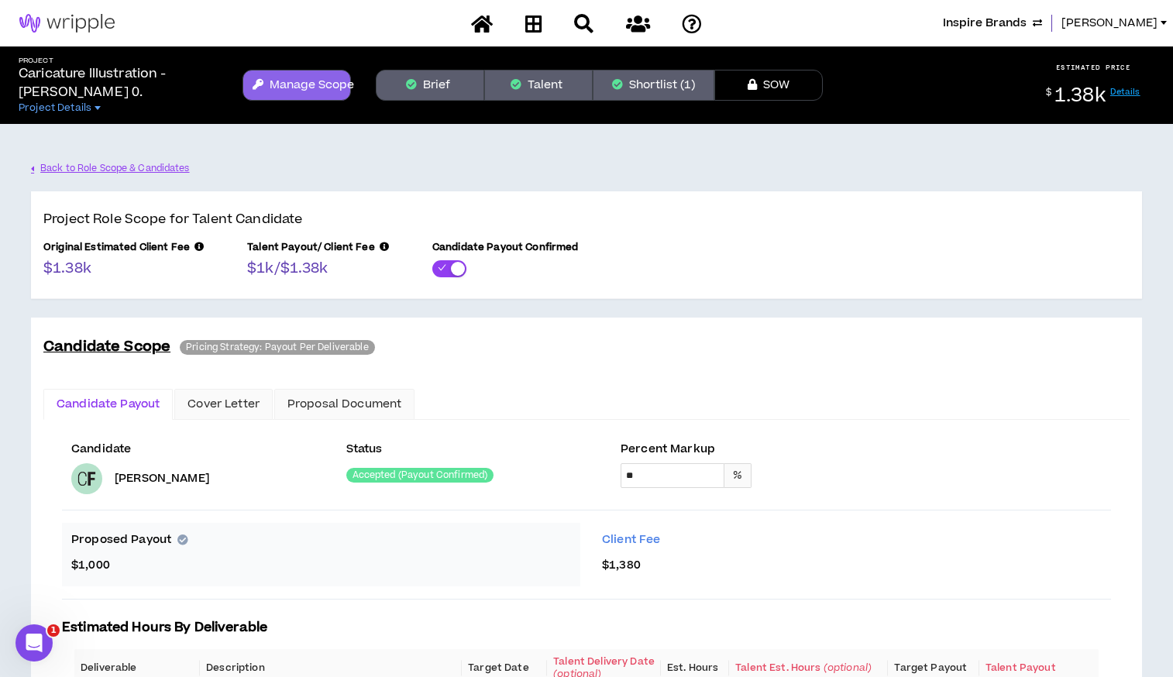
scroll to position [215, 0]
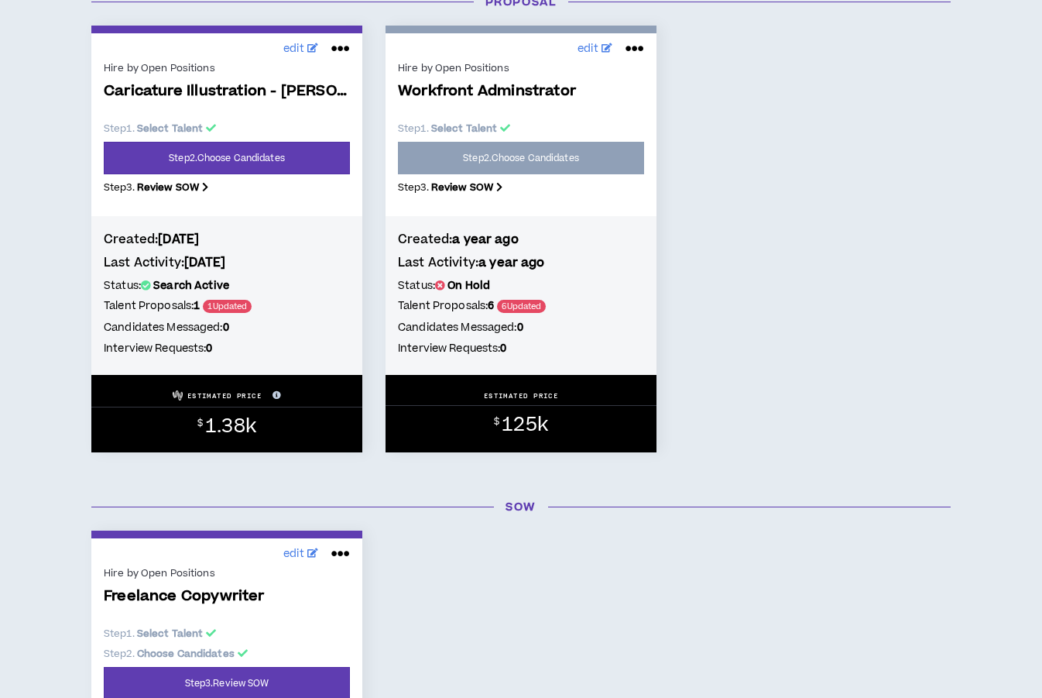
scroll to position [754, 0]
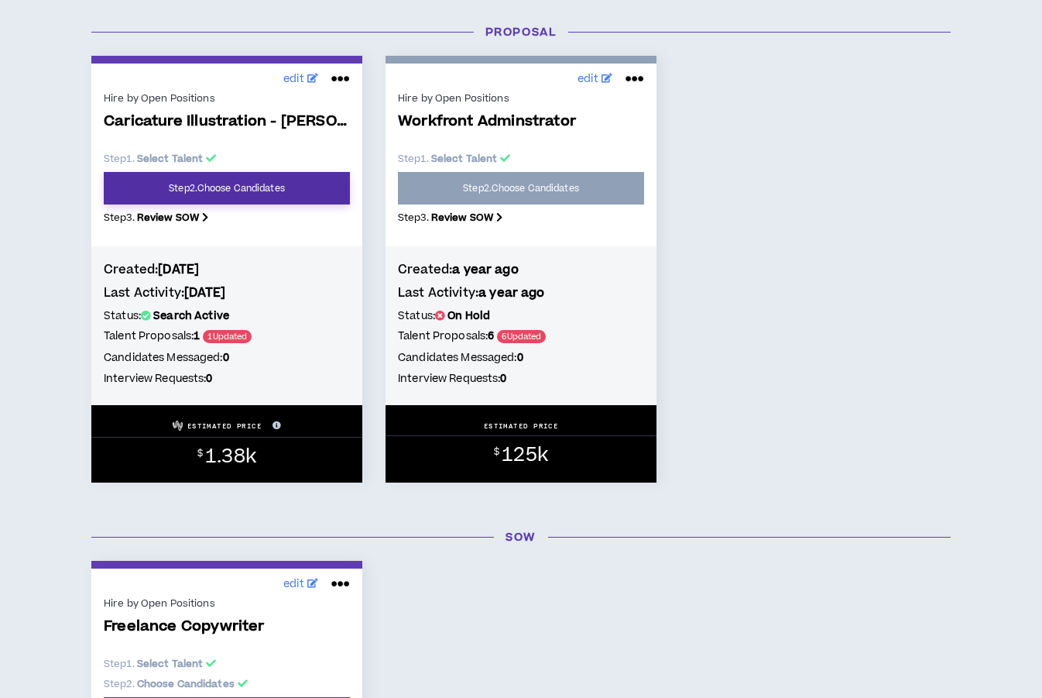
click at [283, 187] on link "Step 2 . Choose Candidates" at bounding box center [227, 188] width 246 height 33
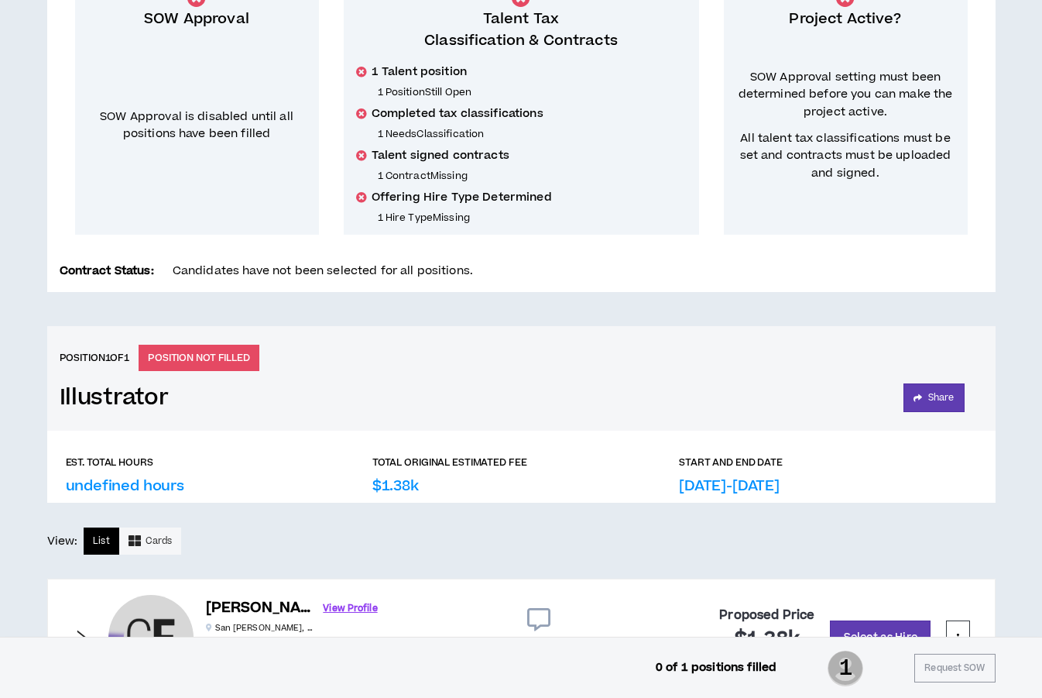
scroll to position [399, 0]
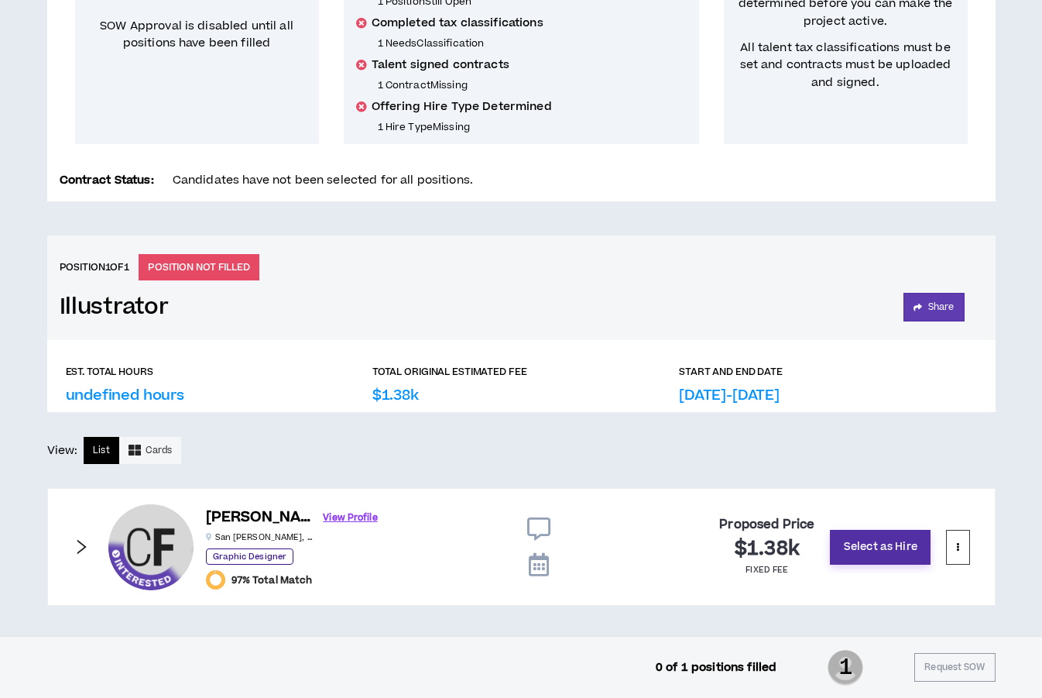
click at [876, 540] on button "Select as Hire" at bounding box center [880, 547] width 101 height 35
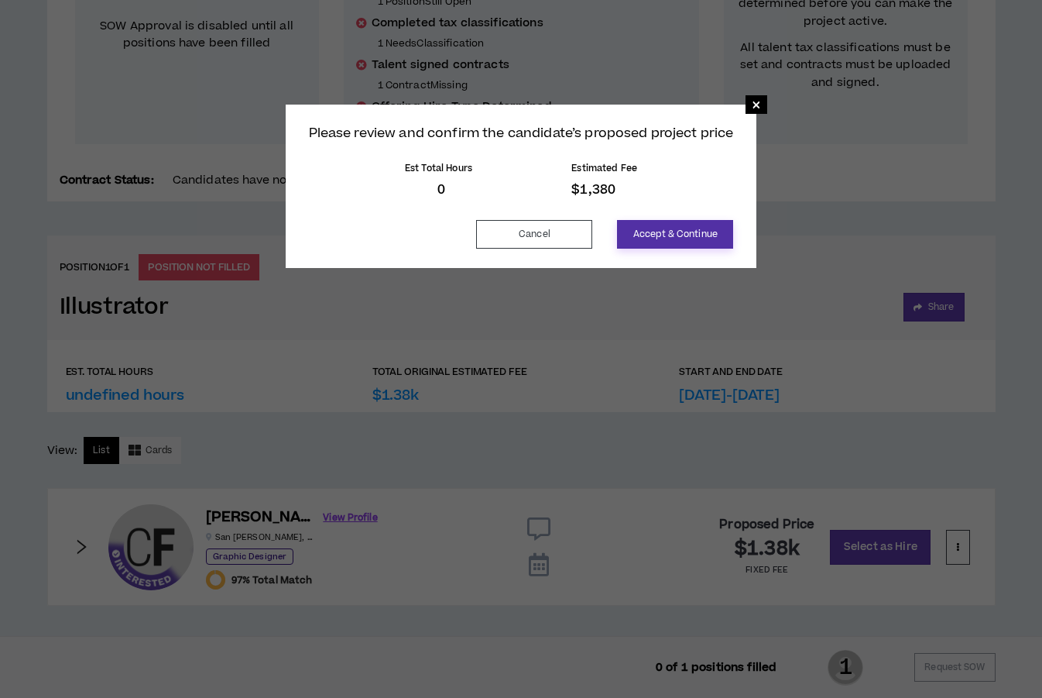
click at [694, 244] on button "Accept & Continue" at bounding box center [675, 234] width 116 height 29
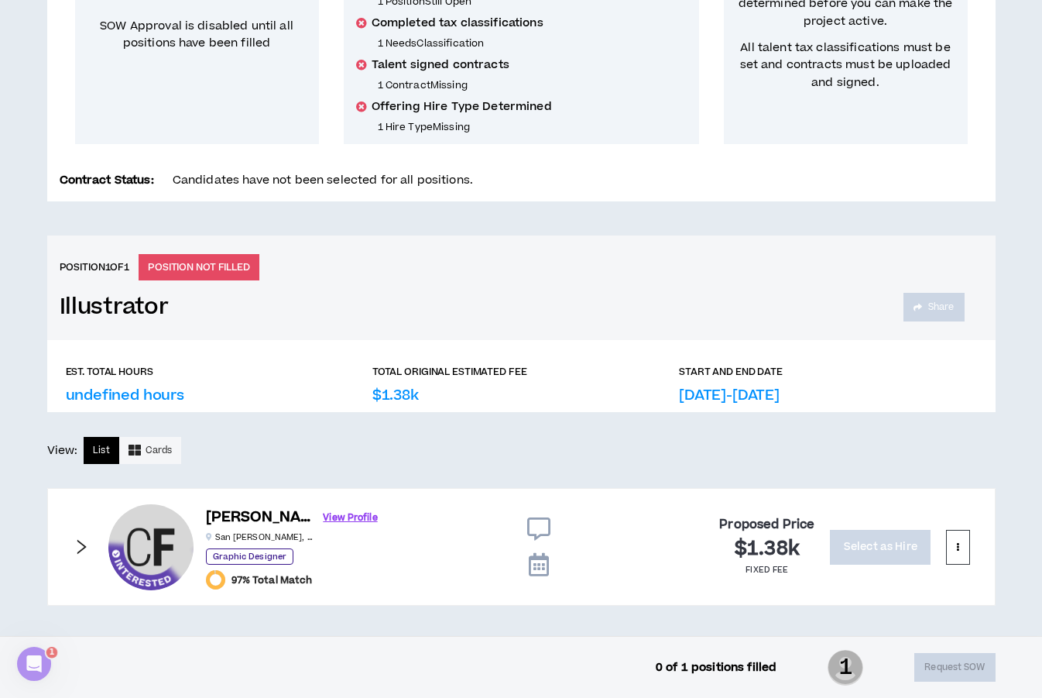
scroll to position [0, 0]
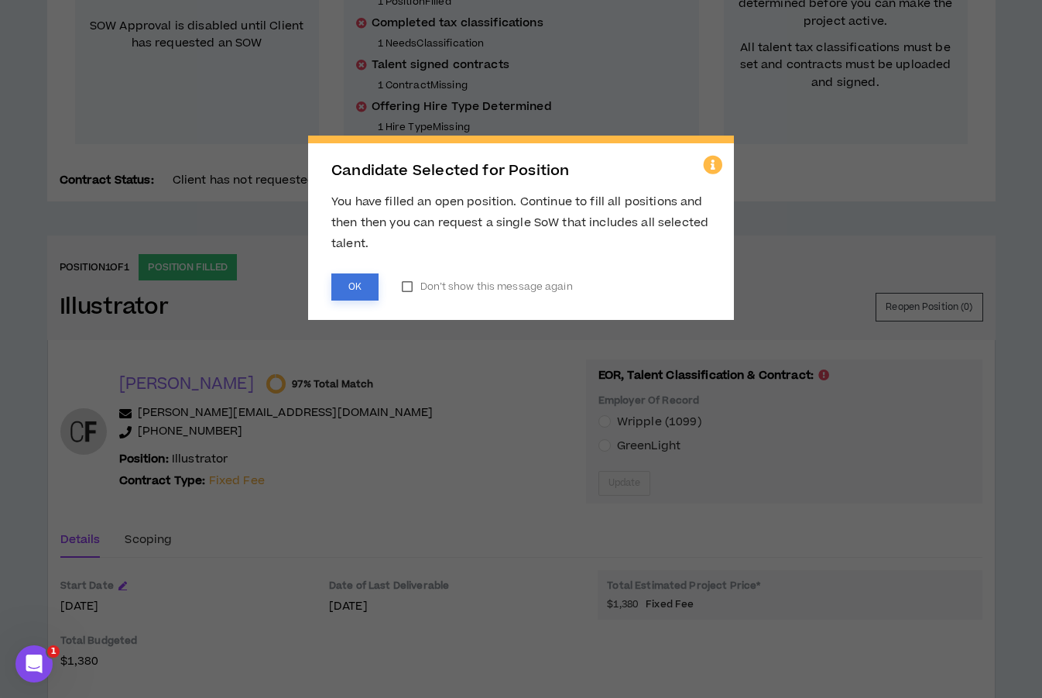
click at [349, 284] on button "OK" at bounding box center [354, 286] width 47 height 27
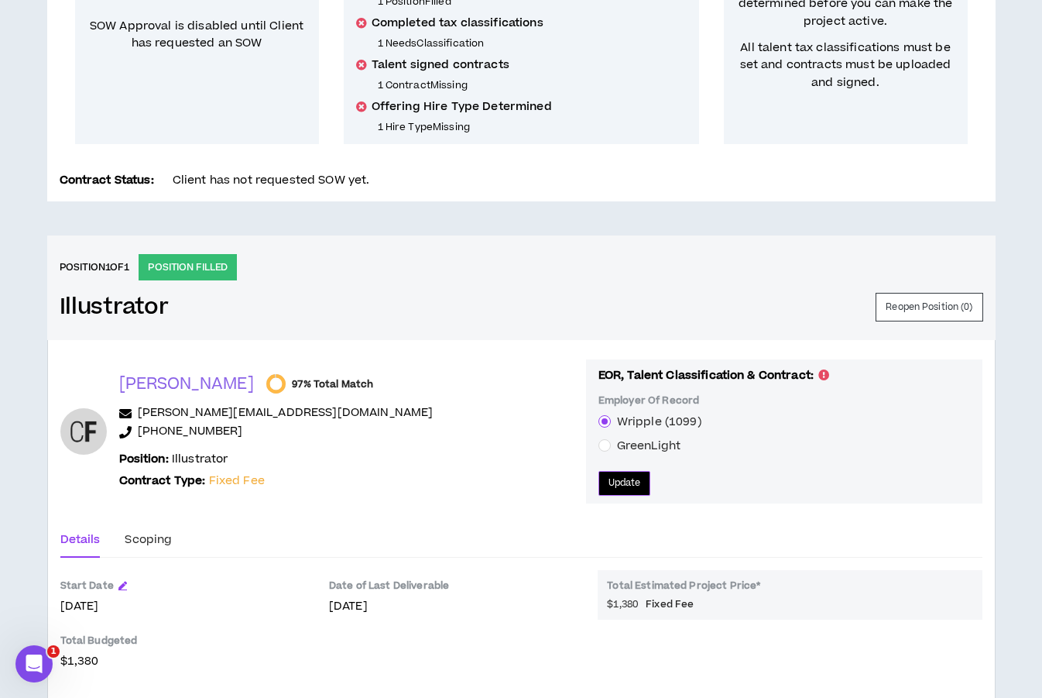
click at [609, 485] on span "Update" at bounding box center [625, 483] width 33 height 15
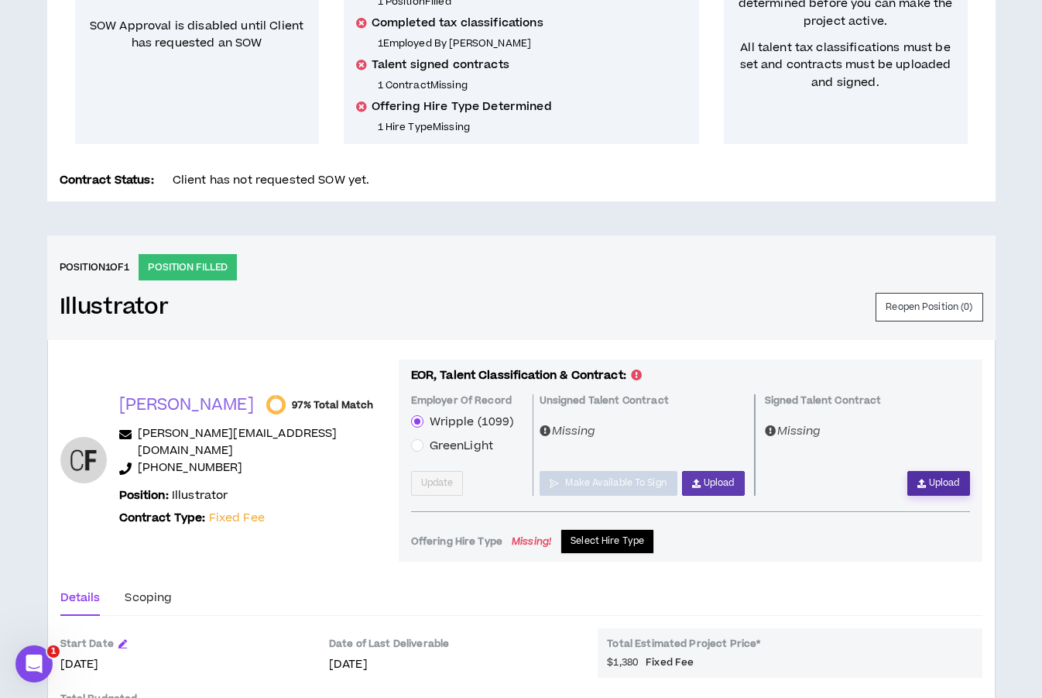
click at [914, 494] on button "Upload" at bounding box center [939, 483] width 63 height 25
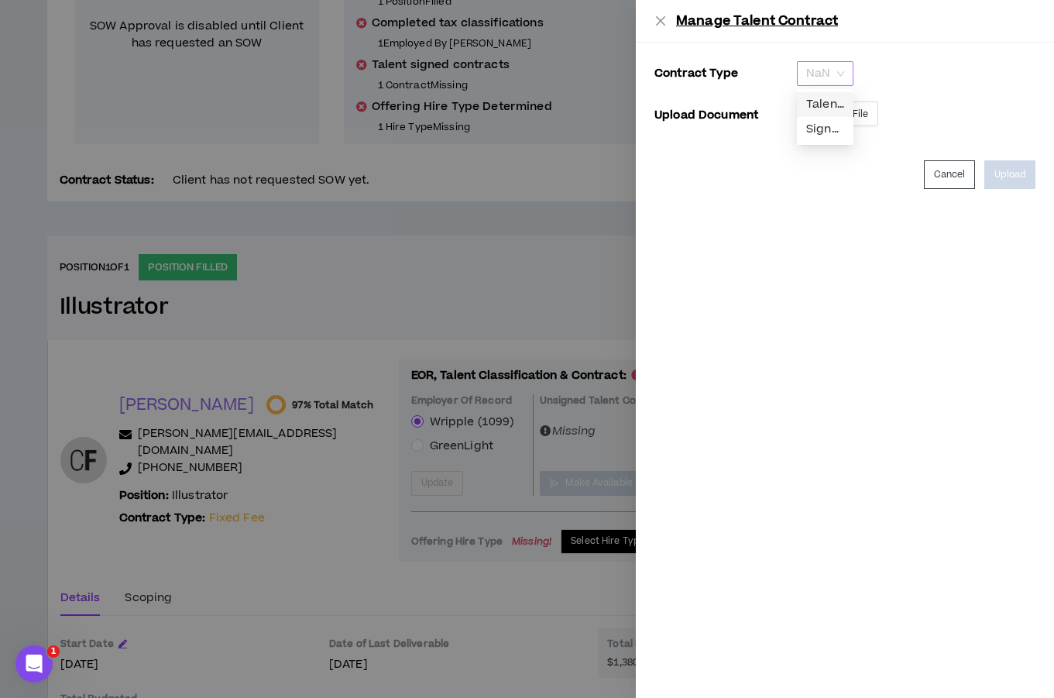
click at [848, 72] on div "NaN" at bounding box center [825, 73] width 57 height 25
click at [818, 123] on div "Signed Talent Contract" at bounding box center [825, 129] width 38 height 17
click at [839, 112] on span "Select File" at bounding box center [845, 114] width 46 height 15
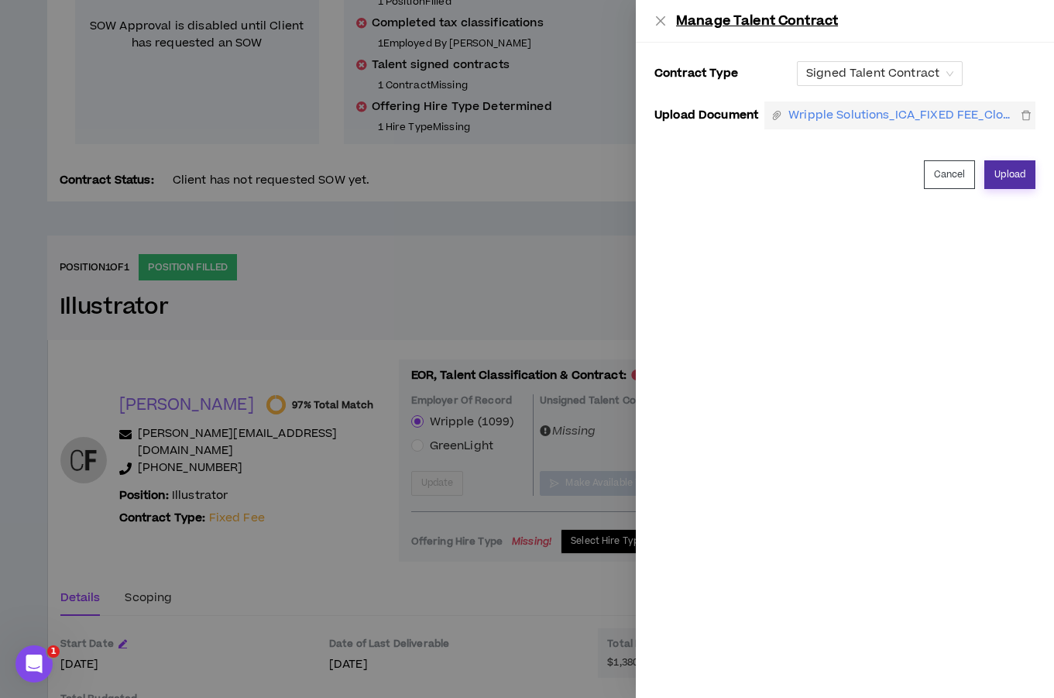
click at [1004, 178] on button "Upload" at bounding box center [1009, 174] width 51 height 29
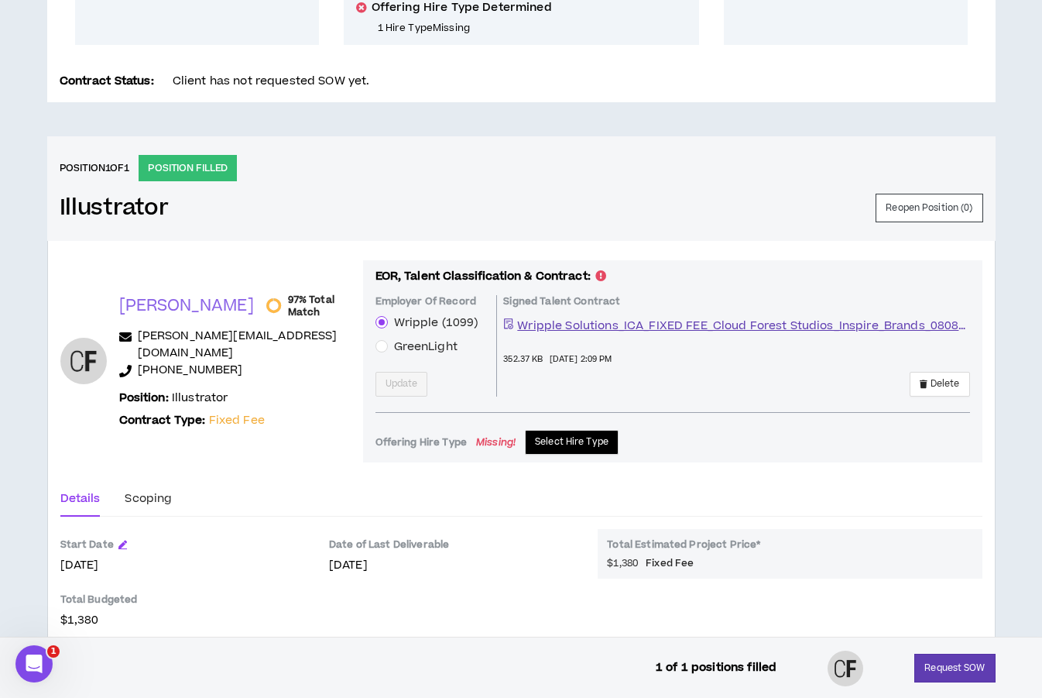
scroll to position [527, 0]
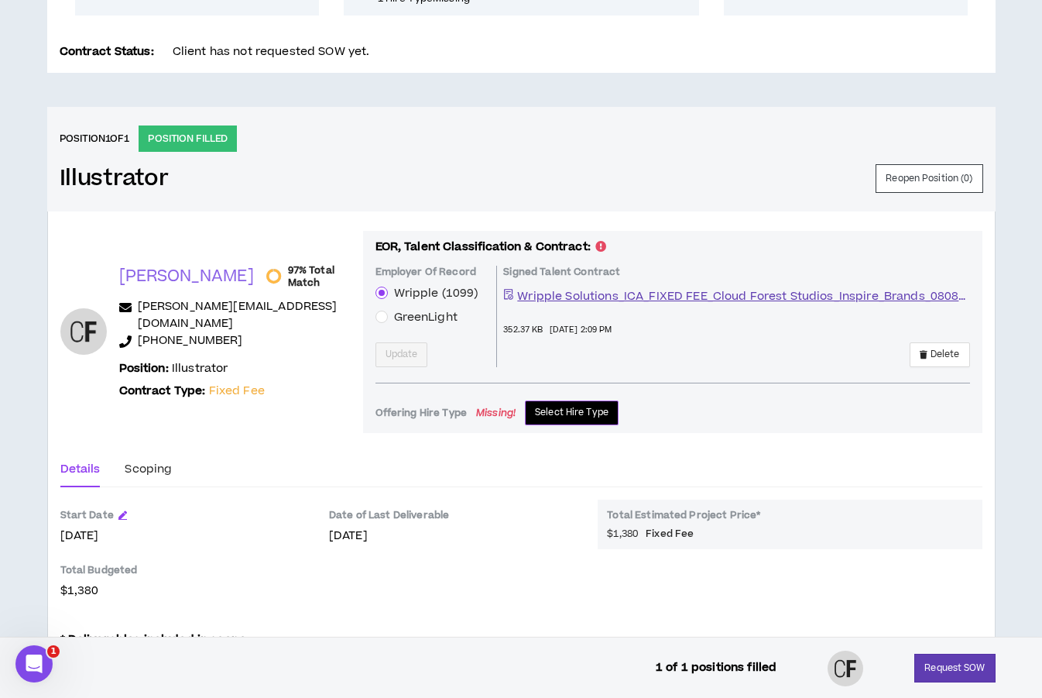
click at [568, 409] on span "Select Hire Type" at bounding box center [572, 412] width 74 height 15
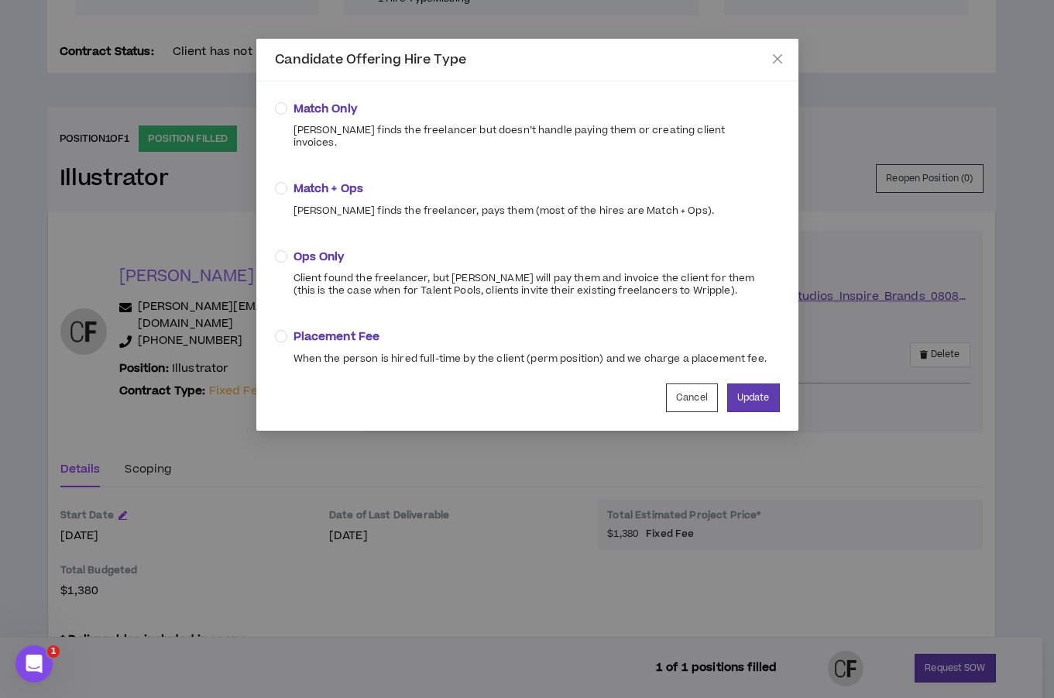
click at [328, 189] on div "Match + Ops Wripple finds the freelancer, pays them (most of the hires are Matc…" at bounding box center [504, 198] width 421 height 36
click at [760, 388] on button "Update" at bounding box center [753, 397] width 53 height 29
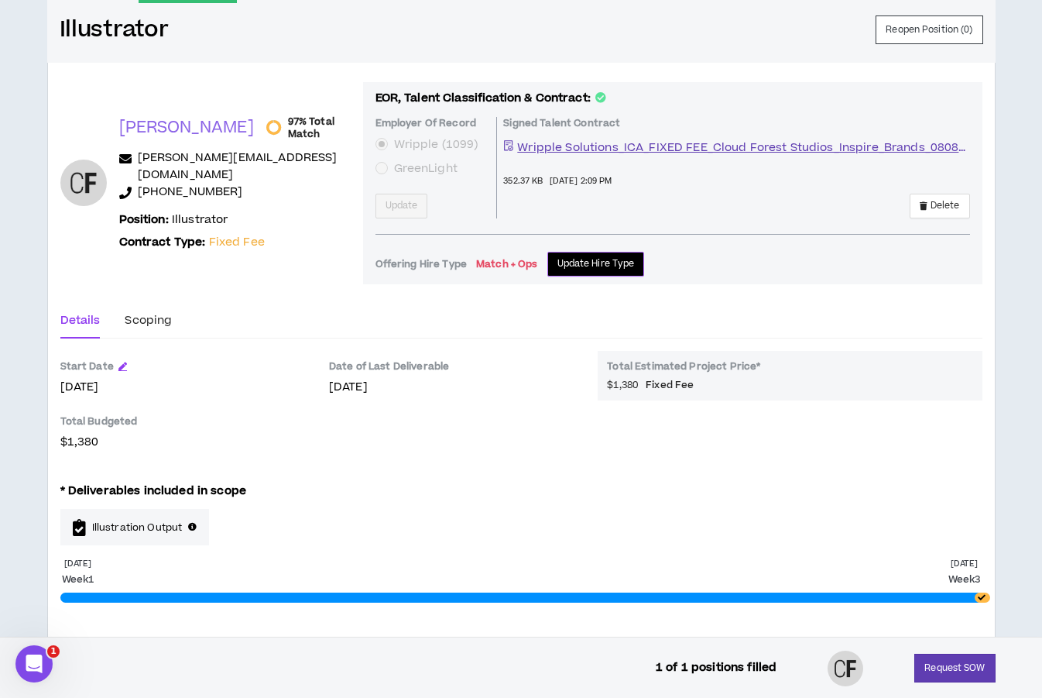
scroll to position [731, 0]
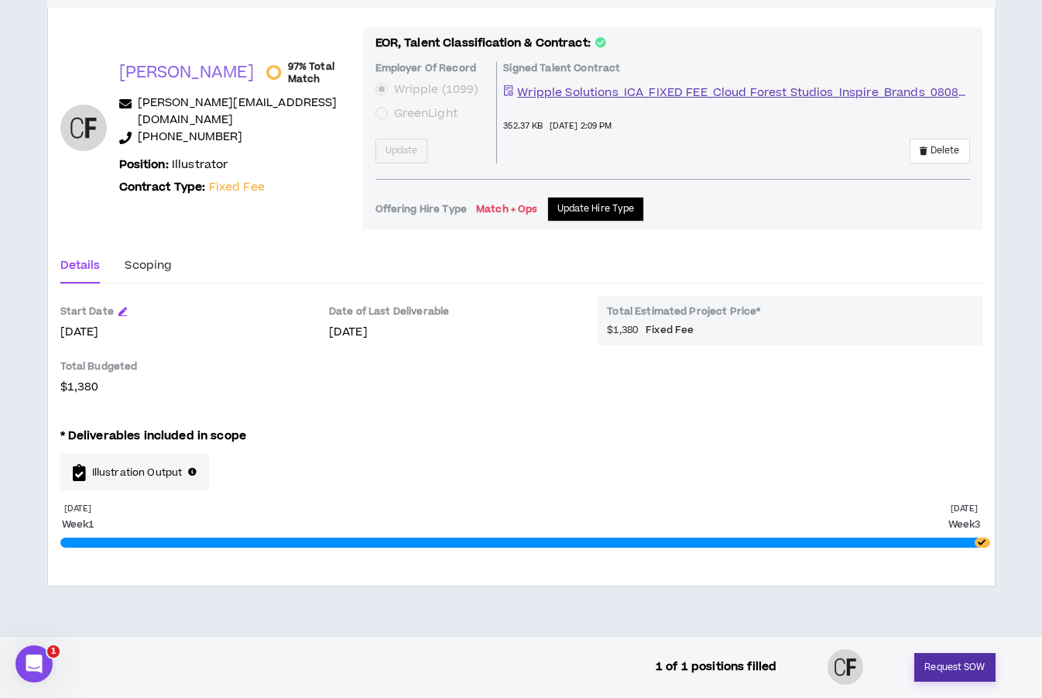
click at [951, 668] on button "Request SOW" at bounding box center [955, 667] width 81 height 29
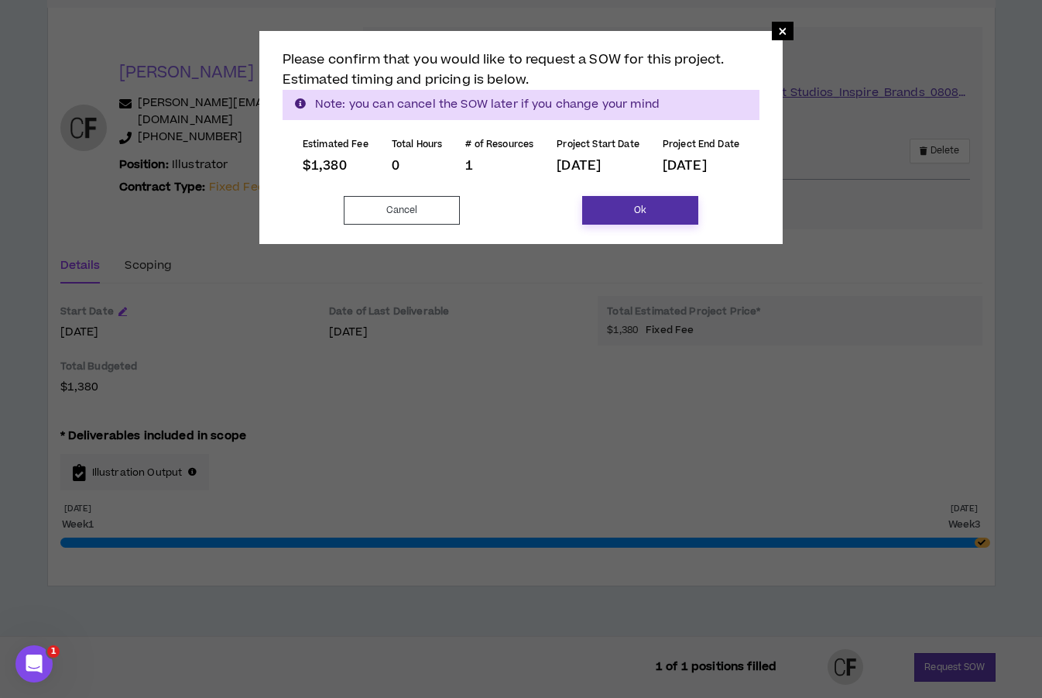
click at [622, 203] on button "Ok" at bounding box center [640, 210] width 116 height 29
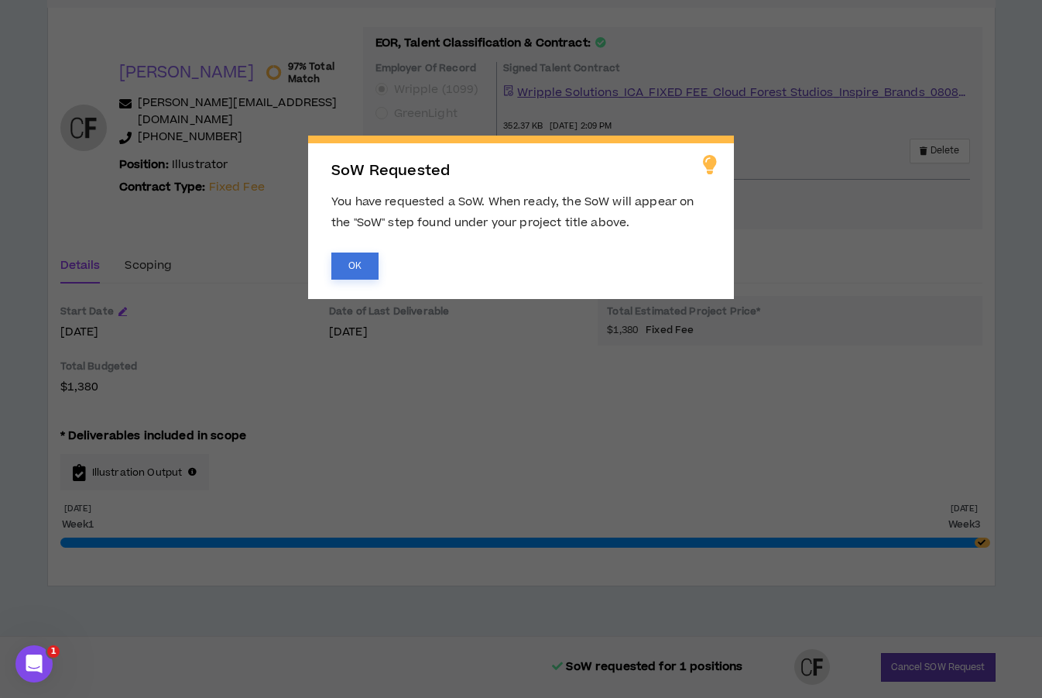
click at [345, 262] on button "OK" at bounding box center [354, 265] width 47 height 27
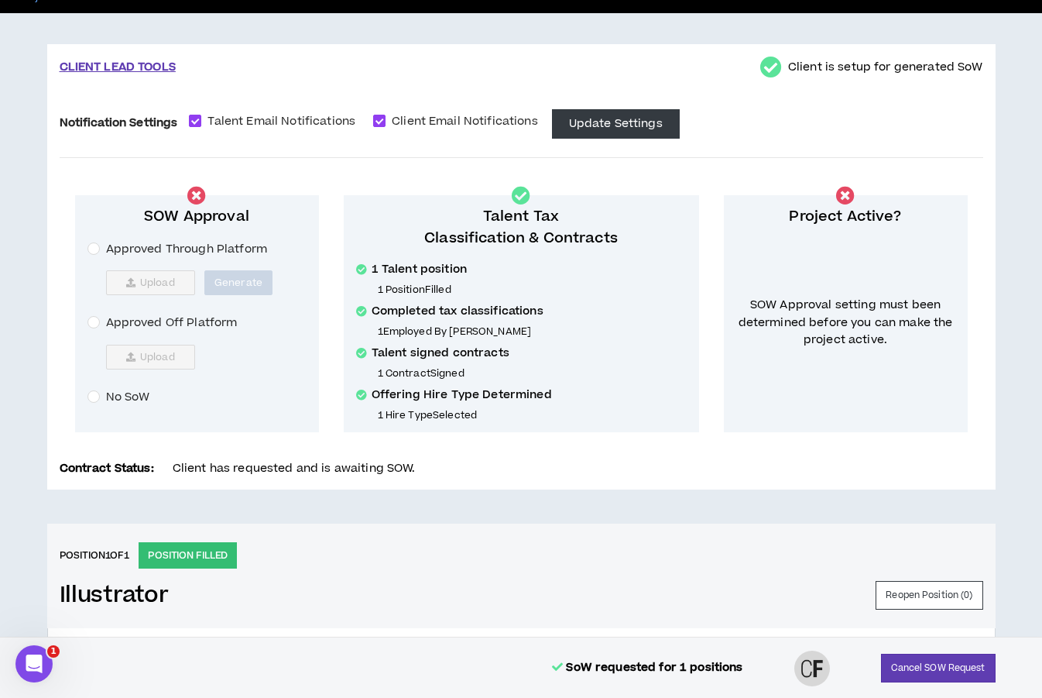
scroll to position [108, 0]
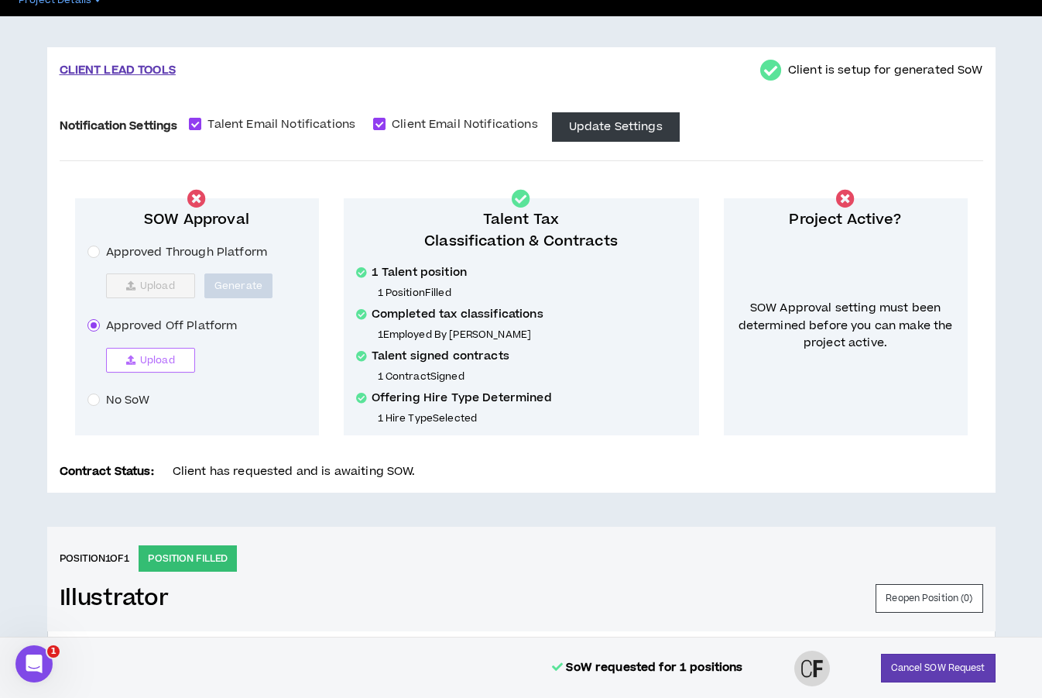
click at [160, 360] on span "Upload" at bounding box center [157, 360] width 35 height 12
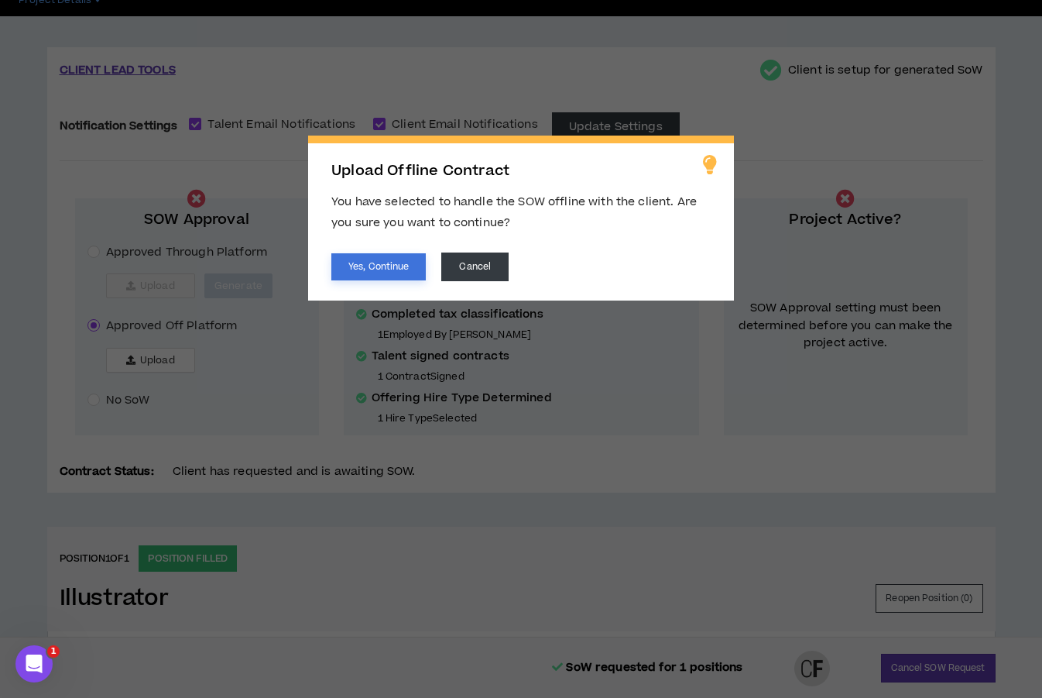
click at [345, 261] on button "Yes, Continue" at bounding box center [378, 266] width 94 height 27
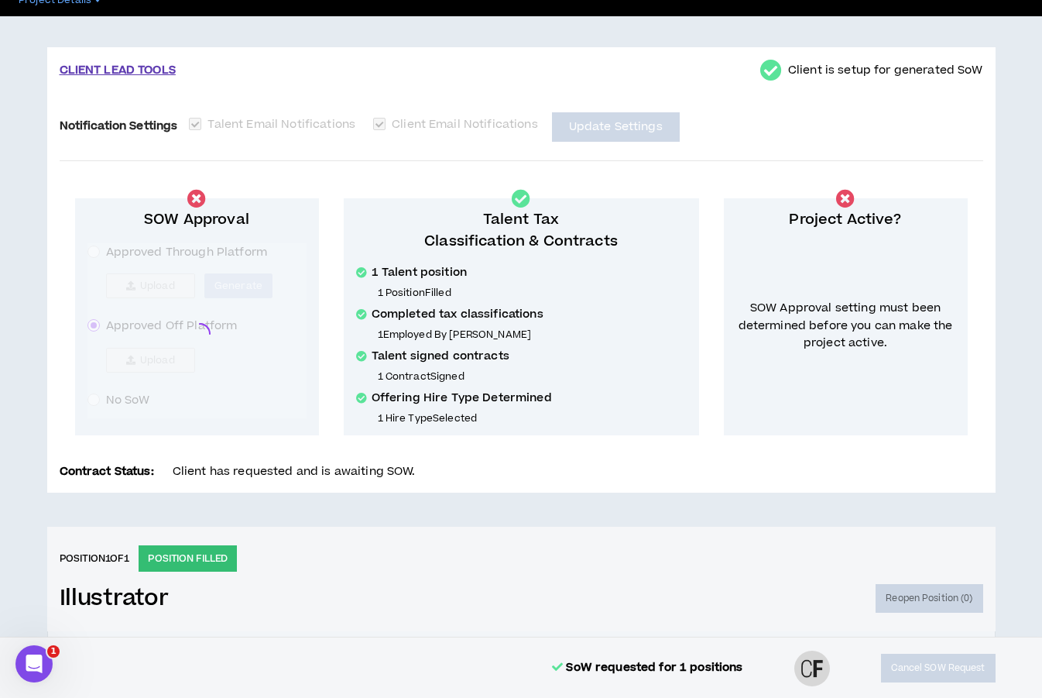
click at [853, 304] on div "CLIENT LEAD TOOLS Client is setup for generated SoW Notification Settings Talen…" at bounding box center [521, 668] width 1042 height 1305
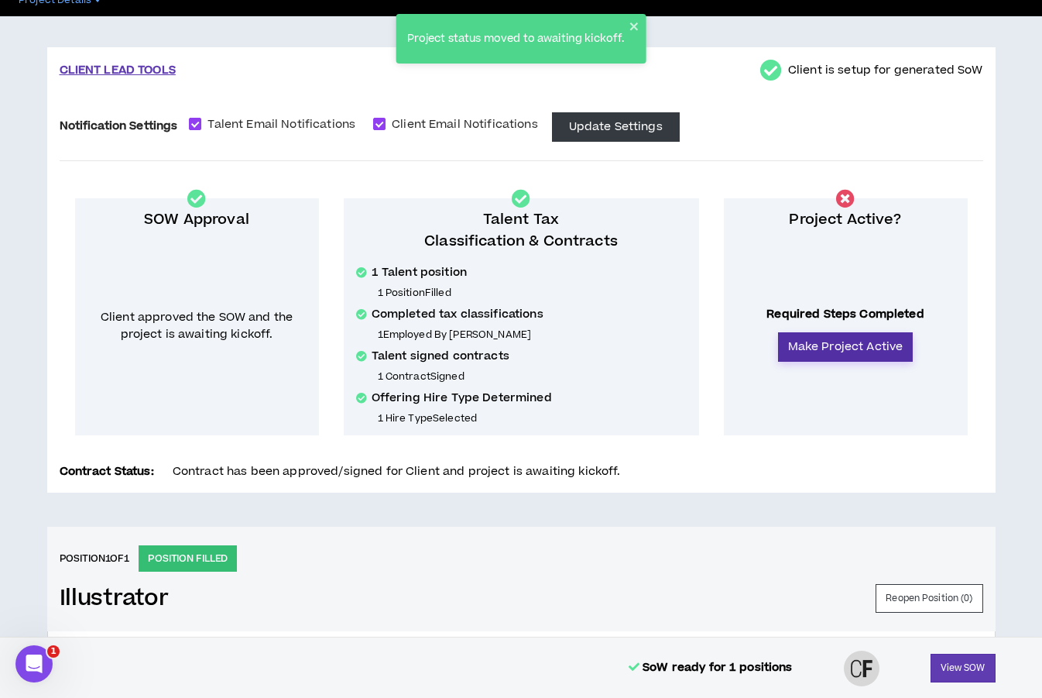
click at [827, 357] on button "Make Project Active" at bounding box center [846, 346] width 136 height 29
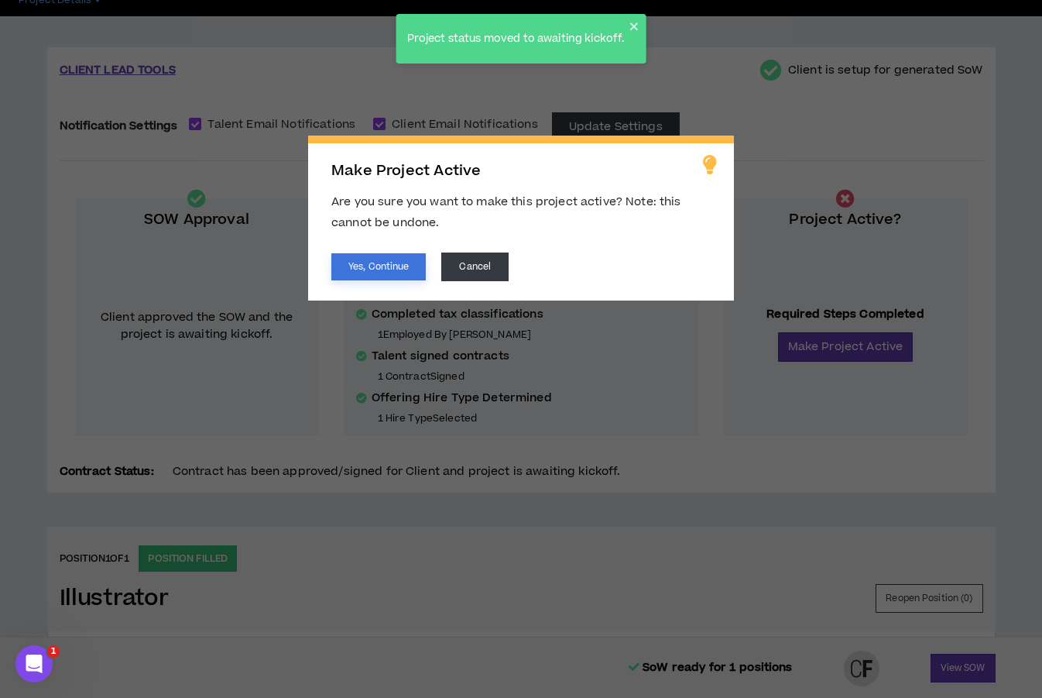
click at [384, 273] on button "Yes, Continue" at bounding box center [378, 266] width 94 height 27
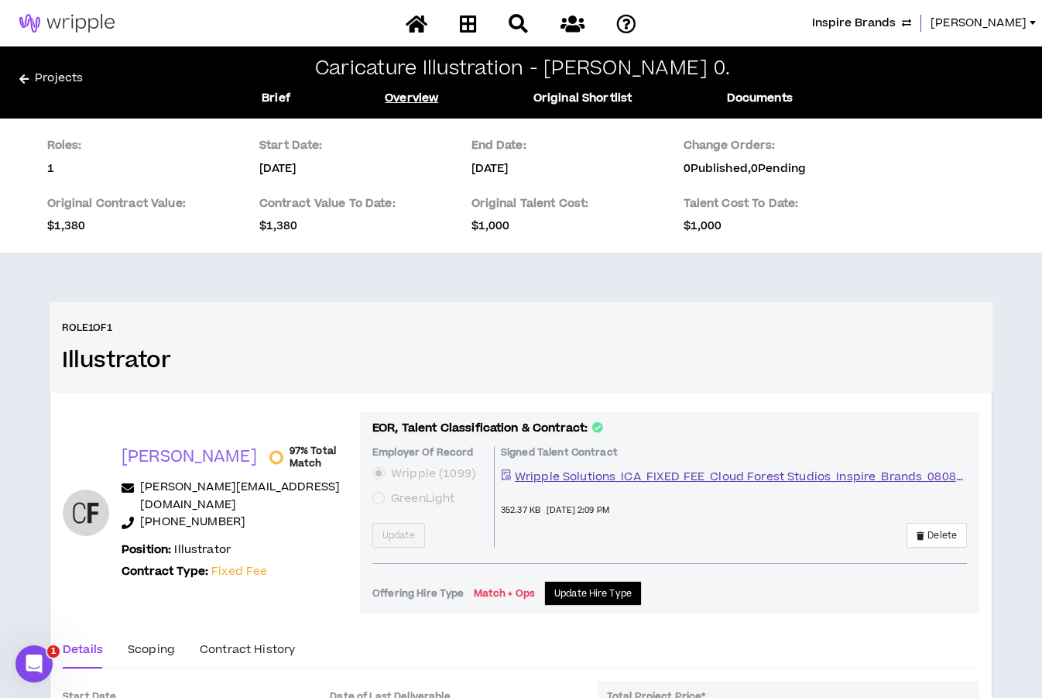
click at [37, 81] on link "Projects" at bounding box center [119, 82] width 201 height 25
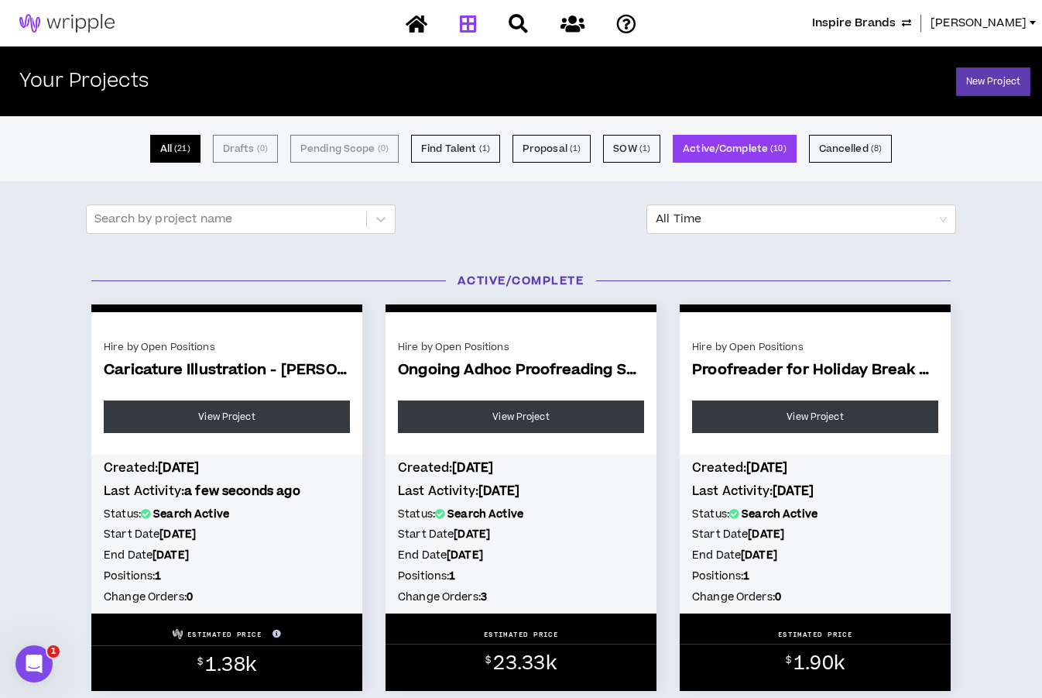
click at [182, 140] on button "All ( 21 )" at bounding box center [175, 149] width 50 height 28
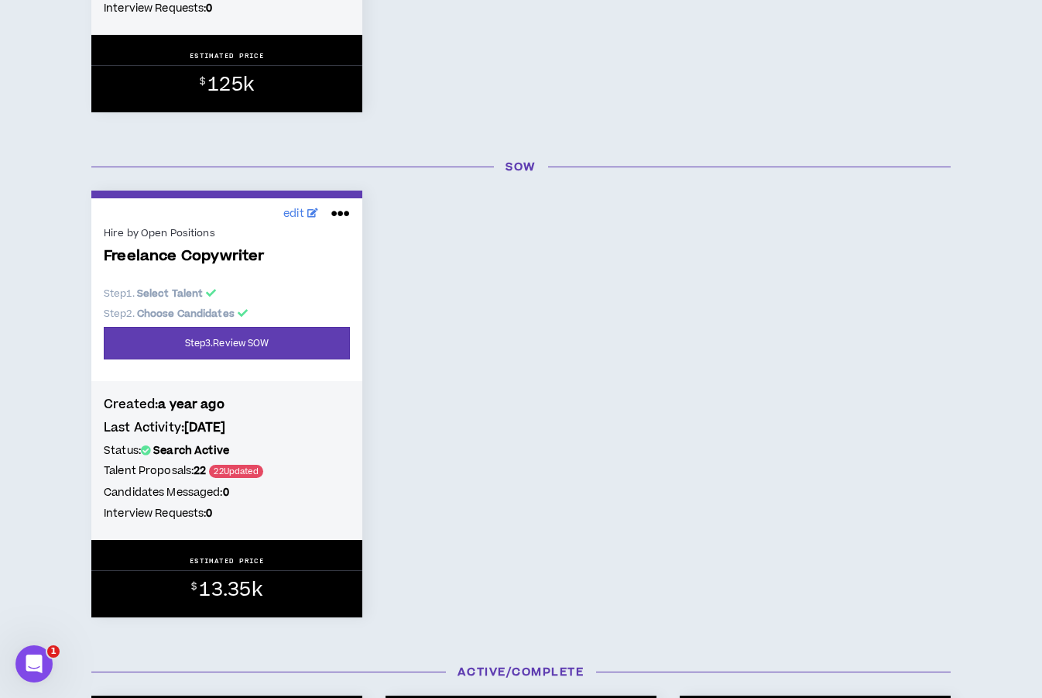
scroll to position [1129, 0]
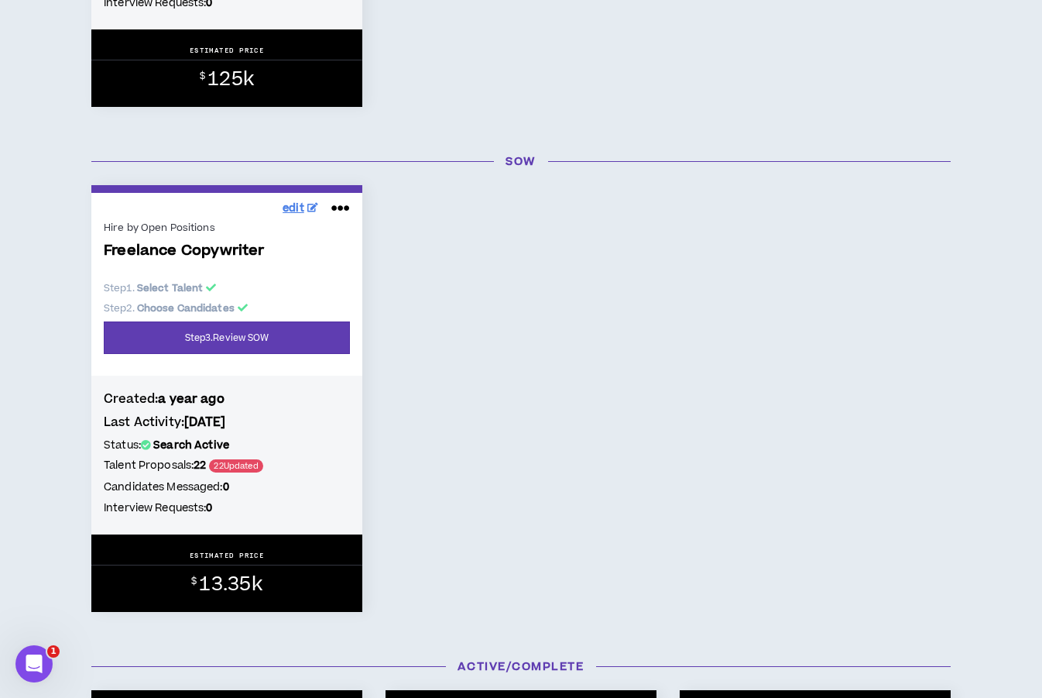
click at [291, 217] on link "edit" at bounding box center [300, 209] width 43 height 24
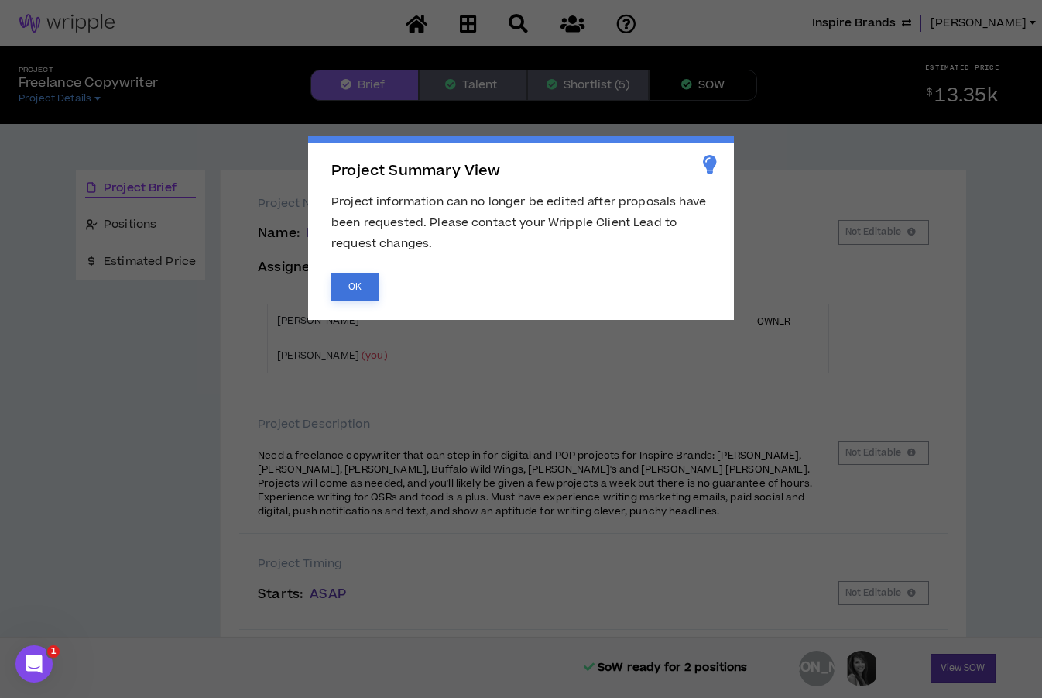
click at [345, 287] on button "OK" at bounding box center [354, 286] width 47 height 27
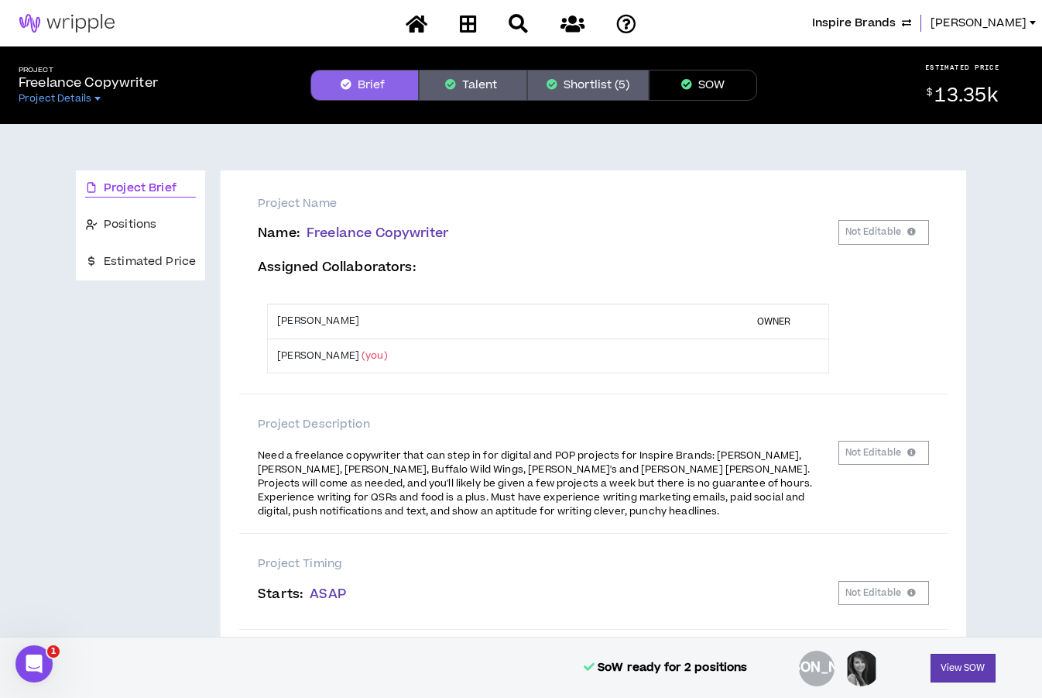
click at [885, 26] on span "Inspire Brands" at bounding box center [854, 23] width 84 height 17
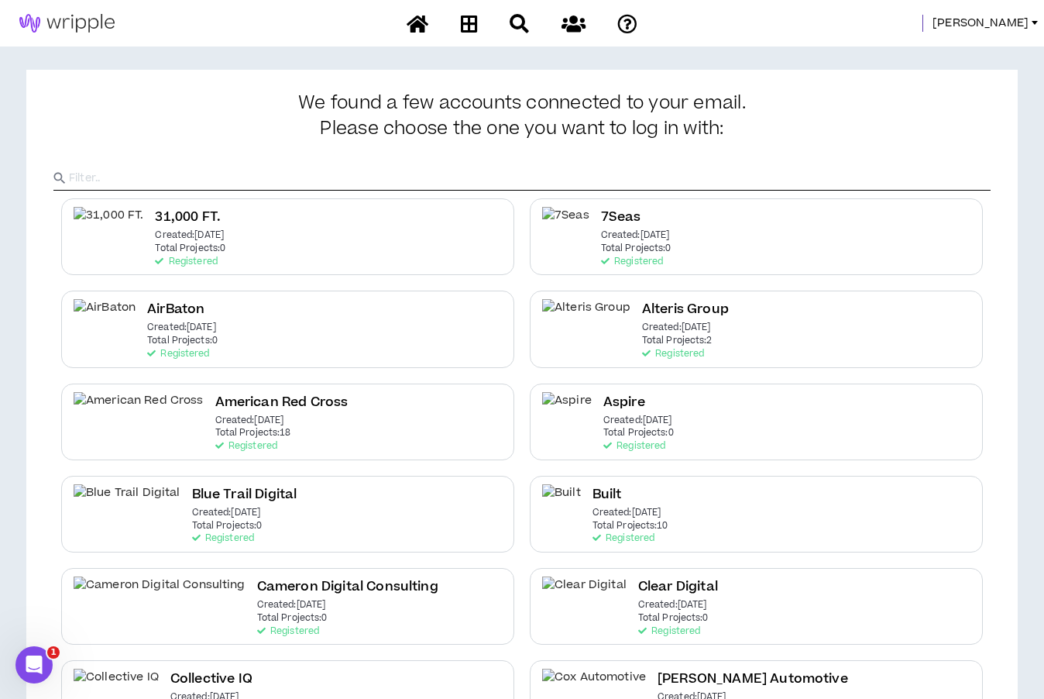
click at [983, 18] on span "Amanda" at bounding box center [980, 23] width 96 height 17
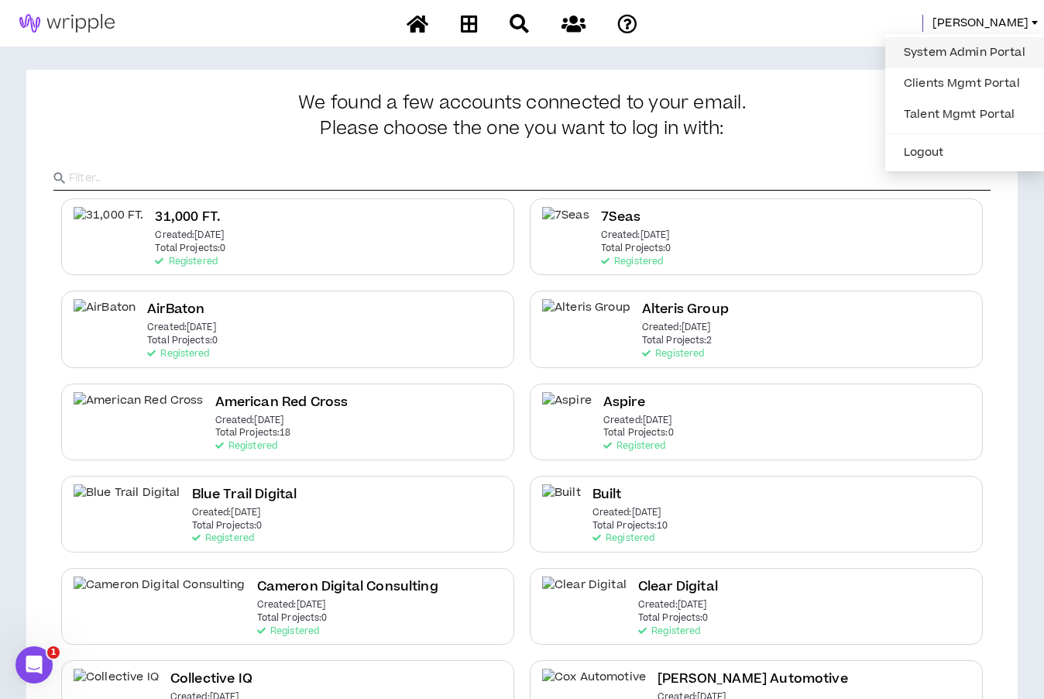
click at [902, 47] on link "System Admin Portal" at bounding box center [964, 52] width 140 height 23
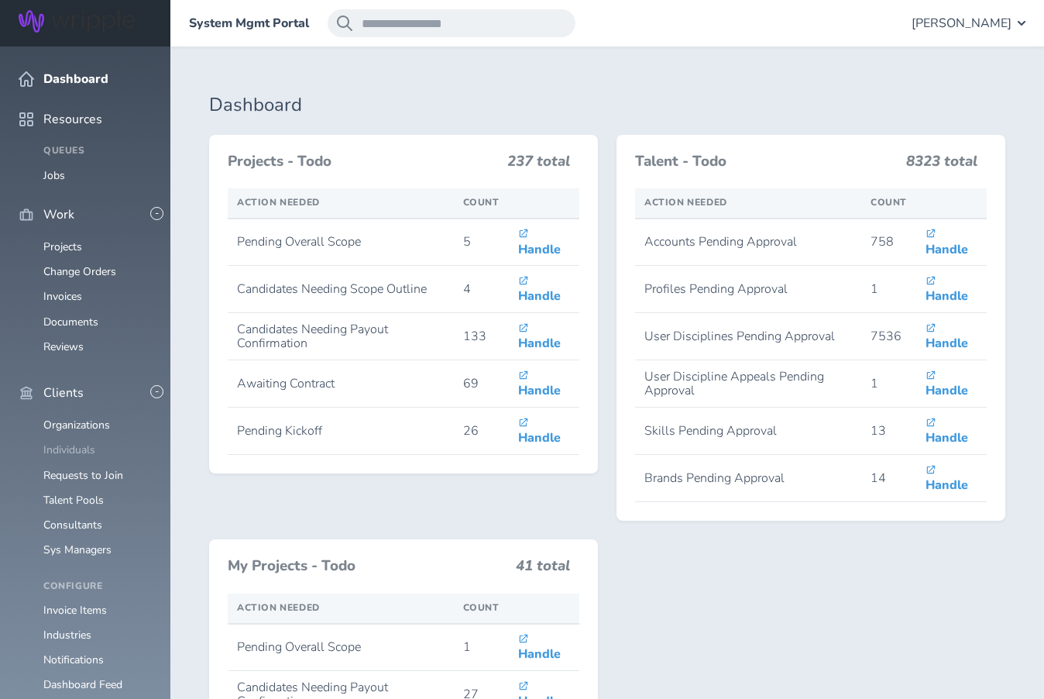
click at [65, 442] on link "Individuals" at bounding box center [69, 449] width 52 height 15
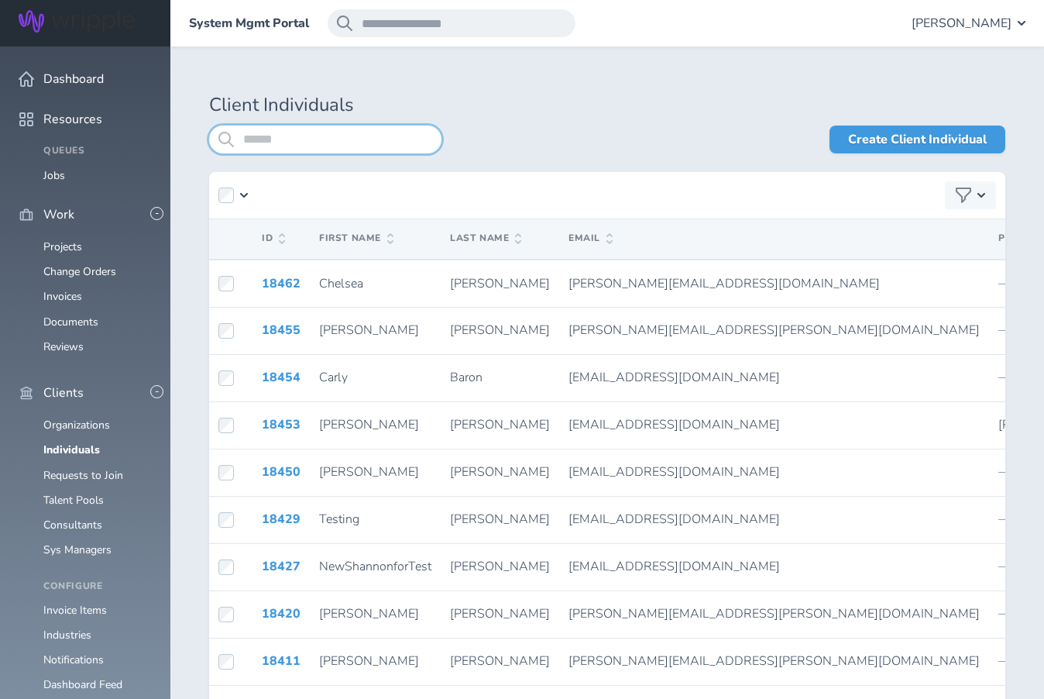
click at [259, 139] on input "search" at bounding box center [325, 139] width 232 height 28
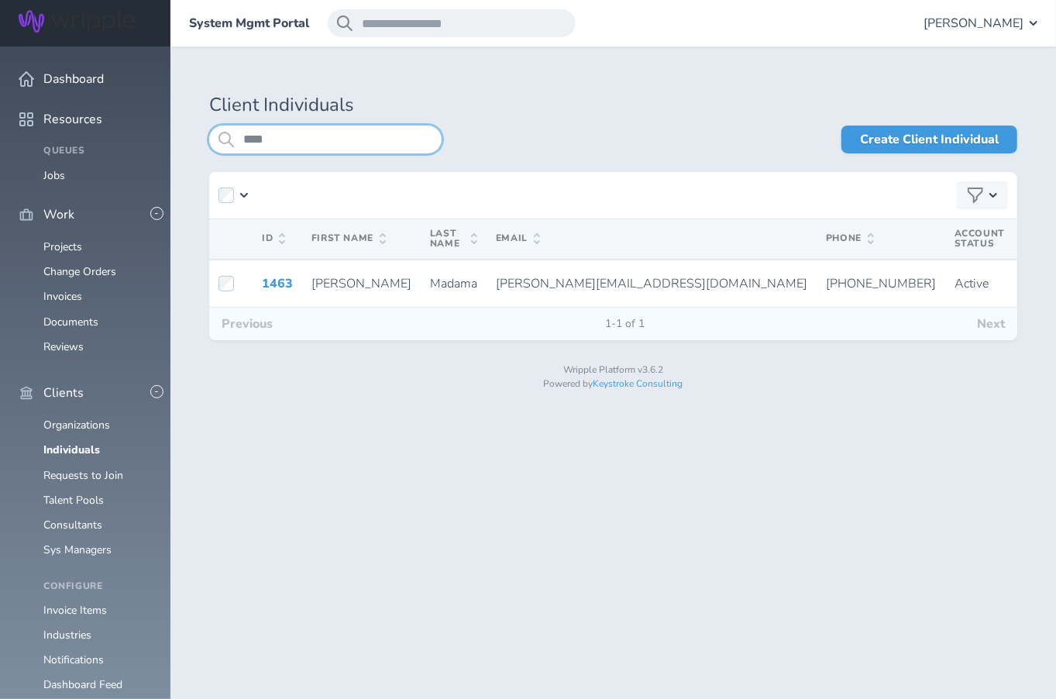
drag, startPoint x: 263, startPoint y: 136, endPoint x: 224, endPoint y: 136, distance: 39.5
click at [224, 136] on div "****" at bounding box center [325, 139] width 232 height 28
type input "*"
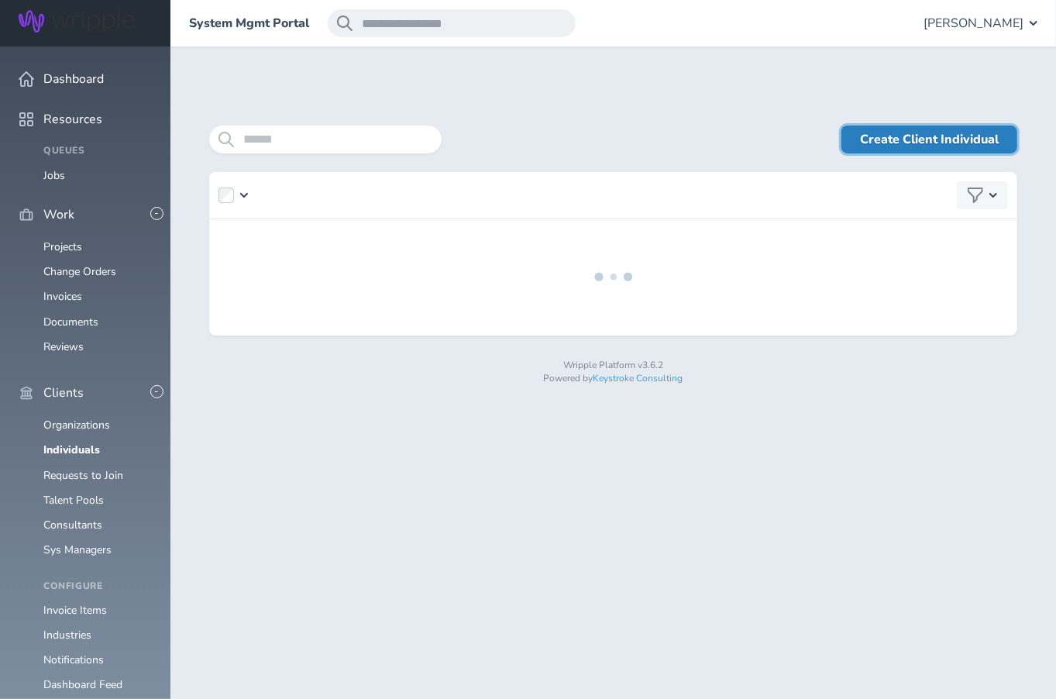
click at [903, 139] on link "Create Client Individual" at bounding box center [929, 139] width 176 height 28
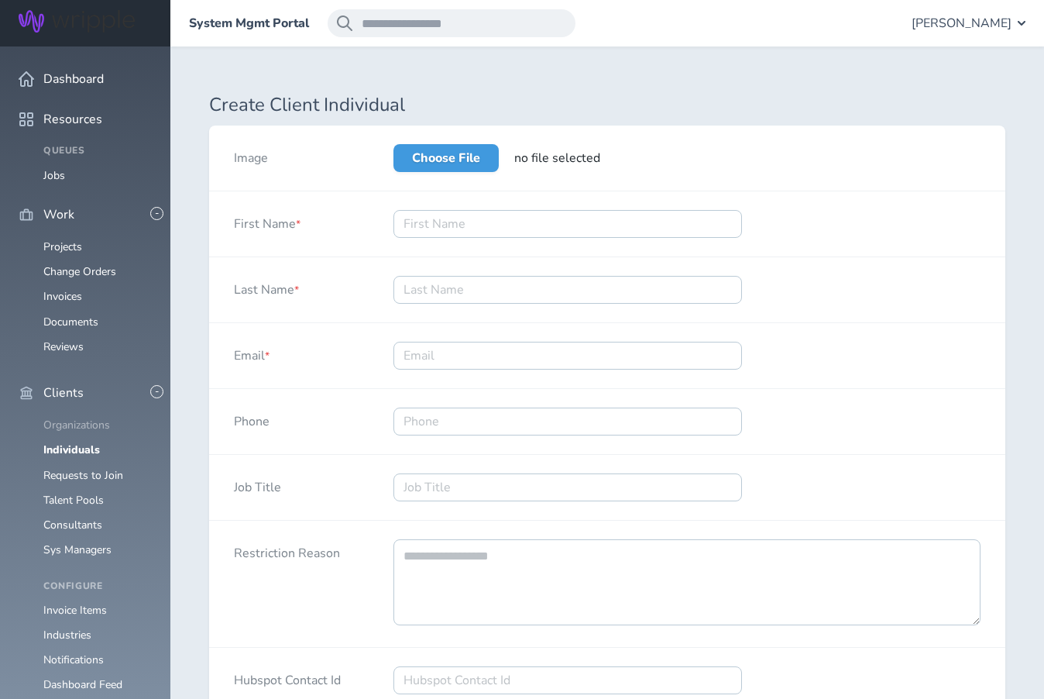
click at [72, 417] on link "Organizations" at bounding box center [76, 424] width 67 height 15
